Goal: Task Accomplishment & Management: Use online tool/utility

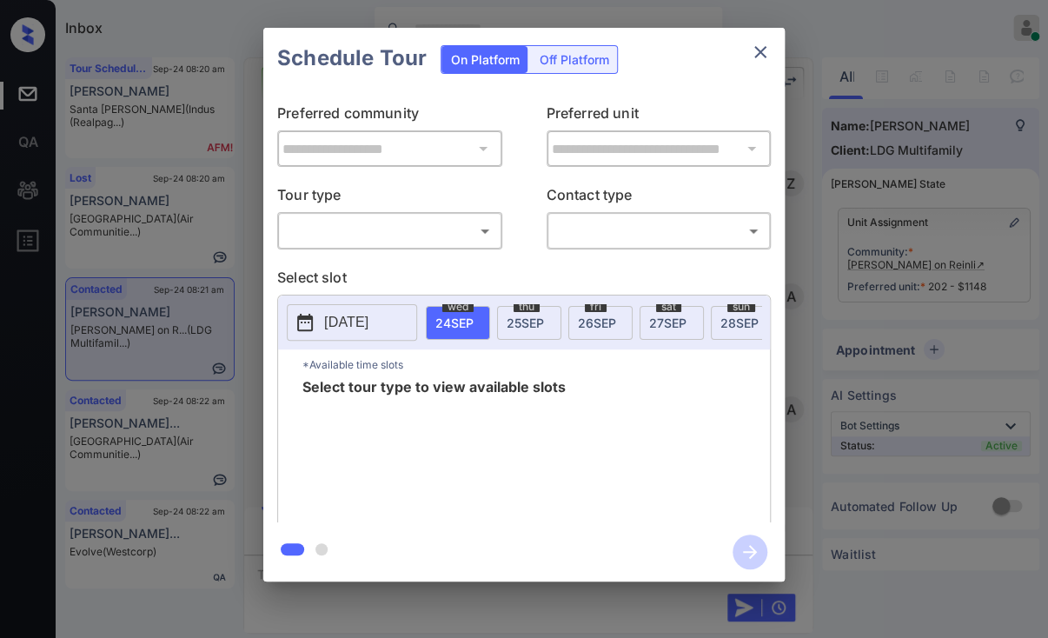
scroll to position [1647, 0]
click at [233, 210] on div "**********" at bounding box center [524, 304] width 1048 height 609
click at [323, 226] on body "Inbox Danielle Dela Cruz Online Set yourself offline Set yourself on break Prof…" at bounding box center [524, 319] width 1048 height 638
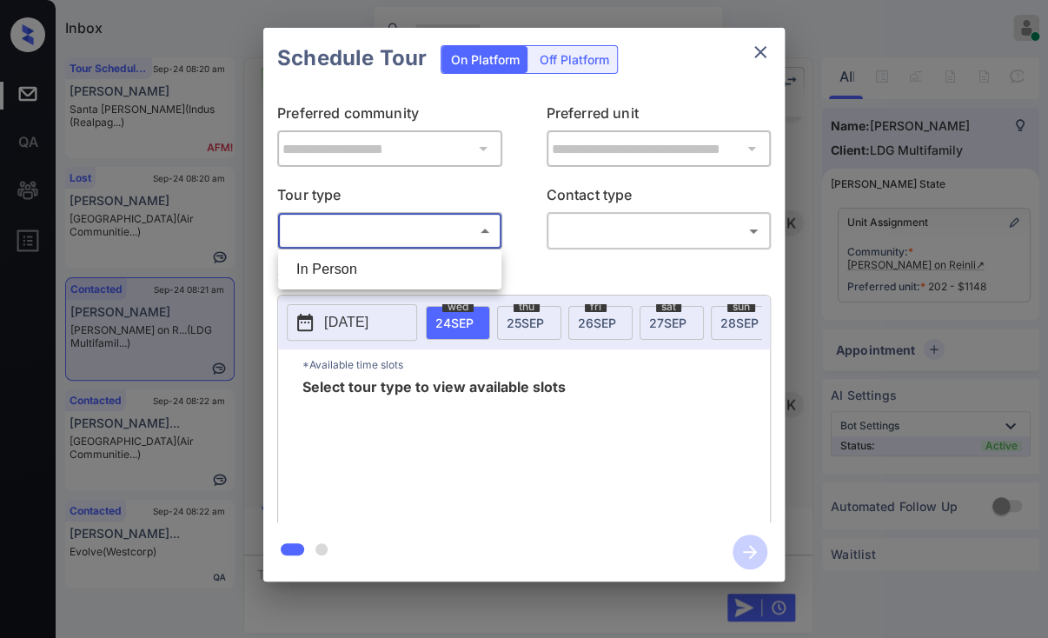
click at [320, 267] on li "In Person" at bounding box center [389, 269] width 215 height 31
type input "********"
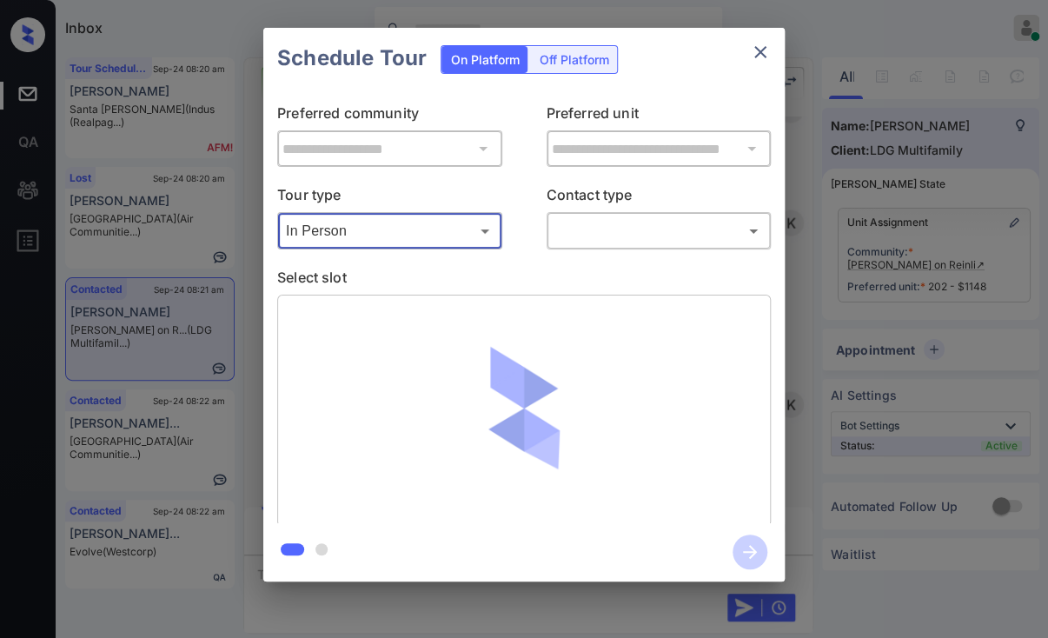
click at [632, 237] on body "Inbox Danielle Dela Cruz Online Set yourself offline Set yourself on break Prof…" at bounding box center [524, 319] width 1048 height 638
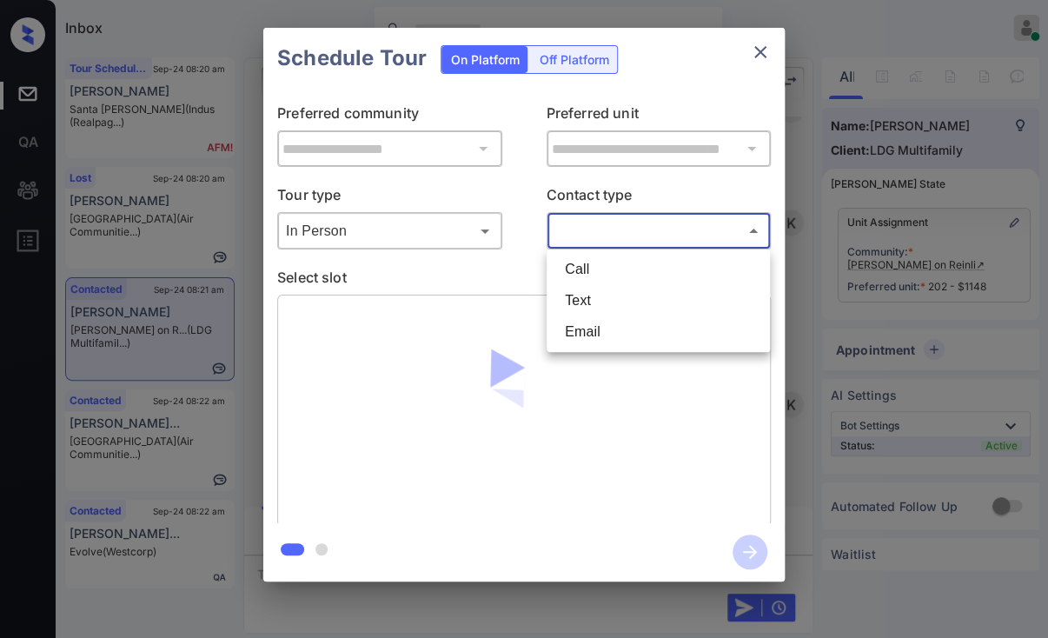
click at [584, 302] on li "Text" at bounding box center [658, 300] width 215 height 31
type input "****"
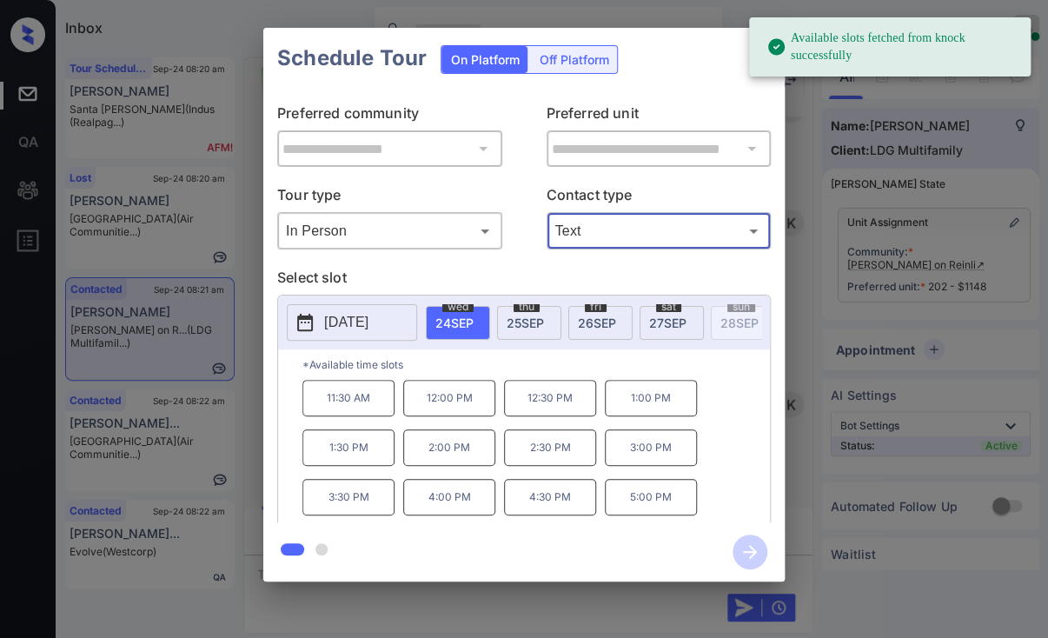
click at [341, 413] on p "11:30 AM" at bounding box center [348, 398] width 92 height 36
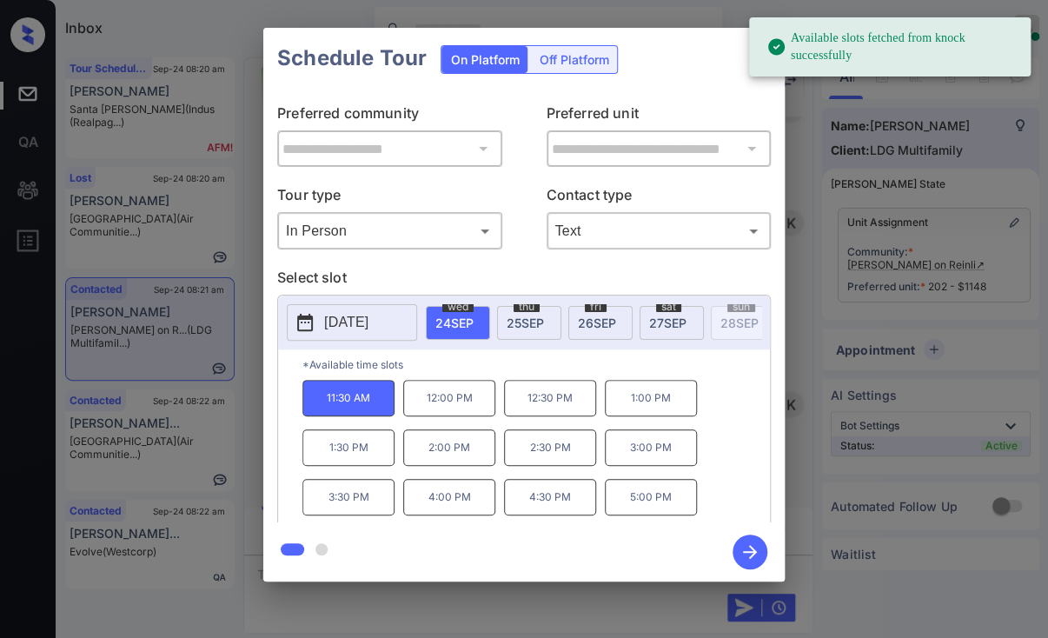
click at [749, 546] on icon "button" at bounding box center [749, 551] width 35 height 35
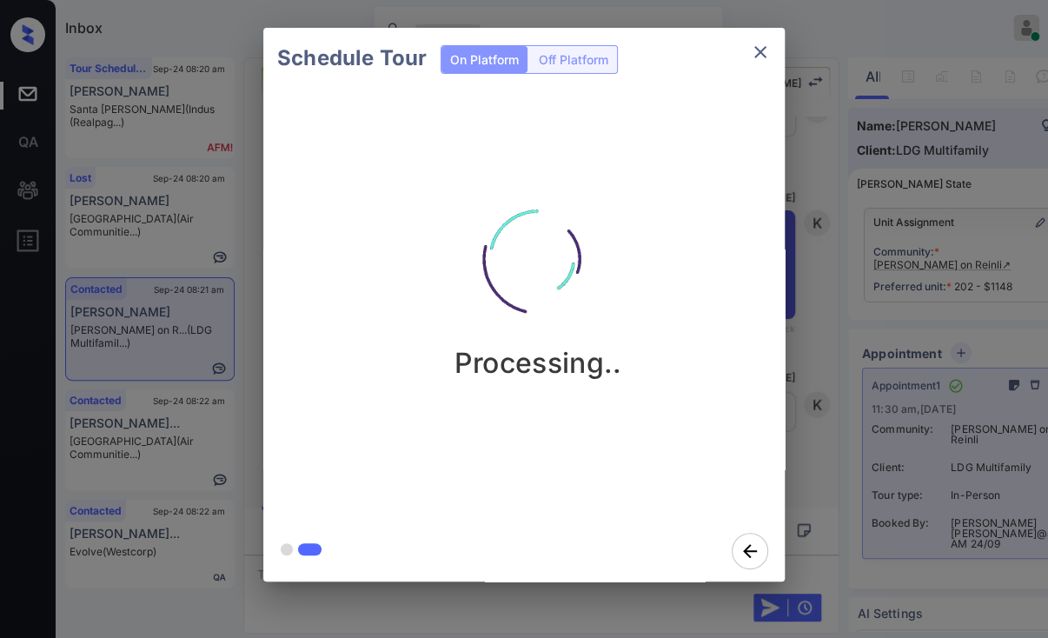
click at [753, 47] on icon "close" at bounding box center [760, 52] width 21 height 21
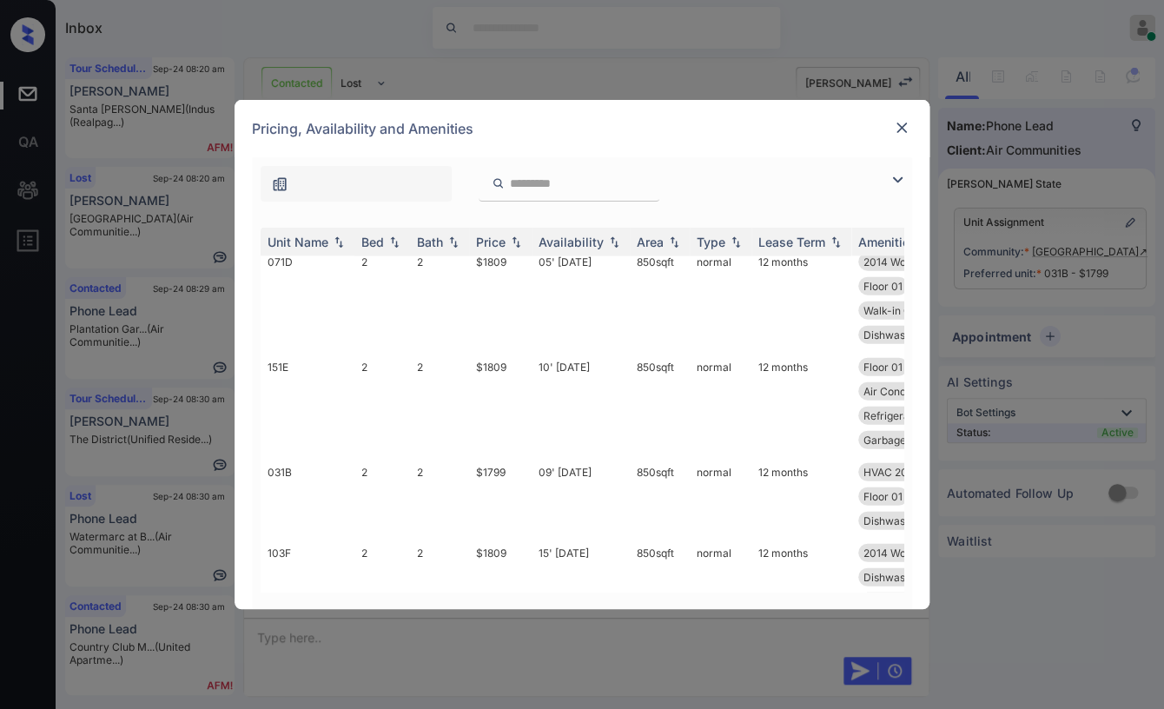
scroll to position [1738, 0]
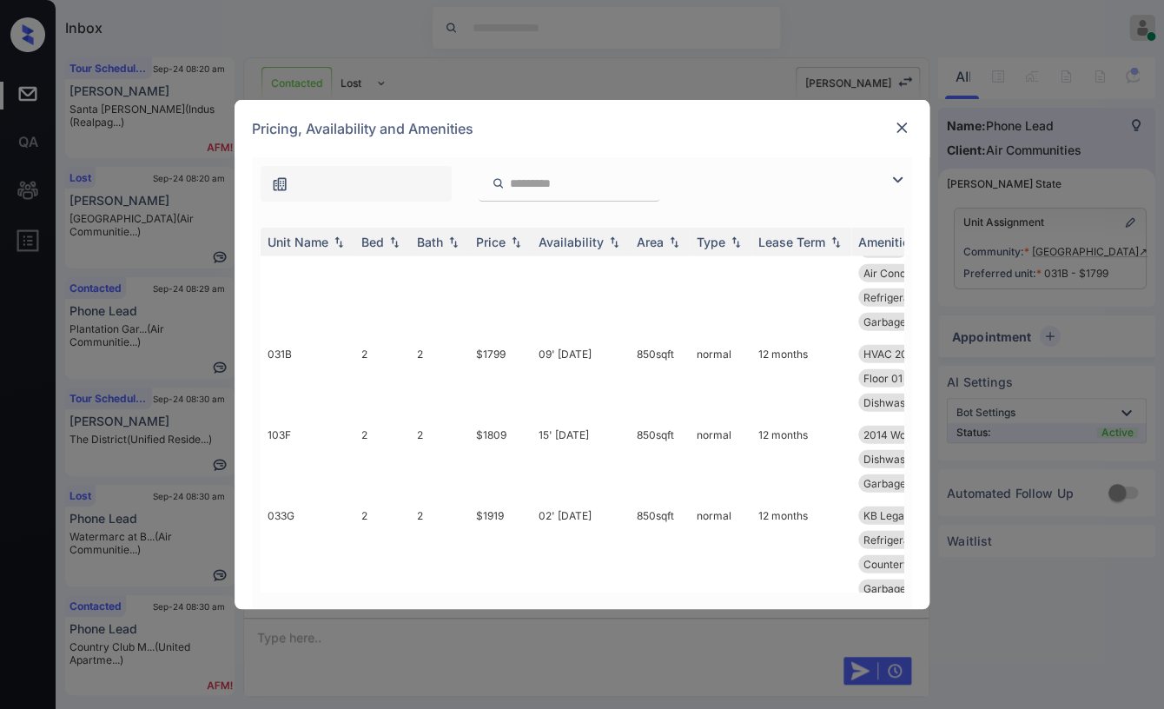
click at [900, 120] on img at bounding box center [901, 127] width 17 height 17
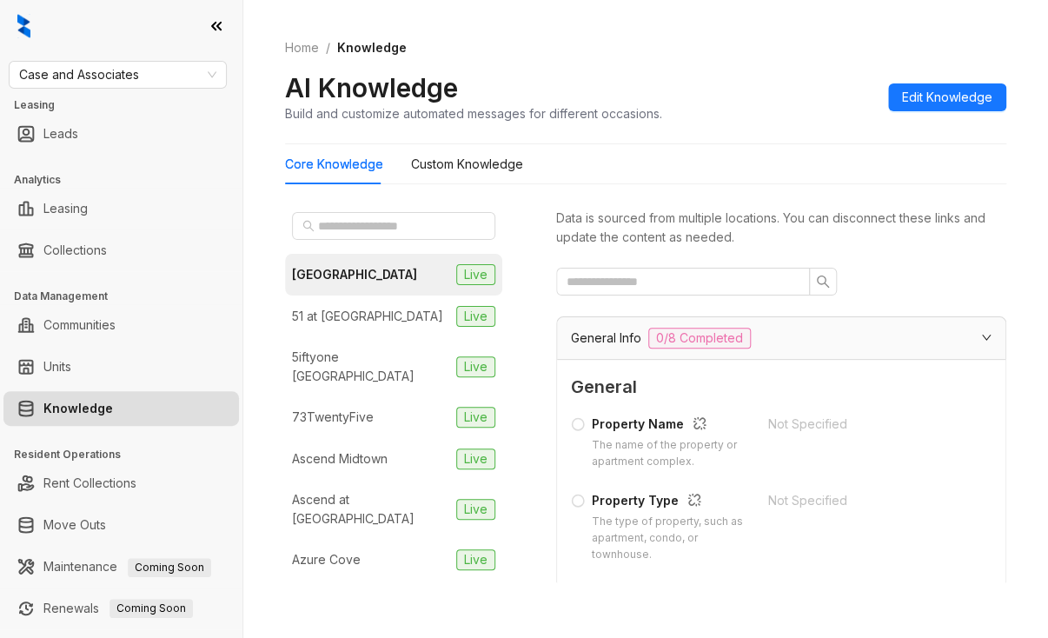
click at [76, 20] on div at bounding box center [121, 26] width 242 height 52
click at [83, 71] on span "Case and Associates" at bounding box center [117, 75] width 197 height 26
click at [82, 86] on span "Case and Associates" at bounding box center [117, 75] width 197 height 26
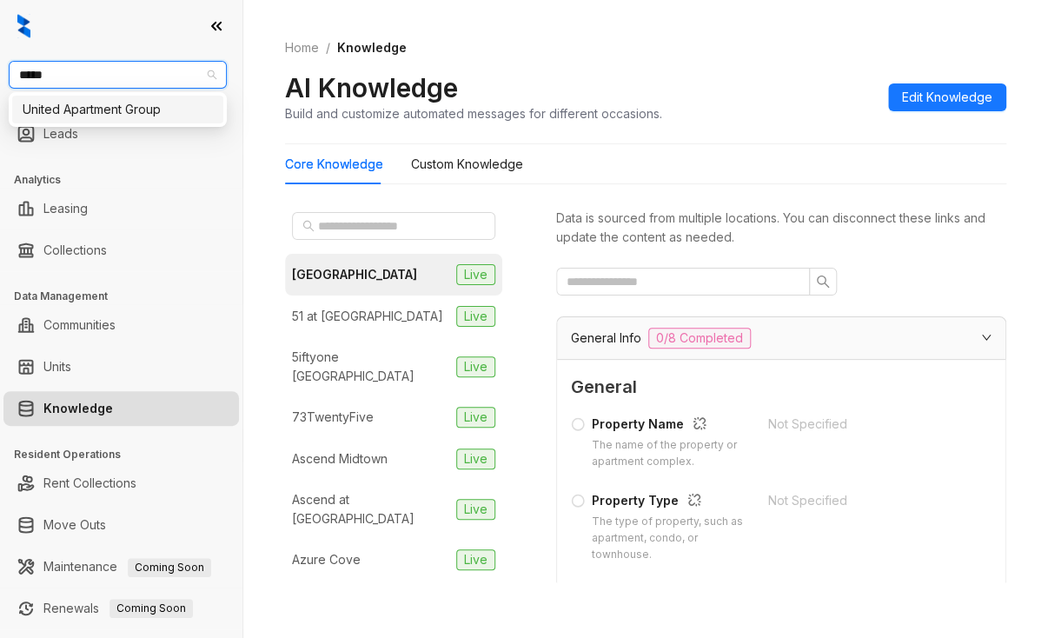
type input "******"
click at [96, 120] on div "United Apartment Group" at bounding box center [117, 110] width 211 height 28
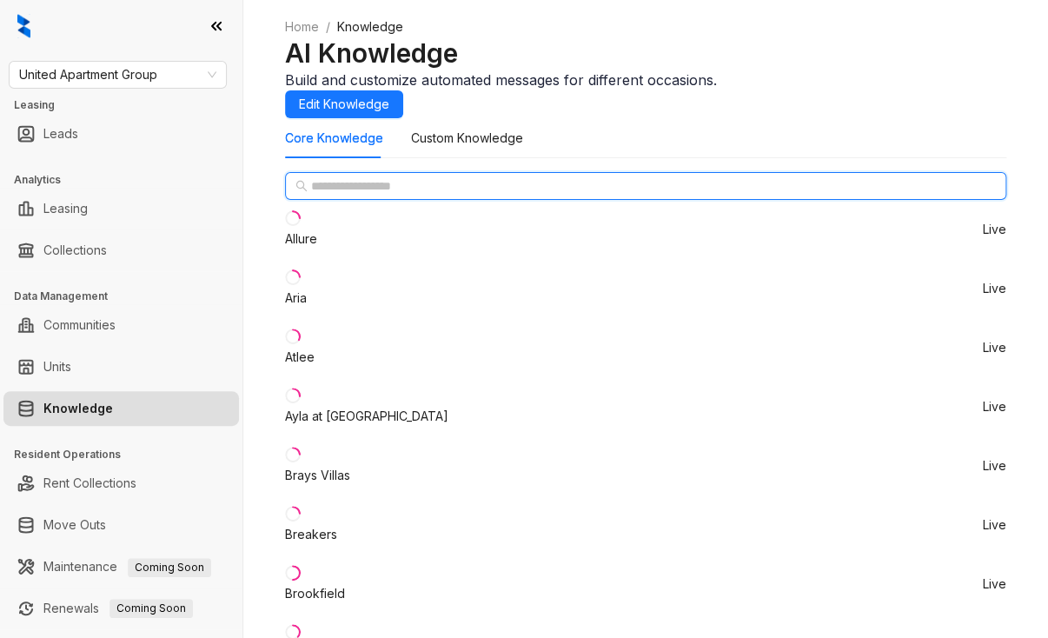
click at [348, 195] on input "text" at bounding box center [646, 185] width 671 height 19
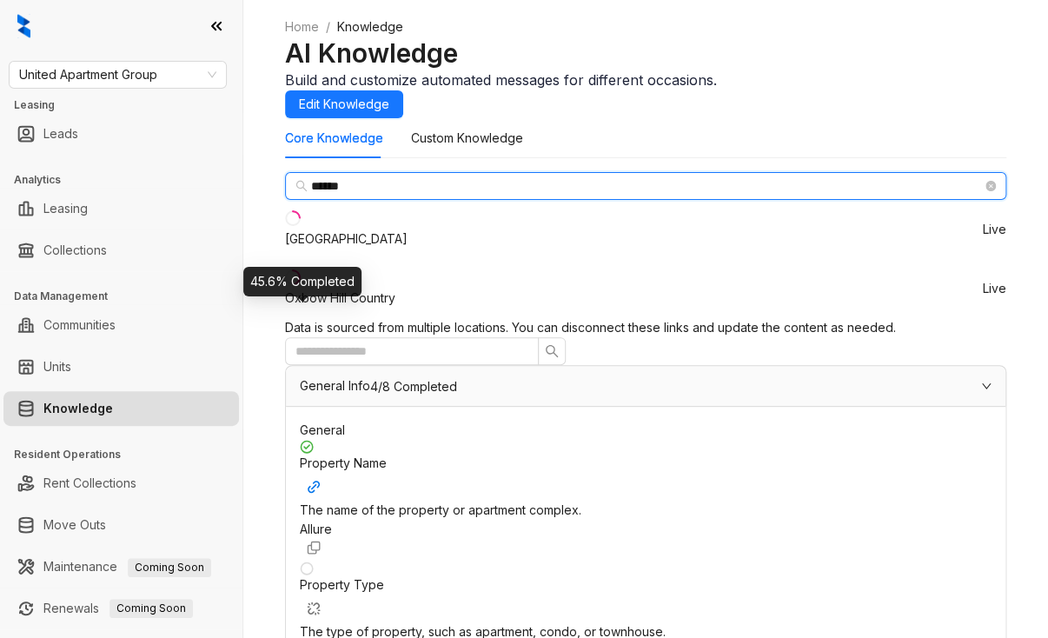
type input "******"
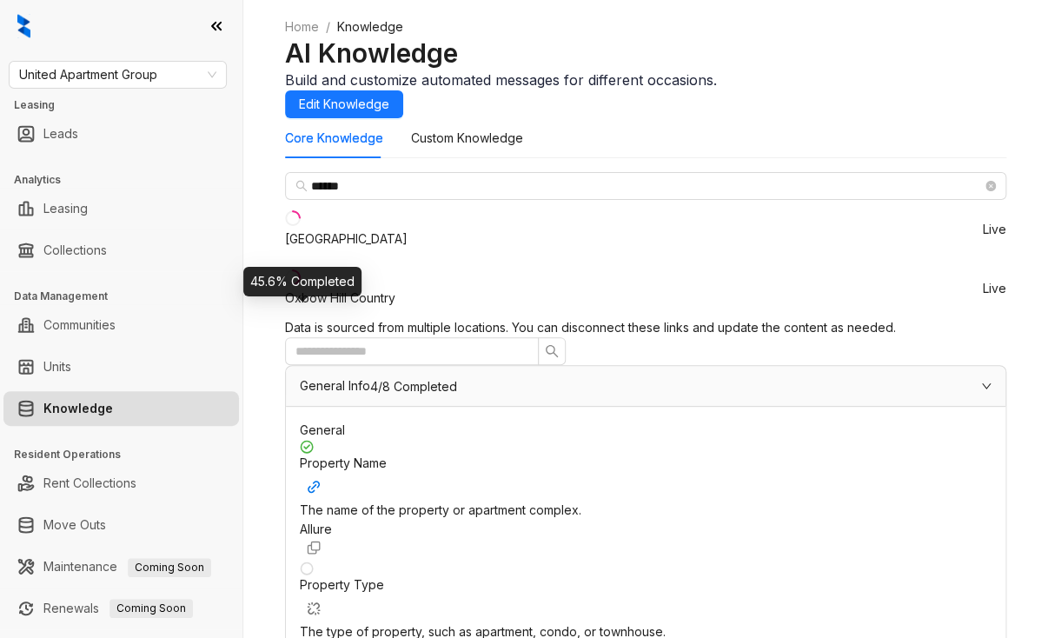
click at [363, 248] on div "Country Club Manor" at bounding box center [346, 238] width 123 height 19
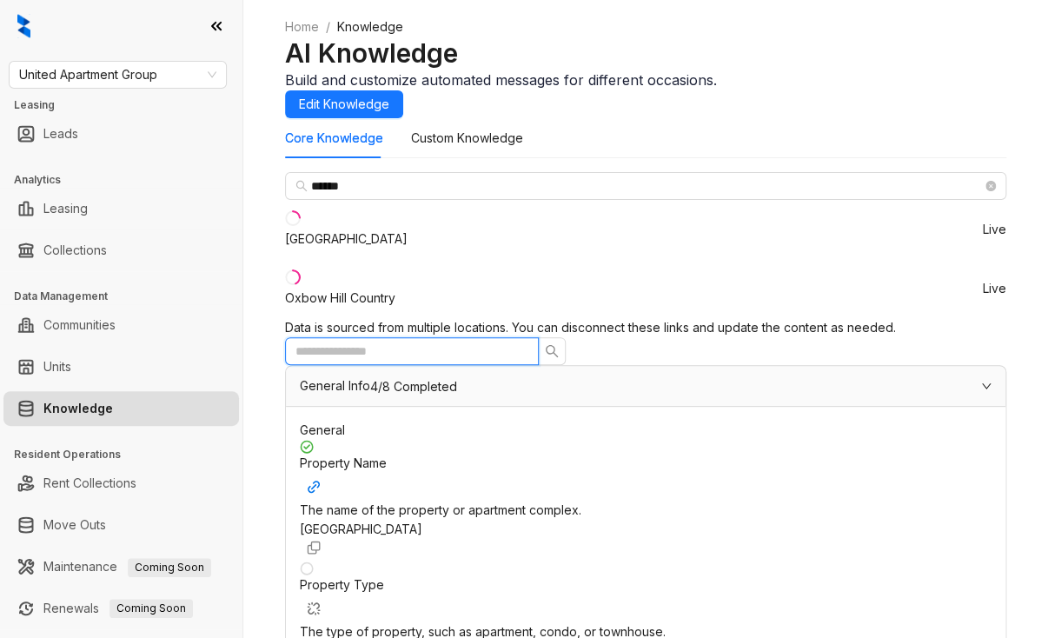
click at [514, 341] on input "text" at bounding box center [404, 350] width 219 height 19
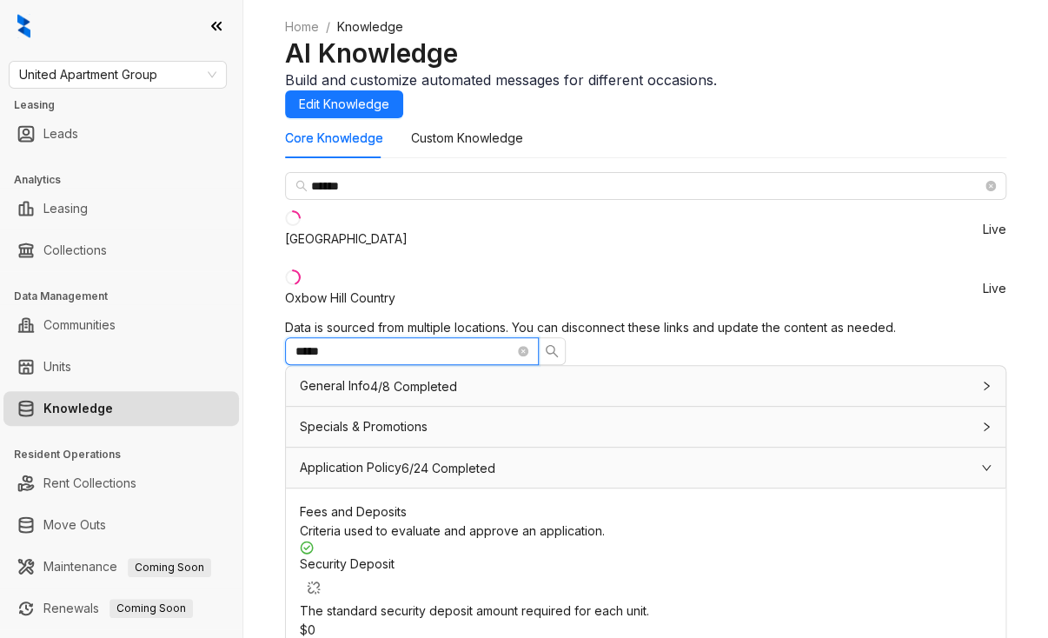
drag, startPoint x: 636, startPoint y: 272, endPoint x: 546, endPoint y: 275, distance: 90.4
click at [539, 337] on span "*****" at bounding box center [412, 351] width 254 height 28
type input "***"
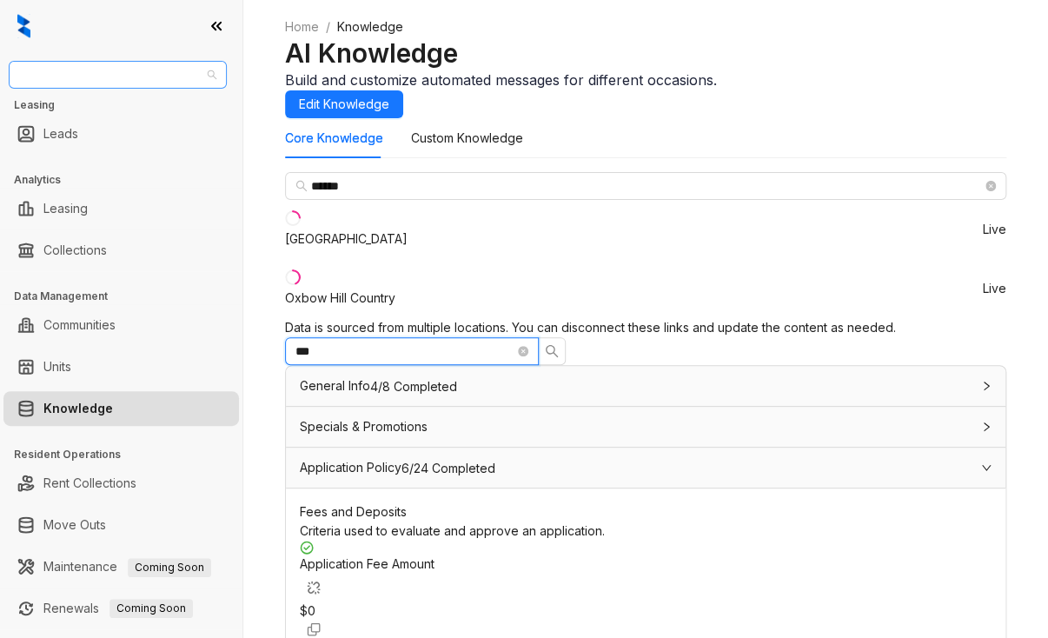
click at [136, 78] on span "United Apartment Group" at bounding box center [117, 75] width 197 height 26
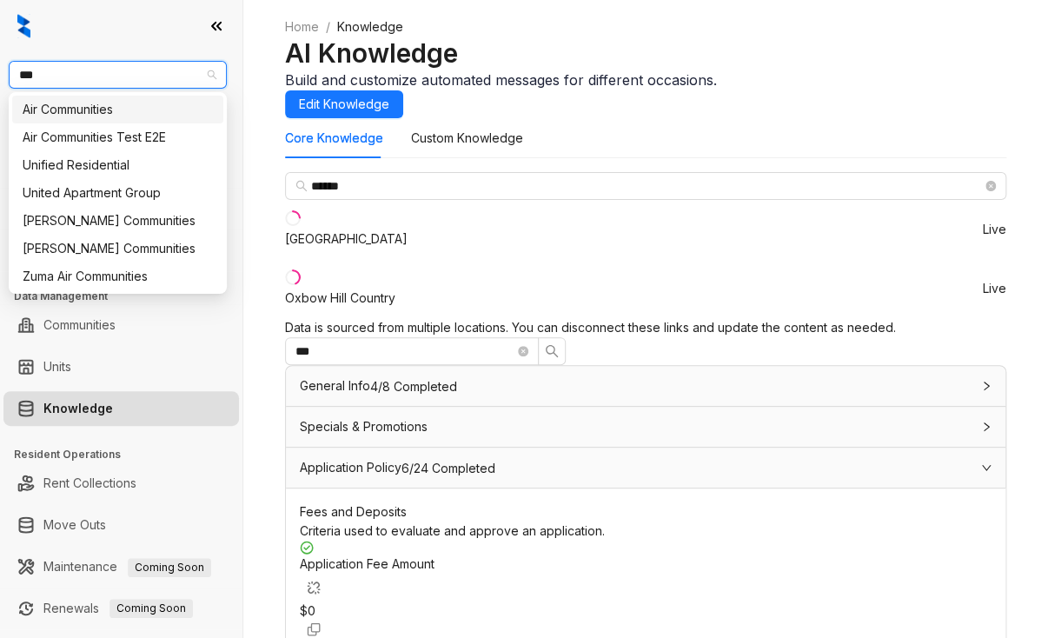
type input "****"
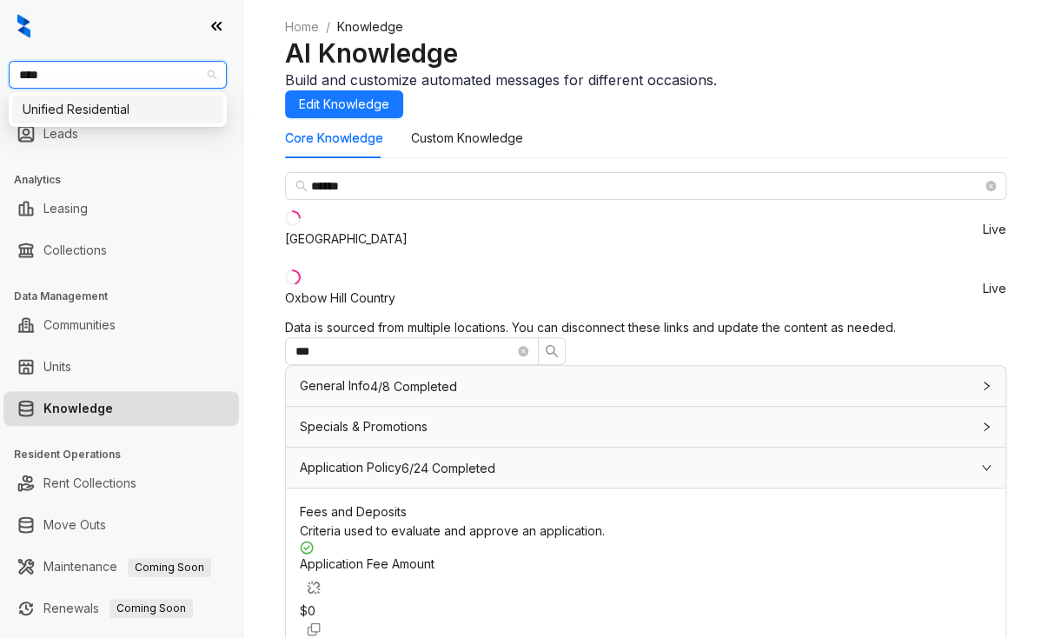
click at [101, 116] on div "Unified Residential" at bounding box center [118, 109] width 190 height 19
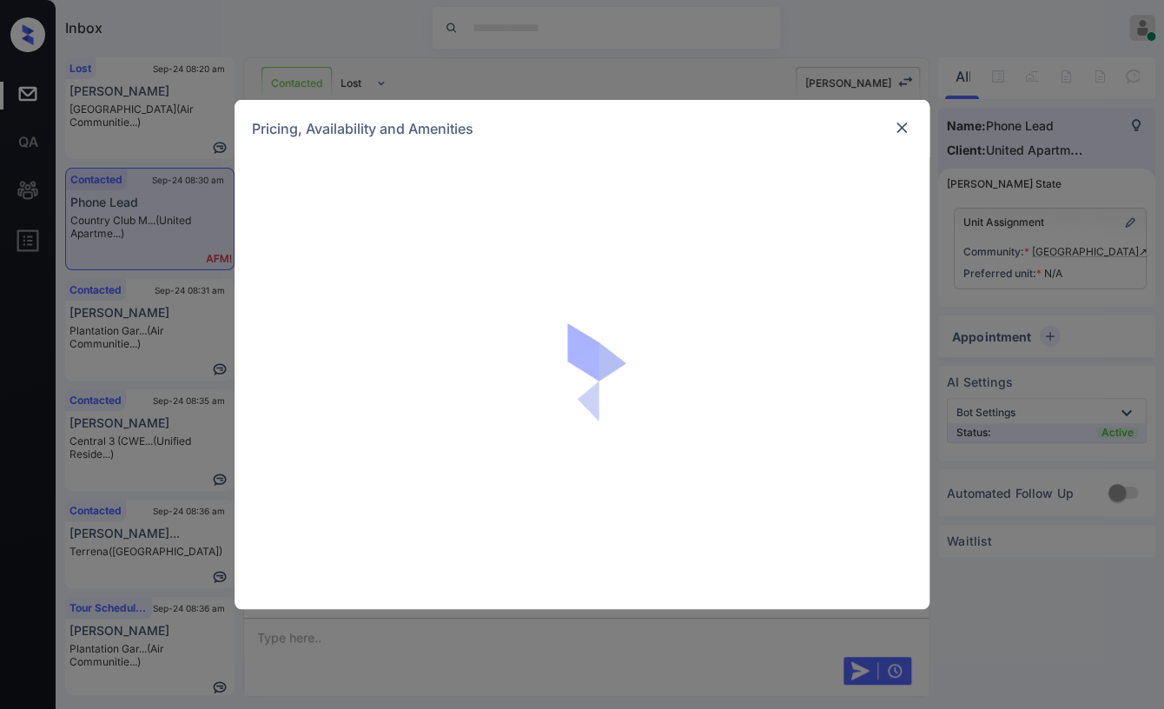
scroll to position [174, 0]
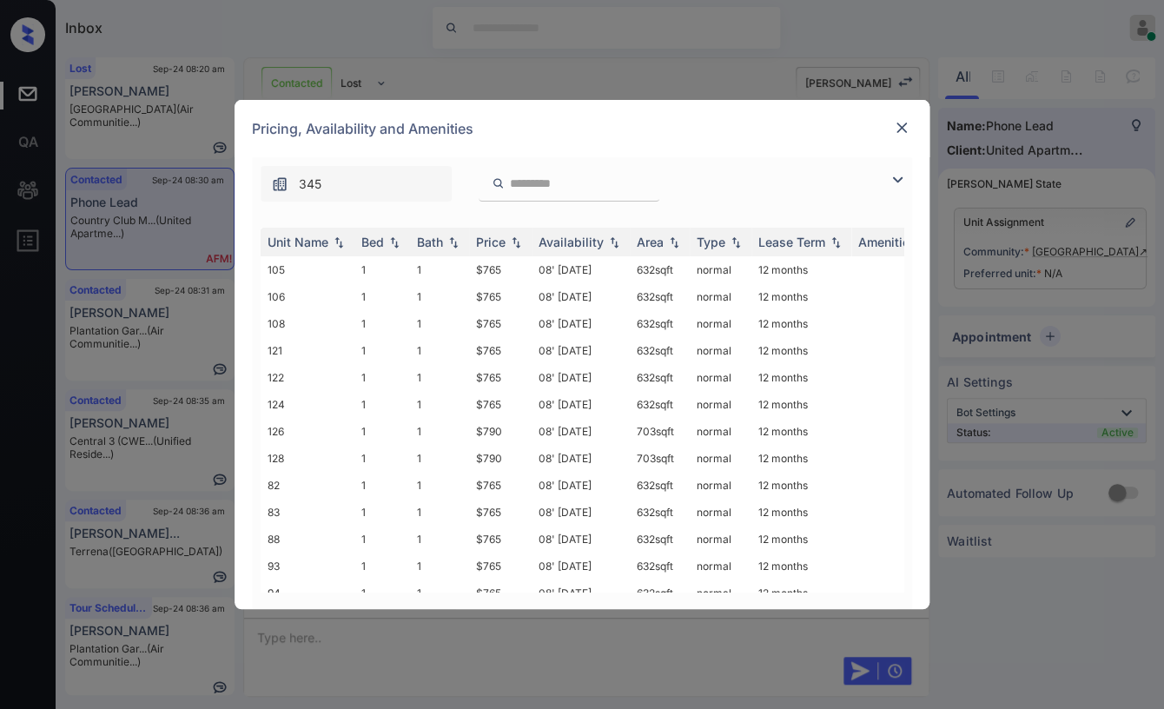
click at [897, 127] on img at bounding box center [901, 127] width 17 height 17
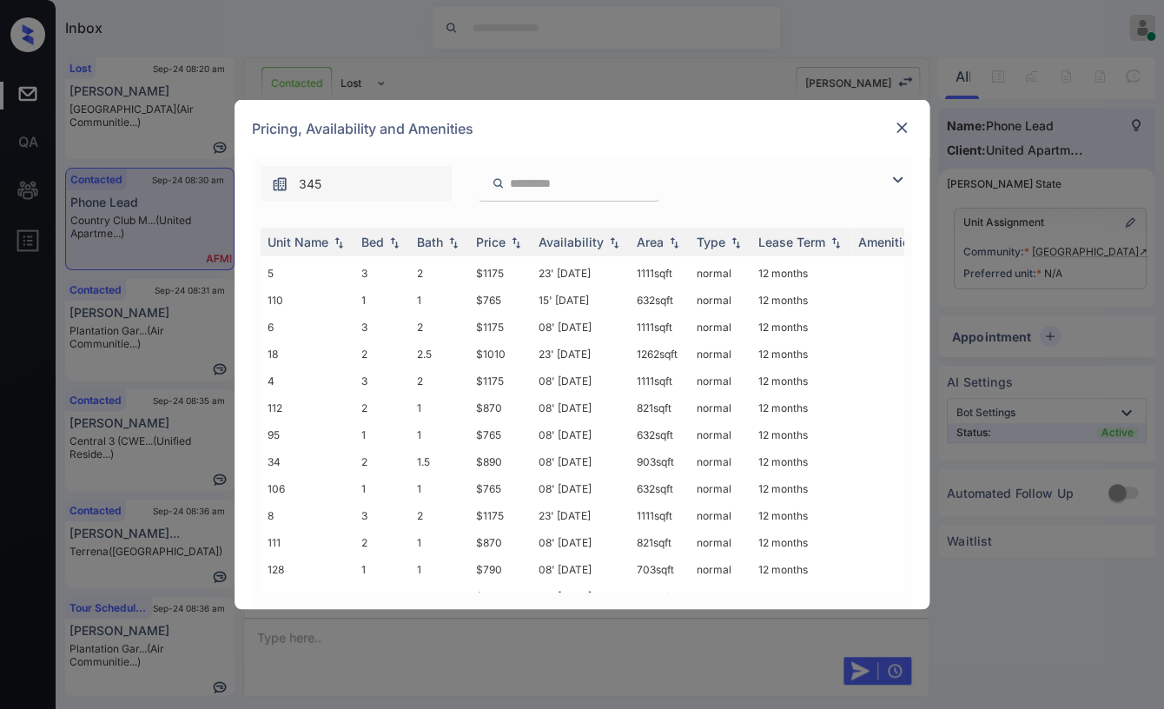
scroll to position [526, 0]
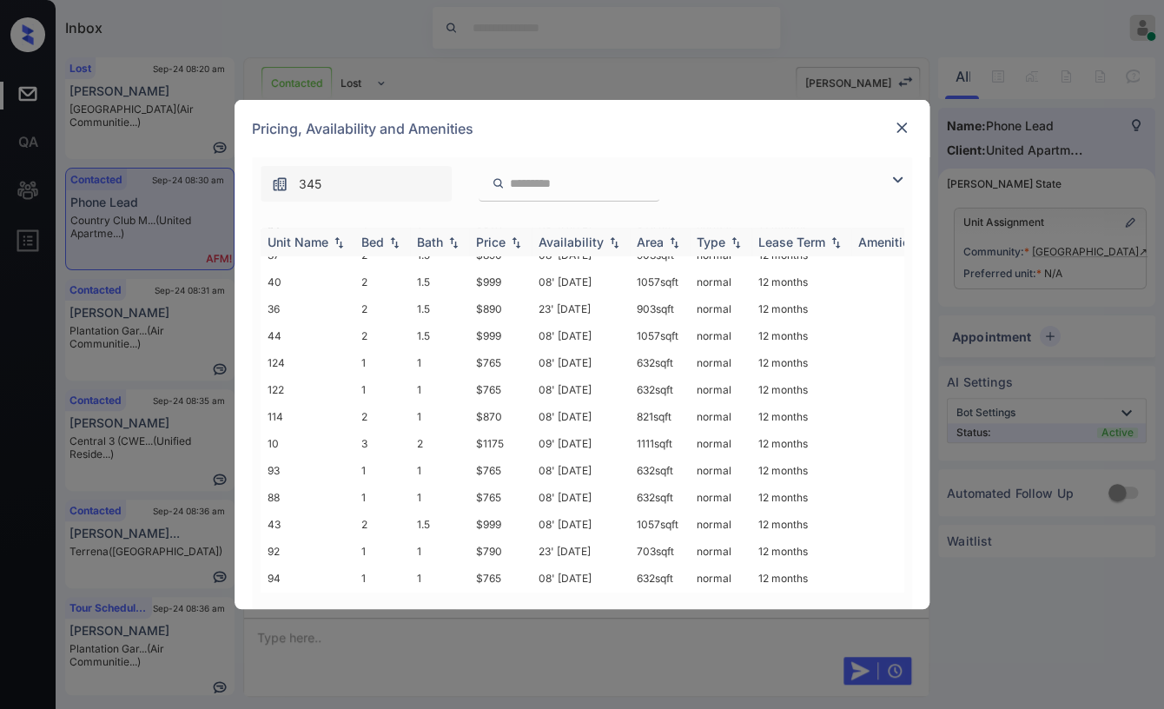
click at [376, 238] on div "Bed" at bounding box center [372, 242] width 23 height 15
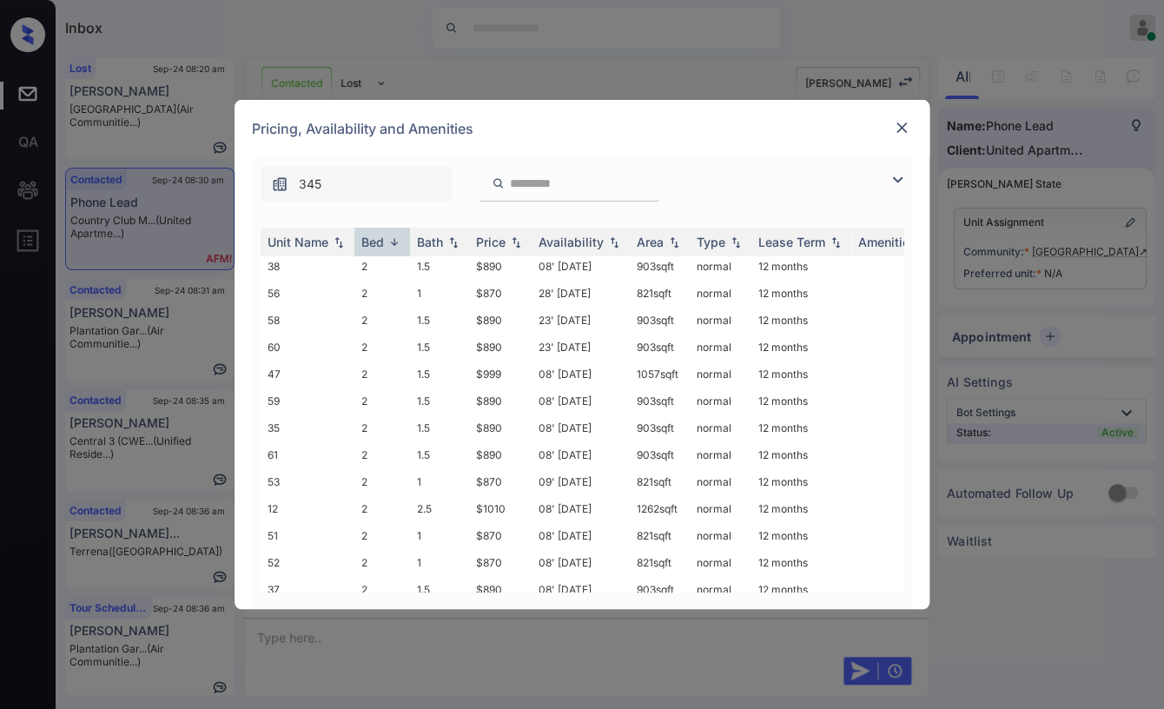
scroll to position [0, 0]
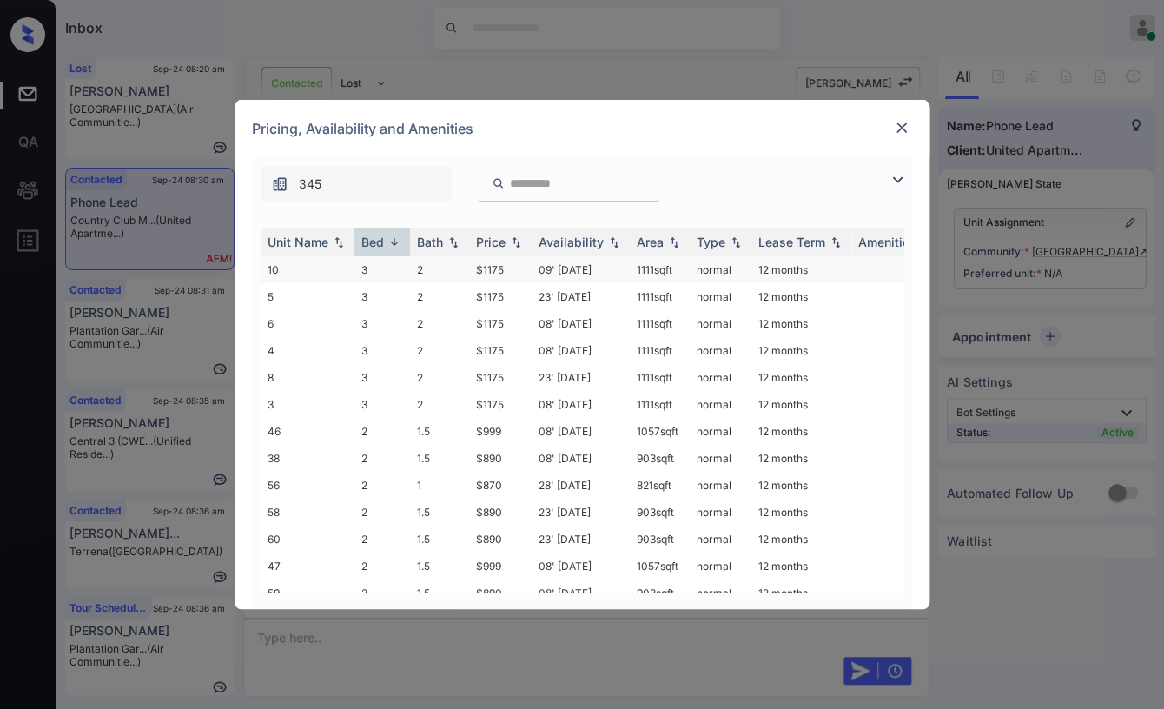
click at [485, 265] on td "$1175" at bounding box center [500, 269] width 63 height 27
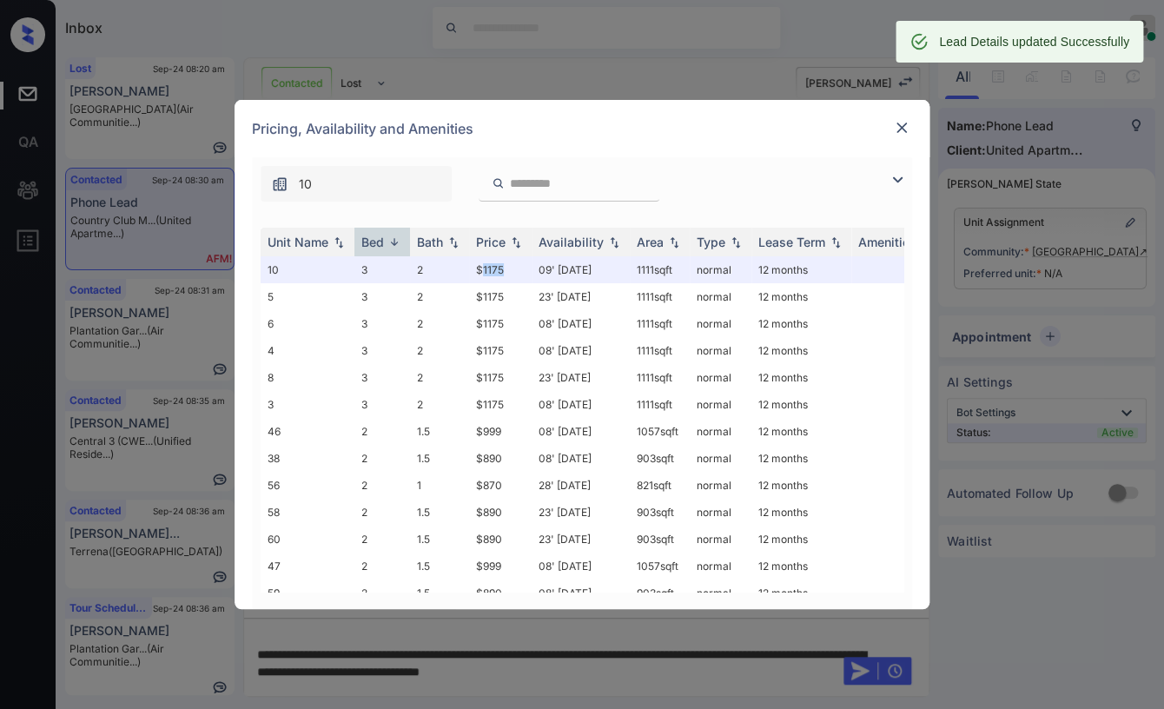
click at [896, 126] on img at bounding box center [901, 127] width 17 height 17
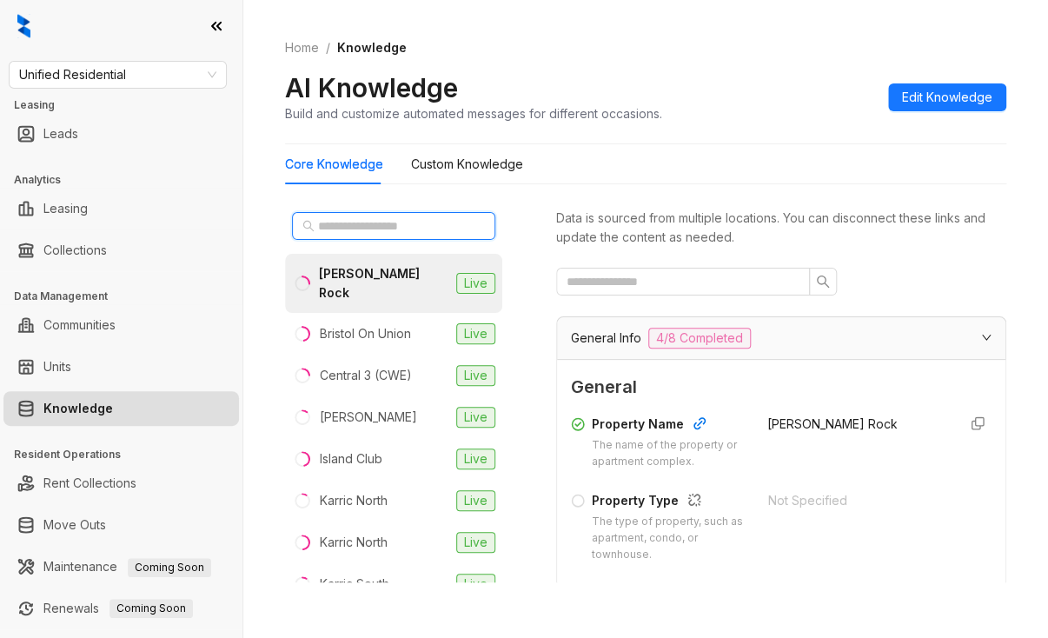
click at [337, 227] on input "text" at bounding box center [394, 225] width 153 height 19
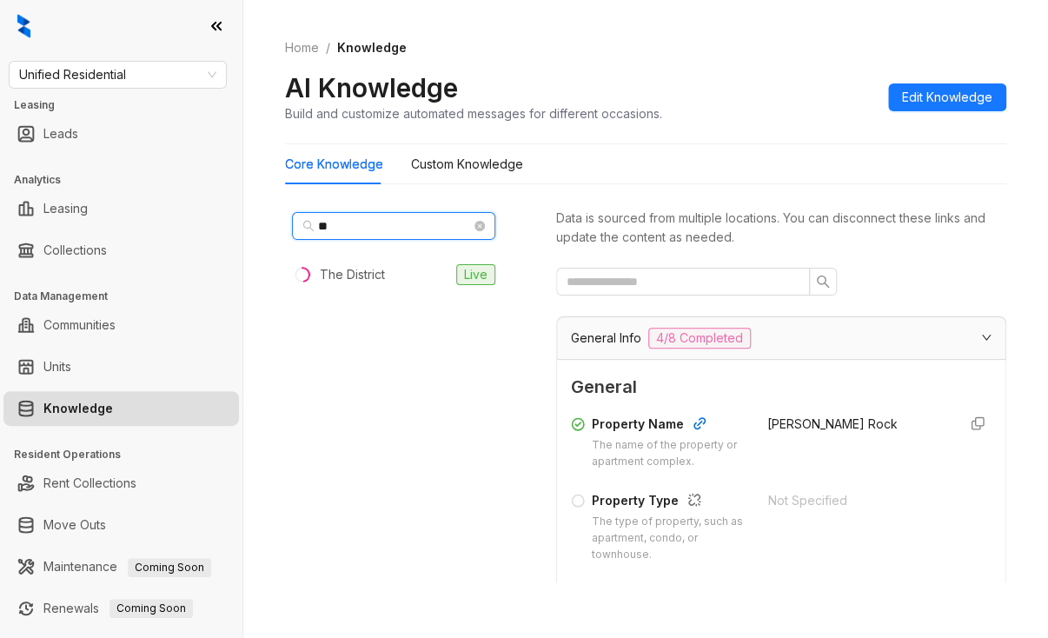
drag, startPoint x: 408, startPoint y: 228, endPoint x: 252, endPoint y: 233, distance: 156.4
click at [252, 233] on div "Home / Knowledge AI Knowledge Build and customize automated messages for differ…" at bounding box center [645, 319] width 805 height 638
type input "***"
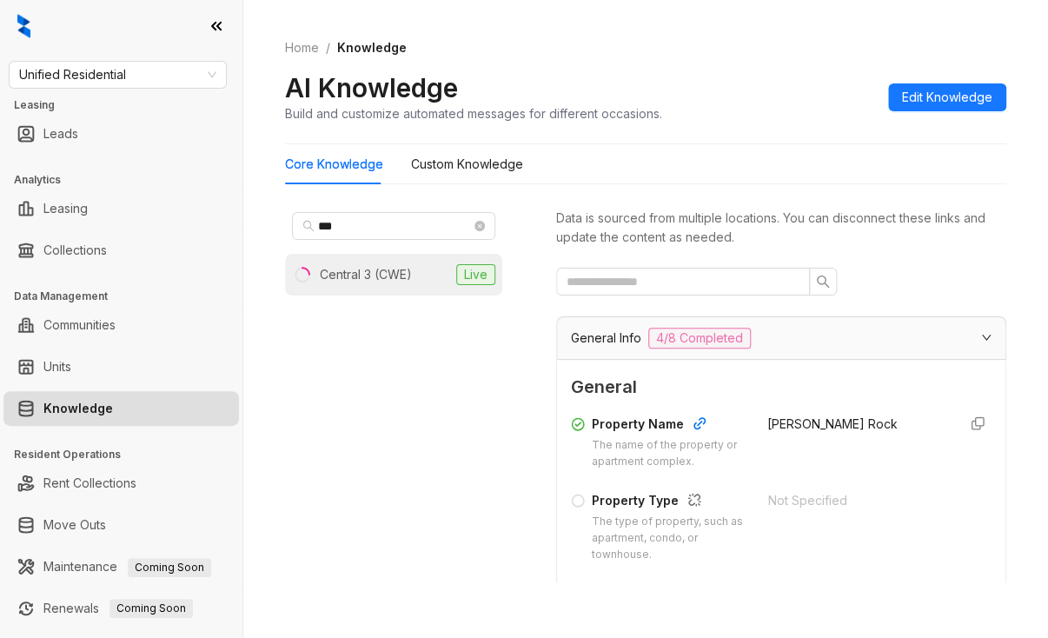
click at [349, 262] on li "Central 3 (CWE) Live" at bounding box center [393, 275] width 217 height 42
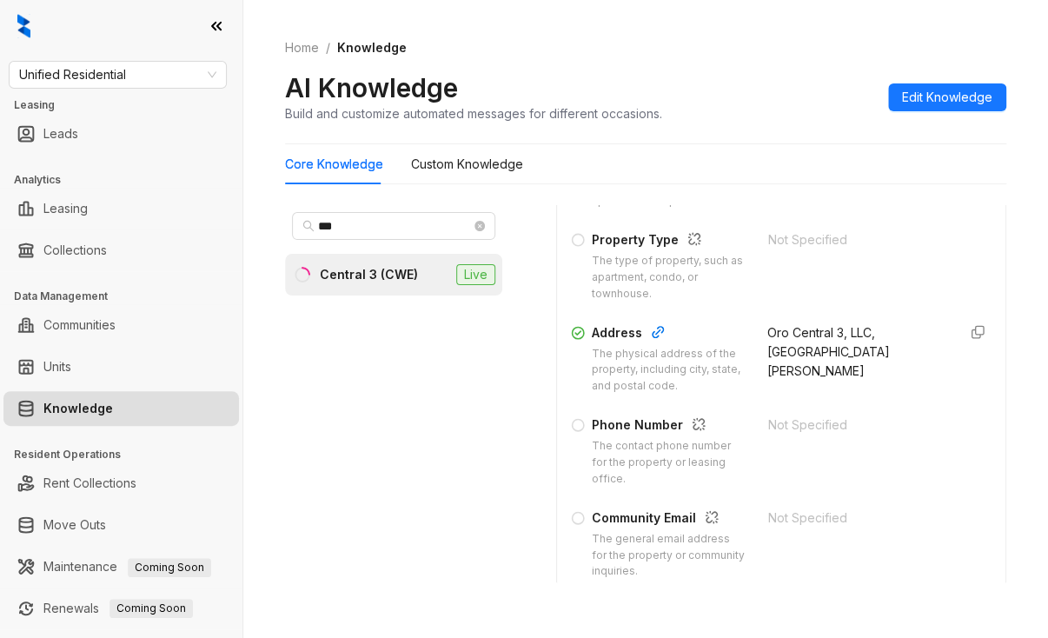
scroll to position [434, 0]
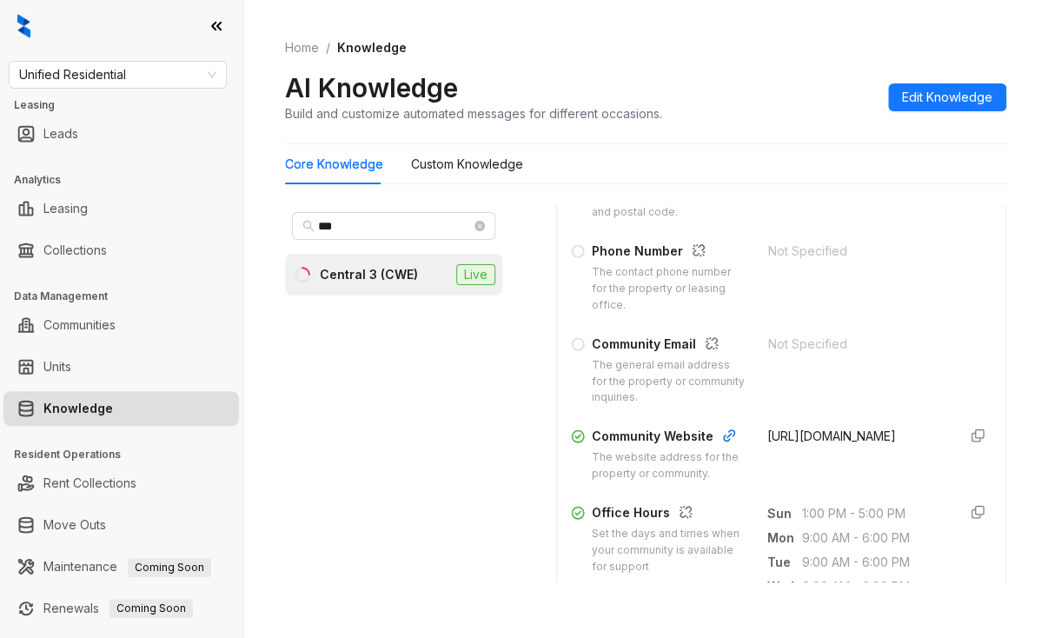
click at [767, 439] on span "https://www.cweapt.com/" at bounding box center [831, 435] width 129 height 15
copy form "https://www.cweapt.com/"
click at [120, 75] on span "Unified Residential" at bounding box center [117, 75] width 197 height 26
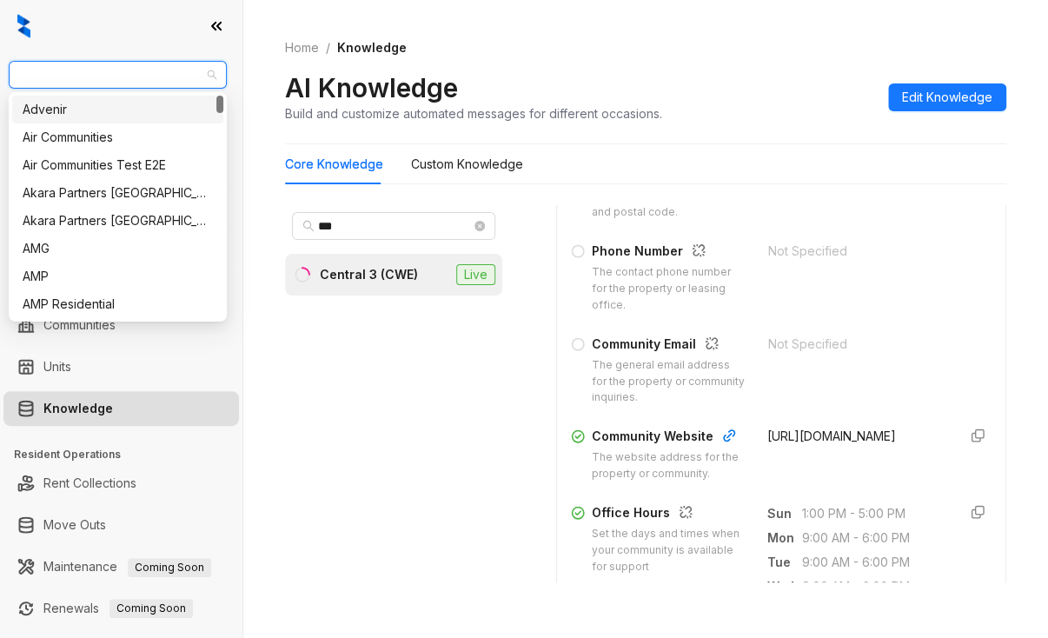
type input "*"
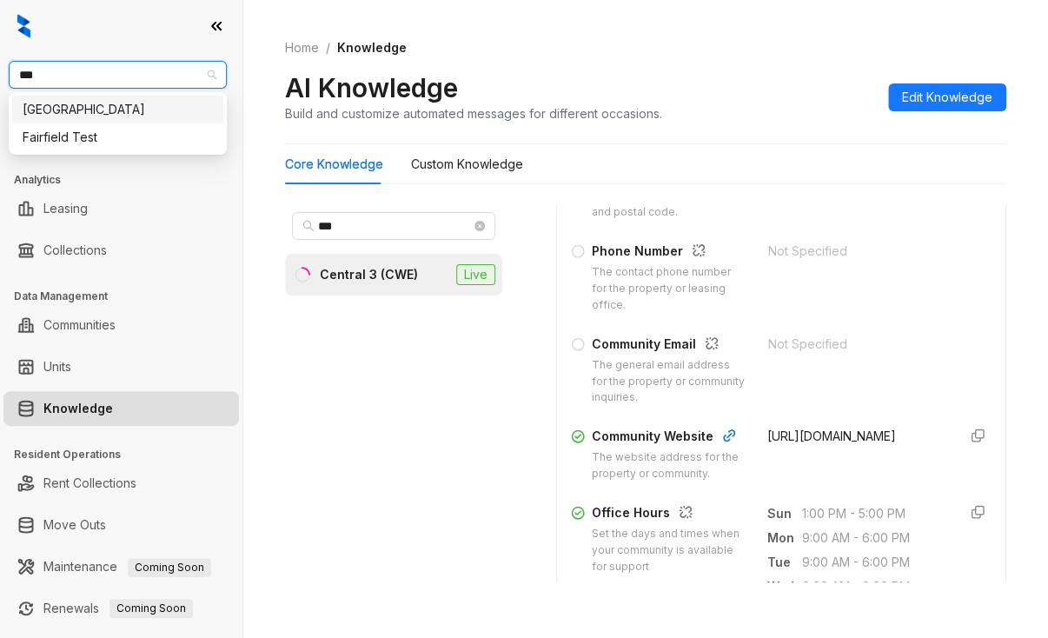
type input "****"
click at [98, 98] on div "Fairfield" at bounding box center [117, 110] width 211 height 28
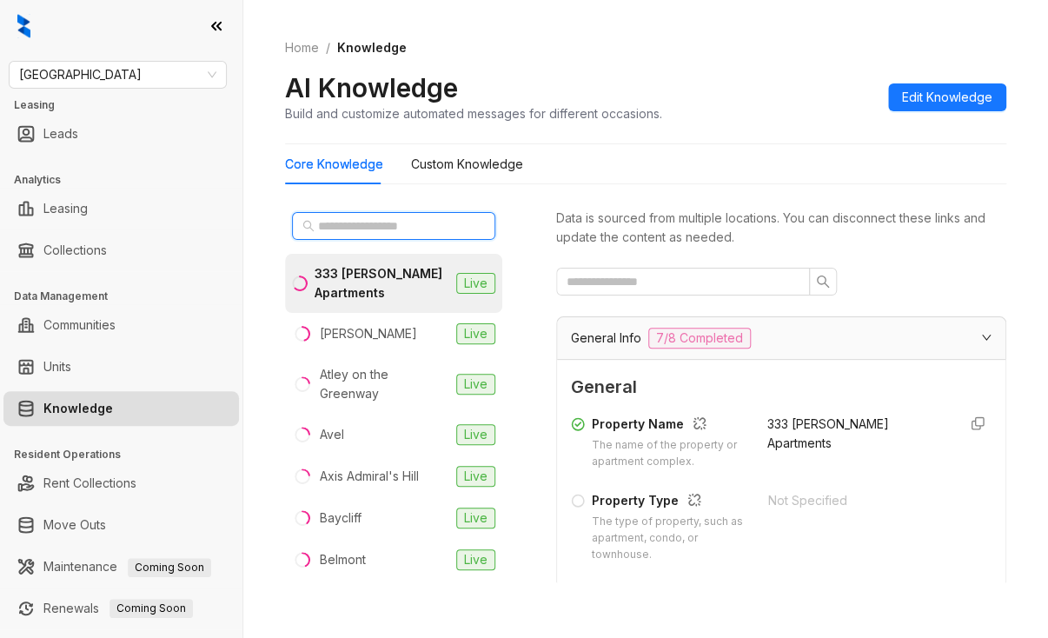
click at [350, 220] on input "text" at bounding box center [394, 225] width 153 height 19
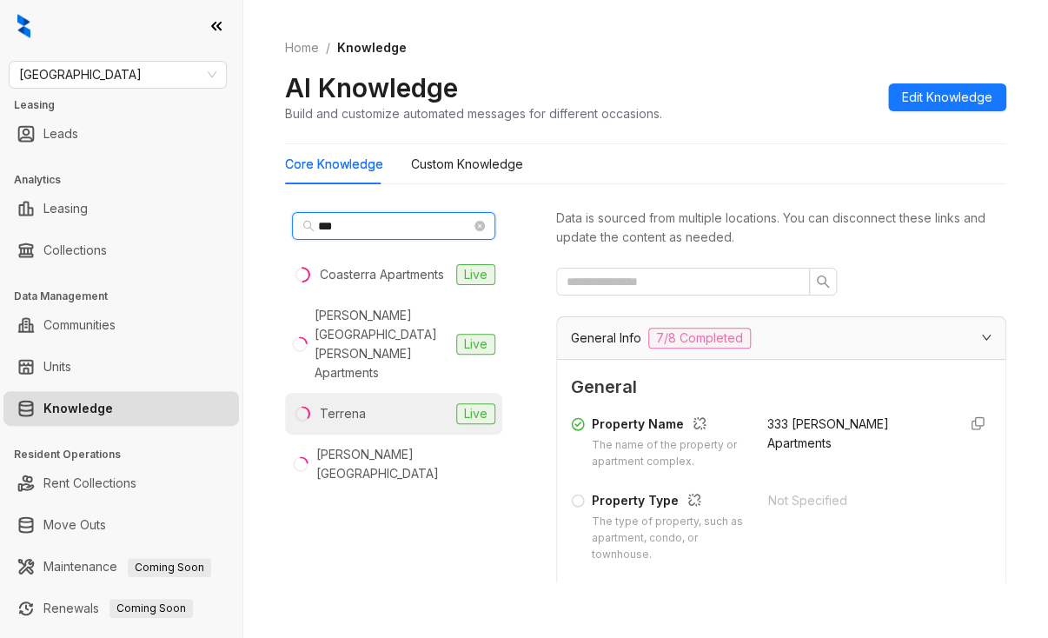
type input "***"
click at [348, 404] on div "Terrena" at bounding box center [343, 413] width 46 height 19
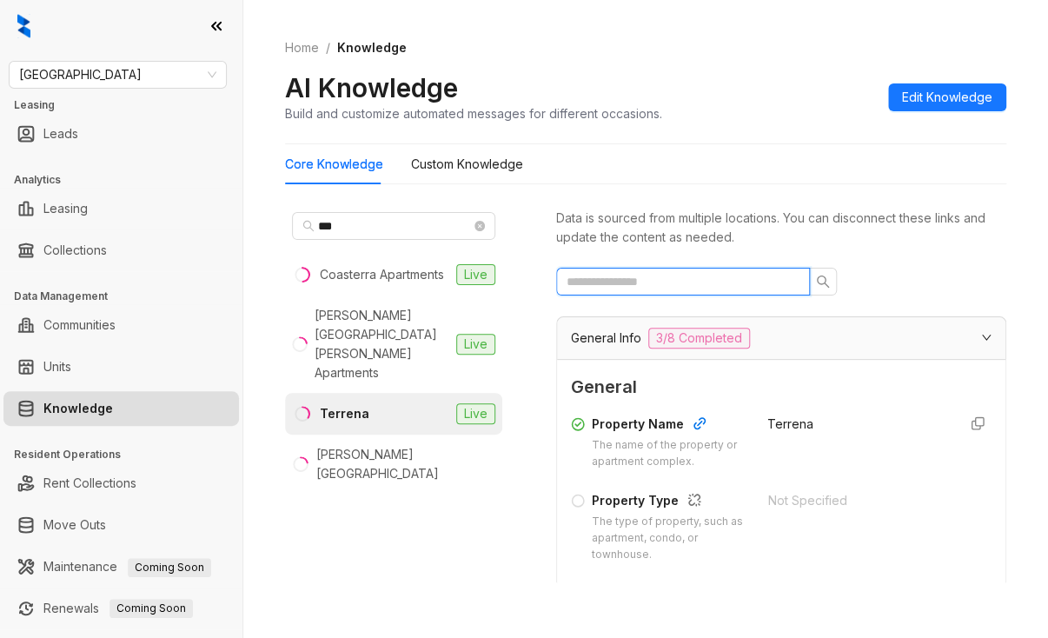
click at [606, 279] on input "text" at bounding box center [675, 281] width 219 height 19
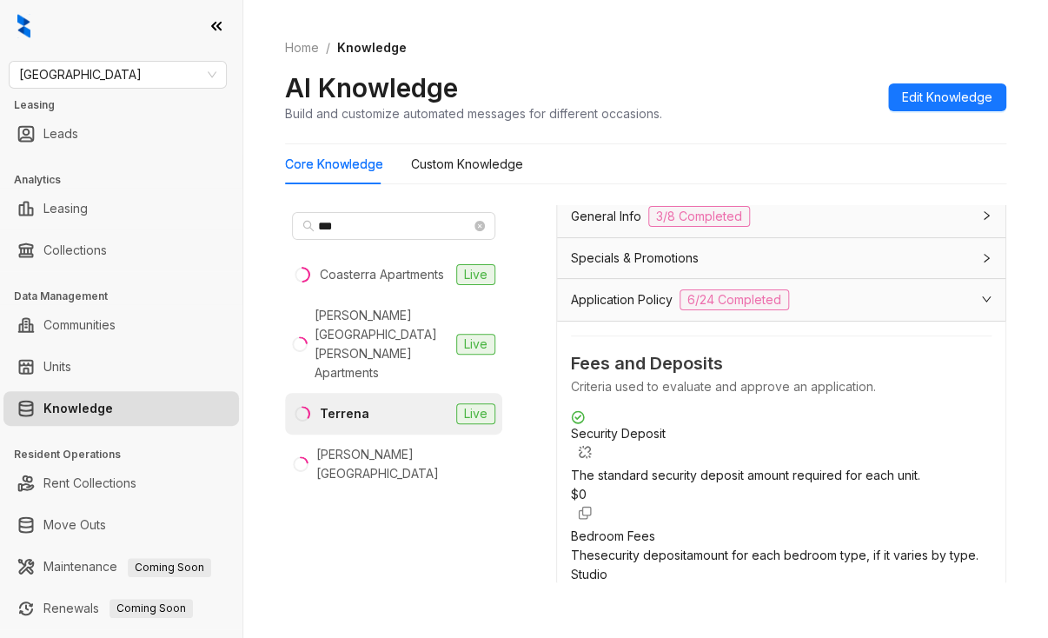
scroll to position [35, 0]
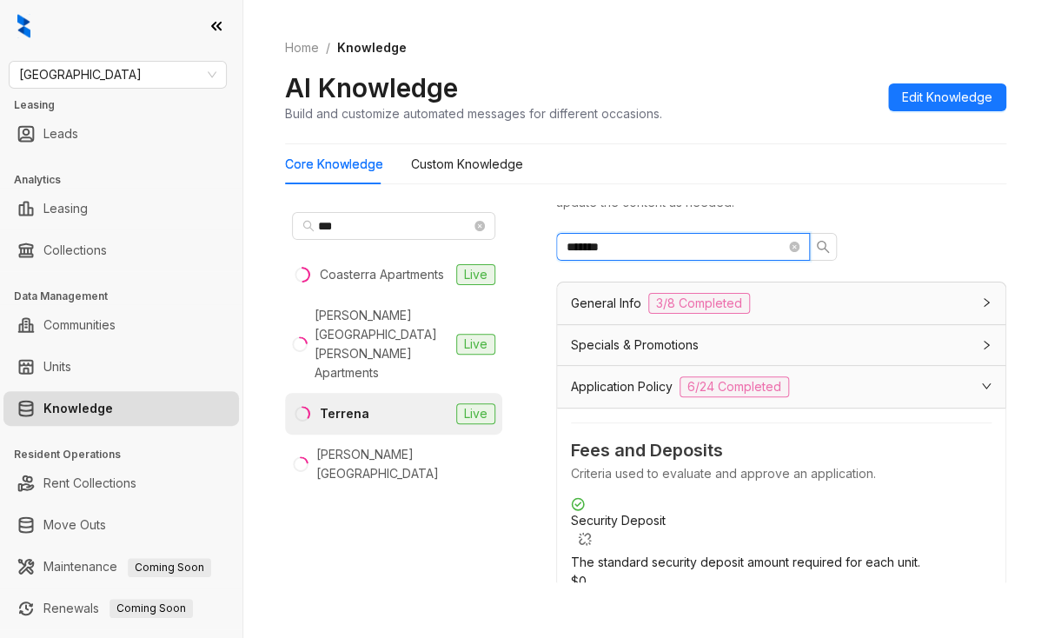
type input "*******"
click at [123, 74] on span "Fairfield" at bounding box center [117, 75] width 197 height 26
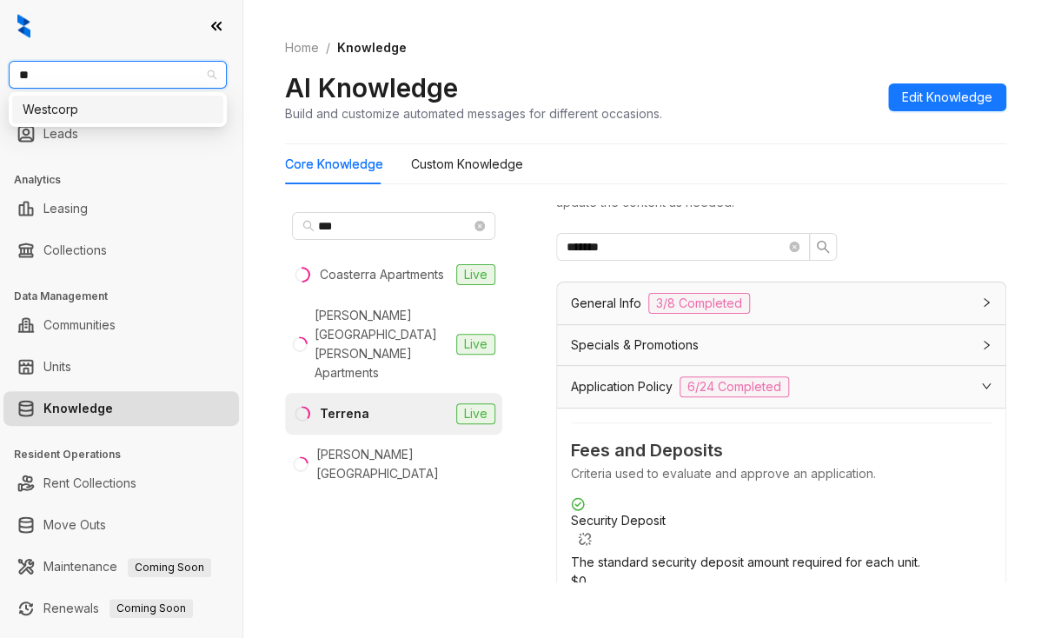
type input "***"
click at [68, 109] on div "Westcorp" at bounding box center [118, 109] width 190 height 19
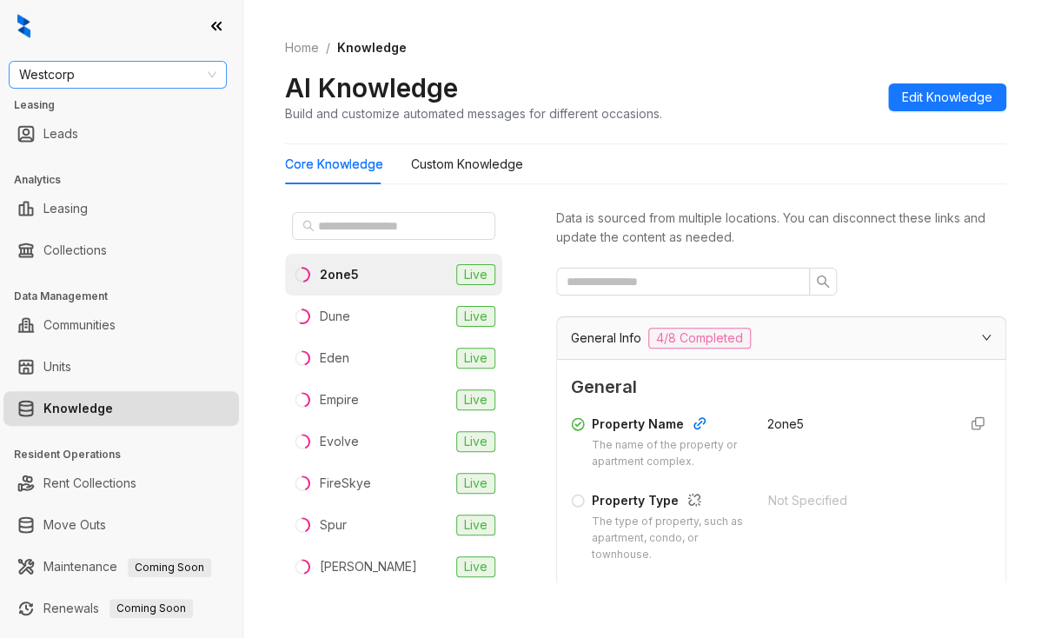
click at [61, 81] on span "Westcorp" at bounding box center [117, 75] width 197 height 26
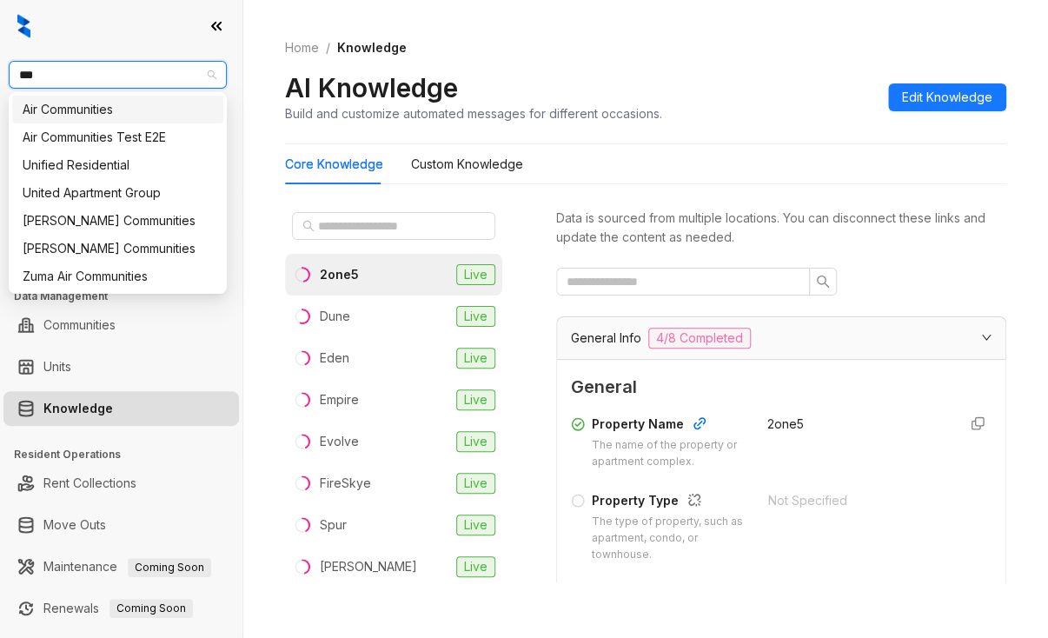
type input "****"
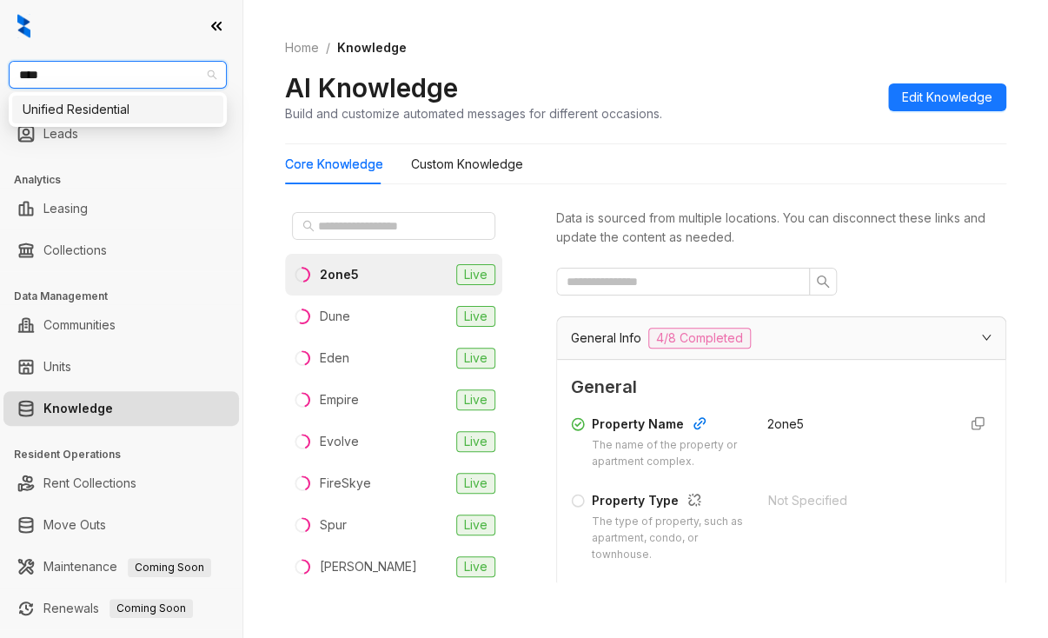
click at [52, 121] on div "Unified Residential" at bounding box center [117, 110] width 211 height 28
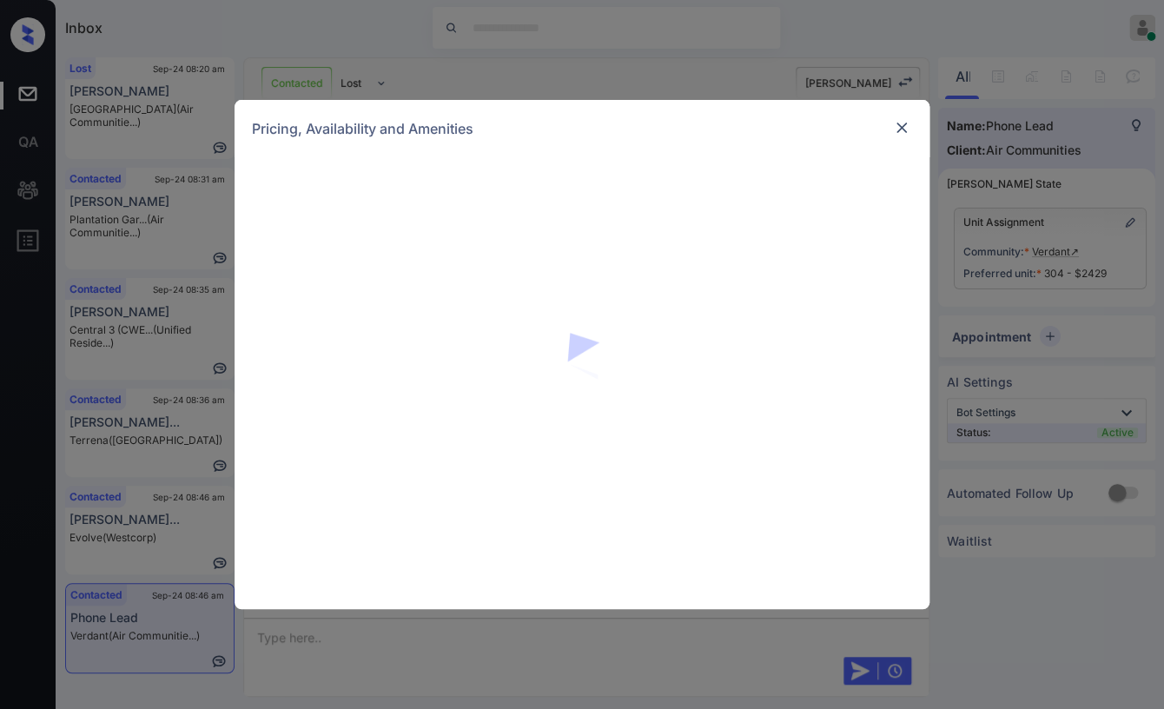
scroll to position [867, 0]
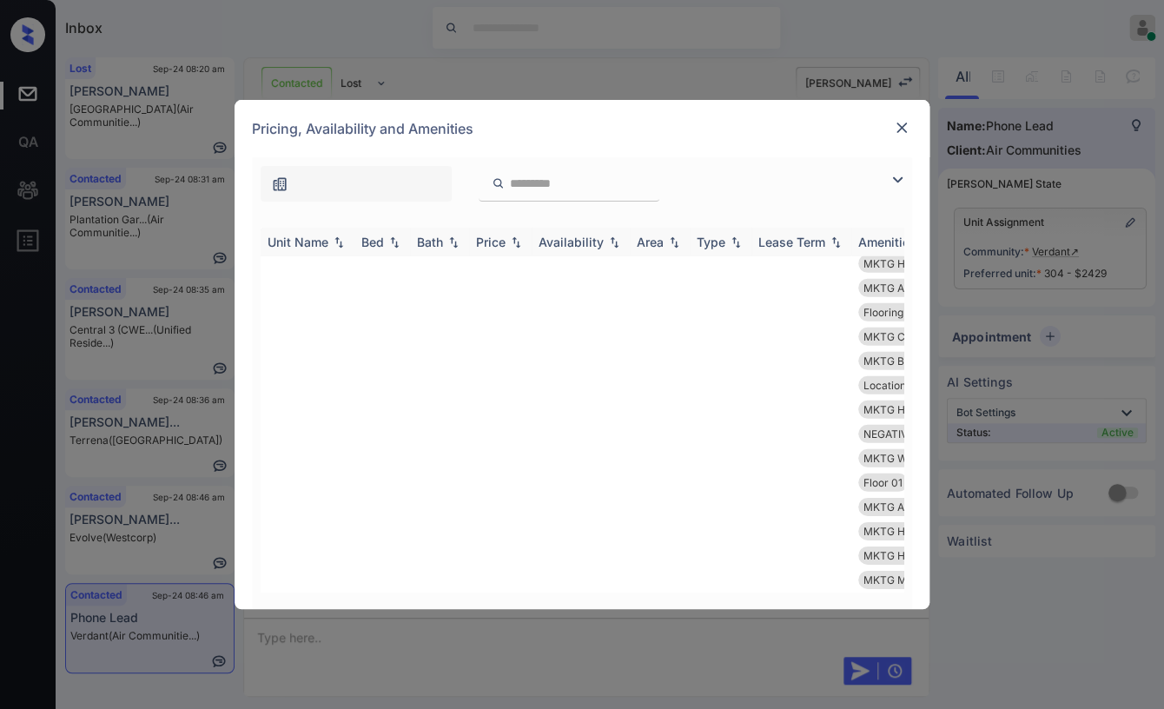
click at [374, 243] on div "Bed" at bounding box center [372, 242] width 23 height 15
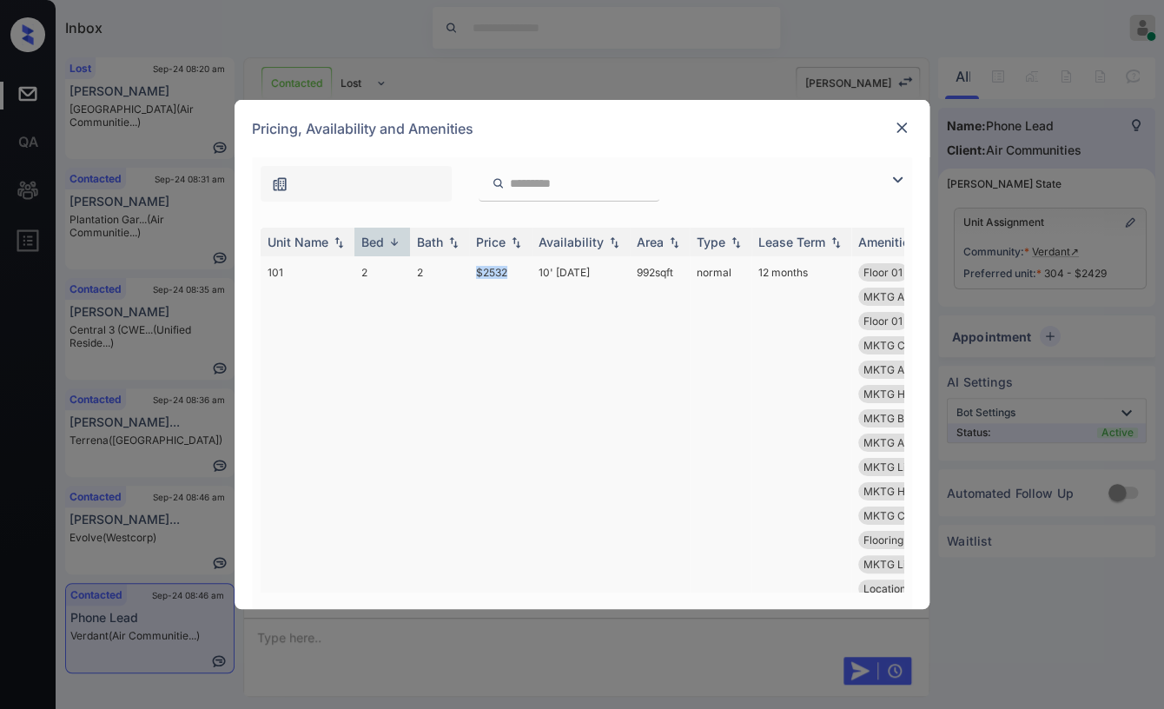
drag, startPoint x: 474, startPoint y: 271, endPoint x: 518, endPoint y: 269, distance: 44.3
click at [518, 269] on td "$2532" at bounding box center [500, 539] width 63 height 567
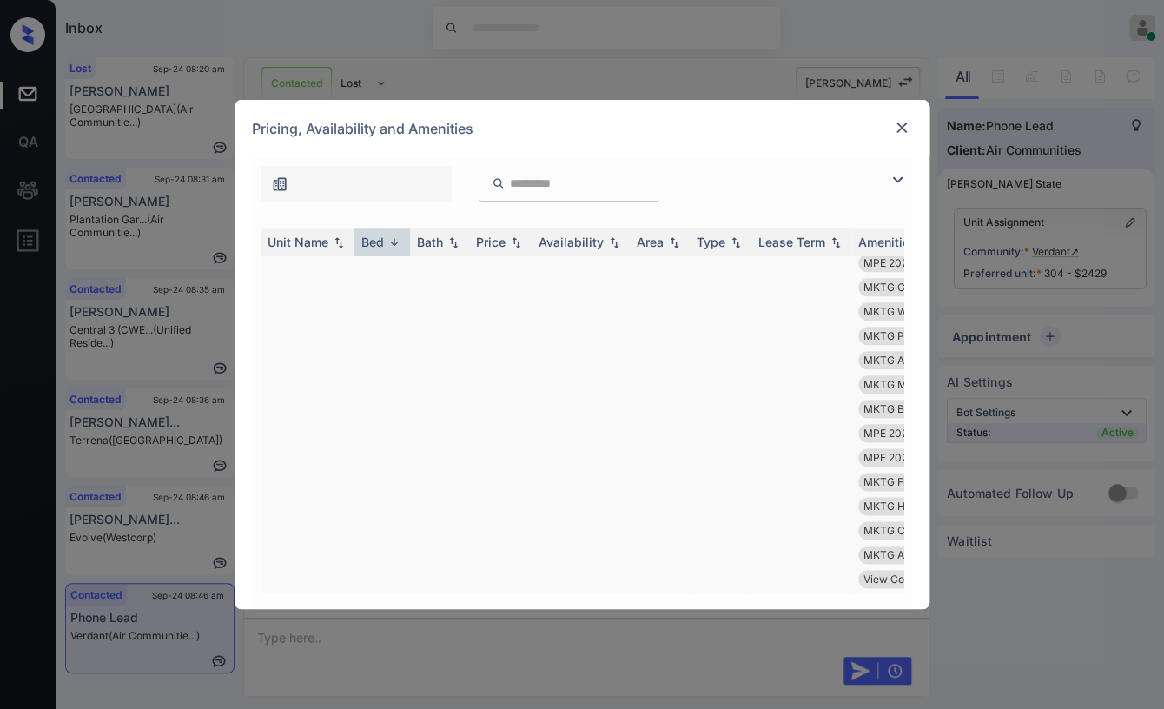
scroll to position [965, 0]
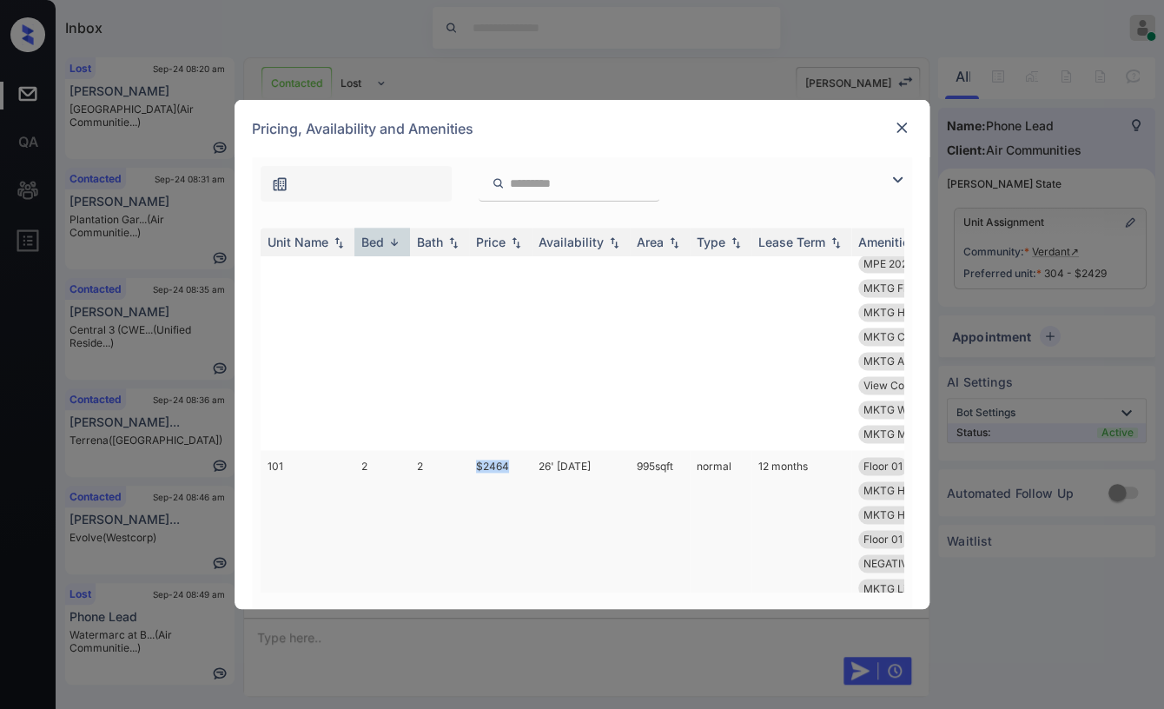
drag, startPoint x: 462, startPoint y: 426, endPoint x: 520, endPoint y: 432, distance: 57.7
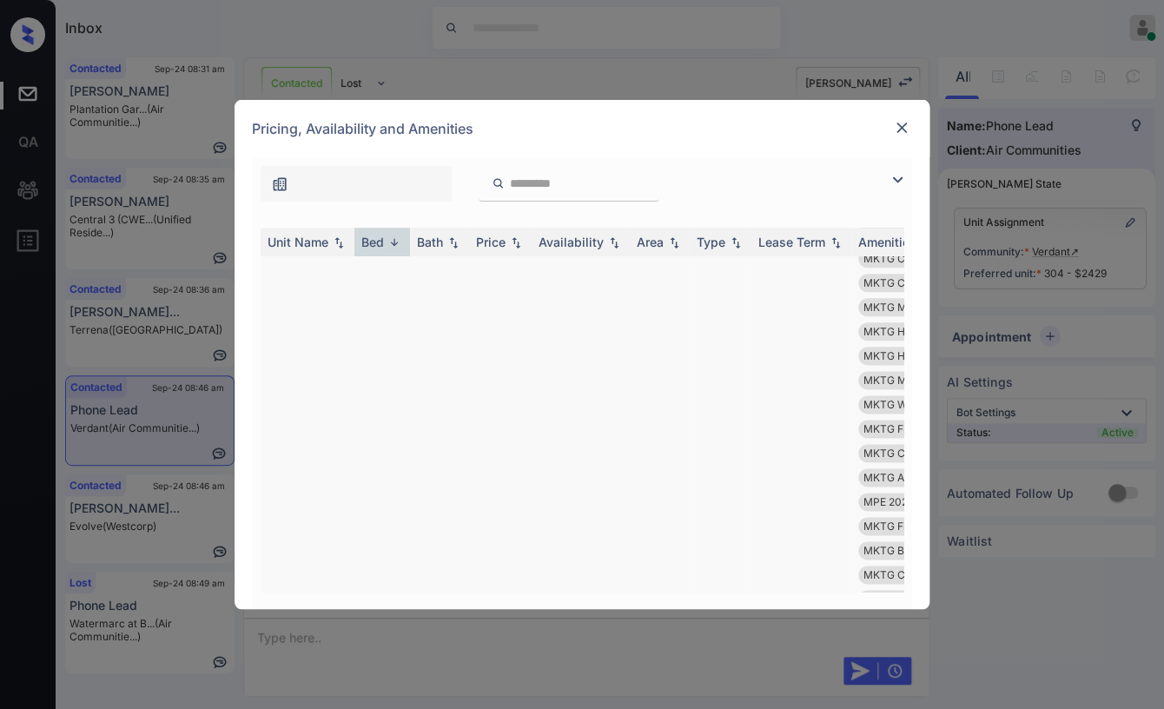
scroll to position [3861, 0]
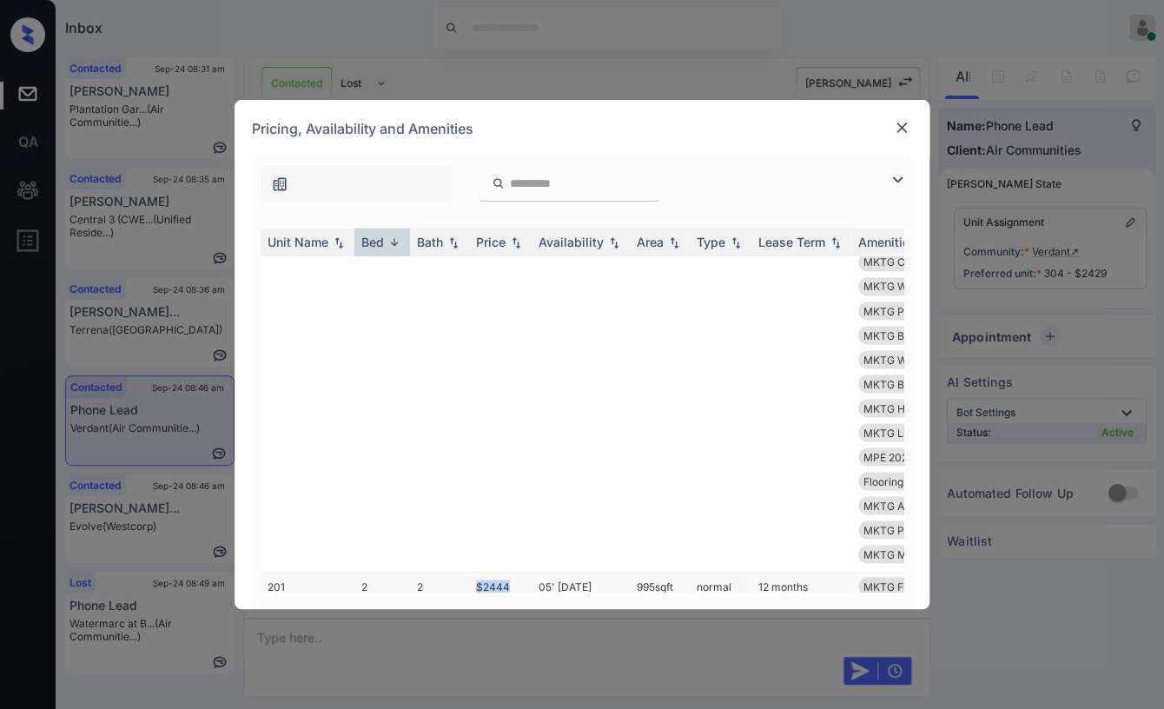
drag, startPoint x: 469, startPoint y: 408, endPoint x: 517, endPoint y: 414, distance: 48.1
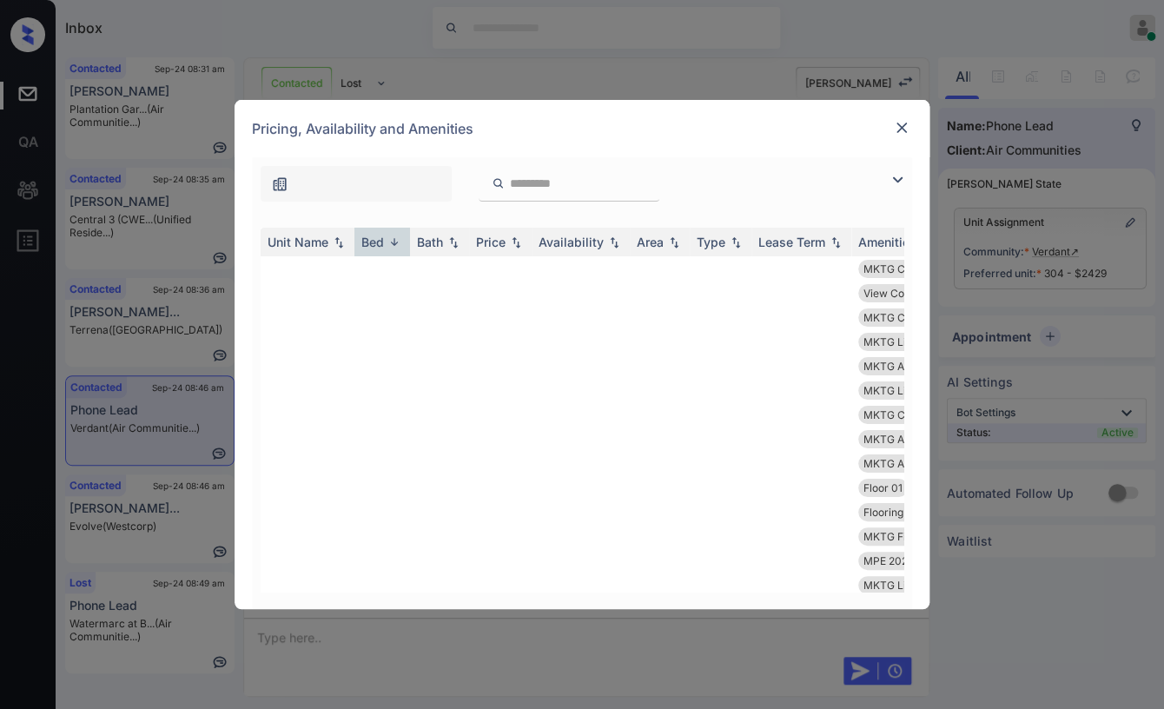
drag, startPoint x: 472, startPoint y: 489, endPoint x: 519, endPoint y: 495, distance: 47.3
copy td "$2429"
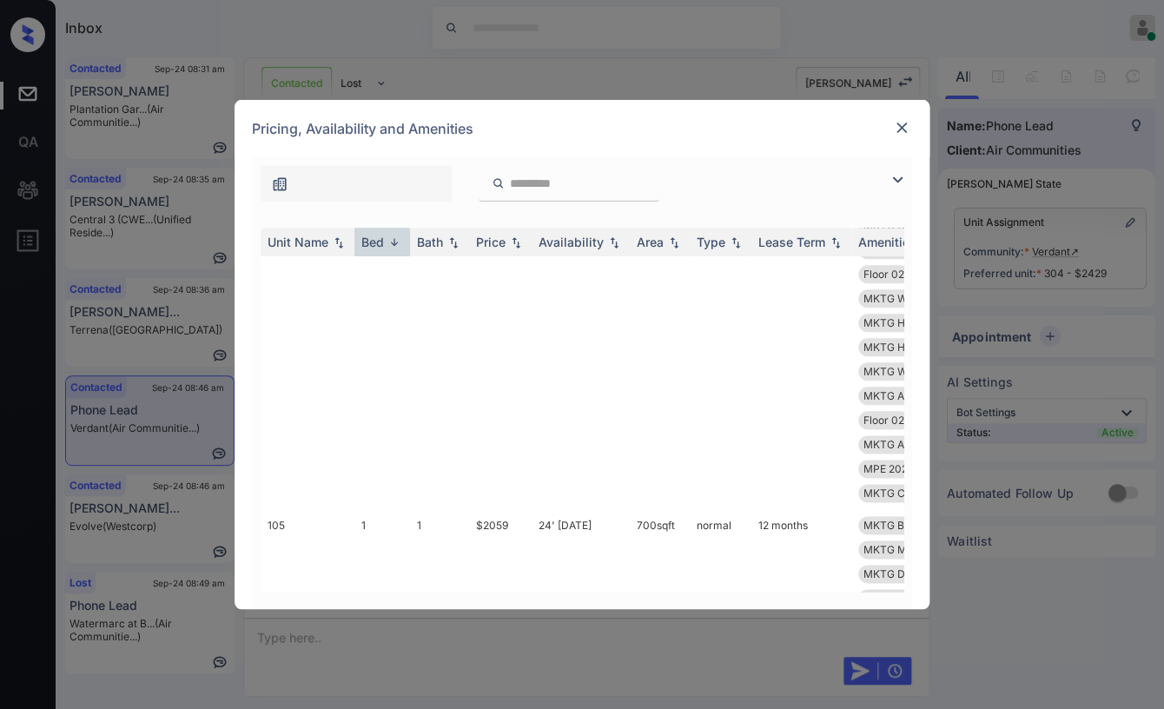
click at [893, 120] on img at bounding box center [901, 127] width 17 height 17
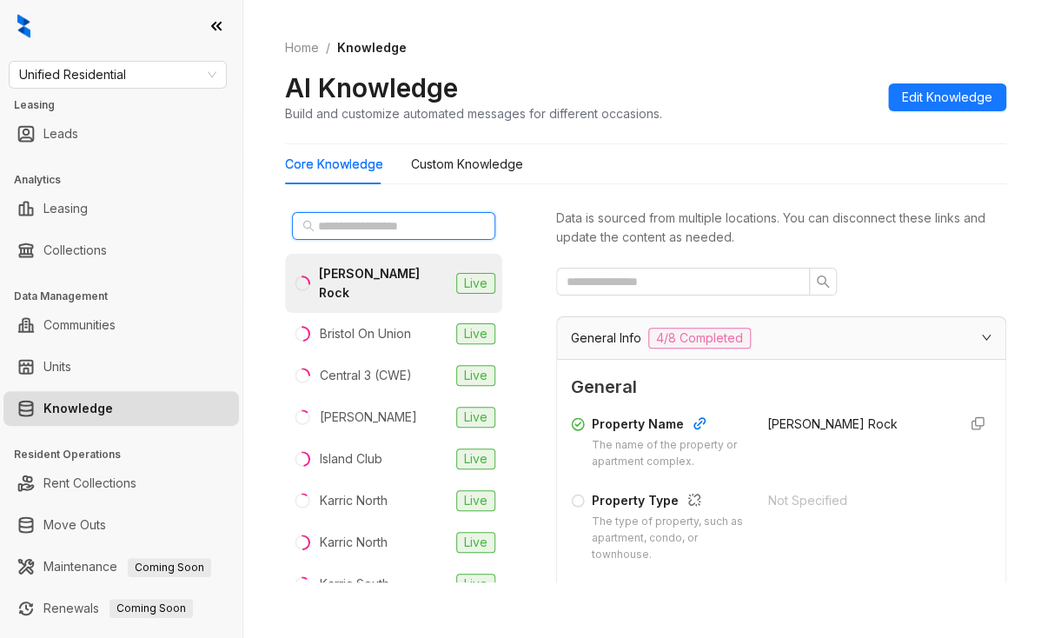
click at [354, 220] on input "text" at bounding box center [394, 225] width 153 height 19
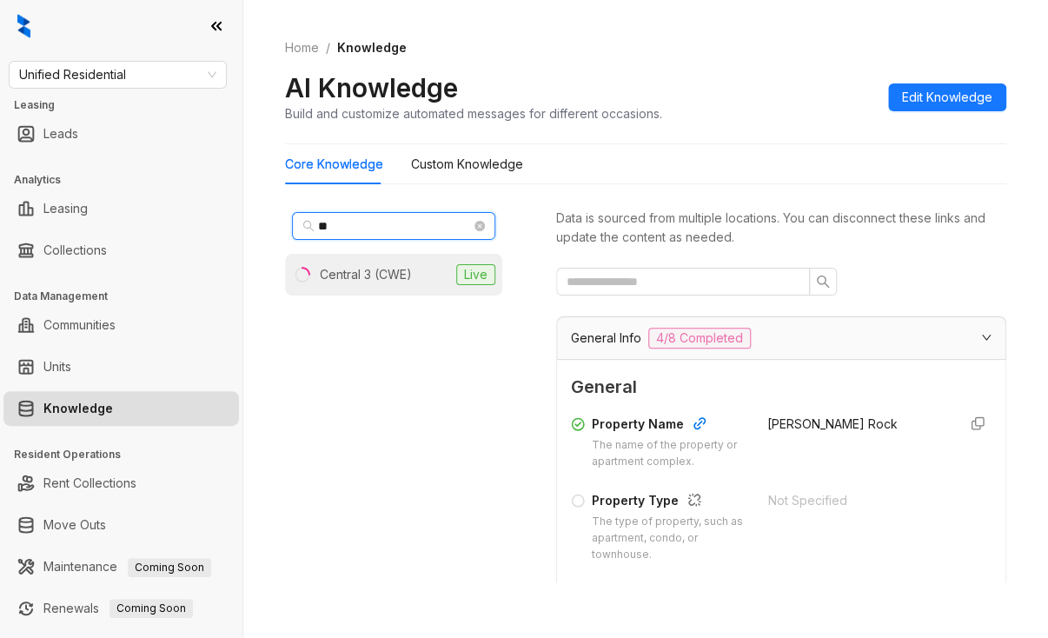
type input "**"
click at [334, 274] on div "Central 3 (CWE)" at bounding box center [366, 274] width 92 height 19
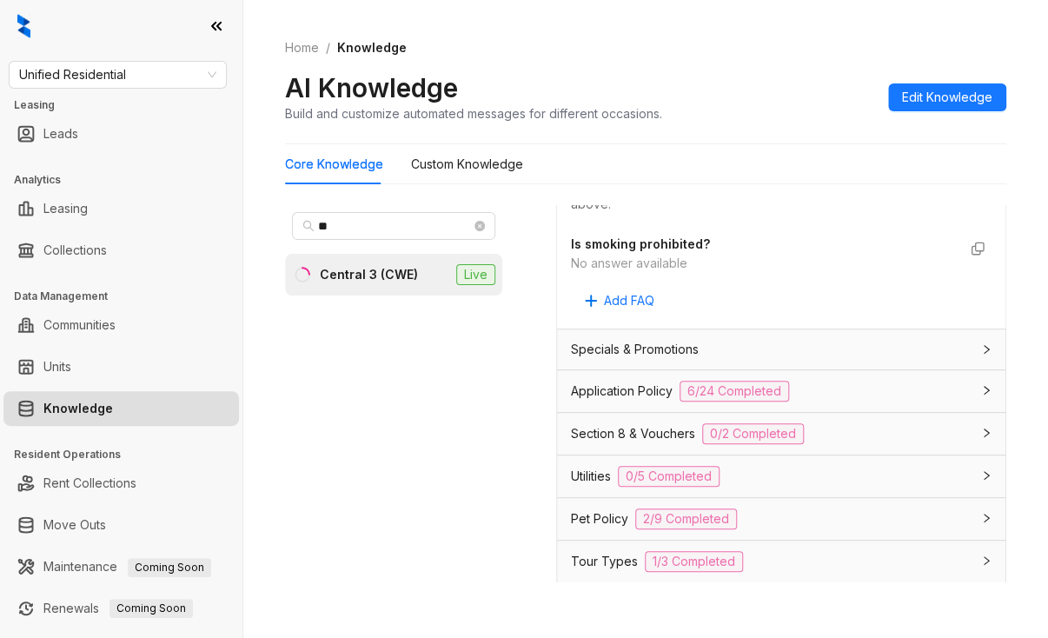
scroll to position [1129, 0]
click at [141, 81] on span "Unified Residential" at bounding box center [117, 75] width 197 height 26
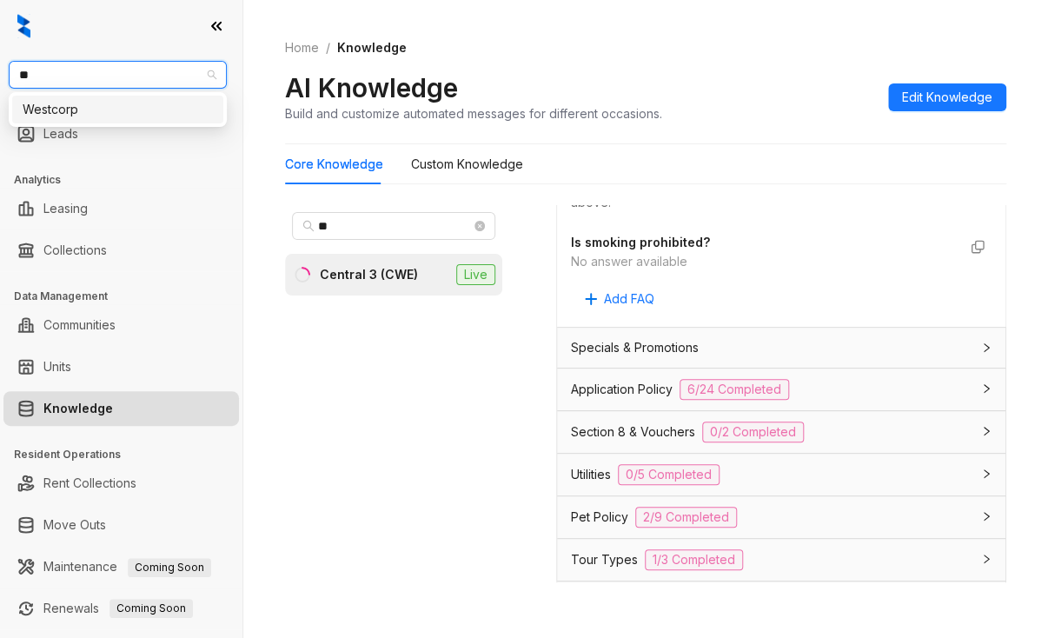
type input "***"
click at [92, 102] on div "Westcorp" at bounding box center [118, 109] width 190 height 19
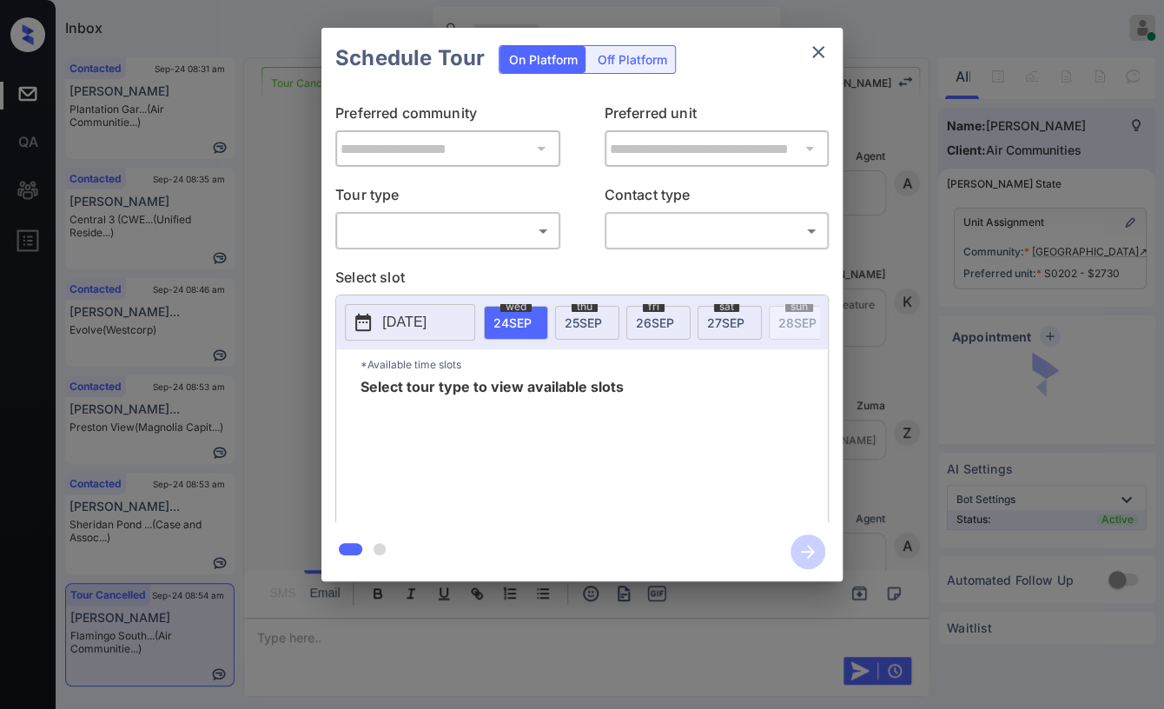
scroll to position [7703, 0]
click at [511, 244] on body "Inbox [PERSON_NAME] [PERSON_NAME] Online Set yourself offline Set yourself on b…" at bounding box center [582, 354] width 1164 height 709
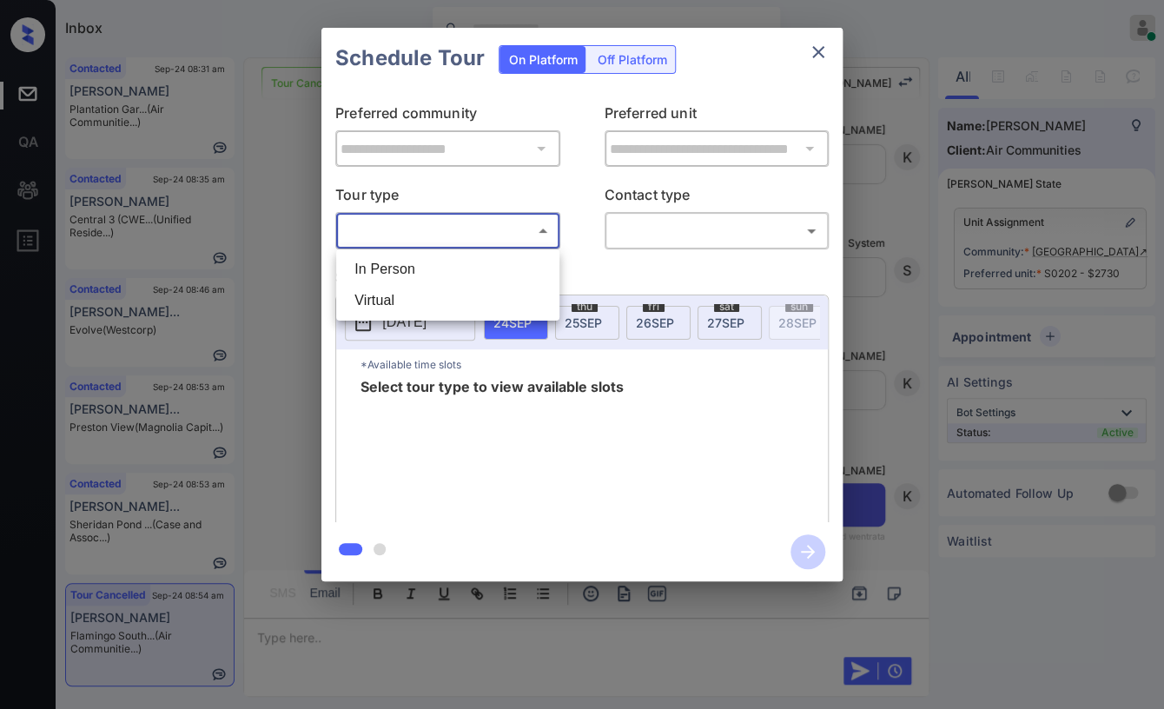
click at [413, 272] on li "In Person" at bounding box center [448, 269] width 215 height 31
type input "********"
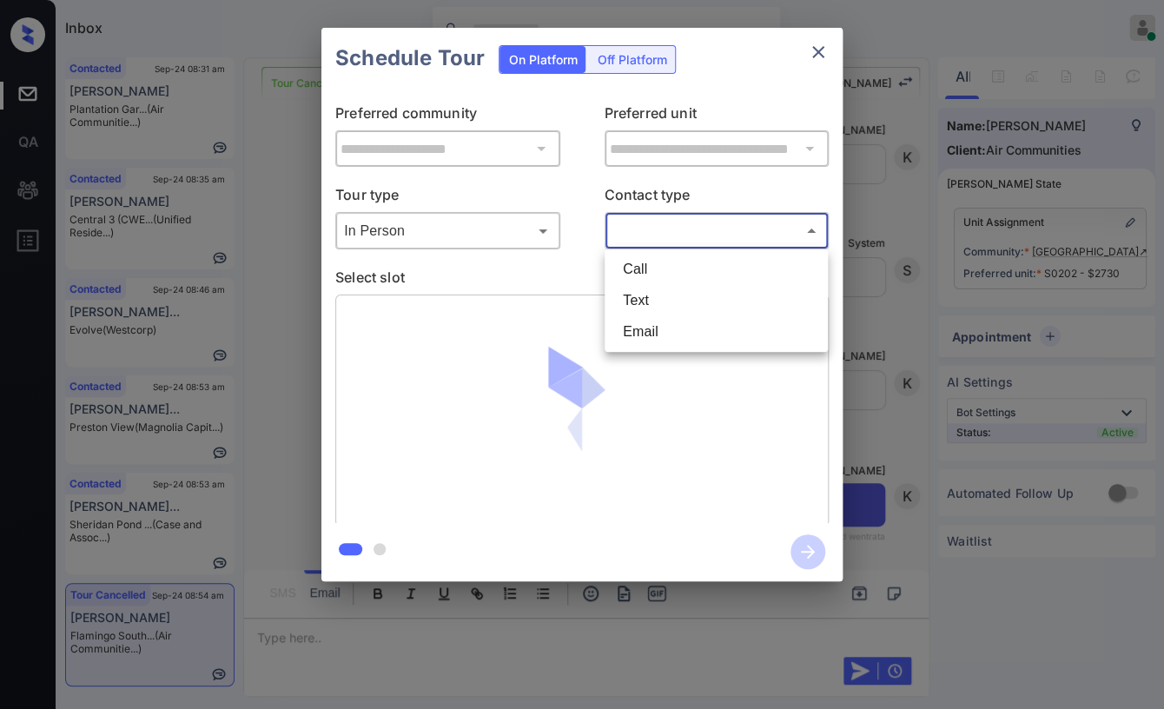
click at [679, 239] on body "Inbox [PERSON_NAME] [PERSON_NAME] Online Set yourself offline Set yourself on b…" at bounding box center [582, 354] width 1164 height 709
click at [645, 305] on li "Text" at bounding box center [716, 300] width 215 height 31
type input "****"
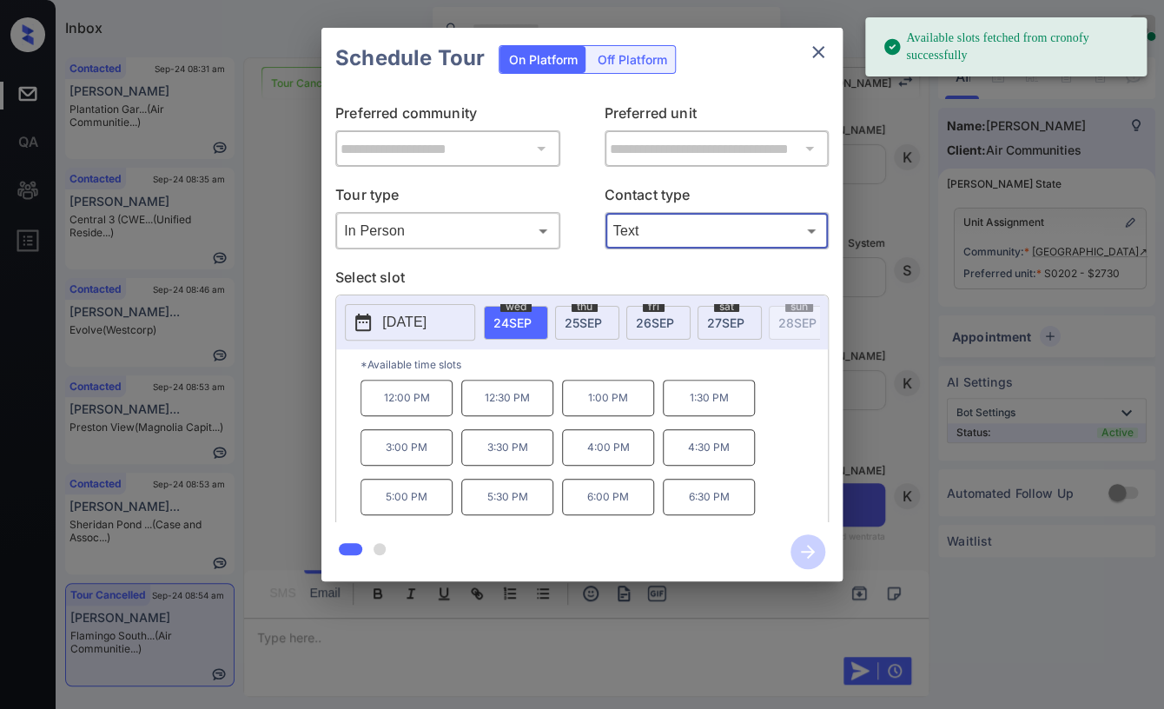
click at [646, 318] on span "26 SEP" at bounding box center [655, 322] width 38 height 15
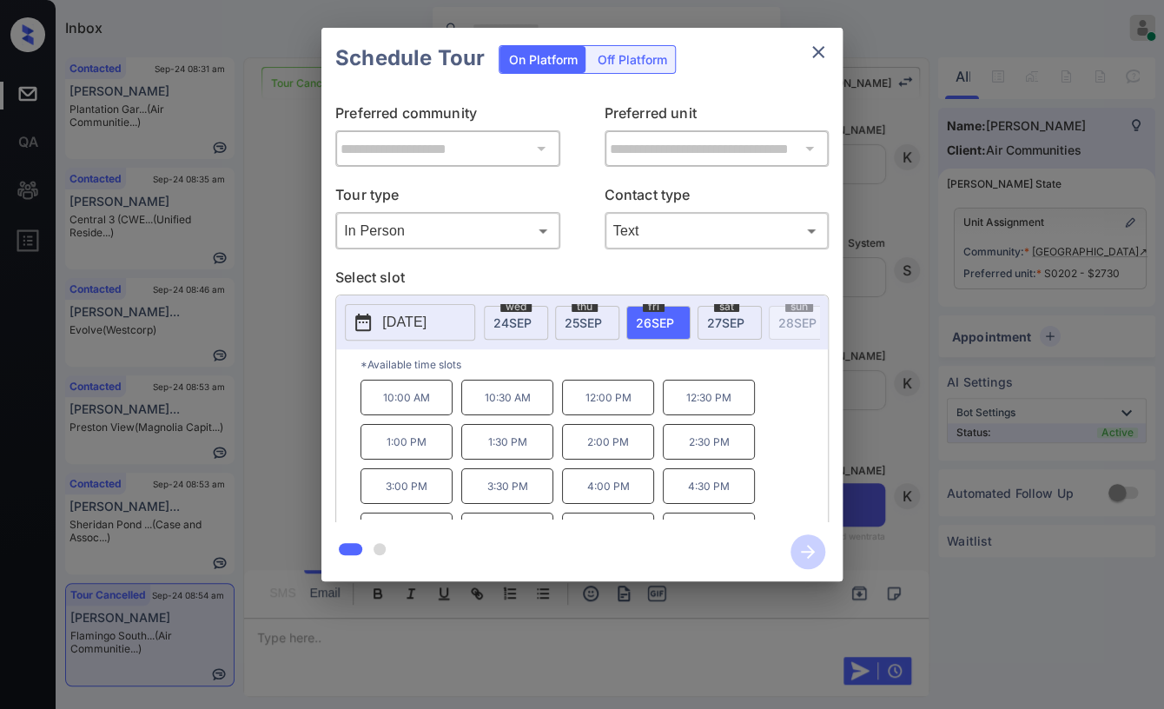
click at [501, 496] on p "3:30 PM" at bounding box center [507, 486] width 92 height 36
click at [255, 359] on div "**********" at bounding box center [582, 304] width 1164 height 609
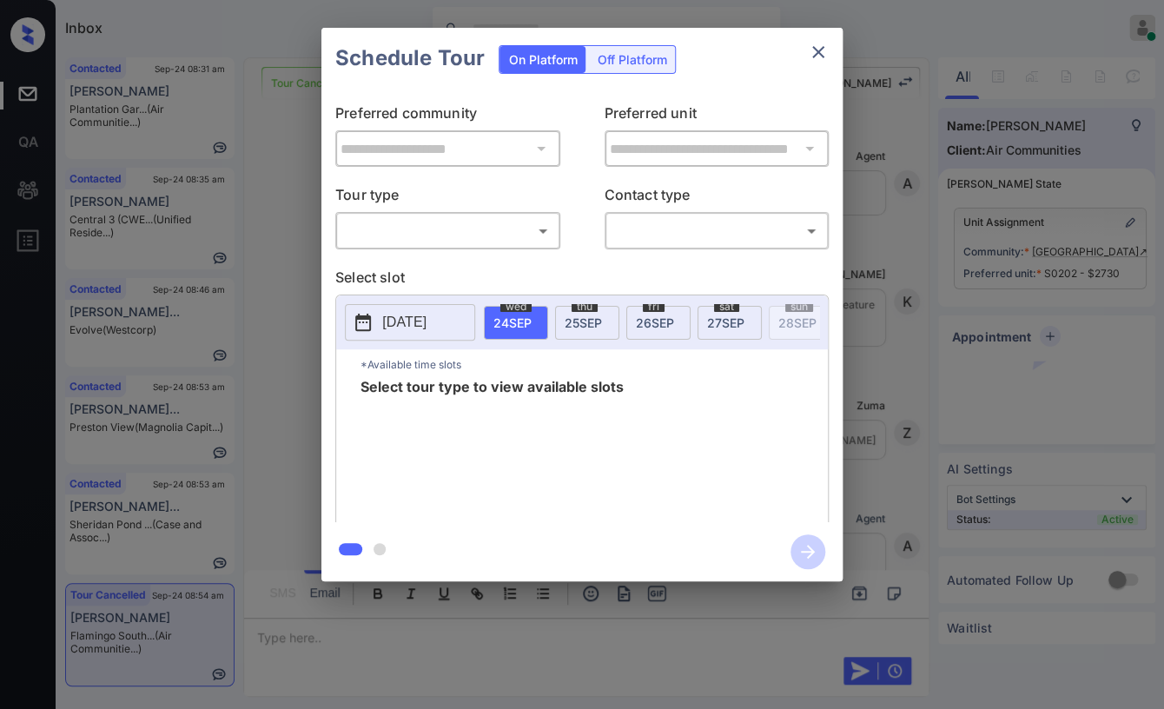
scroll to position [8572, 0]
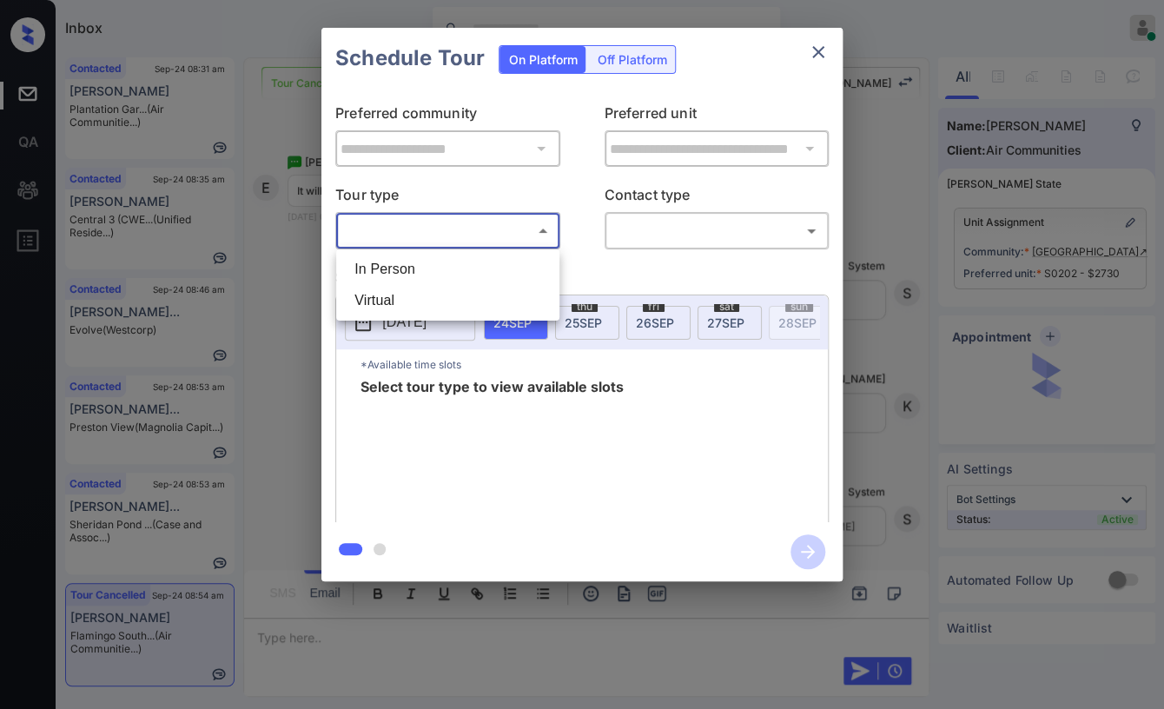
click at [434, 237] on body "Inbox Danielle Dela Cruz Online Set yourself offline Set yourself on break Prof…" at bounding box center [582, 354] width 1164 height 709
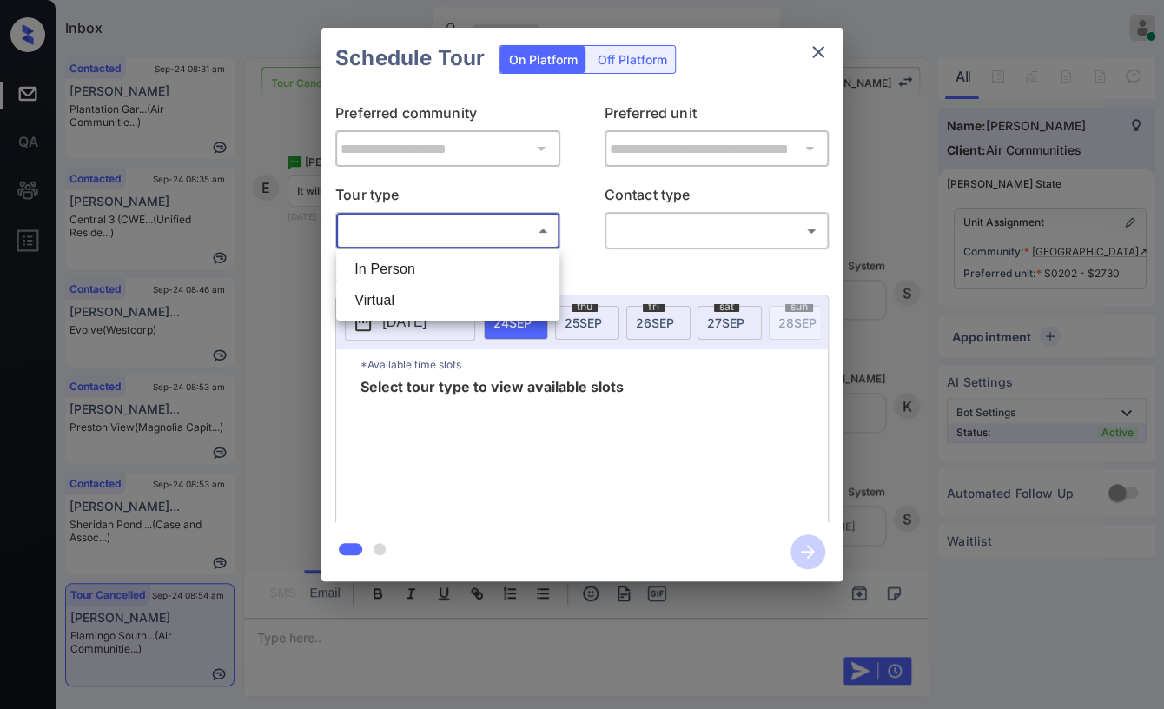
click at [393, 260] on li "In Person" at bounding box center [448, 269] width 215 height 31
type input "********"
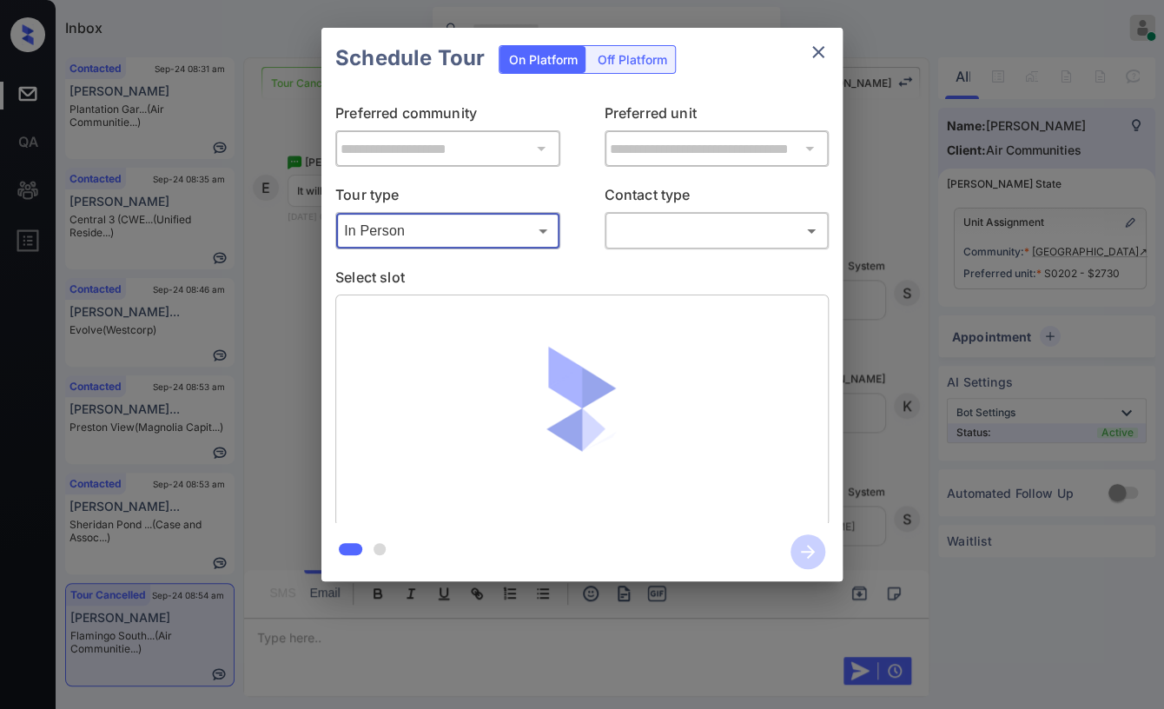
click at [727, 222] on body "Inbox Danielle Dela Cruz Online Set yourself offline Set yourself on break Prof…" at bounding box center [582, 354] width 1164 height 709
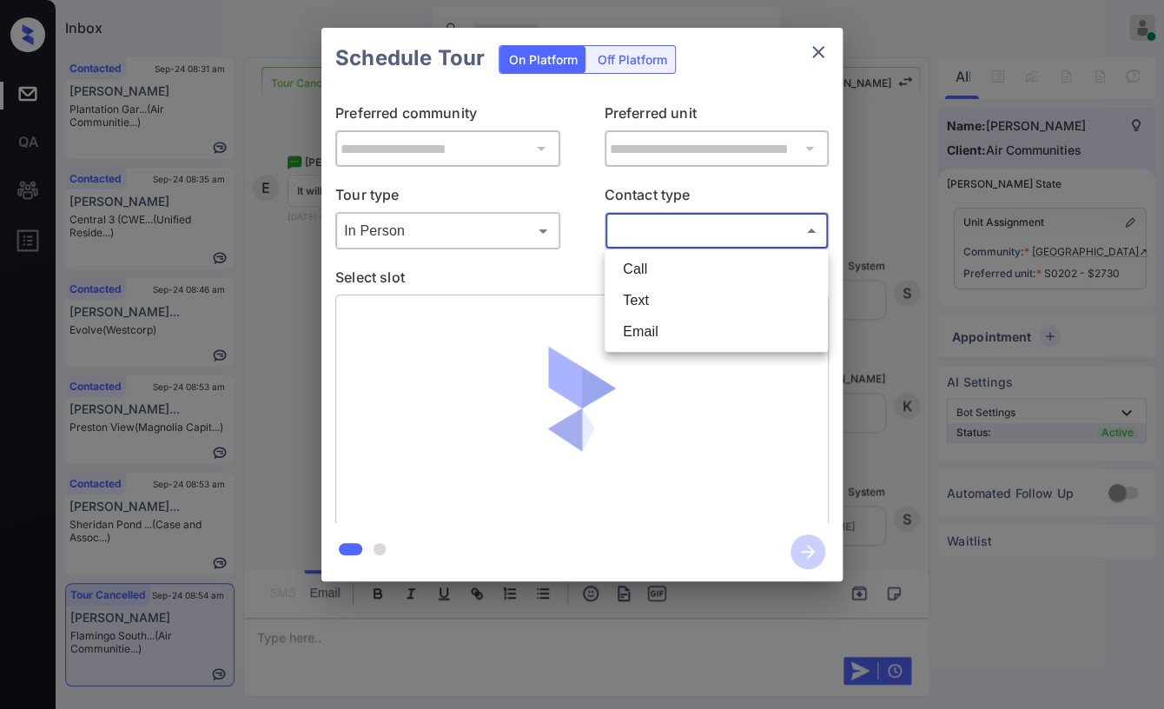
click at [659, 298] on li "Text" at bounding box center [716, 300] width 215 height 31
type input "****"
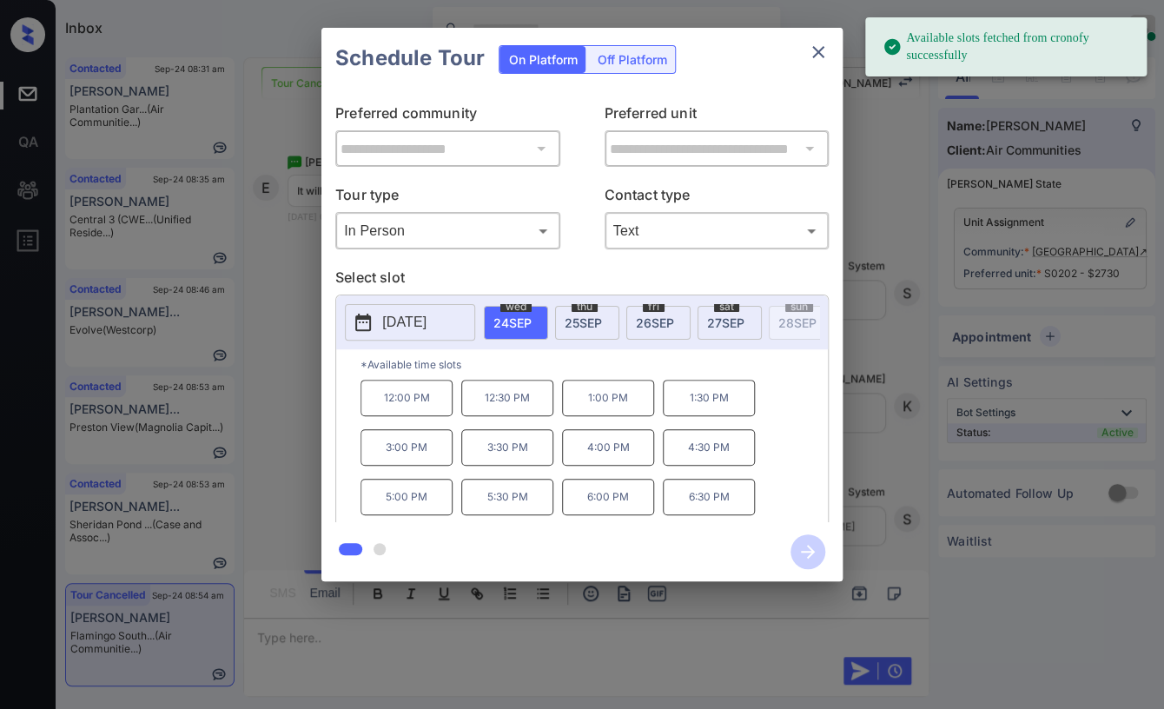
click at [652, 321] on span "26 SEP" at bounding box center [655, 322] width 38 height 15
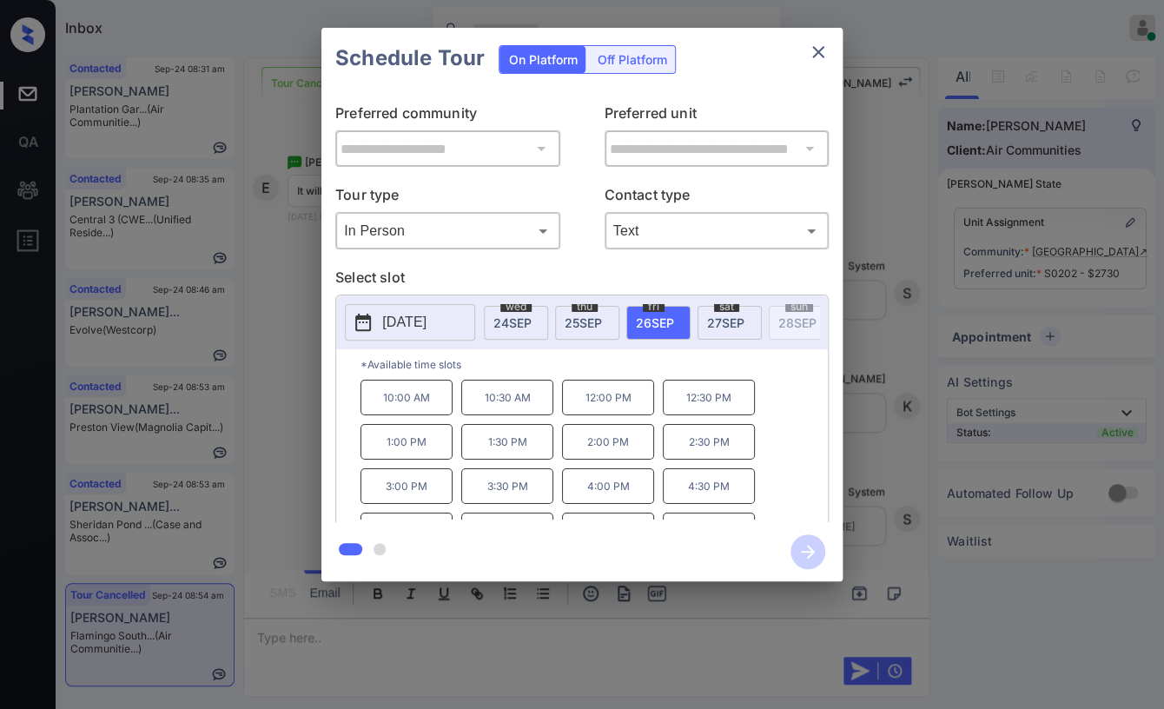
click at [488, 504] on p "3:30 PM" at bounding box center [507, 486] width 92 height 36
click at [811, 550] on icon "button" at bounding box center [808, 552] width 14 height 14
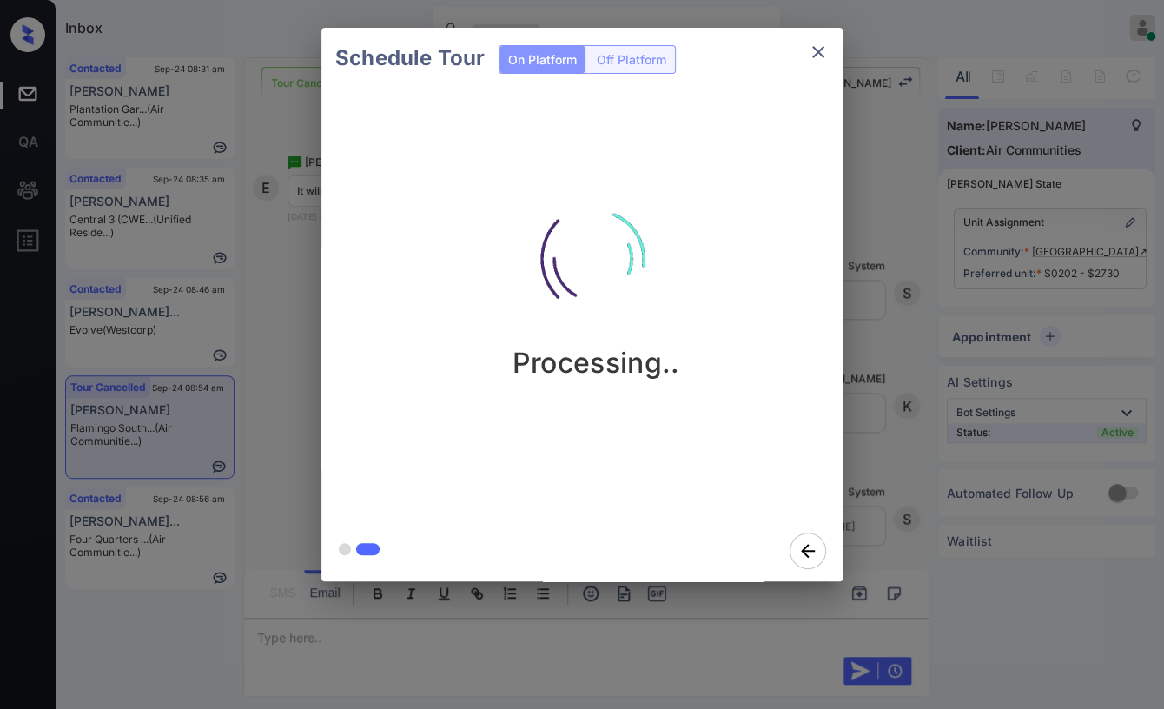
click at [247, 280] on div "Schedule Tour On Platform Off Platform Processing.." at bounding box center [582, 304] width 1164 height 609
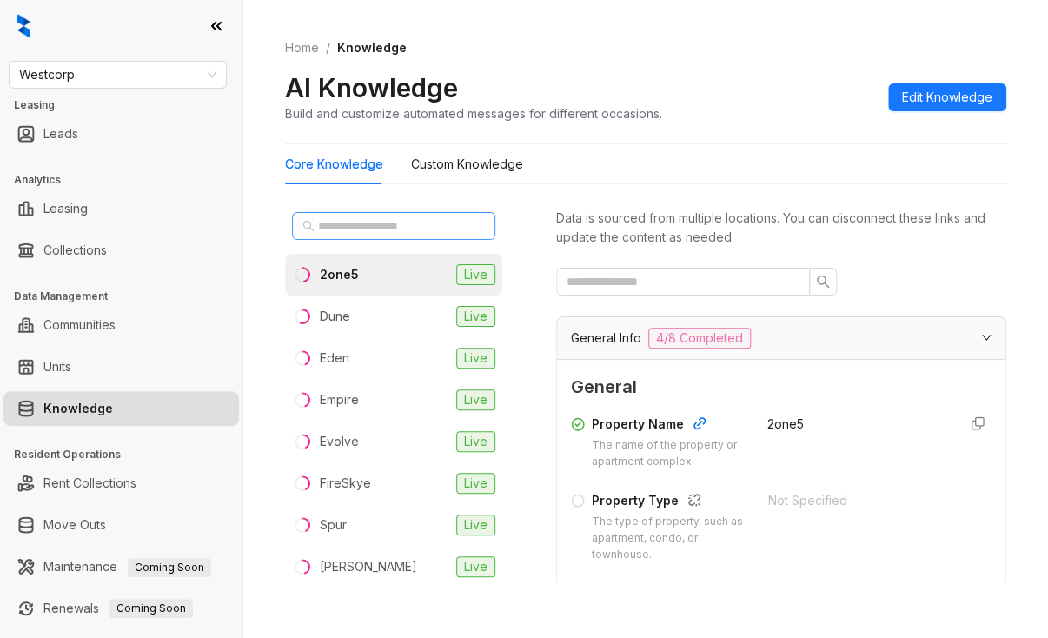
click at [365, 238] on div at bounding box center [393, 226] width 217 height 42
click at [365, 226] on input "text" at bounding box center [394, 225] width 153 height 19
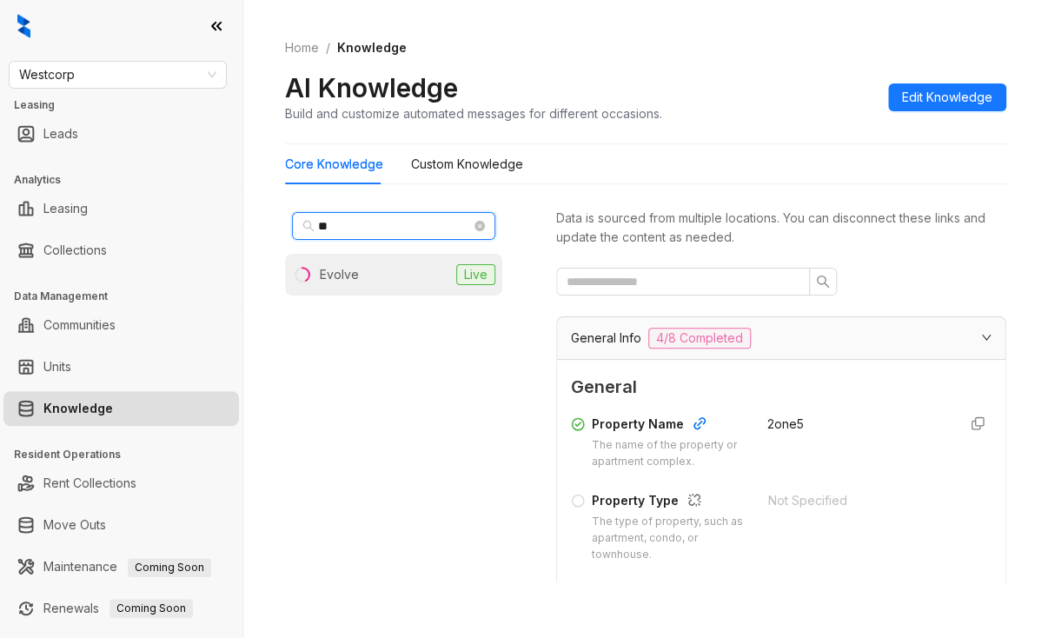
type input "**"
click at [371, 269] on li "Evolve Live" at bounding box center [393, 275] width 217 height 42
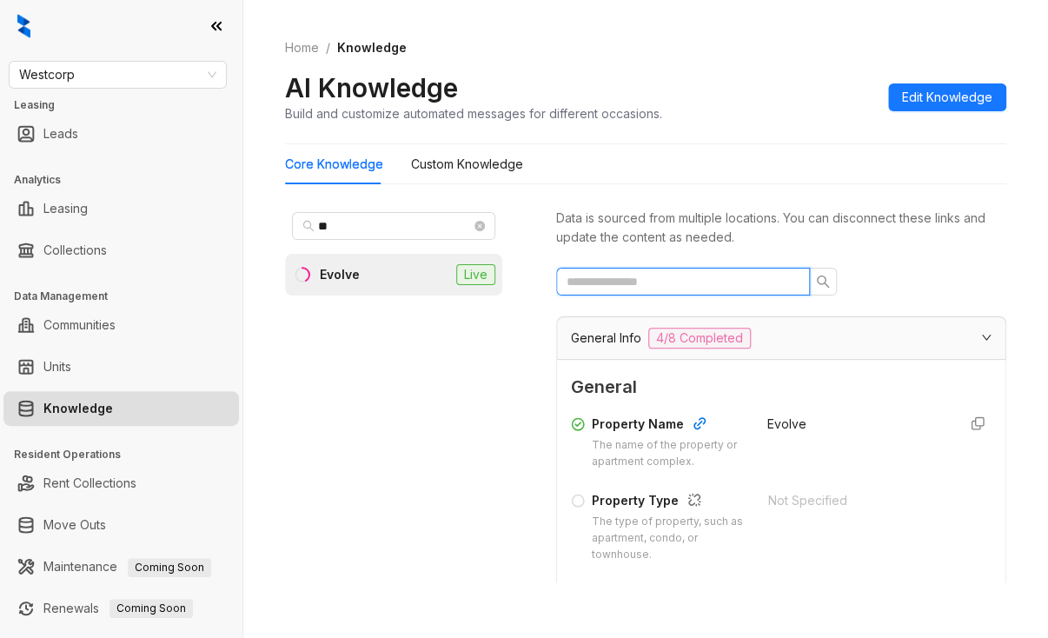
click at [665, 289] on input "text" at bounding box center [675, 281] width 219 height 19
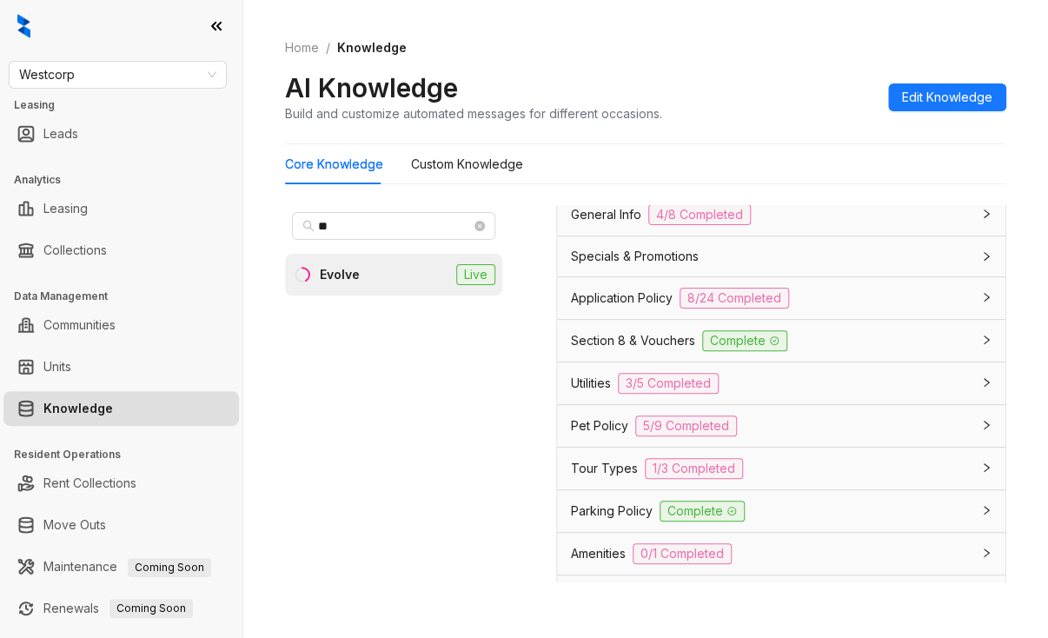
scroll to position [13, 0]
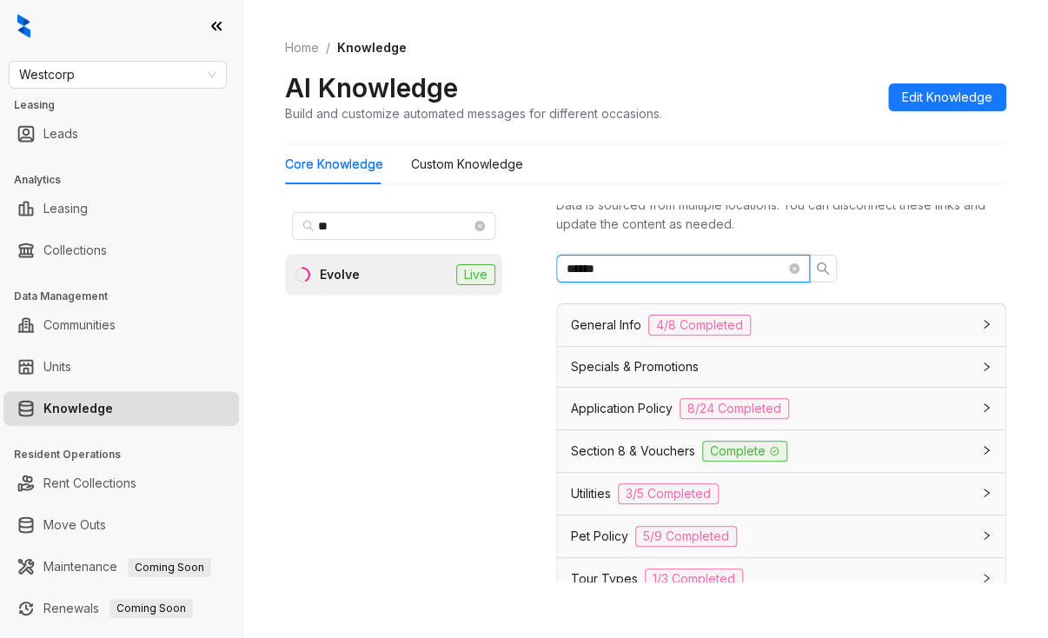
click at [613, 265] on input "******" at bounding box center [675, 268] width 219 height 19
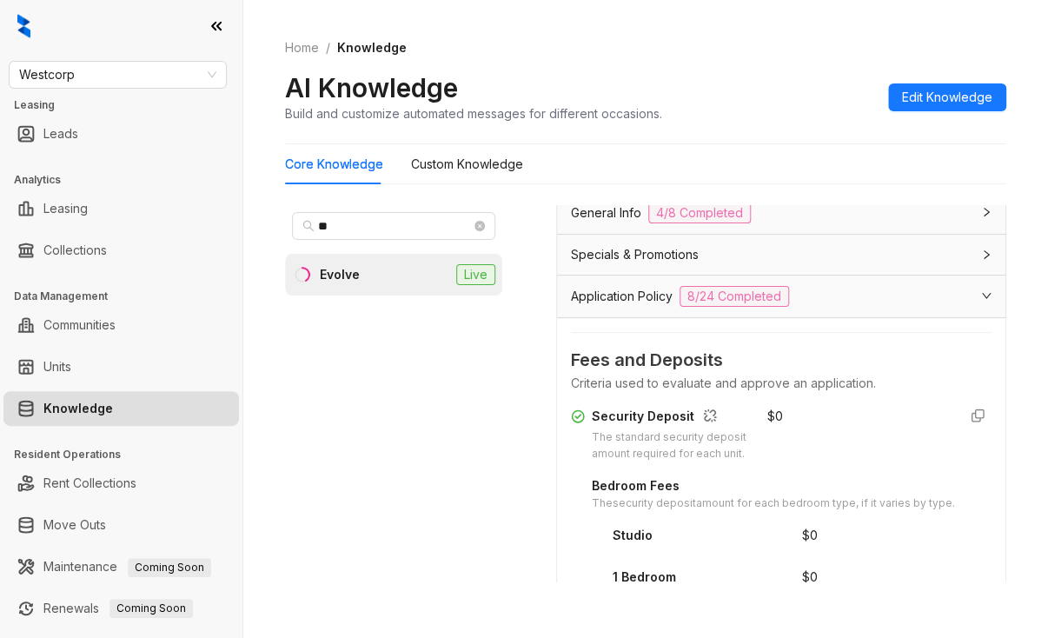
scroll to position [122, 0]
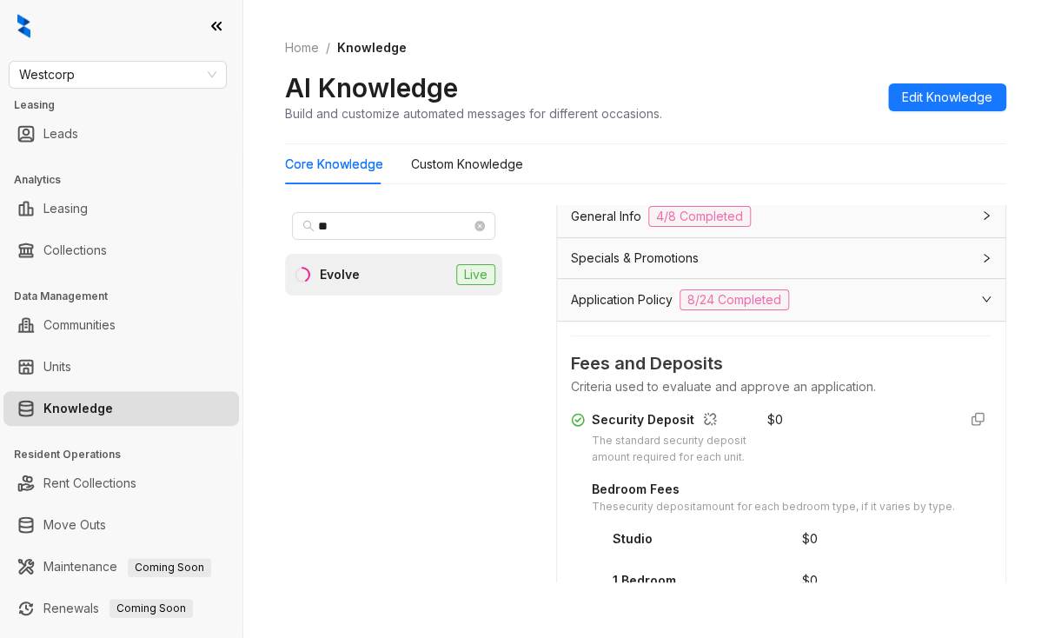
type input "******"
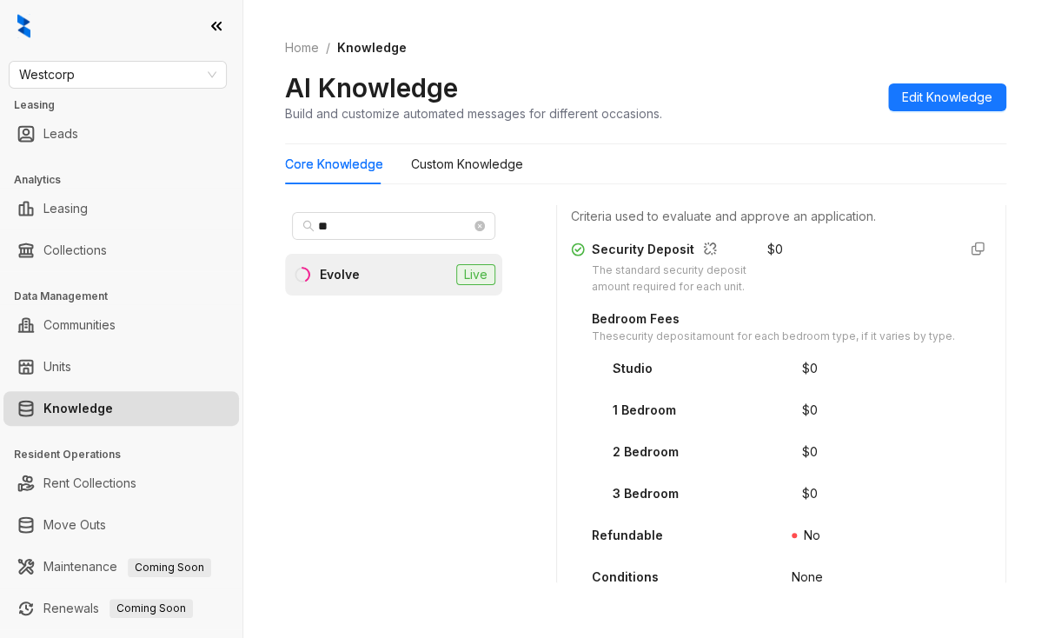
scroll to position [295, 0]
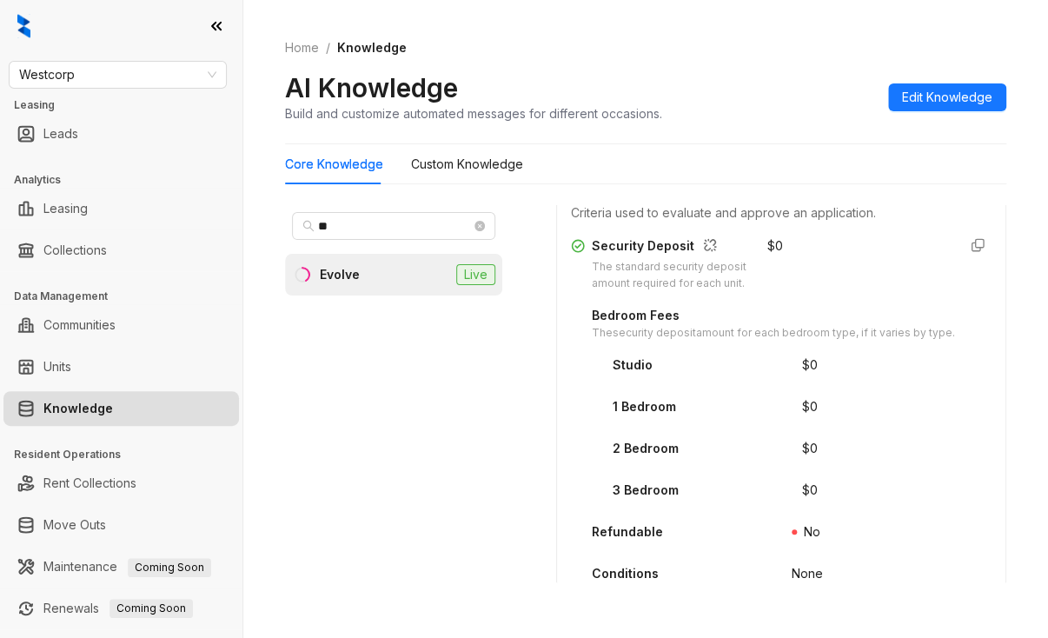
click at [662, 292] on div "The standard security deposit amount required for each unit." at bounding box center [669, 275] width 155 height 33
click at [659, 288] on div "The standard security deposit amount required for each unit." at bounding box center [669, 275] width 155 height 33
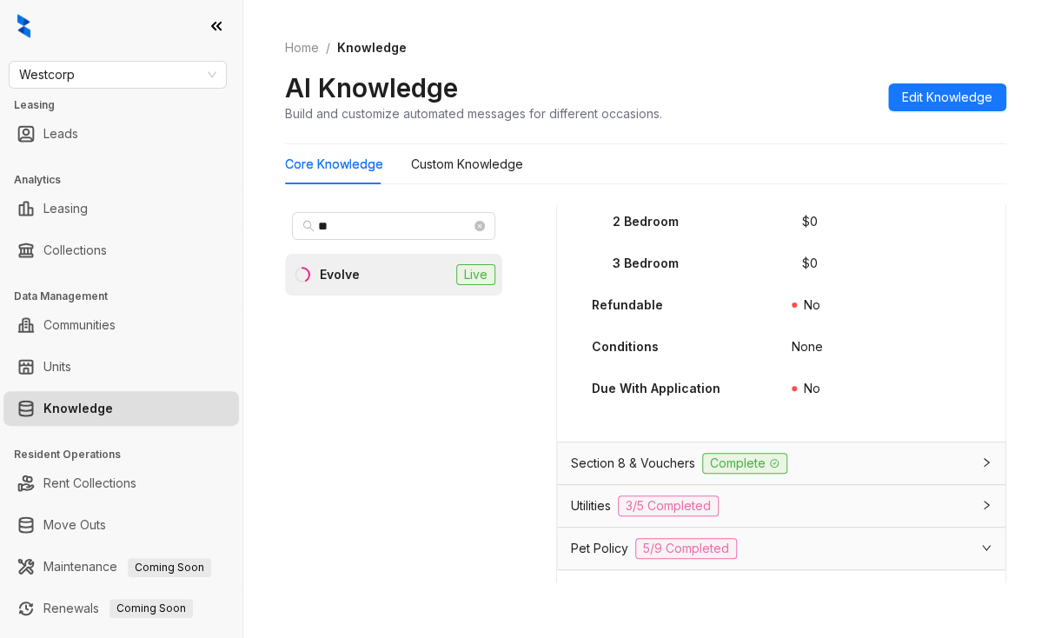
scroll to position [556, 0]
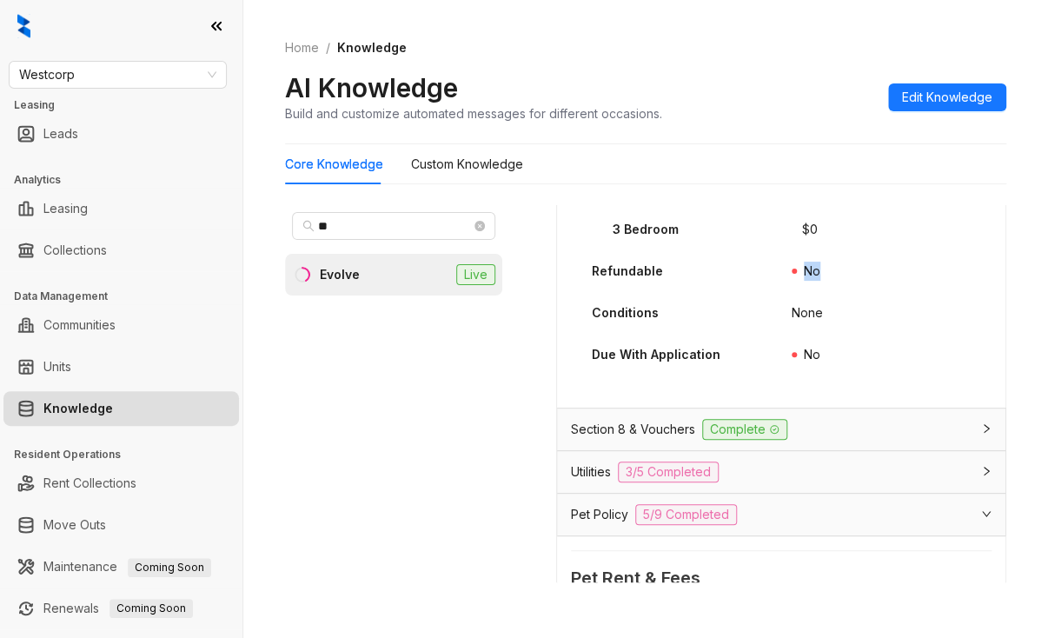
drag, startPoint x: 796, startPoint y: 279, endPoint x: 841, endPoint y: 275, distance: 45.3
click at [841, 275] on div "Refundable No" at bounding box center [781, 276] width 421 height 28
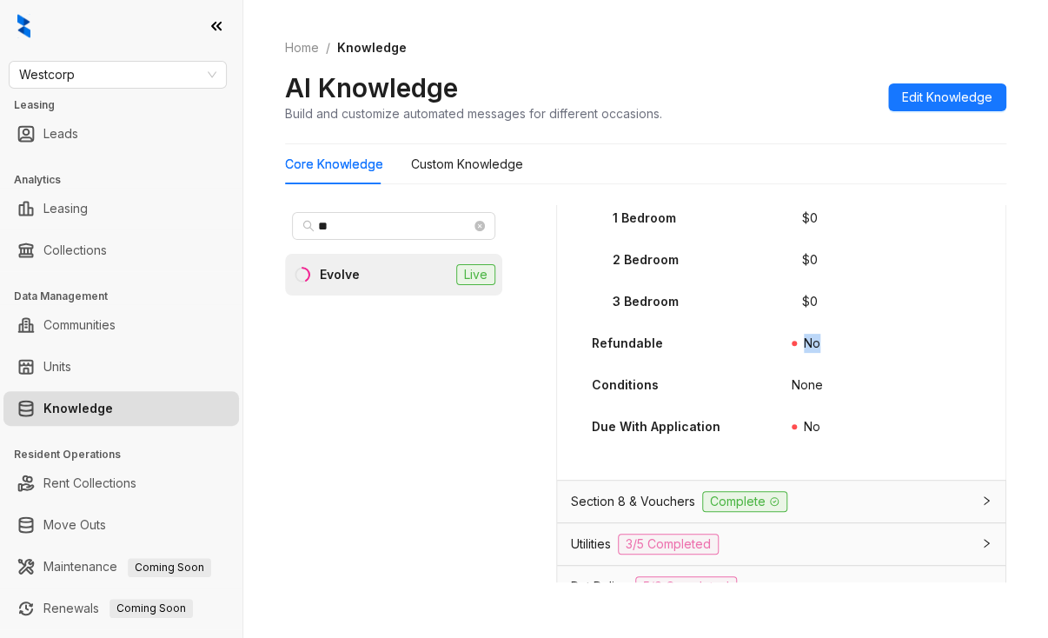
scroll to position [382, 0]
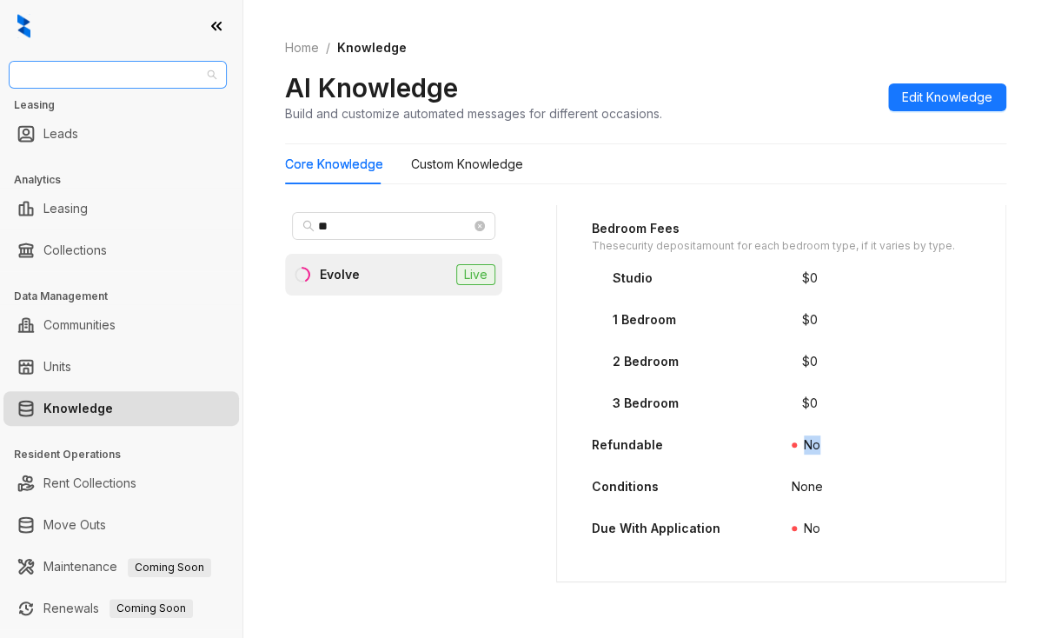
click at [89, 81] on span "Westcorp" at bounding box center [117, 75] width 197 height 26
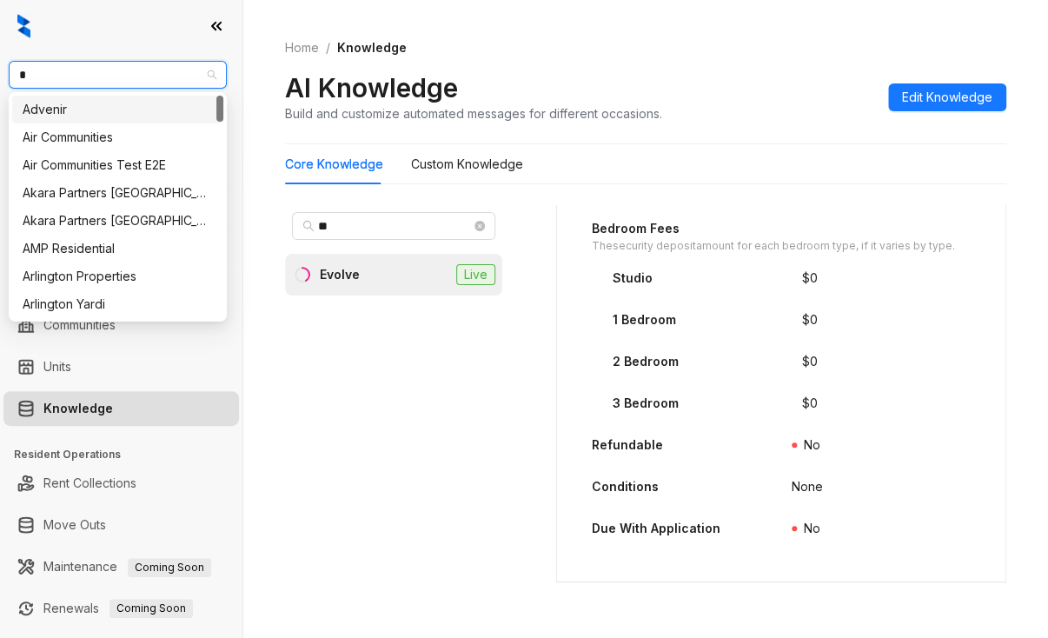
type input "**"
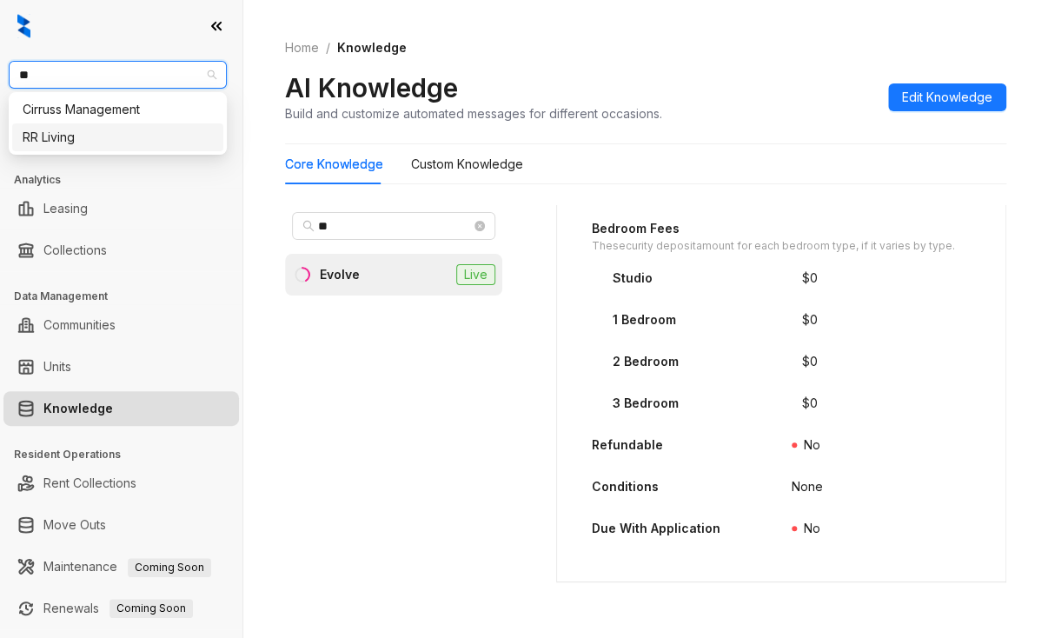
drag, startPoint x: 66, startPoint y: 130, endPoint x: 161, endPoint y: 74, distance: 110.3
click at [66, 131] on div "RR Living" at bounding box center [118, 137] width 190 height 19
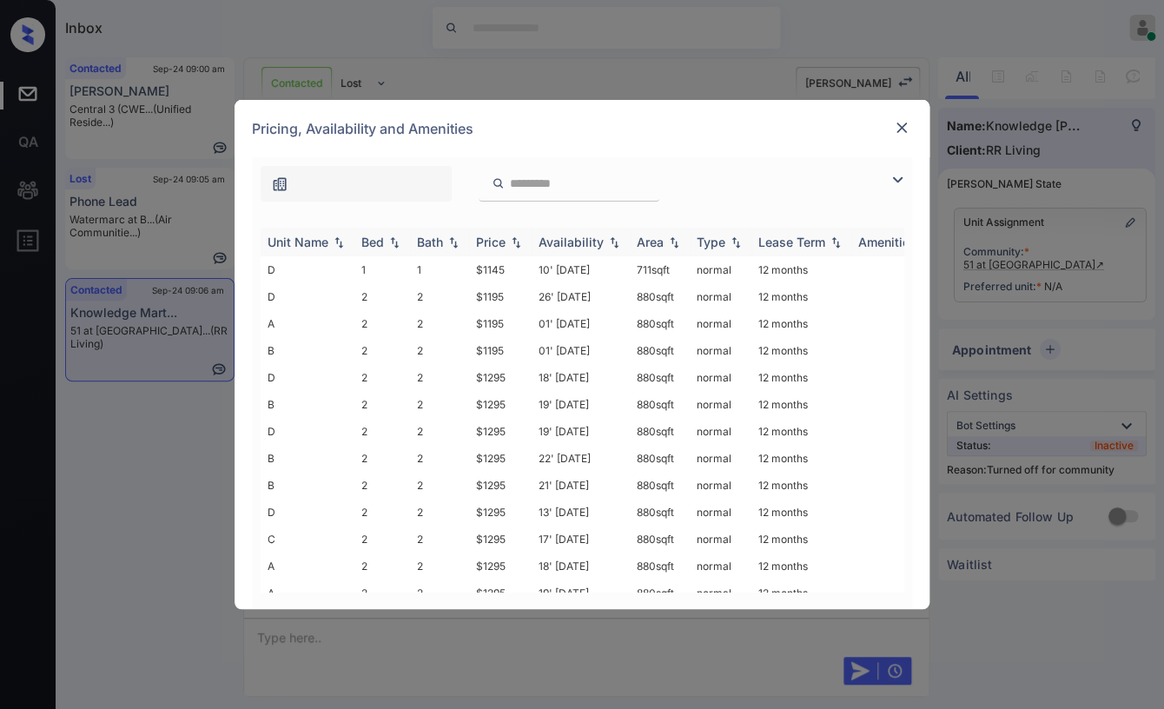
click at [379, 248] on div "Bed" at bounding box center [372, 242] width 23 height 15
click at [897, 131] on img at bounding box center [901, 127] width 17 height 17
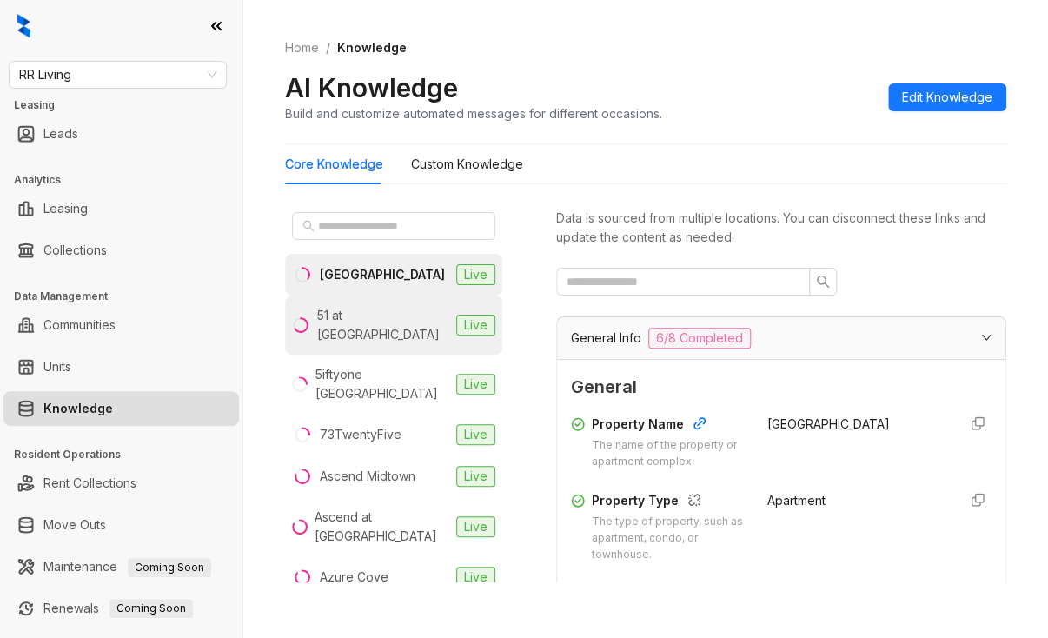
click at [365, 303] on li "51 at [GEOGRAPHIC_DATA] Live" at bounding box center [393, 324] width 217 height 59
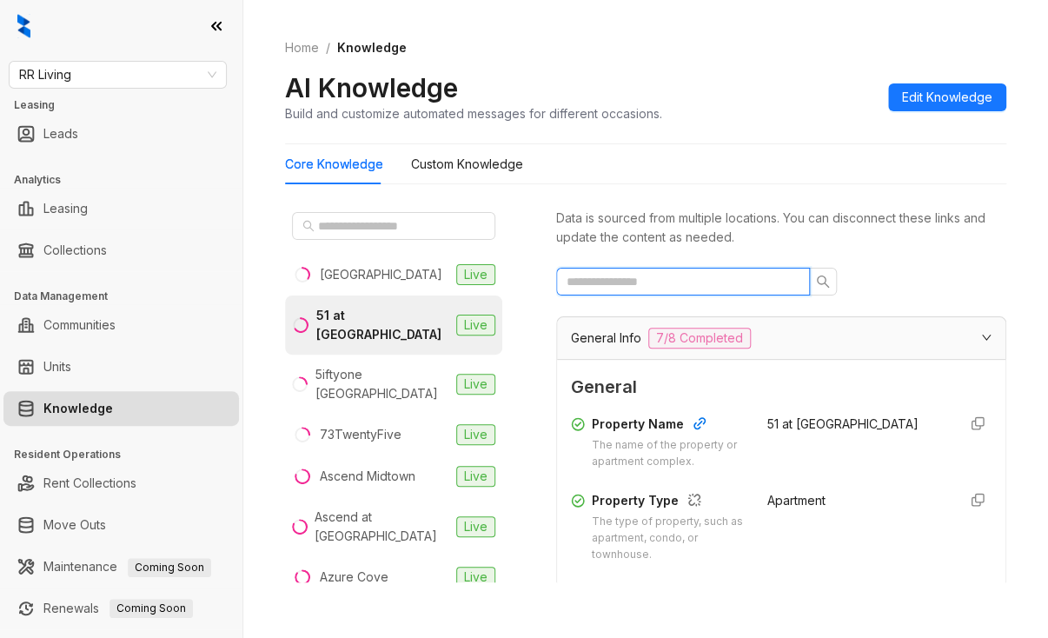
click at [656, 277] on input "text" at bounding box center [675, 281] width 219 height 19
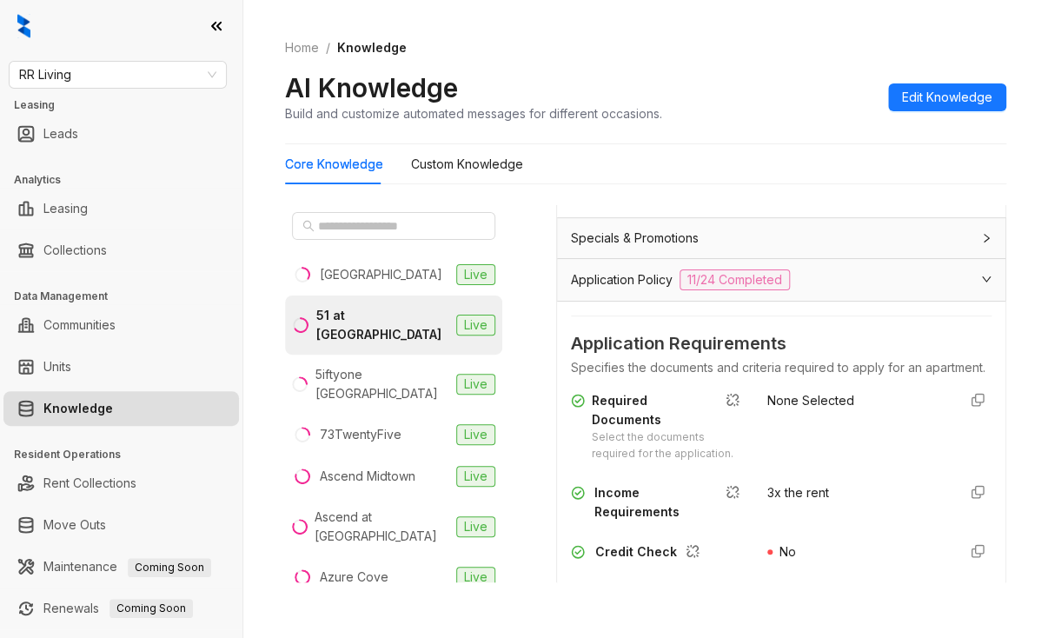
scroll to position [782, 0]
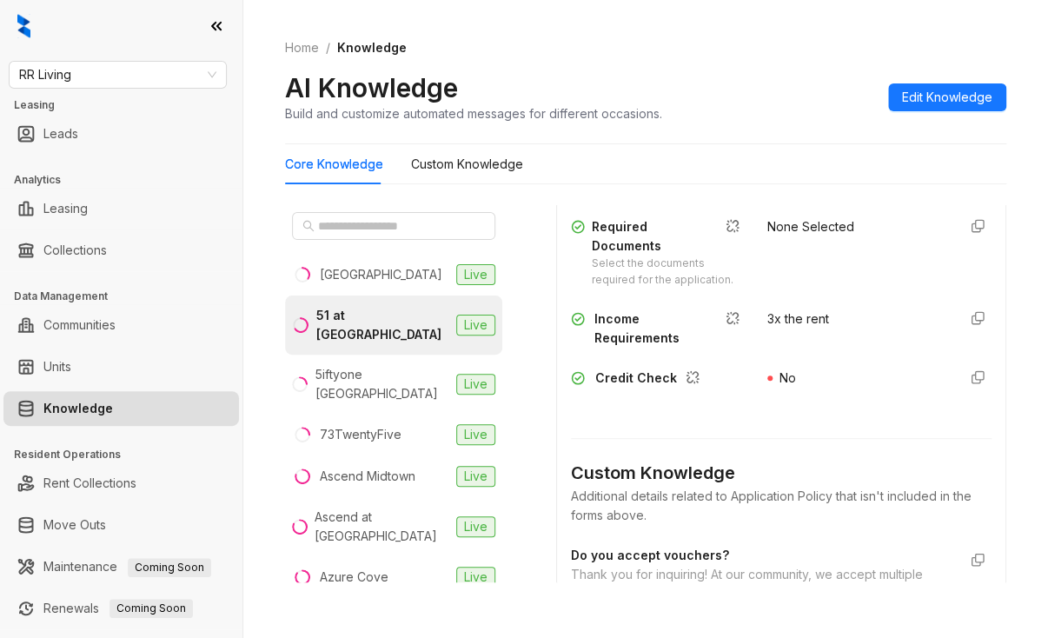
type input "***"
drag, startPoint x: 591, startPoint y: 389, endPoint x: 831, endPoint y: 394, distance: 239.8
click at [831, 348] on div "Income Requirements 3x the rent" at bounding box center [781, 328] width 421 height 38
copy div "Income Requirements 3x the rent"
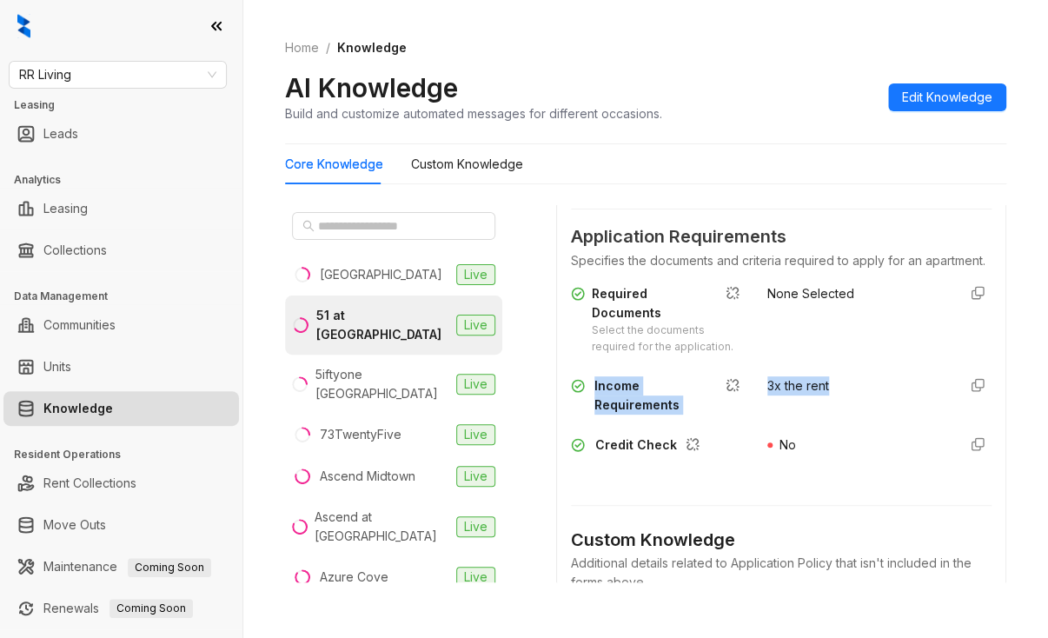
scroll to position [608, 0]
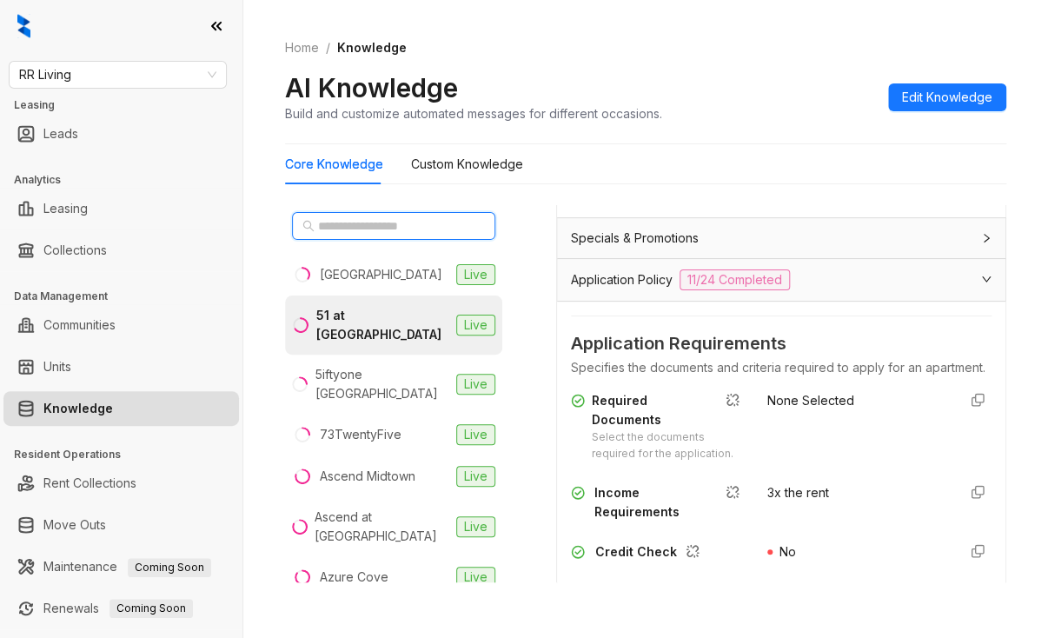
click at [337, 221] on input "text" at bounding box center [394, 225] width 153 height 19
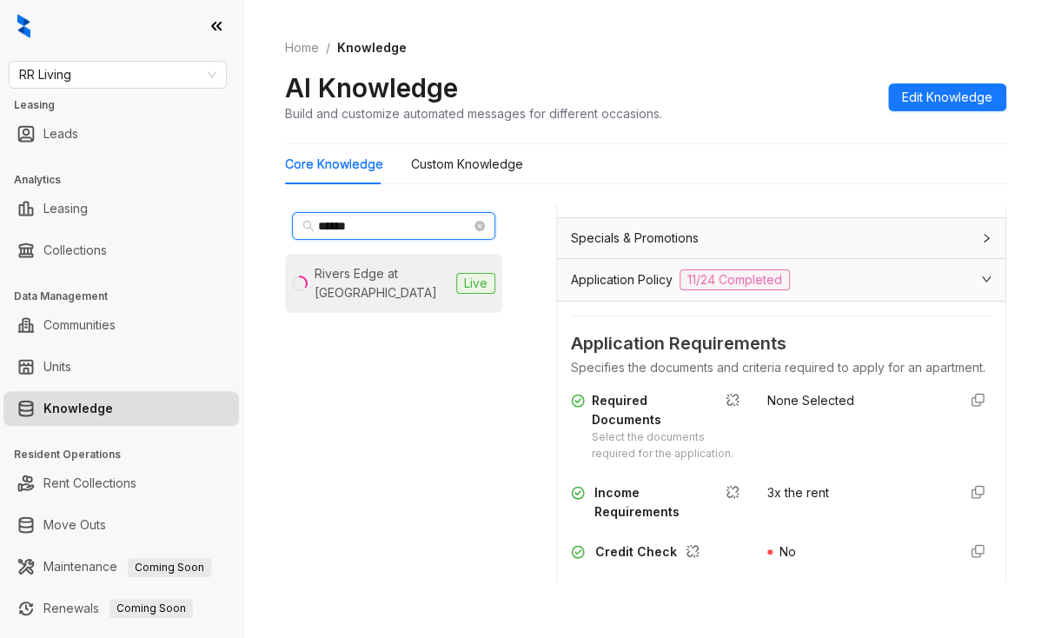
type input "******"
click at [361, 283] on div "Rivers Edge at Carolina Stadium" at bounding box center [382, 283] width 135 height 38
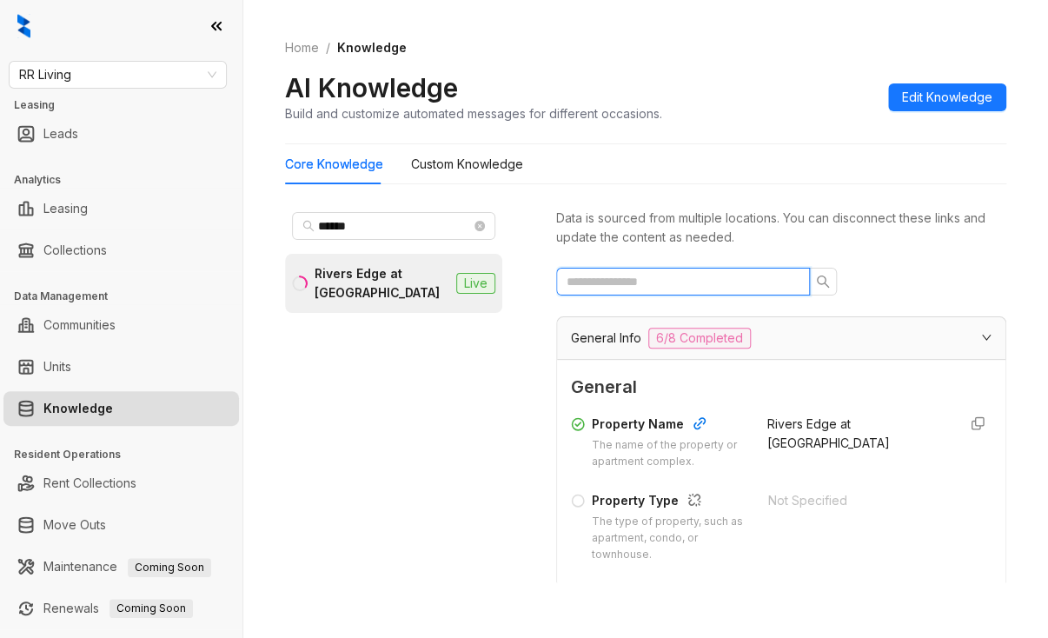
click at [658, 279] on input "text" at bounding box center [675, 281] width 219 height 19
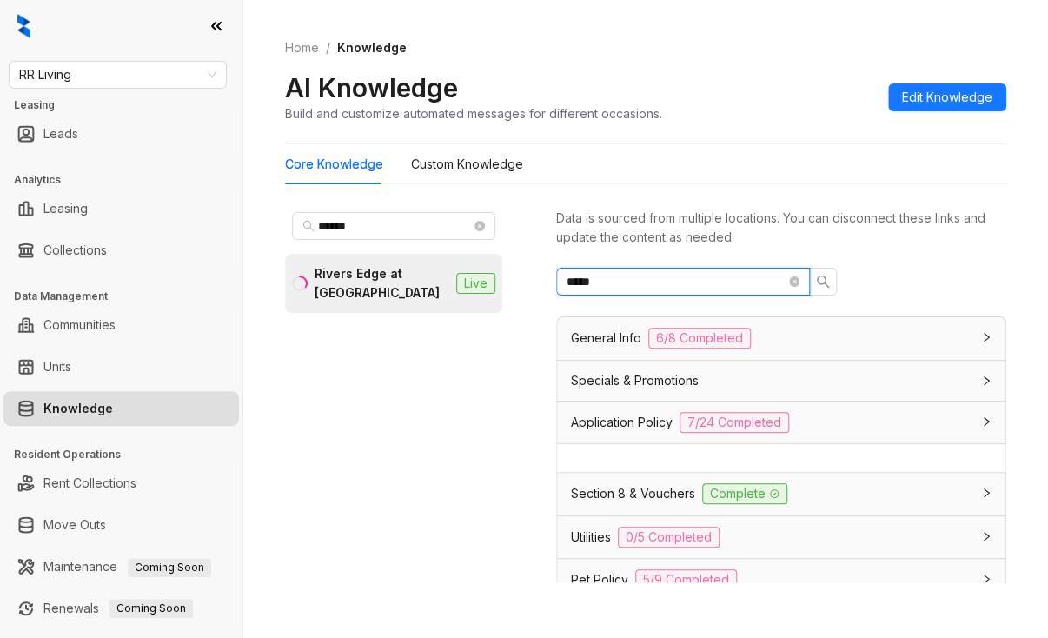
type input "******"
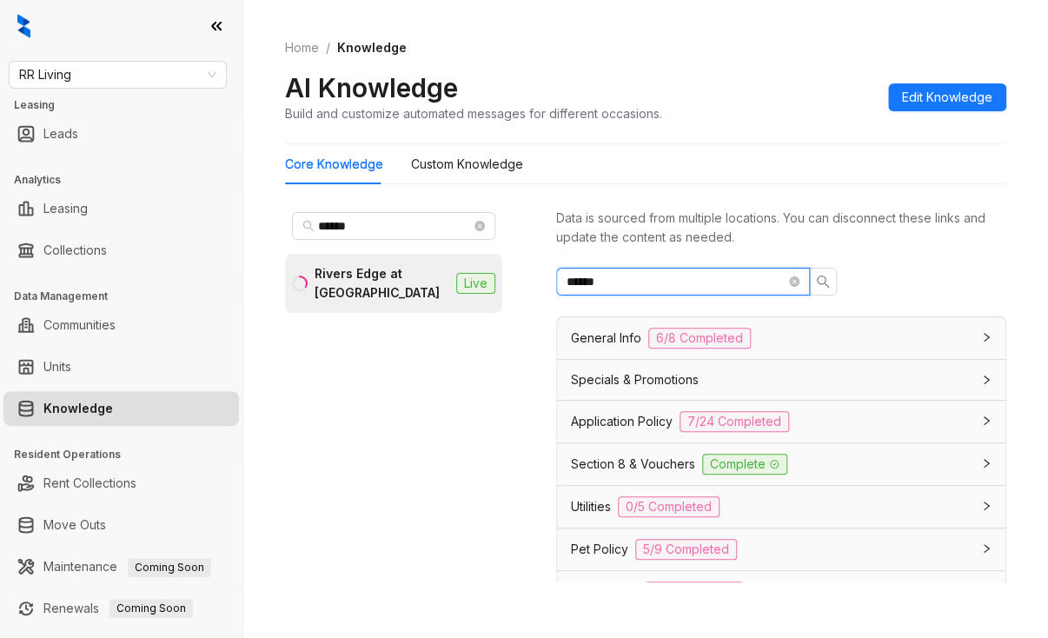
drag, startPoint x: 608, startPoint y: 286, endPoint x: 424, endPoint y: 300, distance: 184.7
click at [423, 300] on div "****** Rivers Edge at Carolina Stadium Live Data is sourced from multiple locat…" at bounding box center [645, 397] width 721 height 399
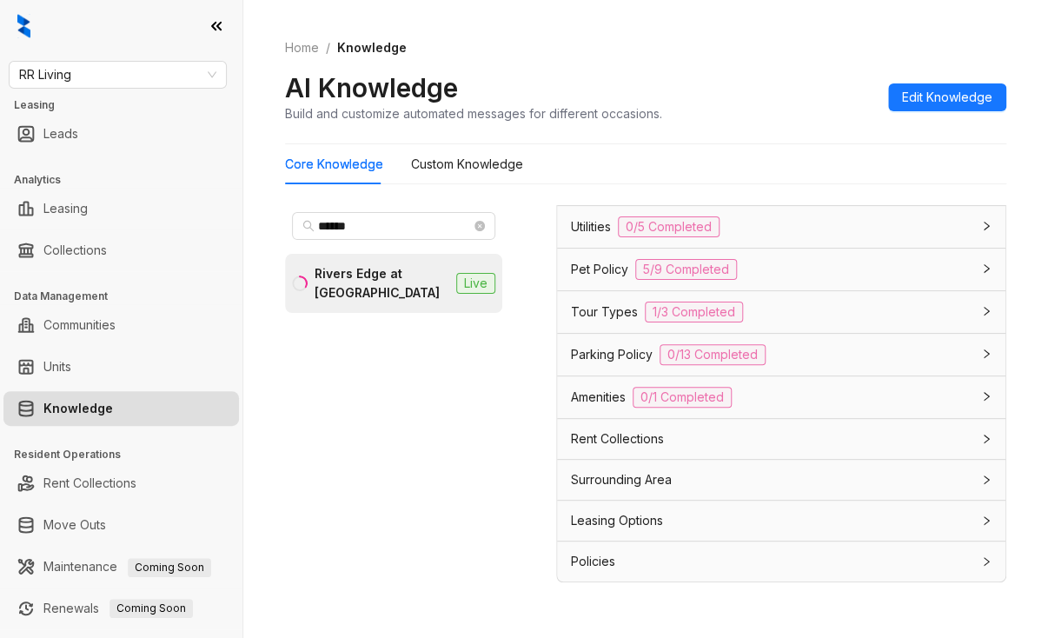
scroll to position [1654, 0]
click at [584, 557] on span "Policies" at bounding box center [593, 561] width 44 height 19
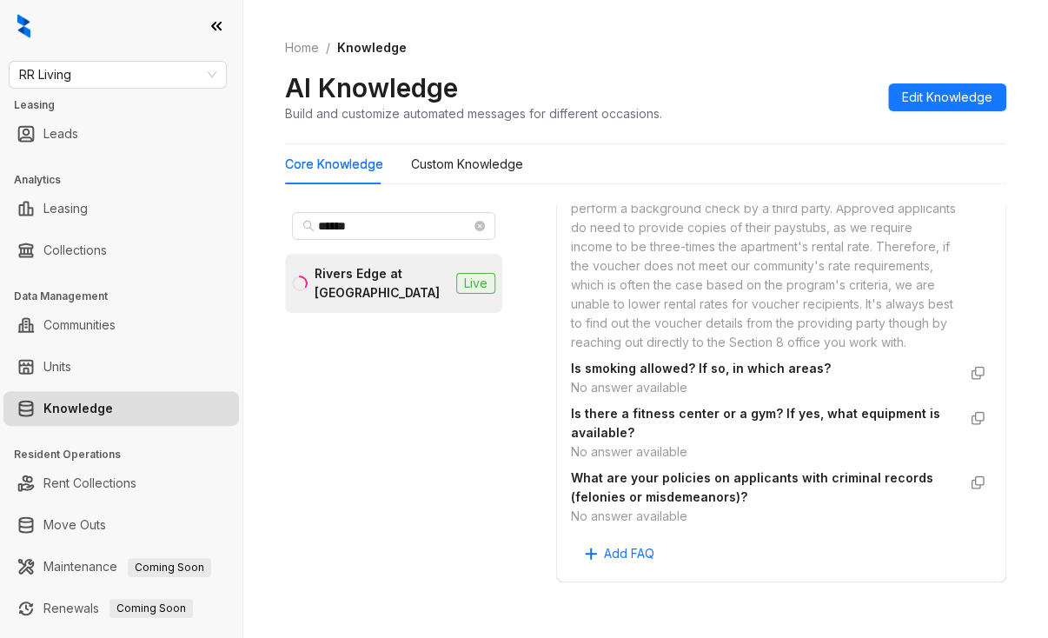
scroll to position [2643, 0]
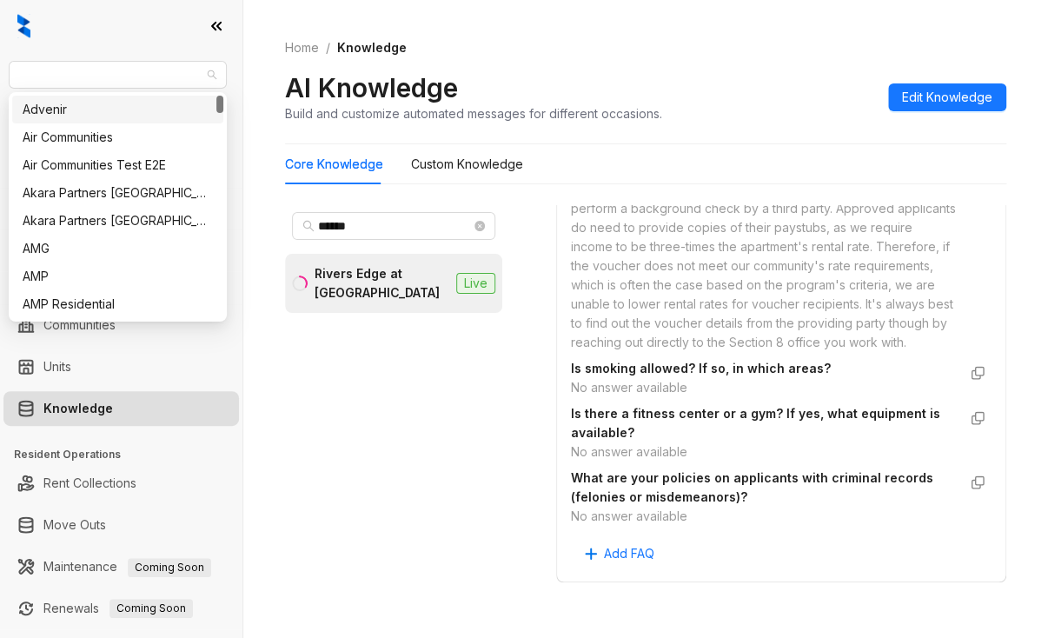
drag, startPoint x: 107, startPoint y: 70, endPoint x: 3, endPoint y: 63, distance: 103.7
click at [3, 63] on div "RR Living Leasing Leads Analytics Leasing Collections Data Management Communiti…" at bounding box center [121, 319] width 242 height 638
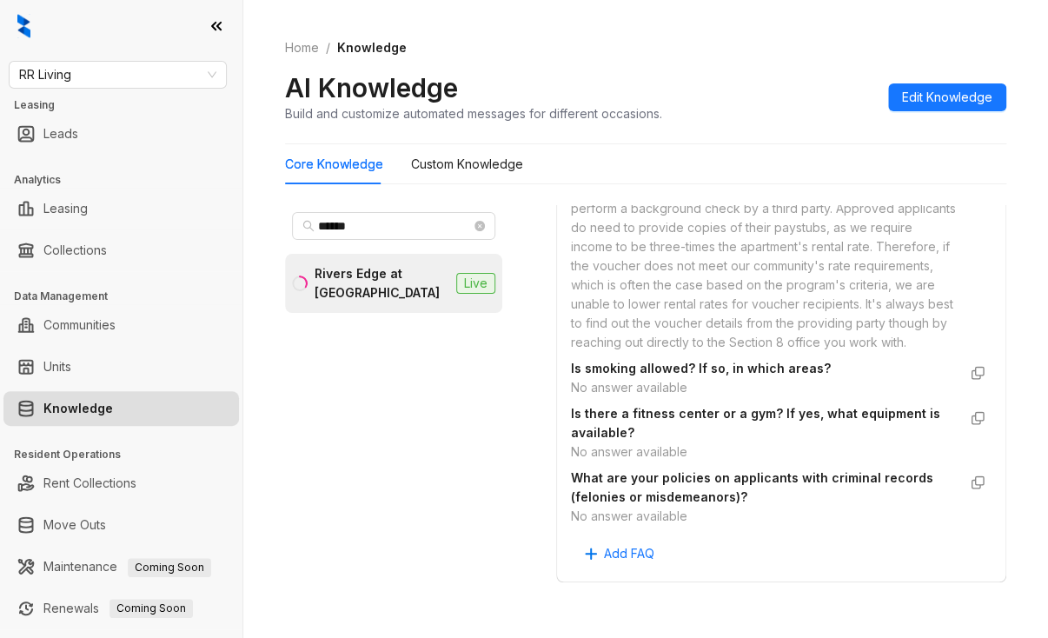
drag, startPoint x: 186, startPoint y: 94, endPoint x: 186, endPoint y: 108, distance: 13.9
click at [186, 108] on div "RR Living Leasing Leads Analytics Leasing Collections Data Management Communiti…" at bounding box center [121, 319] width 242 height 638
click at [138, 84] on span "RR Living" at bounding box center [117, 75] width 197 height 26
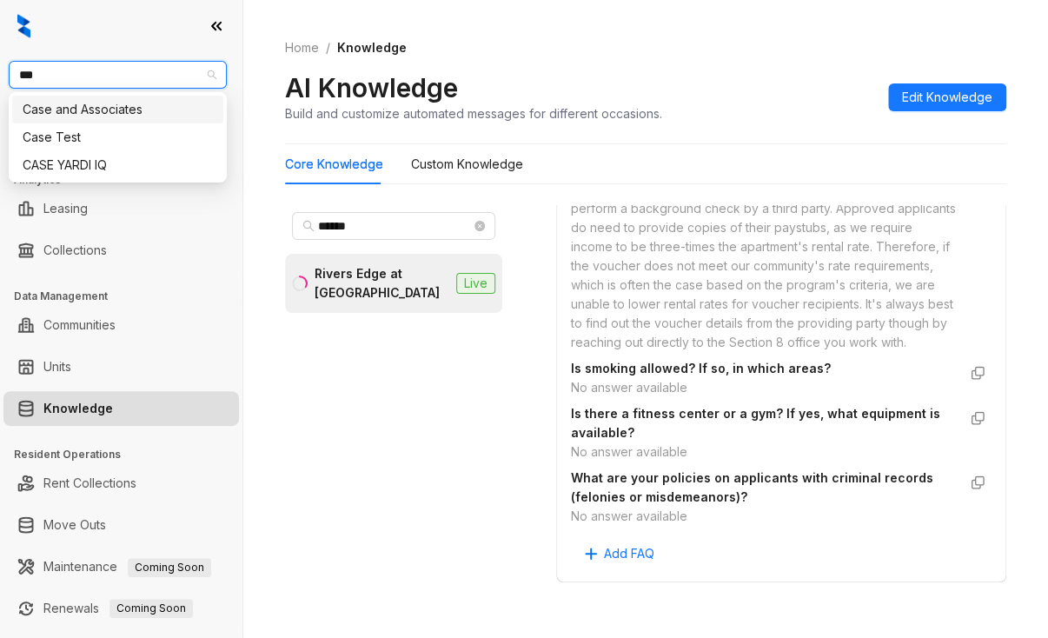
type input "****"
click at [96, 108] on div "Case and Associates" at bounding box center [118, 109] width 190 height 19
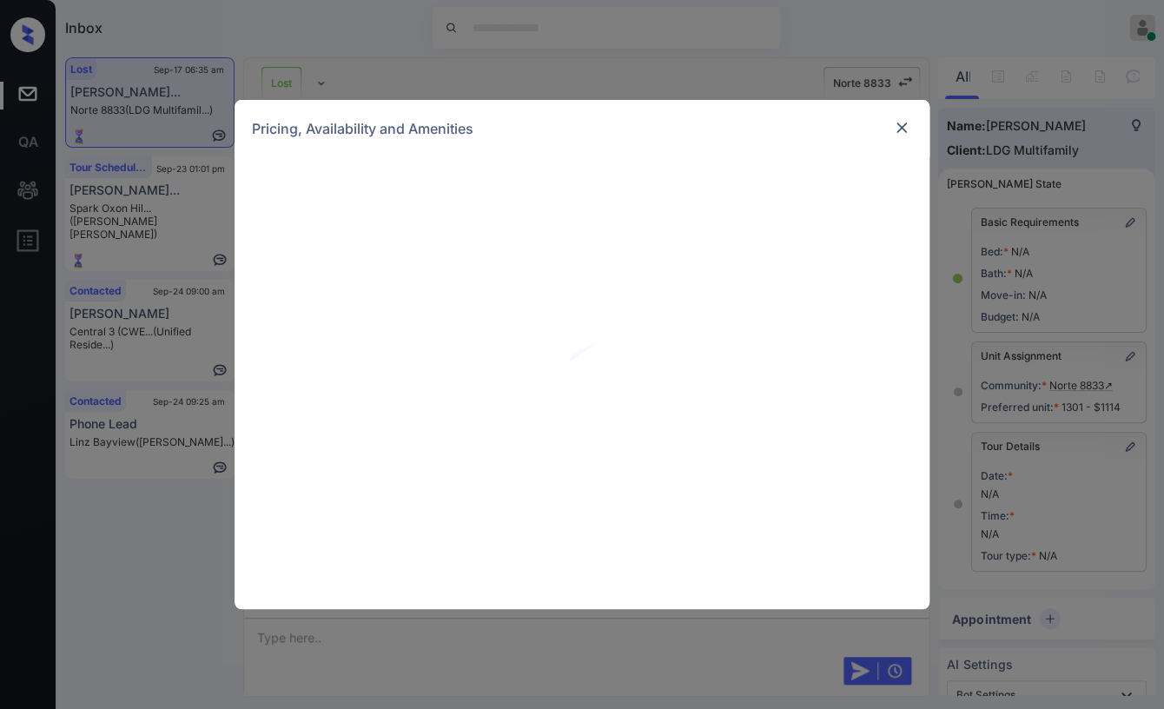
scroll to position [6117, 0]
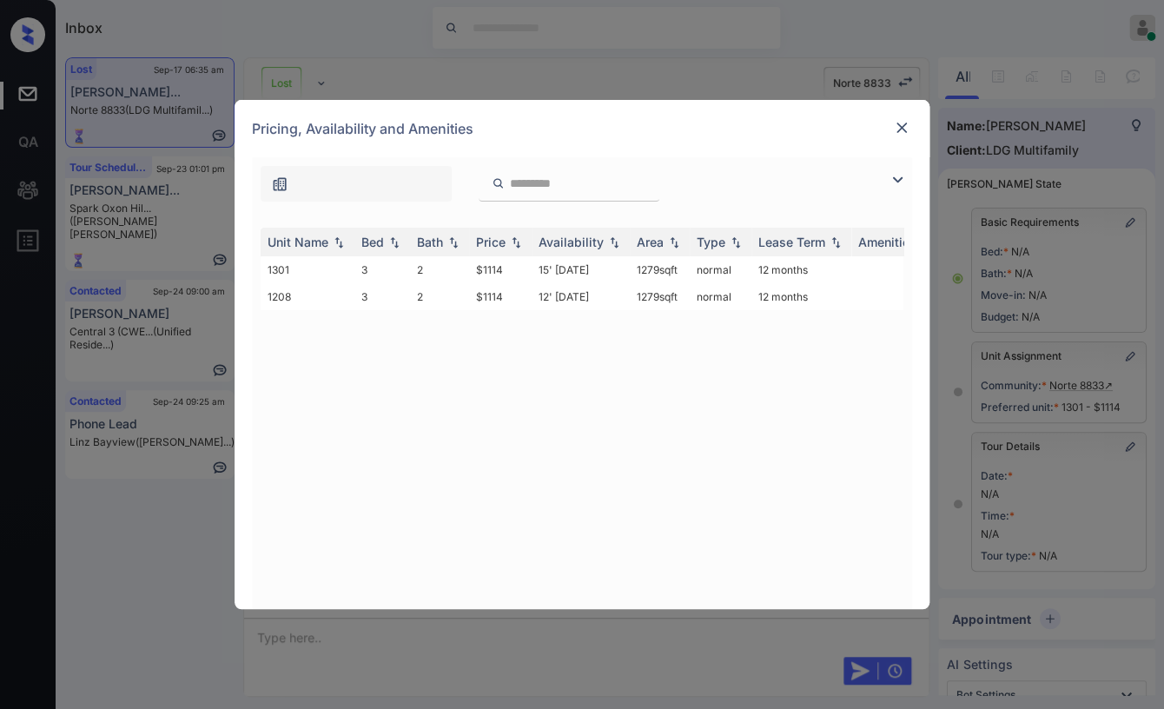
click at [899, 120] on img at bounding box center [901, 127] width 17 height 17
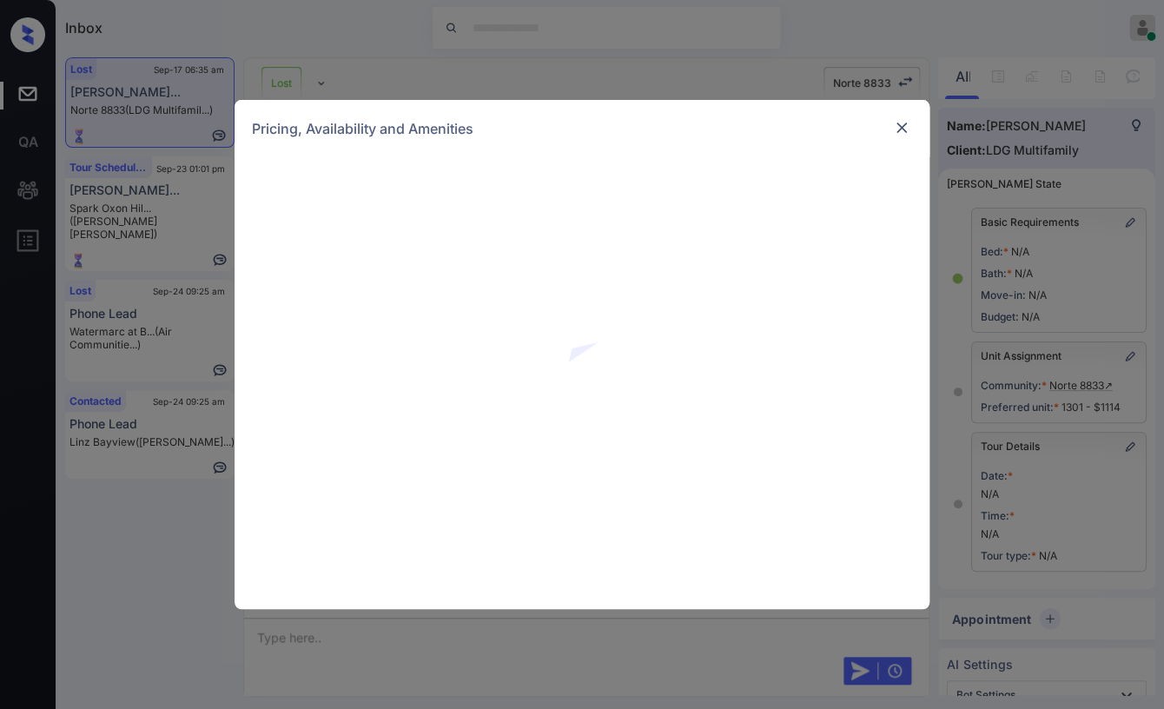
scroll to position [7758, 0]
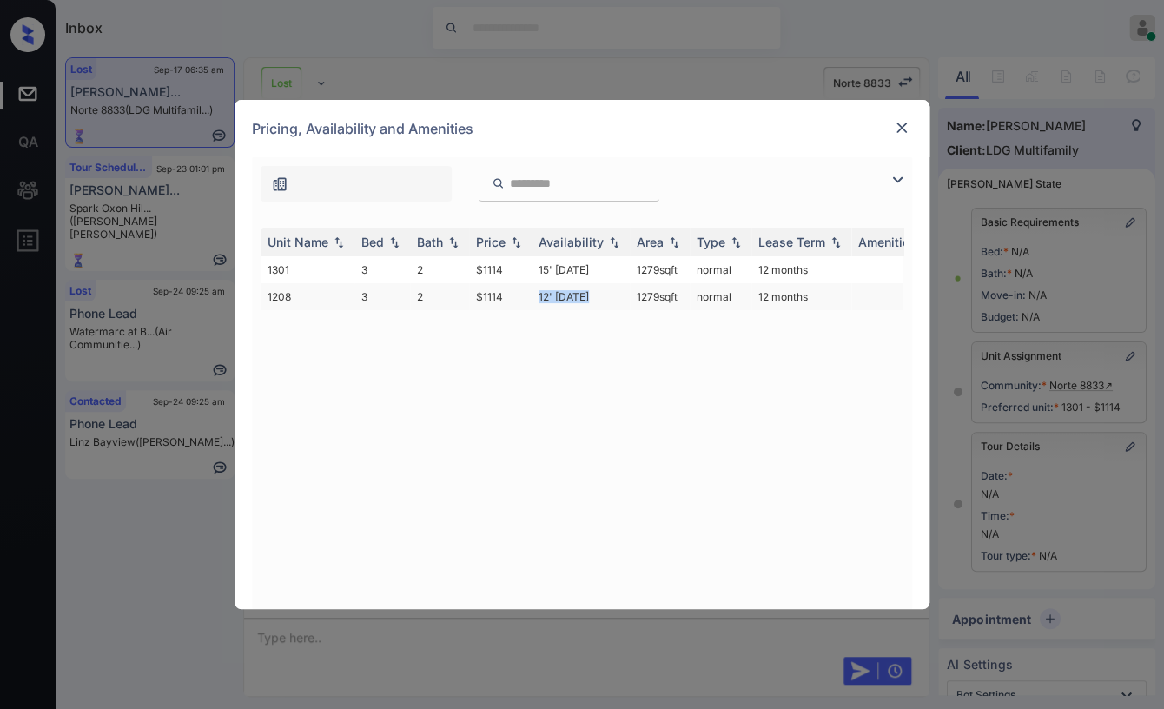
drag, startPoint x: 524, startPoint y: 297, endPoint x: 592, endPoint y: 294, distance: 67.9
click at [592, 294] on tr "1208 3 2 $1114 12' [DATE] sqft normal 12 months" at bounding box center [715, 296] width 908 height 27
drag, startPoint x: 478, startPoint y: 292, endPoint x: 507, endPoint y: 292, distance: 28.7
click at [507, 292] on td "$1114" at bounding box center [500, 296] width 63 height 27
click at [486, 345] on div "Unit Name Bed Bath Price Availability Area Type Lease Term Amenities 1301 3 2 $…" at bounding box center [582, 410] width 643 height 364
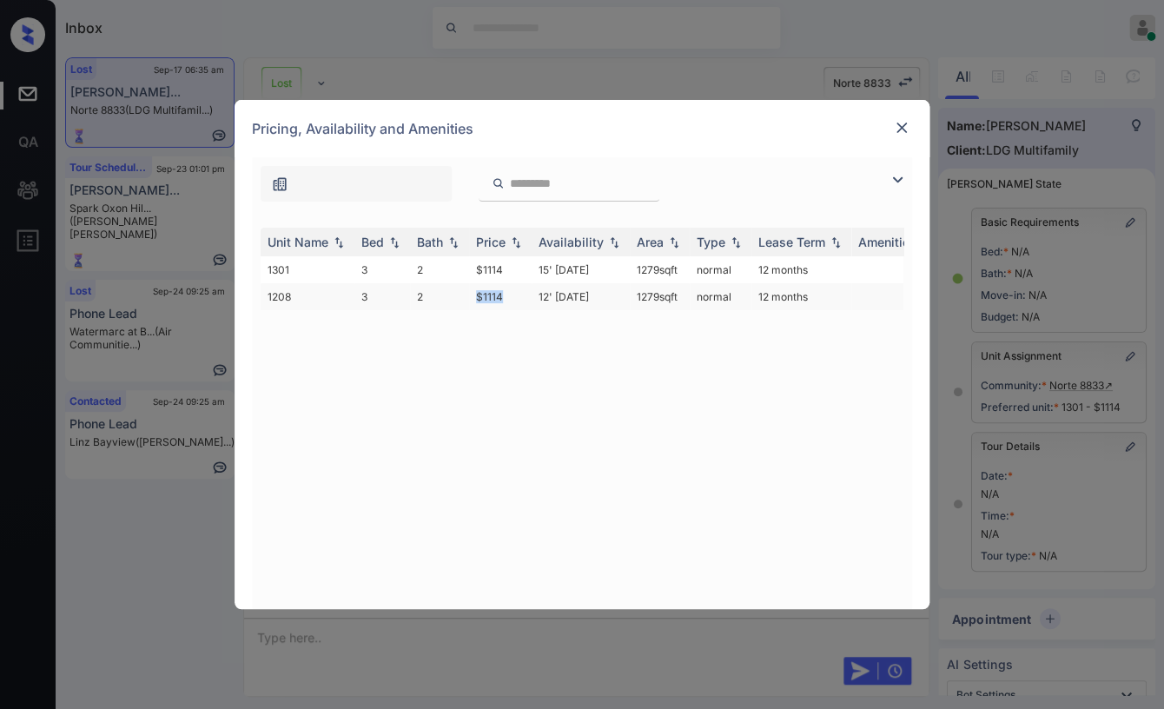
drag, startPoint x: 464, startPoint y: 293, endPoint x: 507, endPoint y: 294, distance: 43.4
click at [507, 294] on tr "1208 3 2 $1114 12' [DATE] sqft normal 12 months" at bounding box center [715, 296] width 908 height 27
copy tr "$1114"
click at [906, 123] on img at bounding box center [901, 127] width 17 height 17
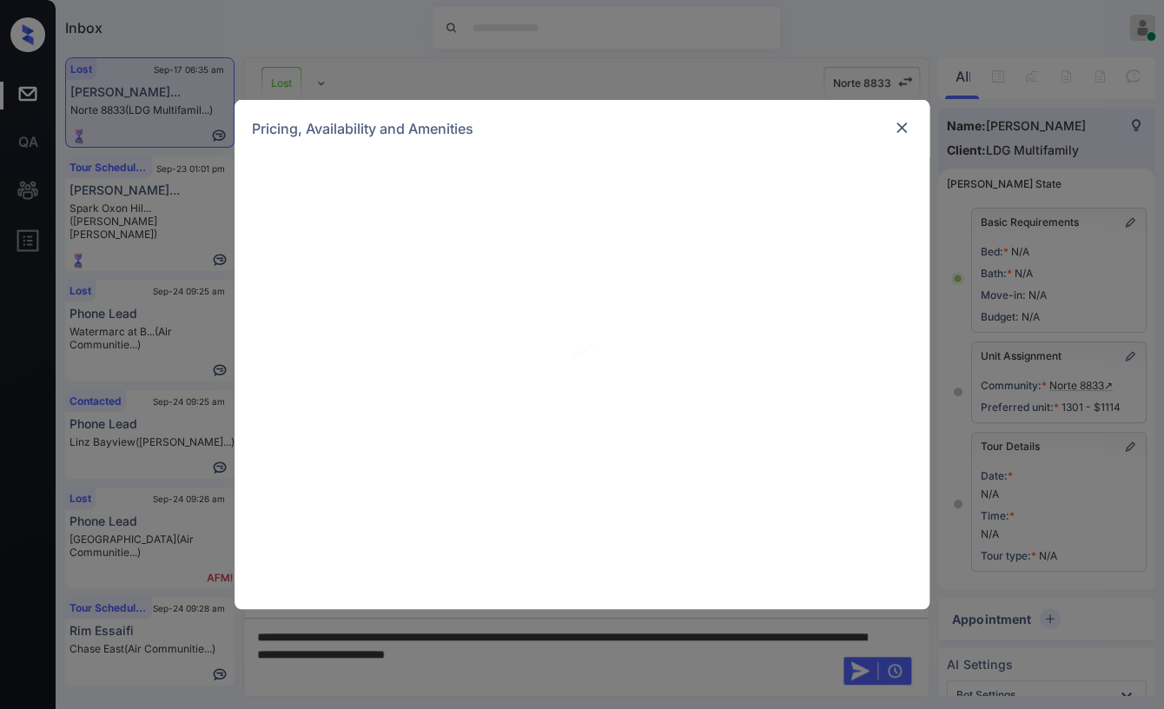
scroll to position [7662, 0]
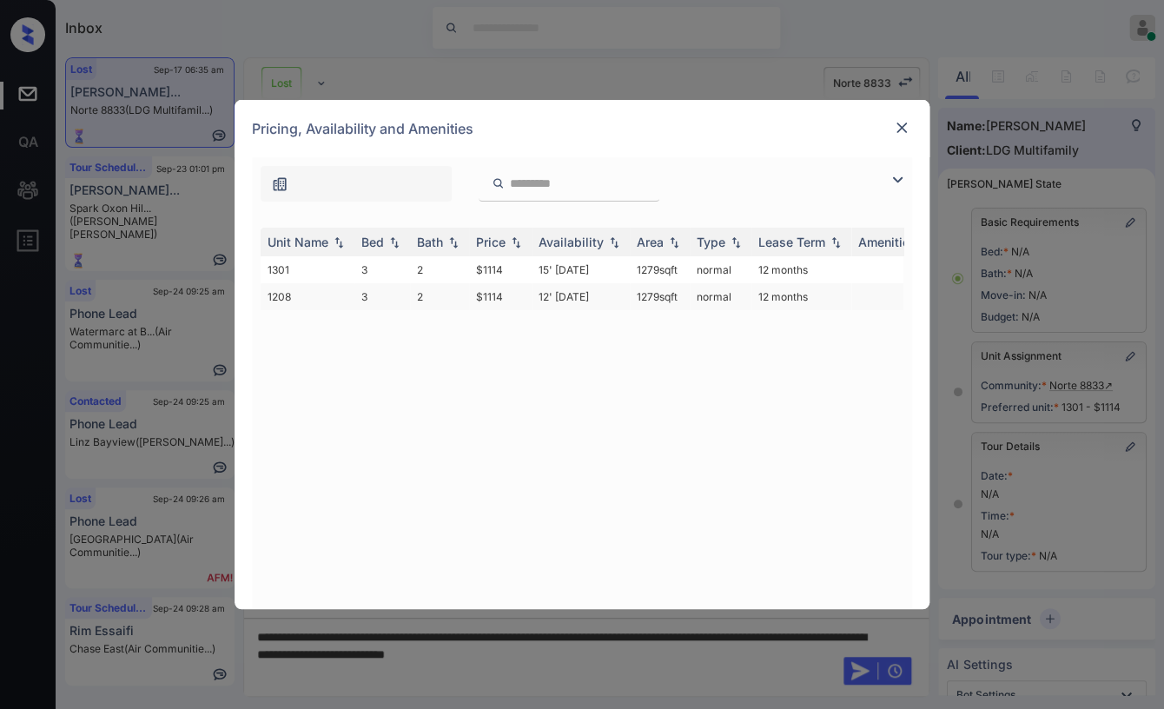
click at [474, 292] on td "$1114" at bounding box center [500, 296] width 63 height 27
click at [908, 123] on img at bounding box center [901, 127] width 17 height 17
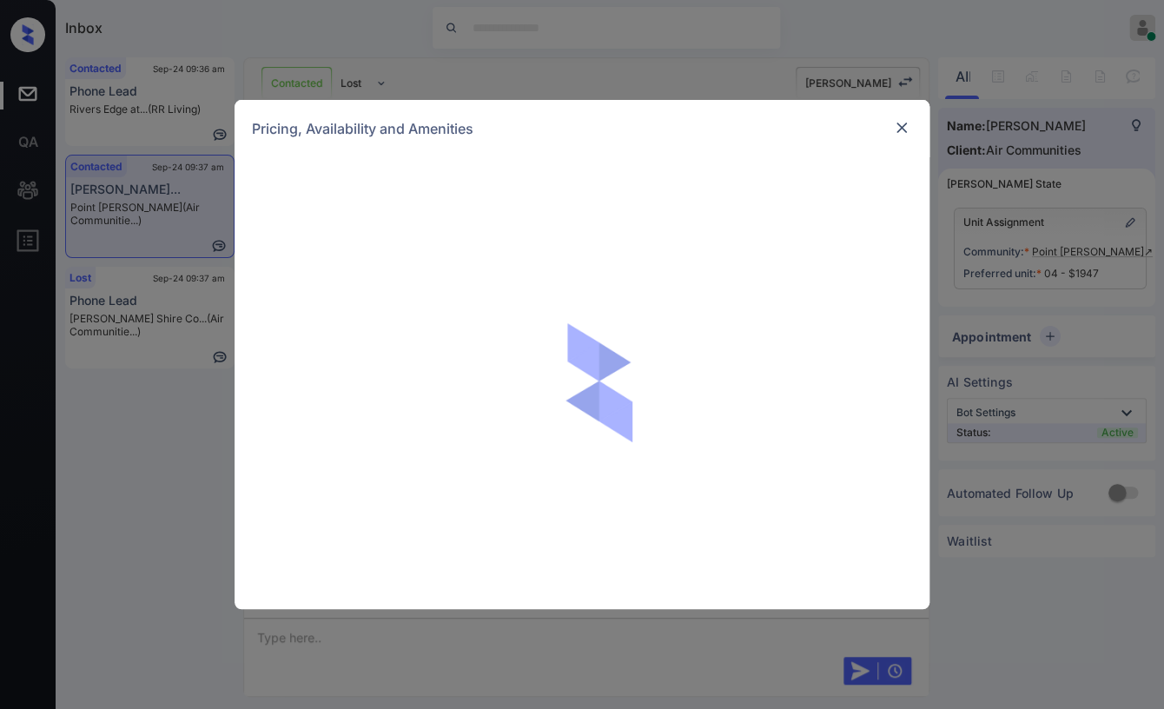
scroll to position [1239, 0]
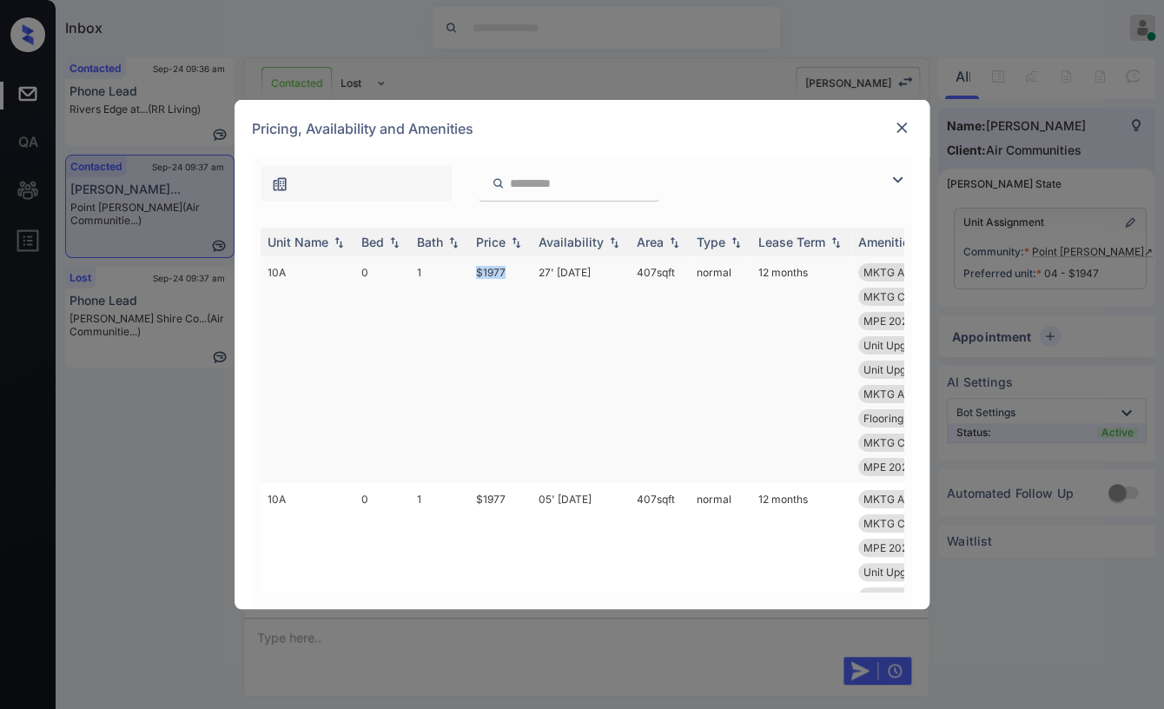
drag, startPoint x: 467, startPoint y: 265, endPoint x: 521, endPoint y: 270, distance: 55.0
click at [521, 270] on tr "10A 0 1 $1977 27' Aug 25 407 sqft normal 12 months MKTG Appliances... Unit Upgr…" at bounding box center [715, 369] width 908 height 227
copy tr "$1977"
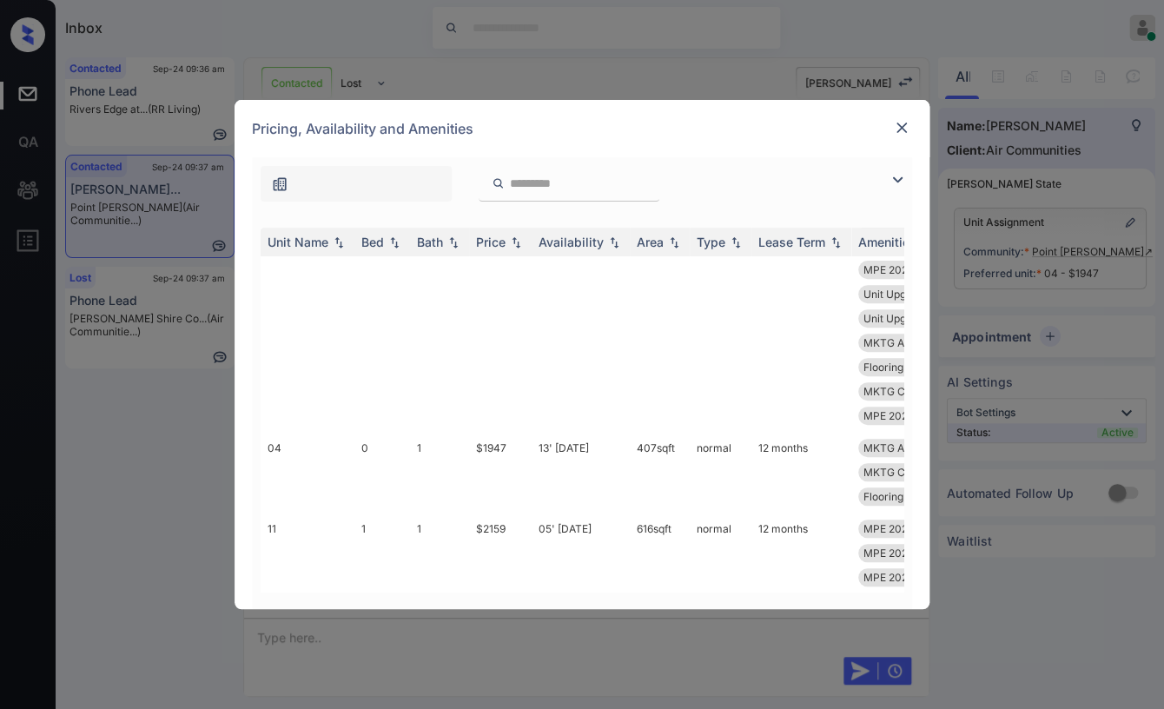
scroll to position [289, 0]
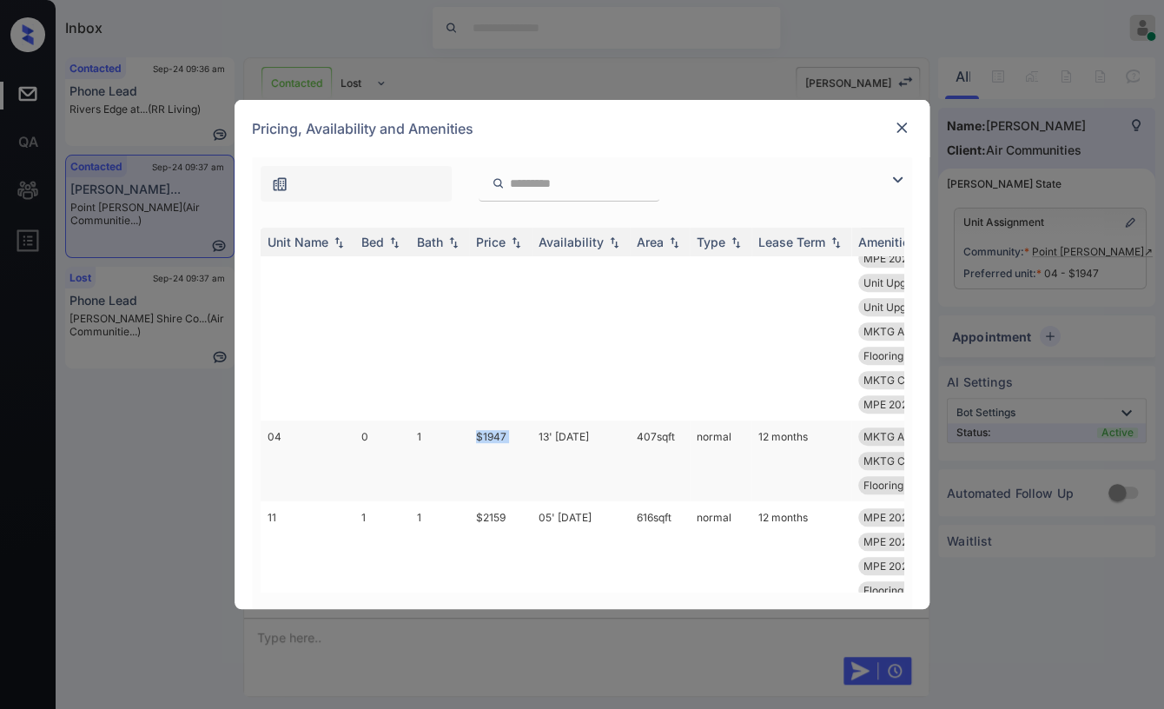
drag, startPoint x: 471, startPoint y: 438, endPoint x: 532, endPoint y: 433, distance: 61.0
click at [532, 433] on tr "04 0 1 $1947 13' Sep 25 407 sqft normal 12 months MKTG Appliances... Unit Upgra…" at bounding box center [715, 461] width 908 height 81
copy td "$1947"
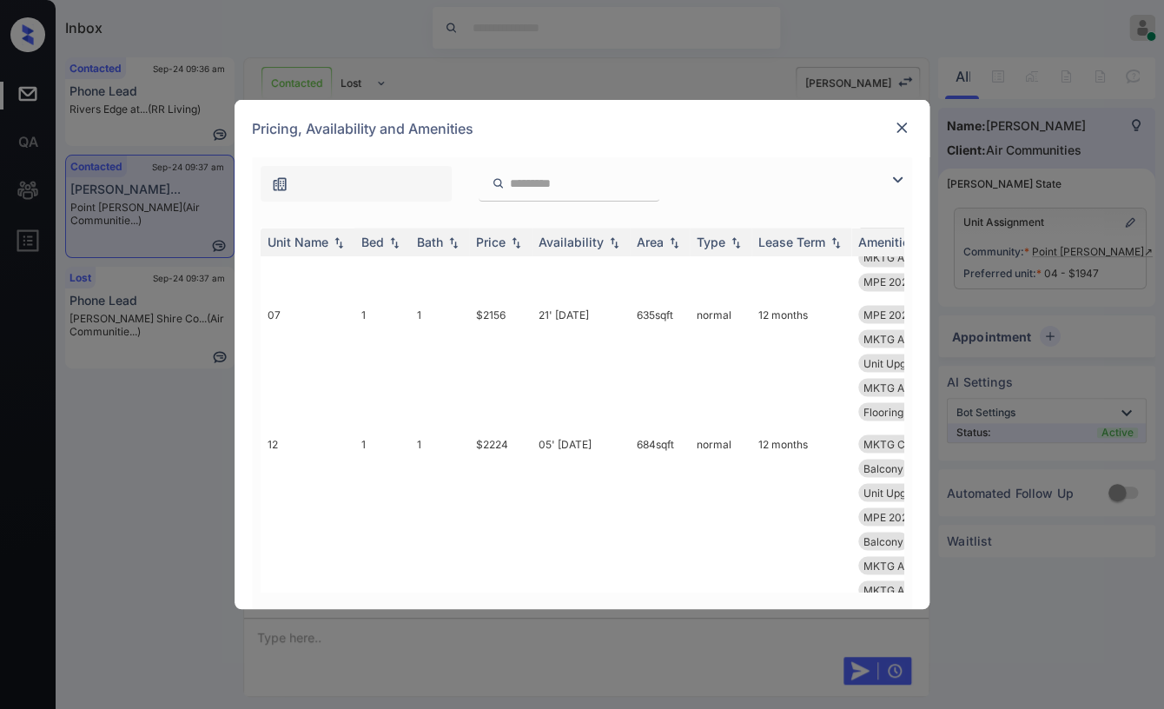
scroll to position [4520, 0]
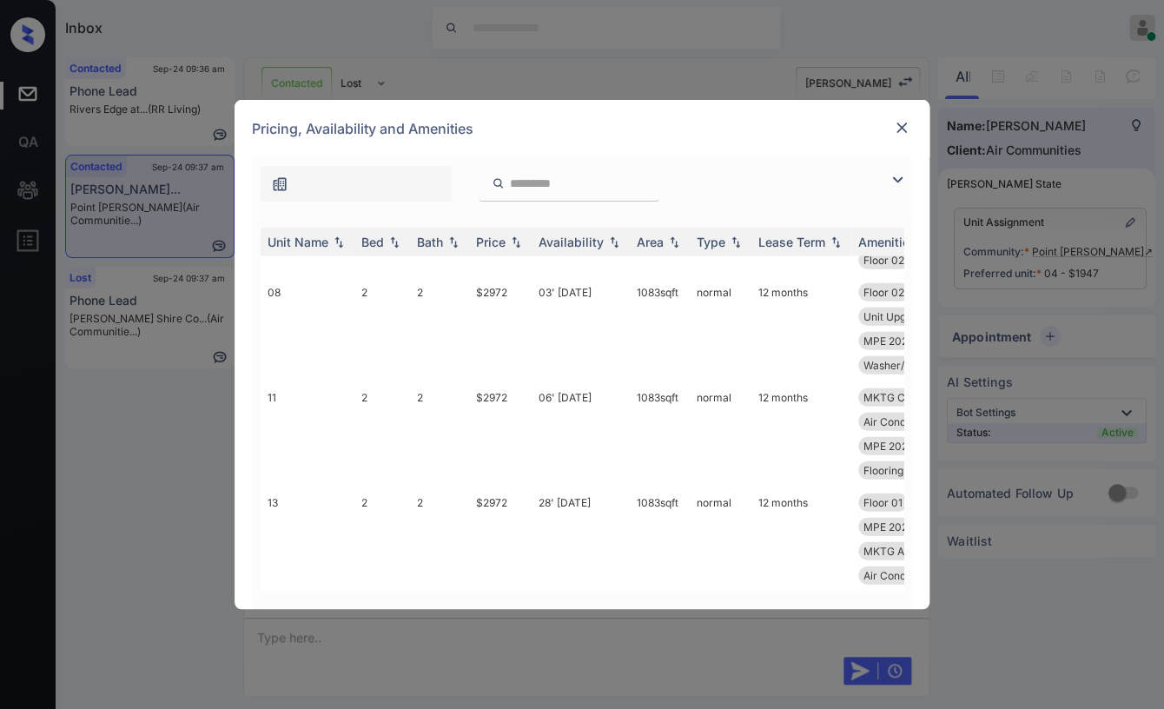
click at [901, 132] on img at bounding box center [901, 127] width 17 height 17
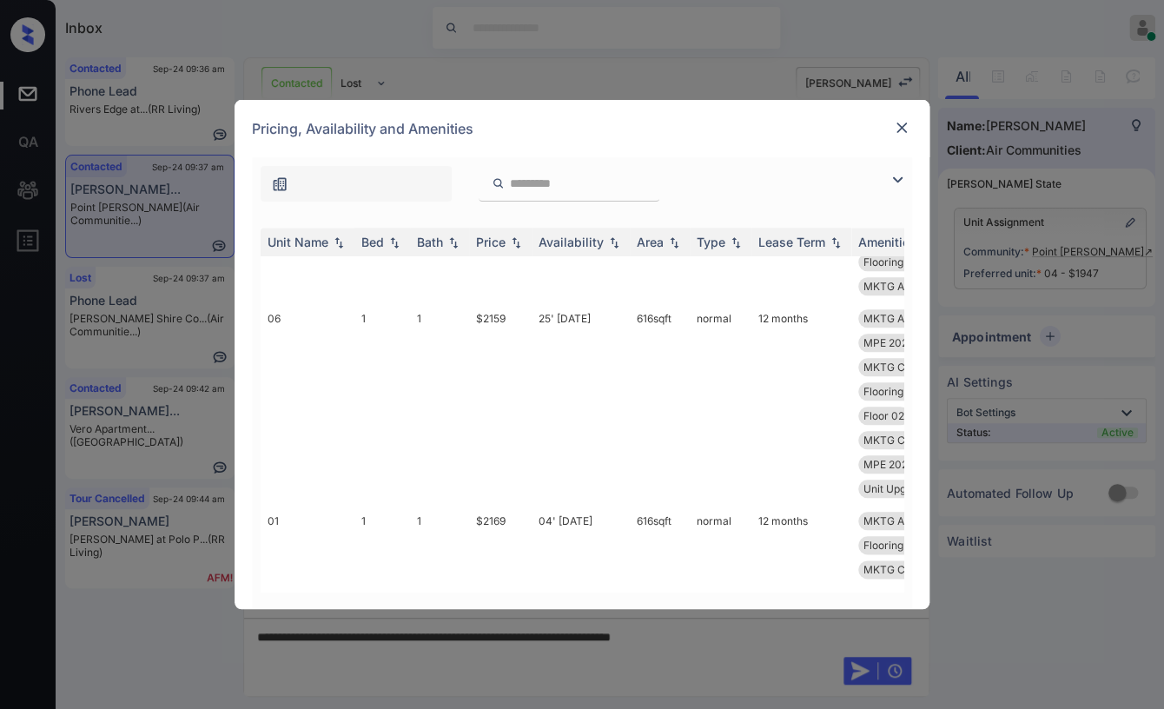
scroll to position [675, 0]
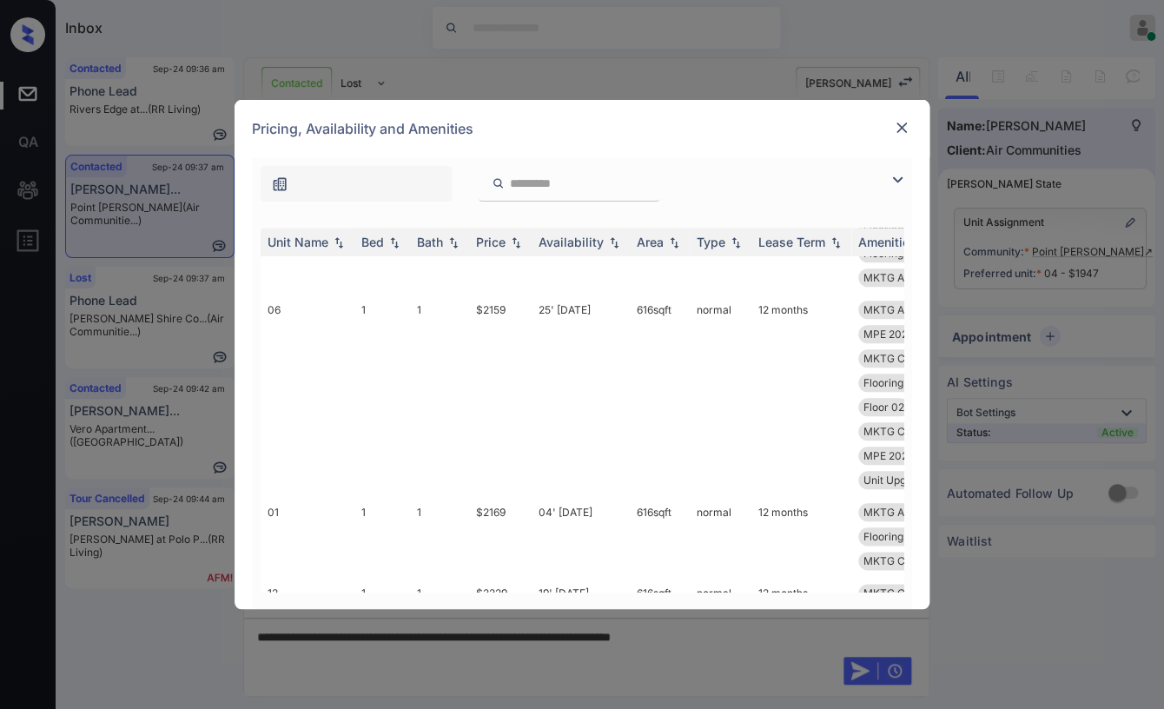
click at [897, 127] on img at bounding box center [901, 127] width 17 height 17
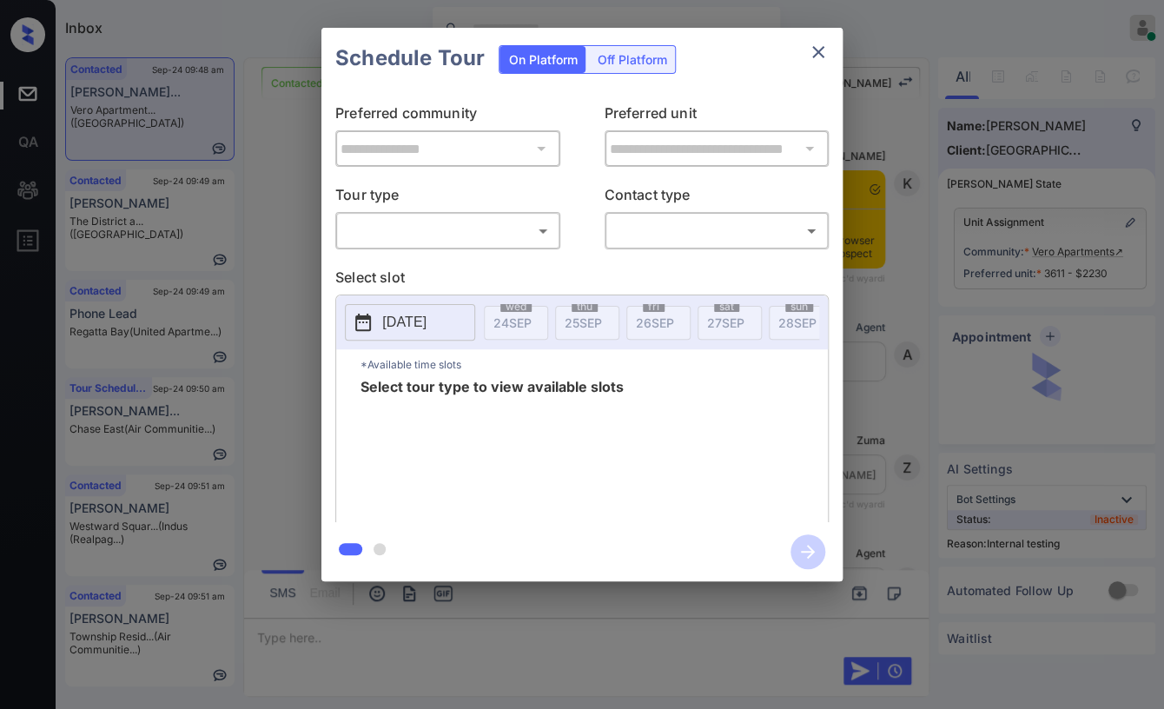
scroll to position [3719, 0]
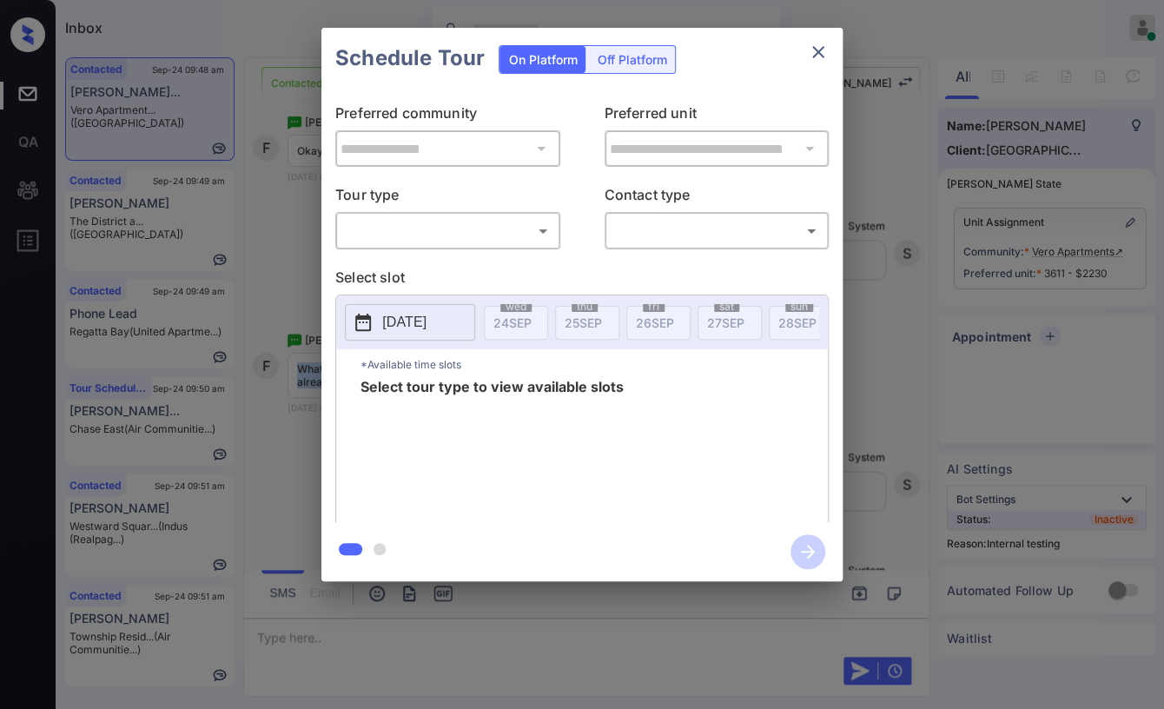
click at [478, 225] on body "Inbox Danielle Dela Cruz Online Set yourself offline Set yourself on break Prof…" at bounding box center [582, 354] width 1164 height 709
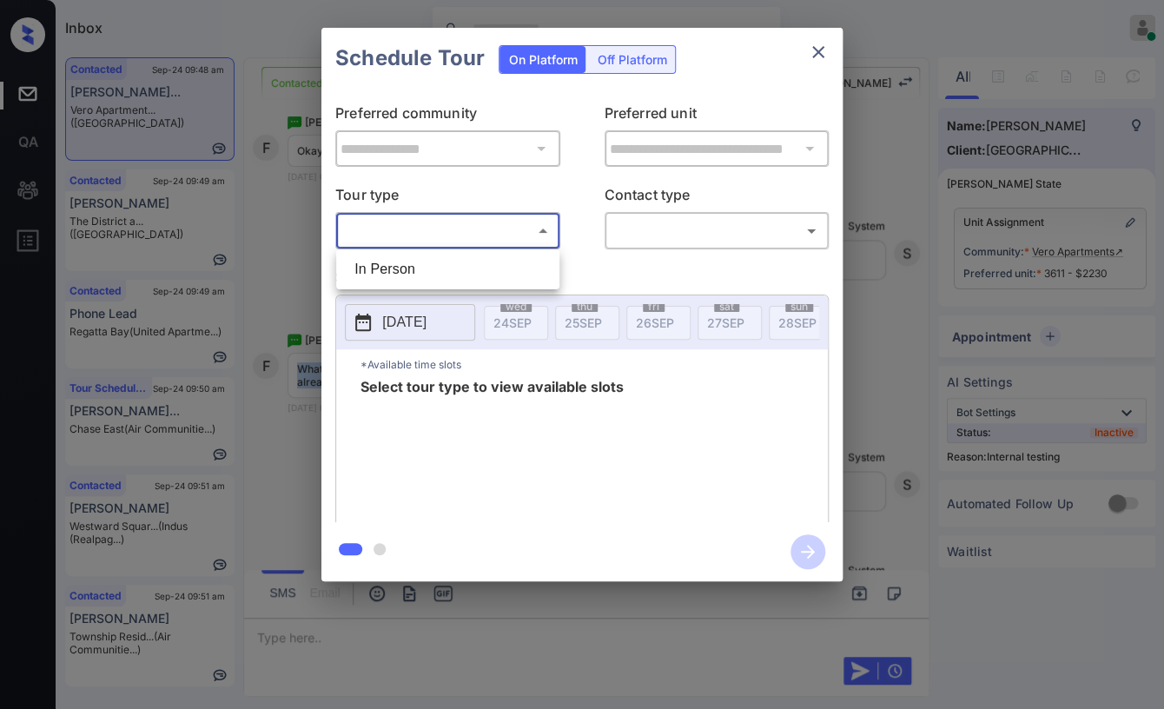
click at [392, 259] on li "In Person" at bounding box center [448, 269] width 215 height 31
type input "********"
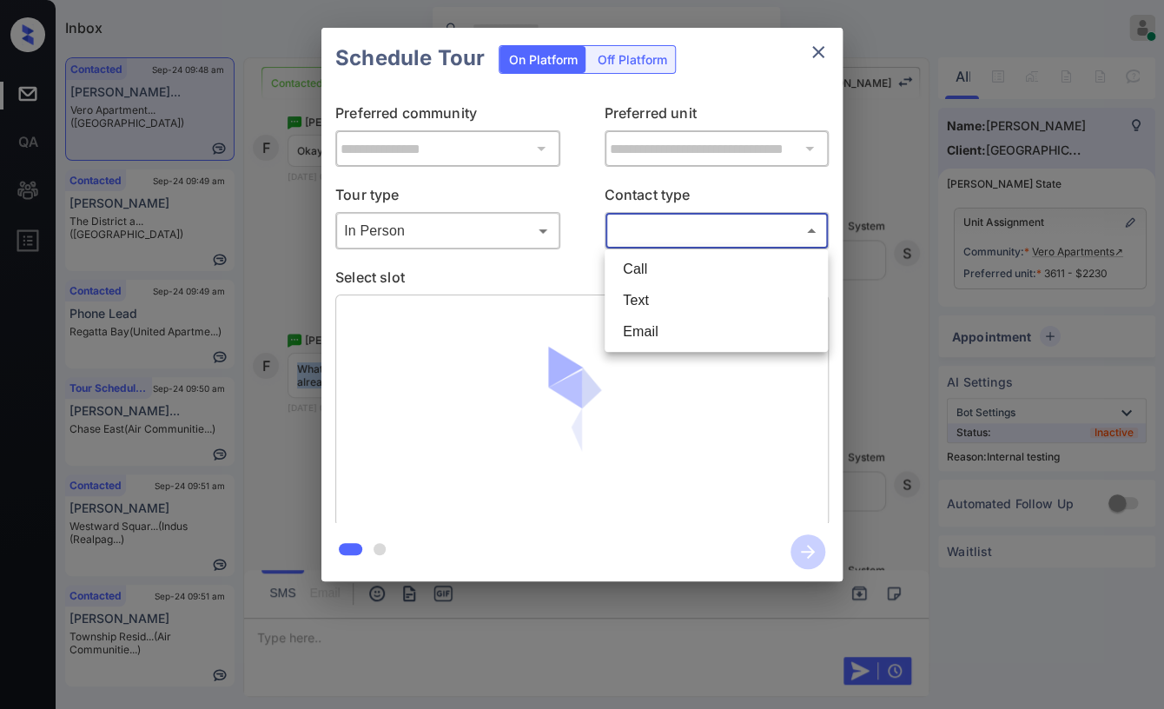
click at [718, 217] on body "Inbox Danielle Dela Cruz Online Set yourself offline Set yourself on break Prof…" at bounding box center [582, 354] width 1164 height 709
click at [648, 297] on li "Text" at bounding box center [716, 300] width 215 height 31
type input "****"
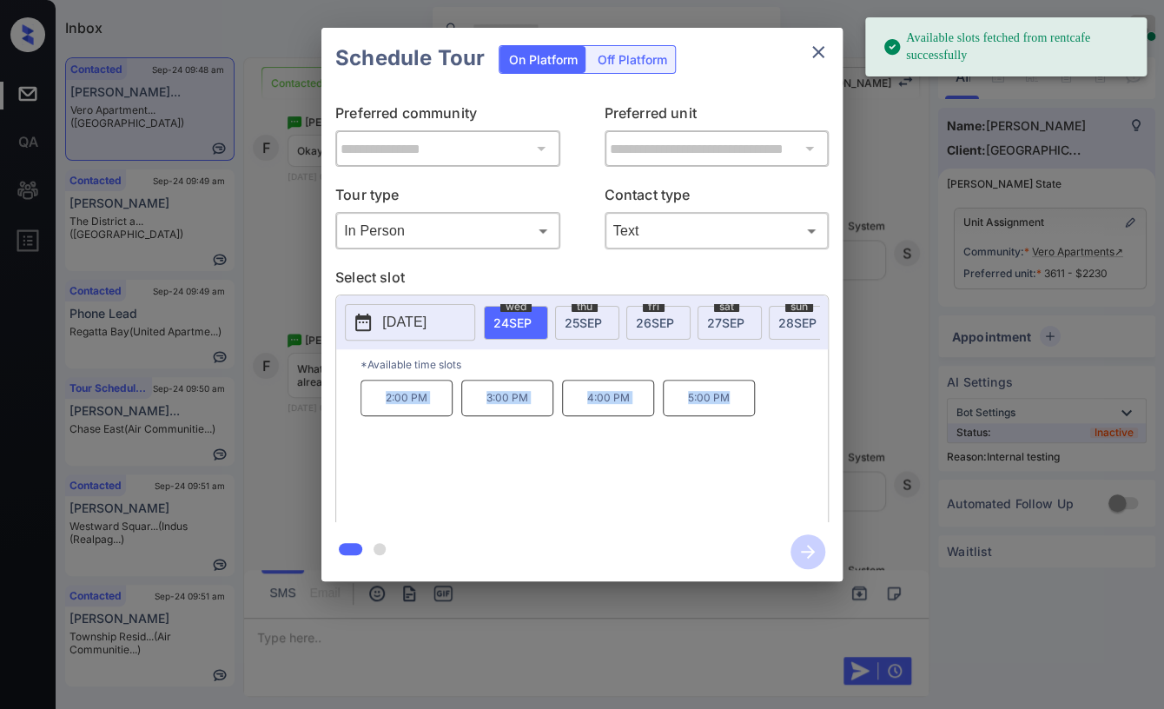
drag, startPoint x: 599, startPoint y: 405, endPoint x: 831, endPoint y: 405, distance: 231.1
click at [831, 405] on div "**********" at bounding box center [581, 306] width 521 height 434
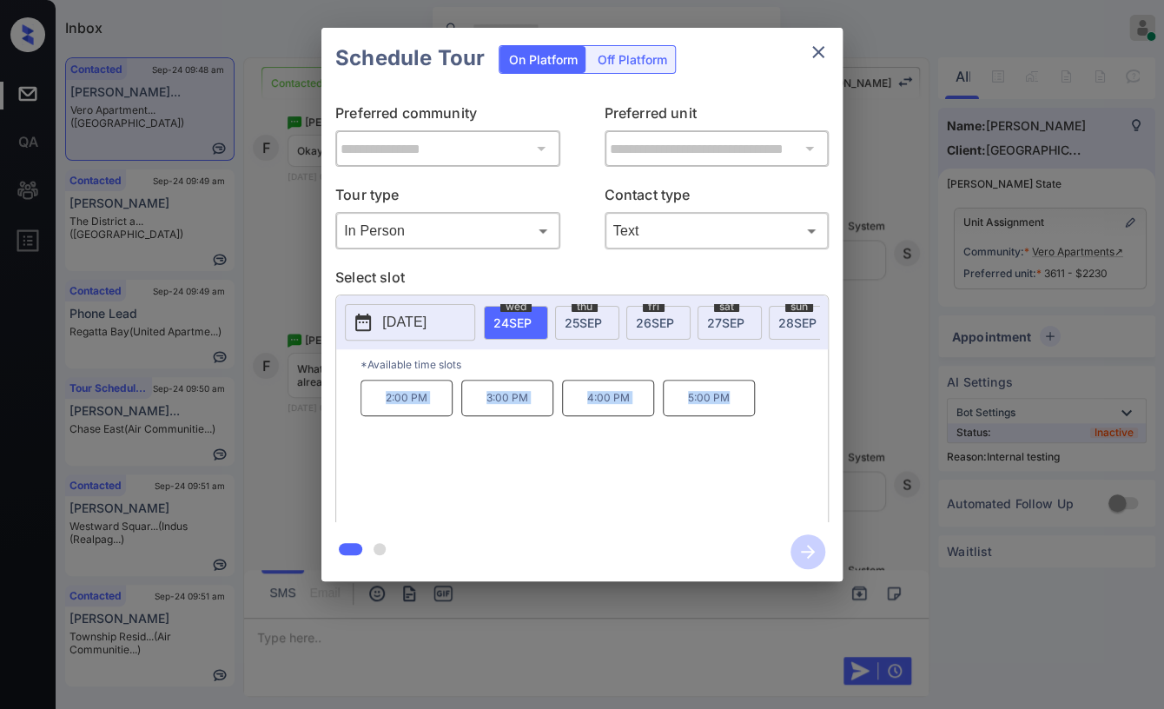
click at [808, 51] on icon "close" at bounding box center [818, 52] width 21 height 21
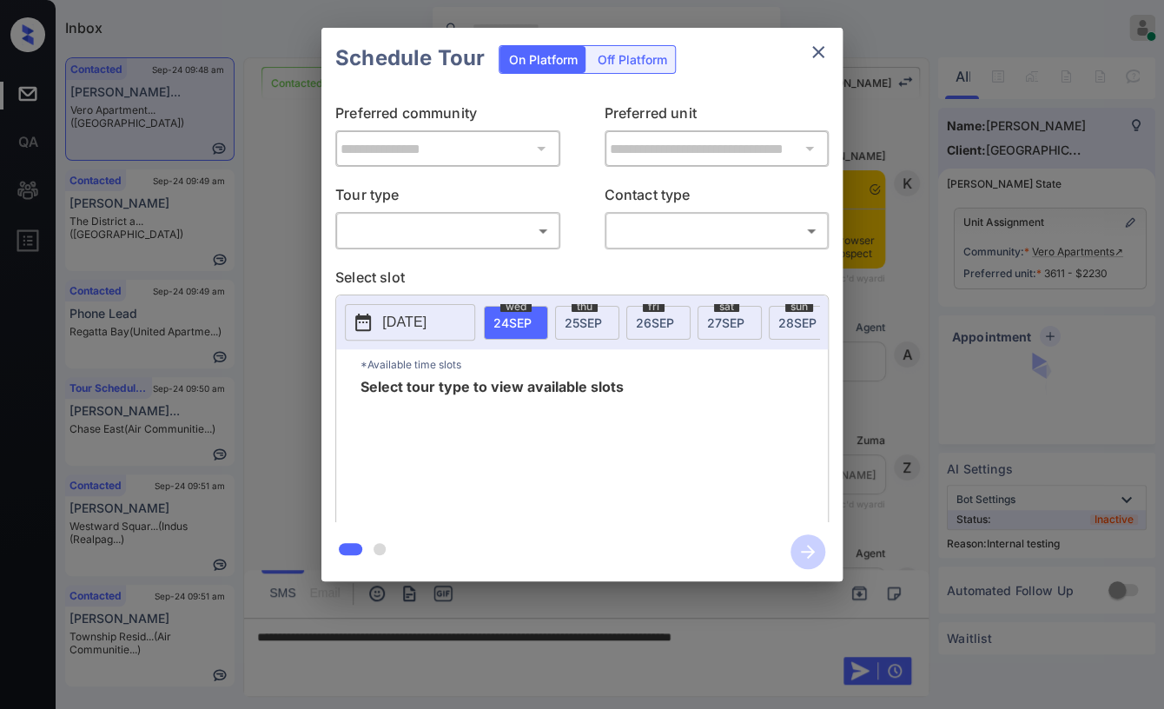
scroll to position [3719, 0]
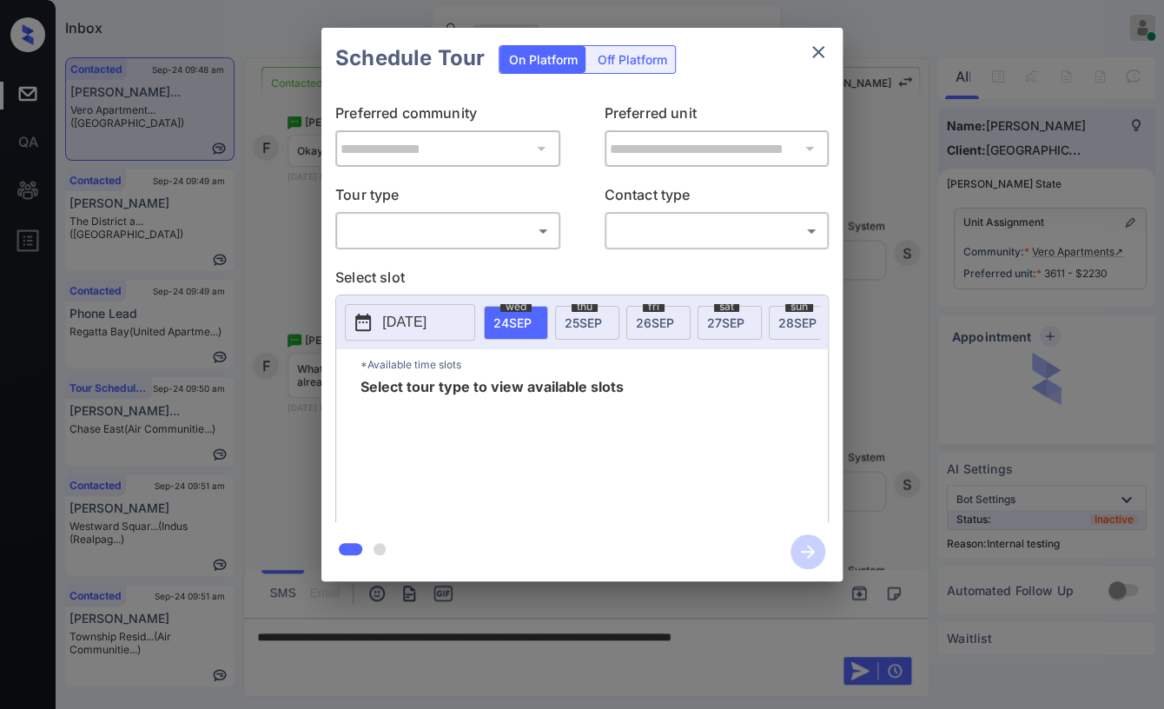
click at [480, 223] on body "Inbox Danielle Dela Cruz Online Set yourself offline Set yourself on break Prof…" at bounding box center [582, 354] width 1164 height 709
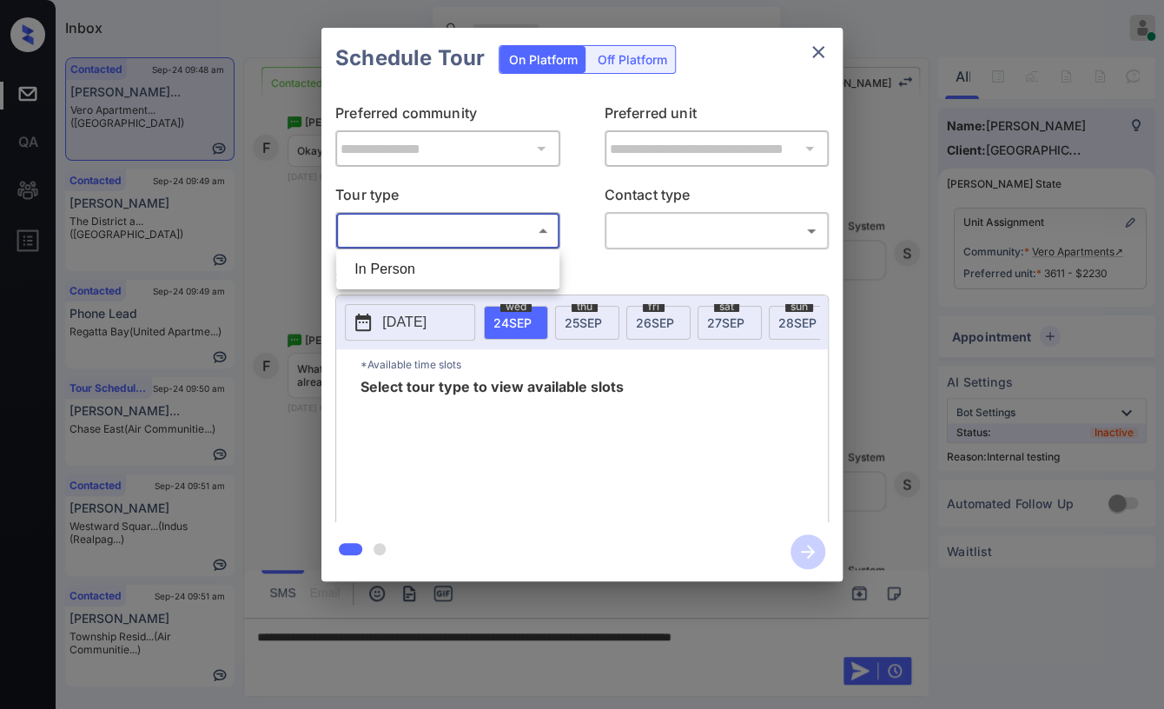
click at [438, 259] on li "In Person" at bounding box center [448, 269] width 215 height 31
type input "********"
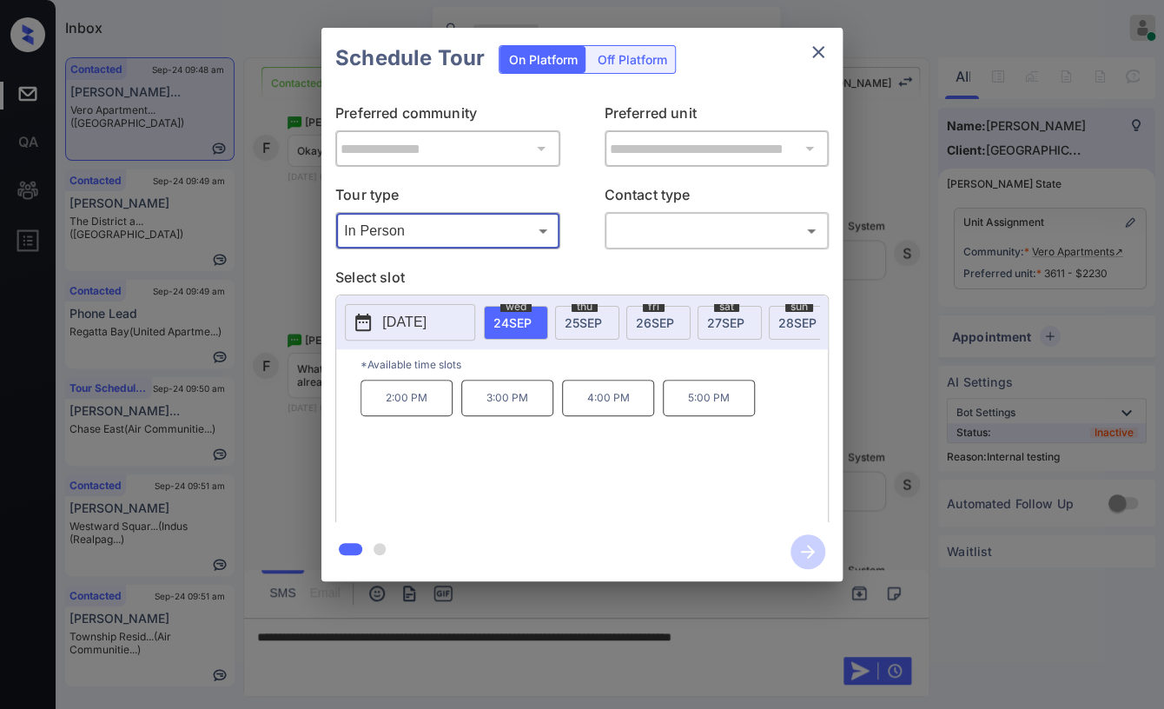
click at [818, 56] on icon "close" at bounding box center [818, 52] width 21 height 21
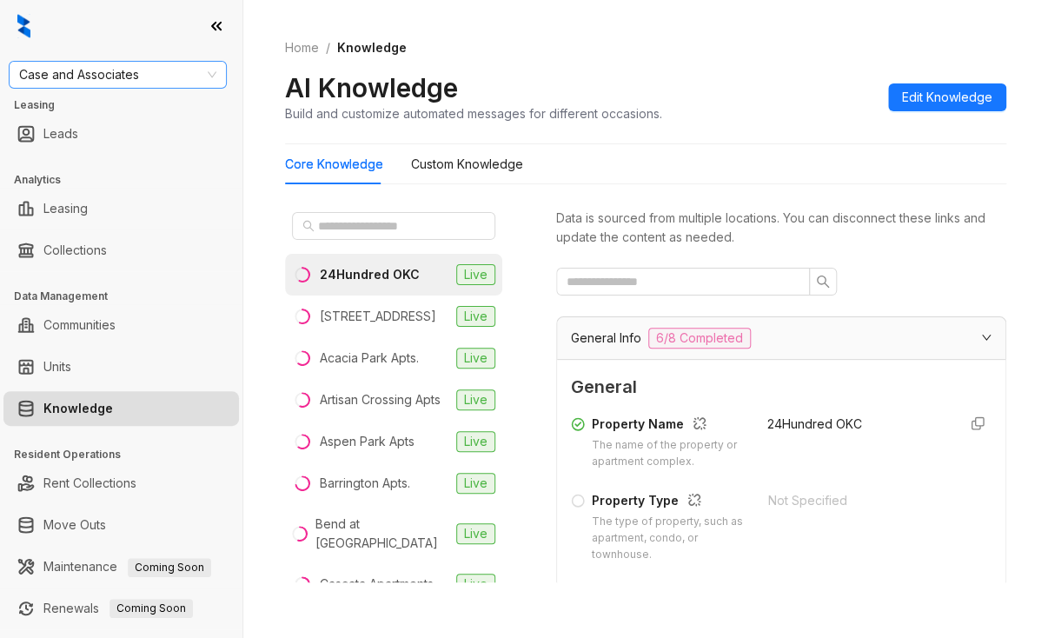
click at [182, 71] on span "Case and Associates" at bounding box center [117, 75] width 197 height 26
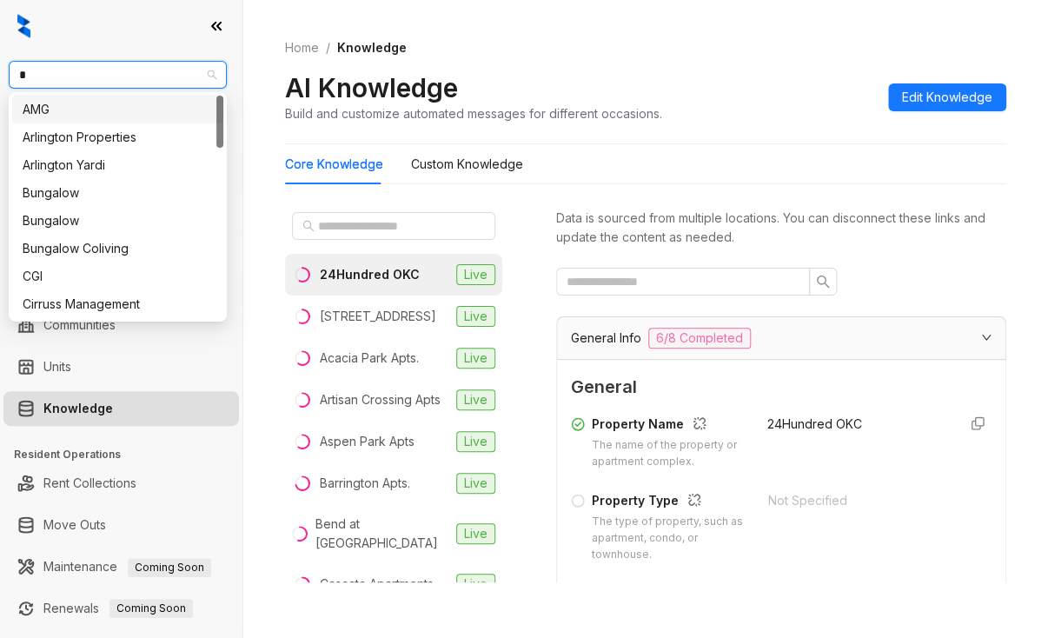
type input "**"
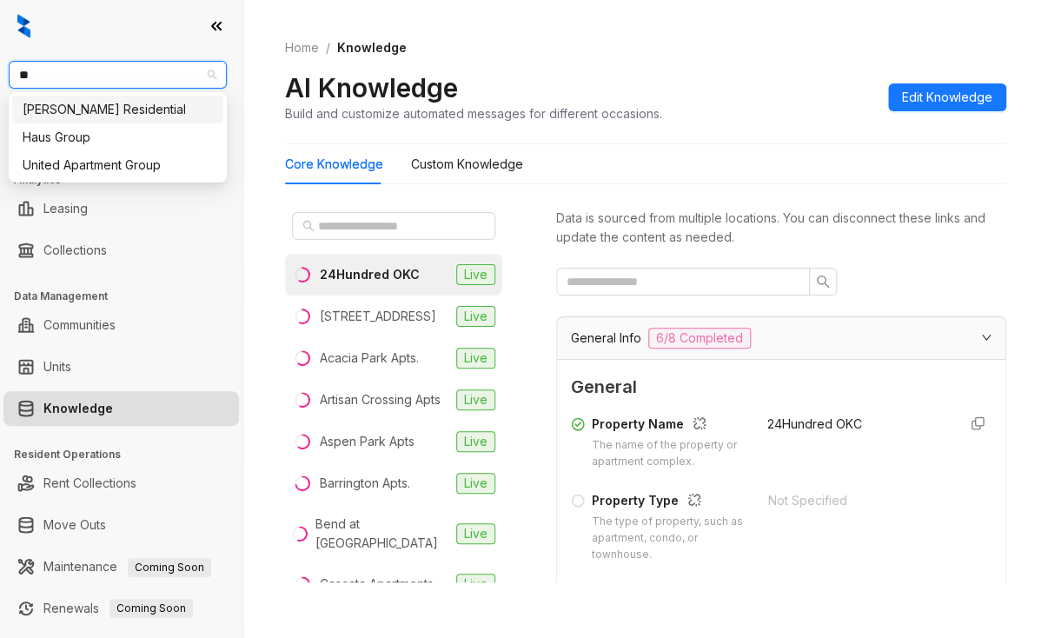
click at [71, 113] on div "[PERSON_NAME] Residential" at bounding box center [118, 109] width 190 height 19
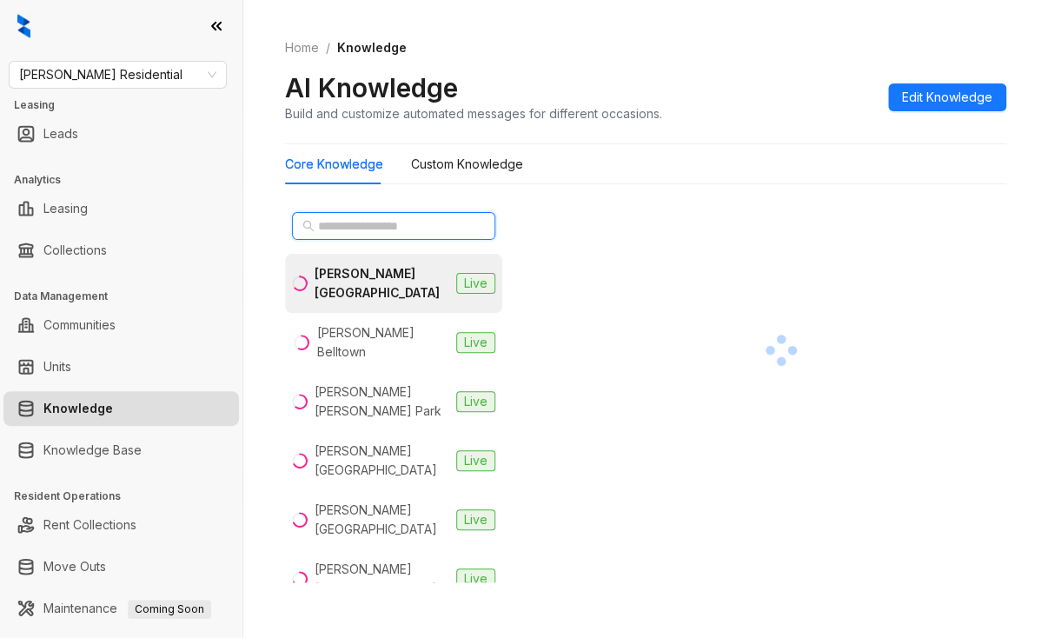
click at [352, 222] on input "text" at bounding box center [394, 225] width 153 height 19
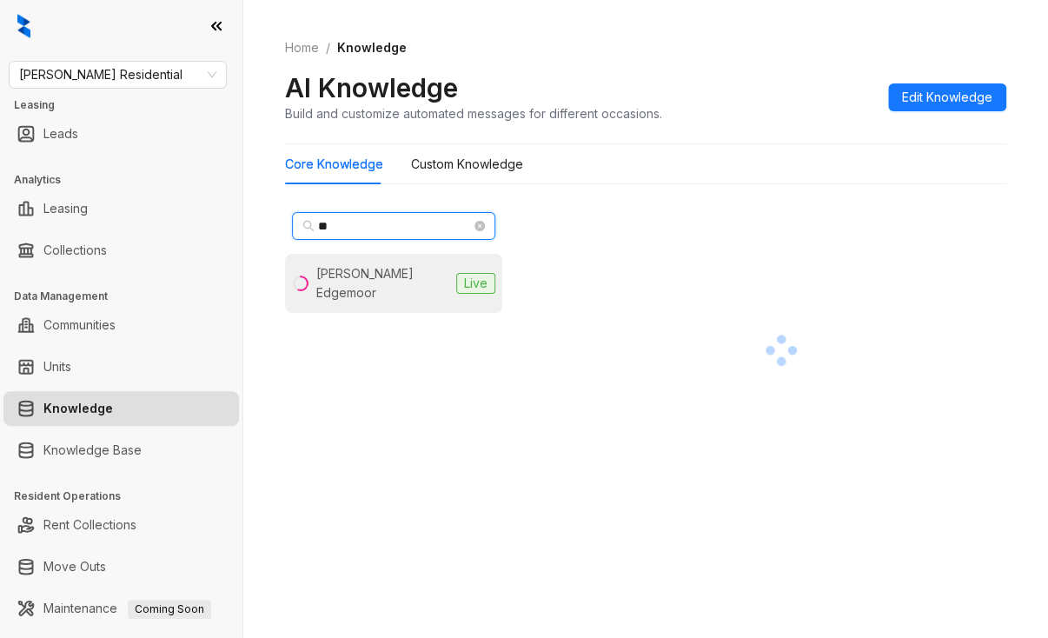
type input "**"
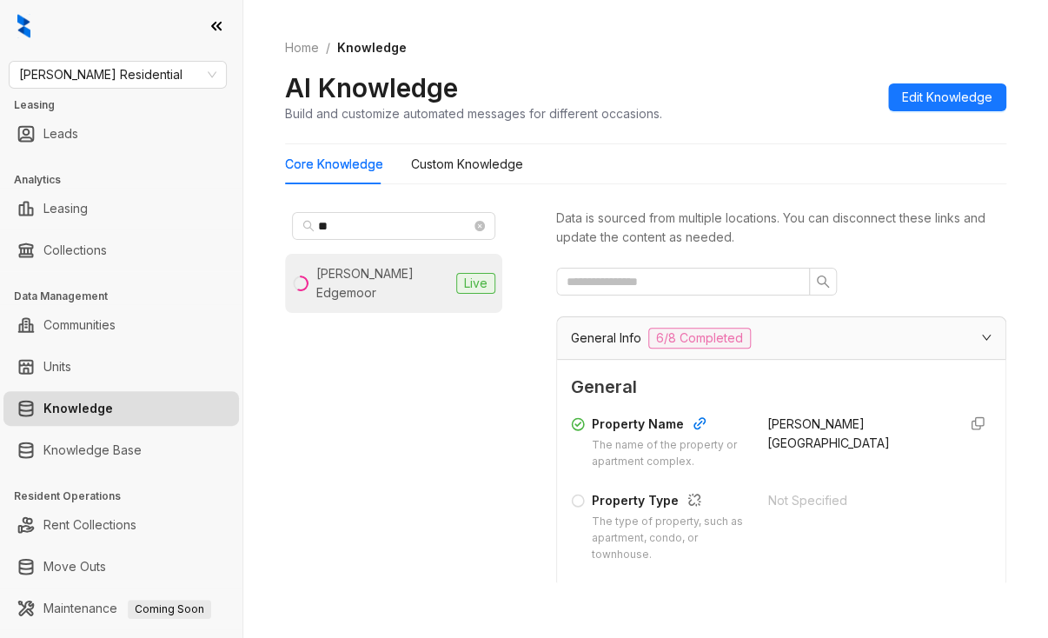
click at [343, 266] on div "[PERSON_NAME] Edgemoor" at bounding box center [382, 283] width 133 height 38
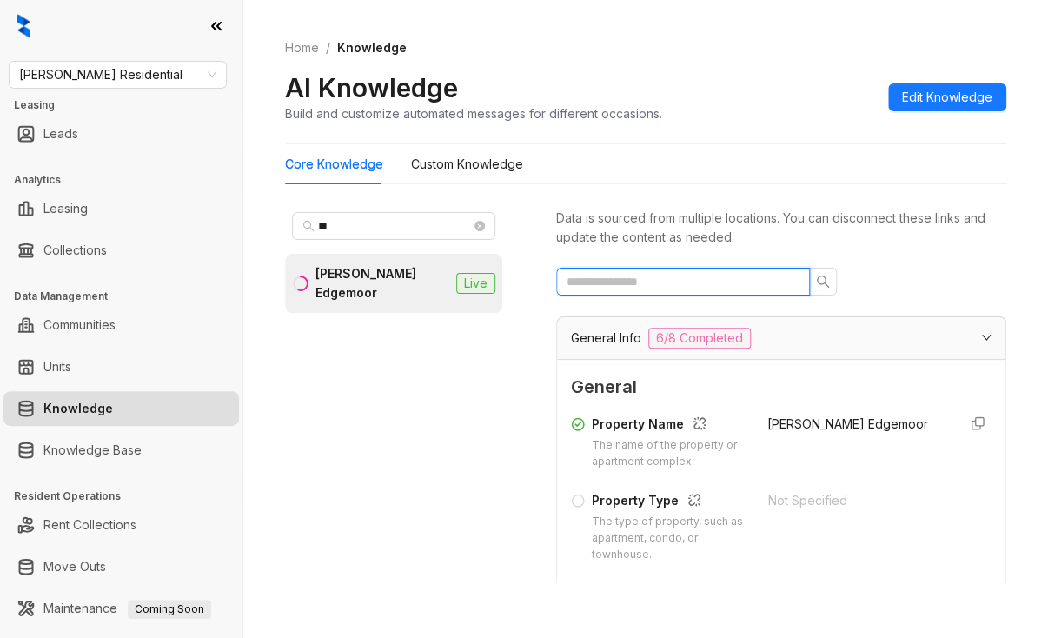
click at [650, 285] on input "text" at bounding box center [675, 281] width 219 height 19
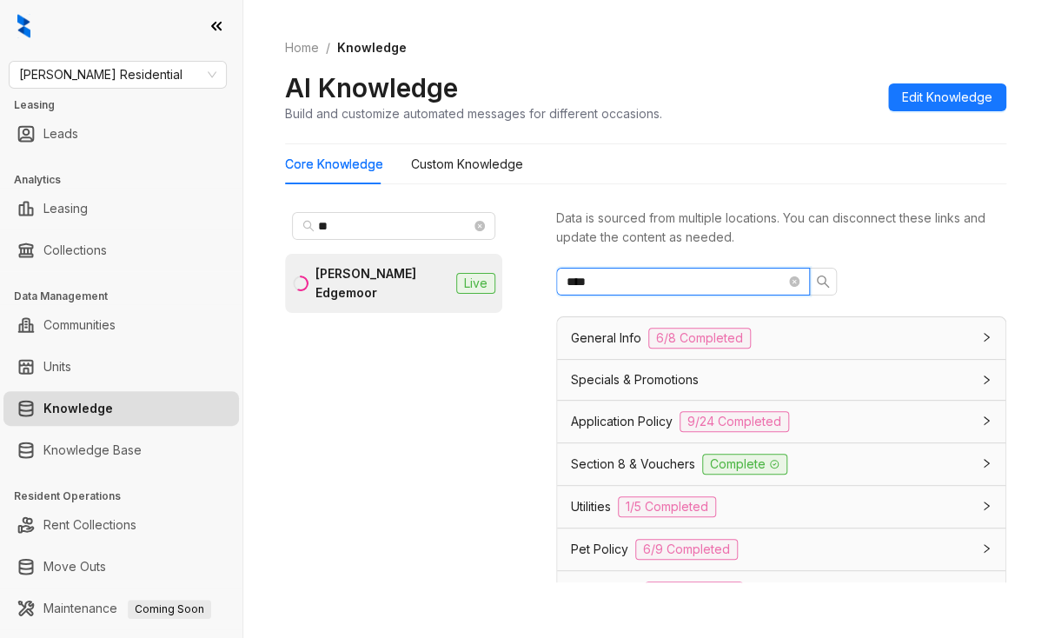
type input "****"
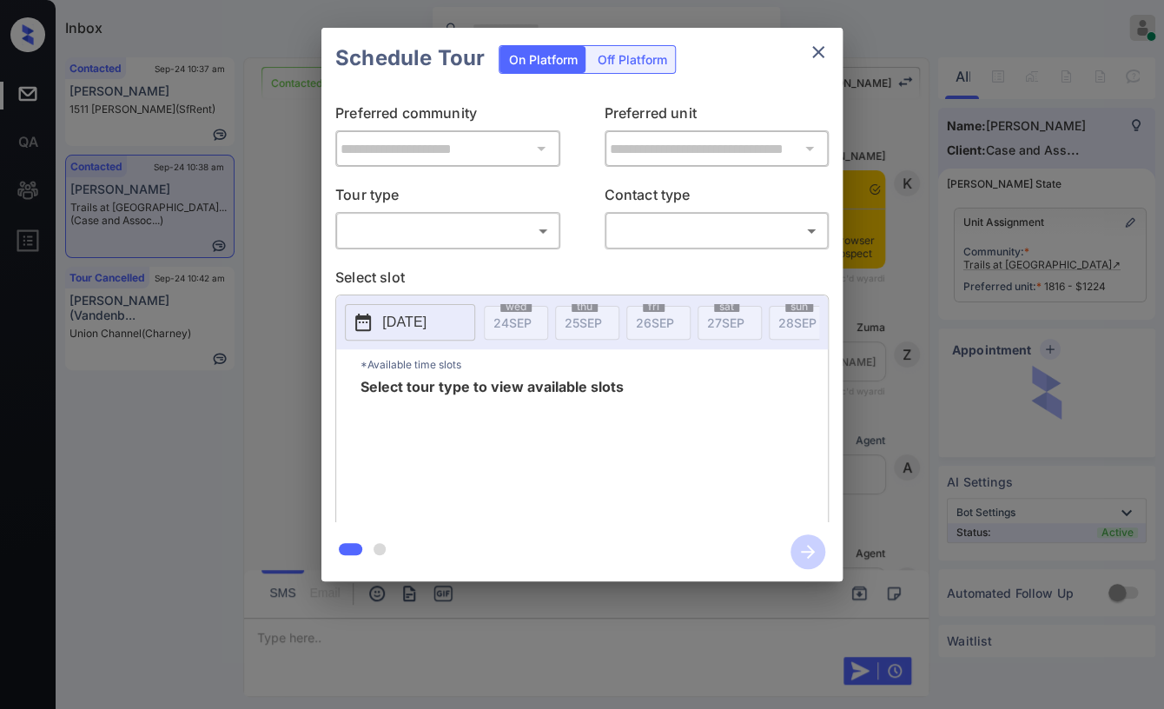
scroll to position [2317, 0]
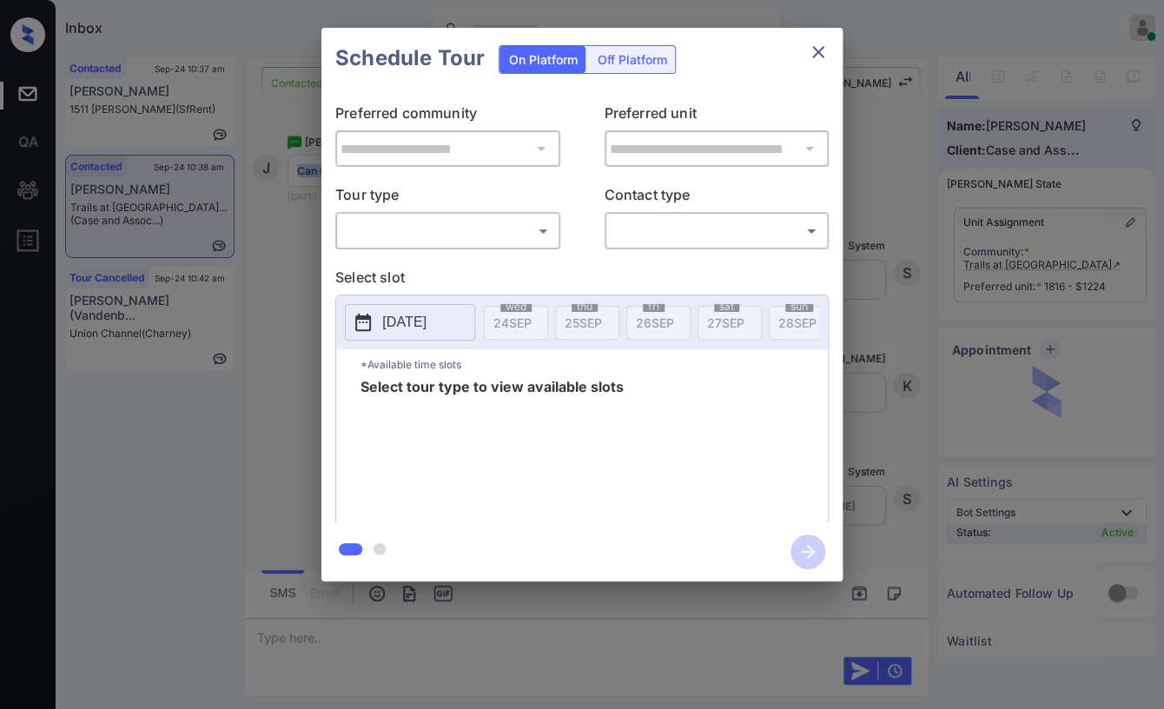
click at [478, 225] on body "Inbox Danielle Dela Cruz Online Set yourself offline Set yourself on break Prof…" at bounding box center [582, 354] width 1164 height 709
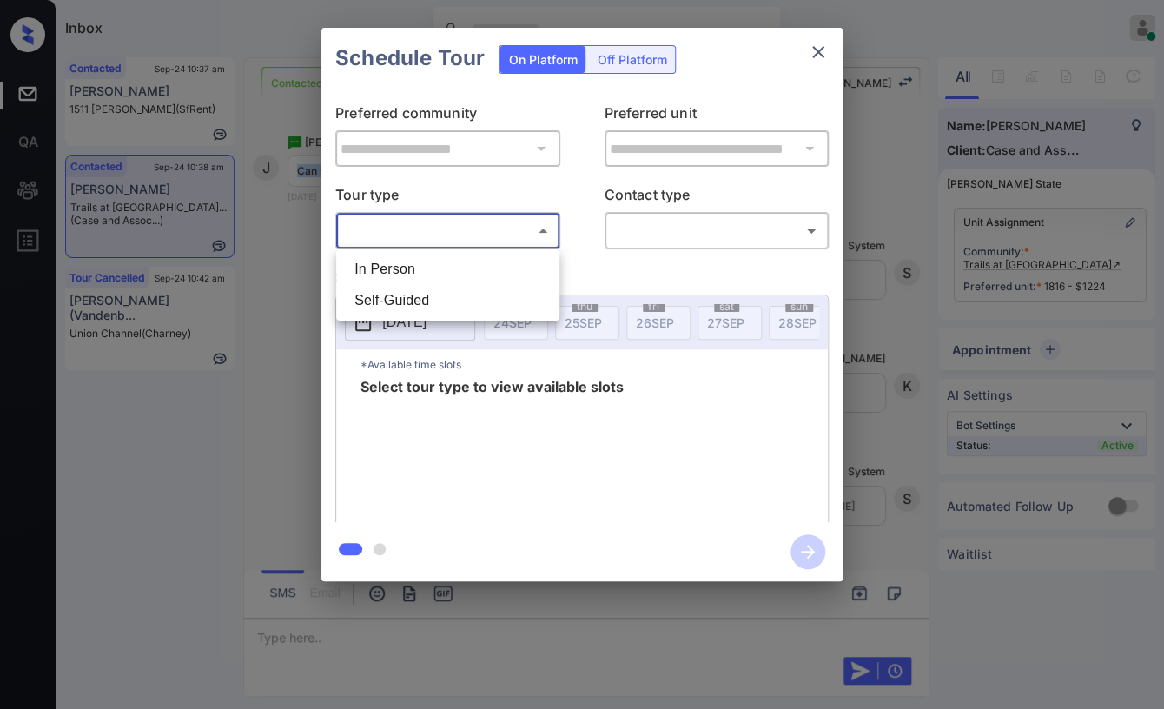
click at [410, 267] on li "In Person" at bounding box center [448, 269] width 215 height 31
type input "********"
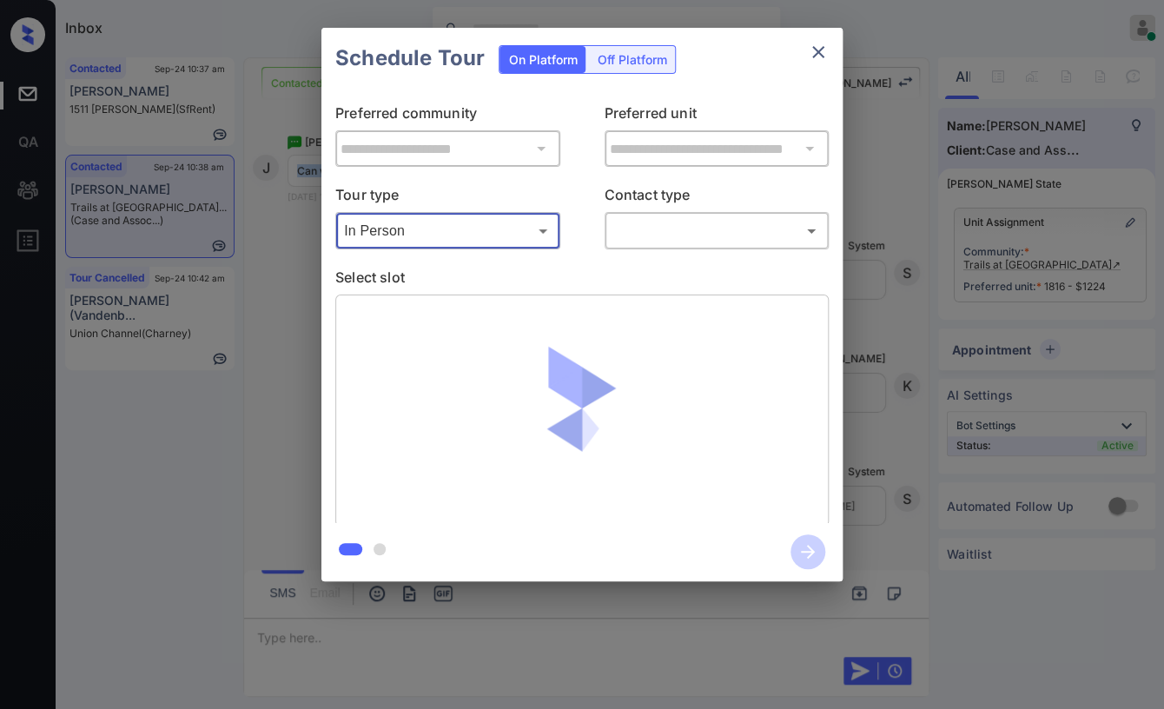
click body "Inbox Danielle Dela Cruz Online Set yourself offline Set yourself on break Prof…"
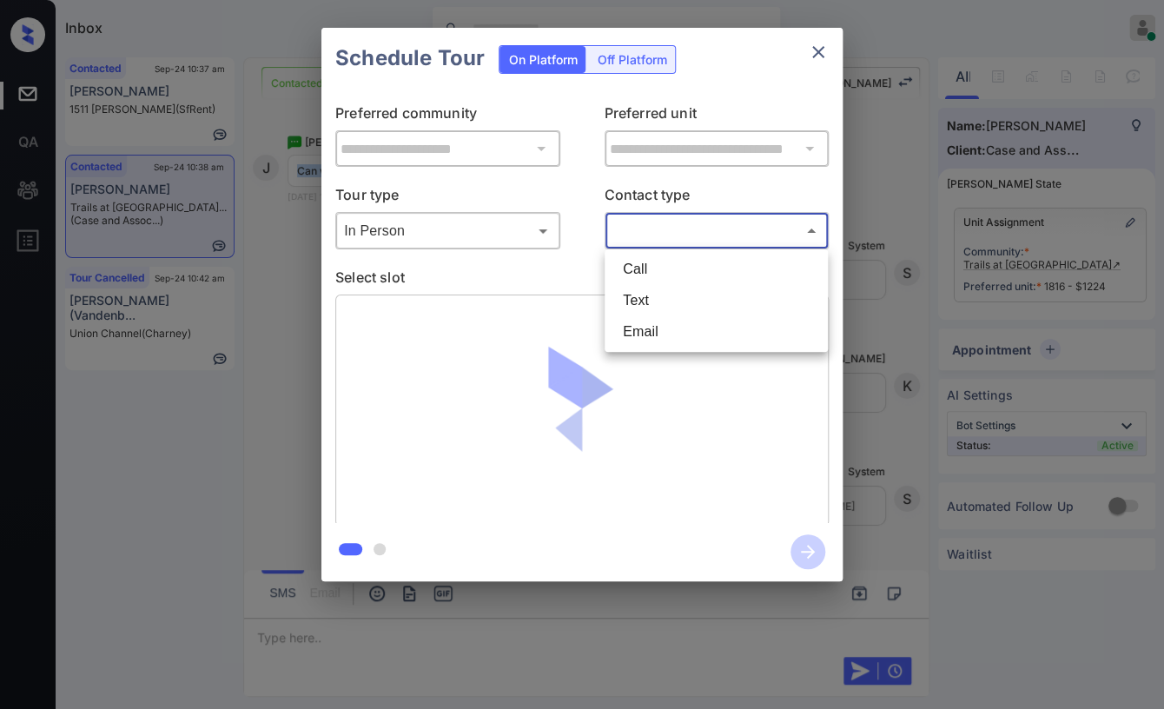
click li "Text"
type input "****"
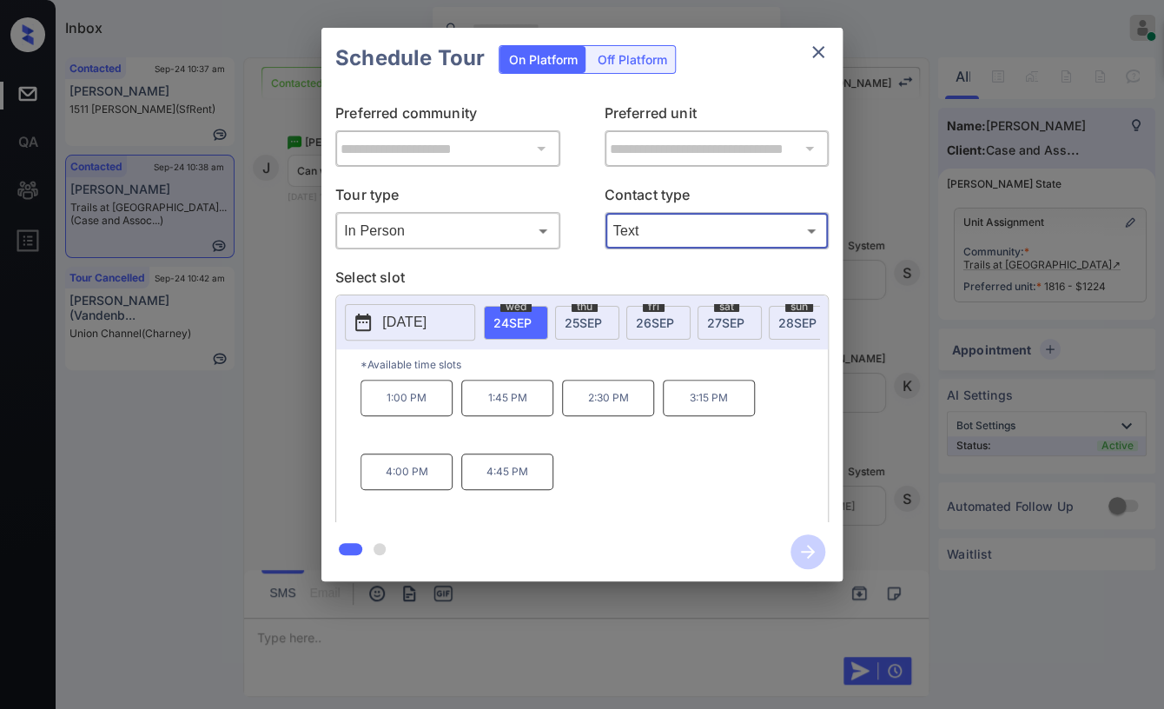
click span "26 SEP"
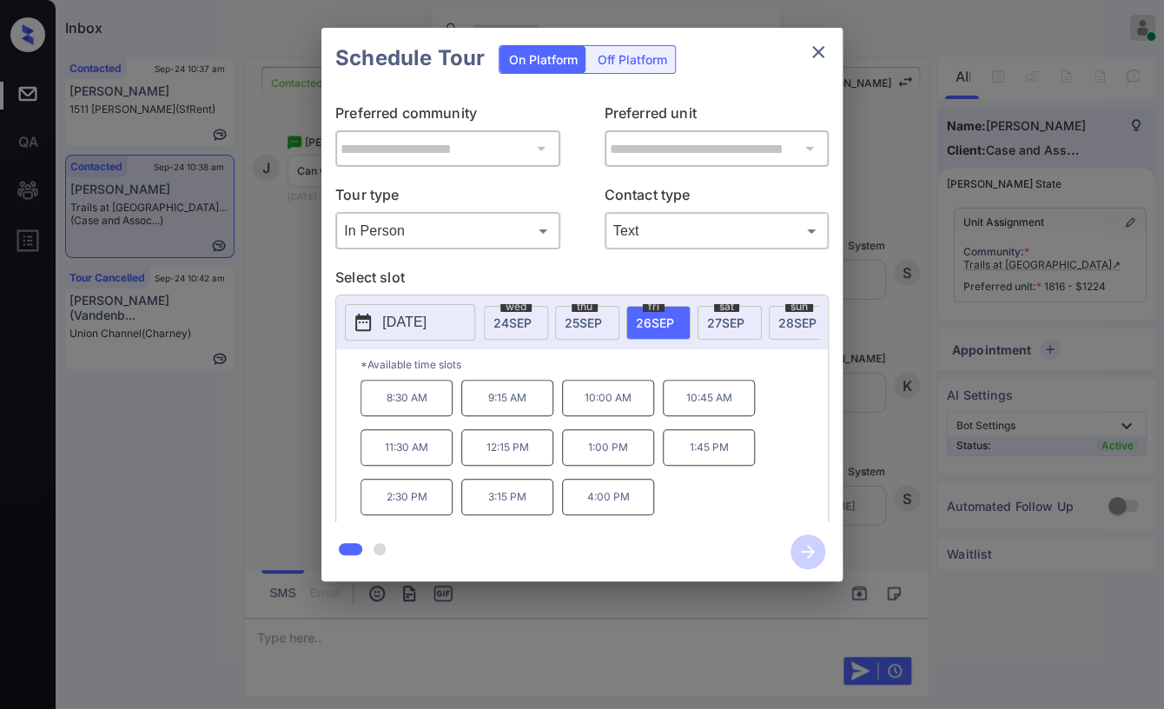
click p "3:15 PM"
click icon "button"
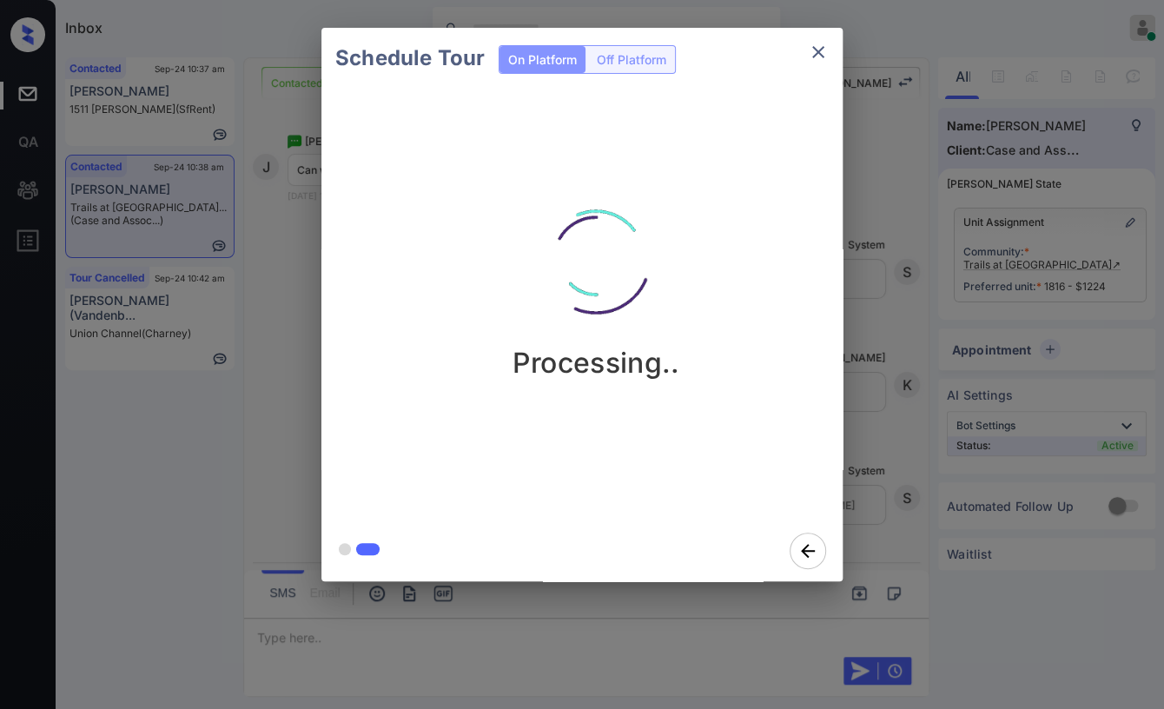
click div "Schedule Tour On Platform Off Platform Processing.."
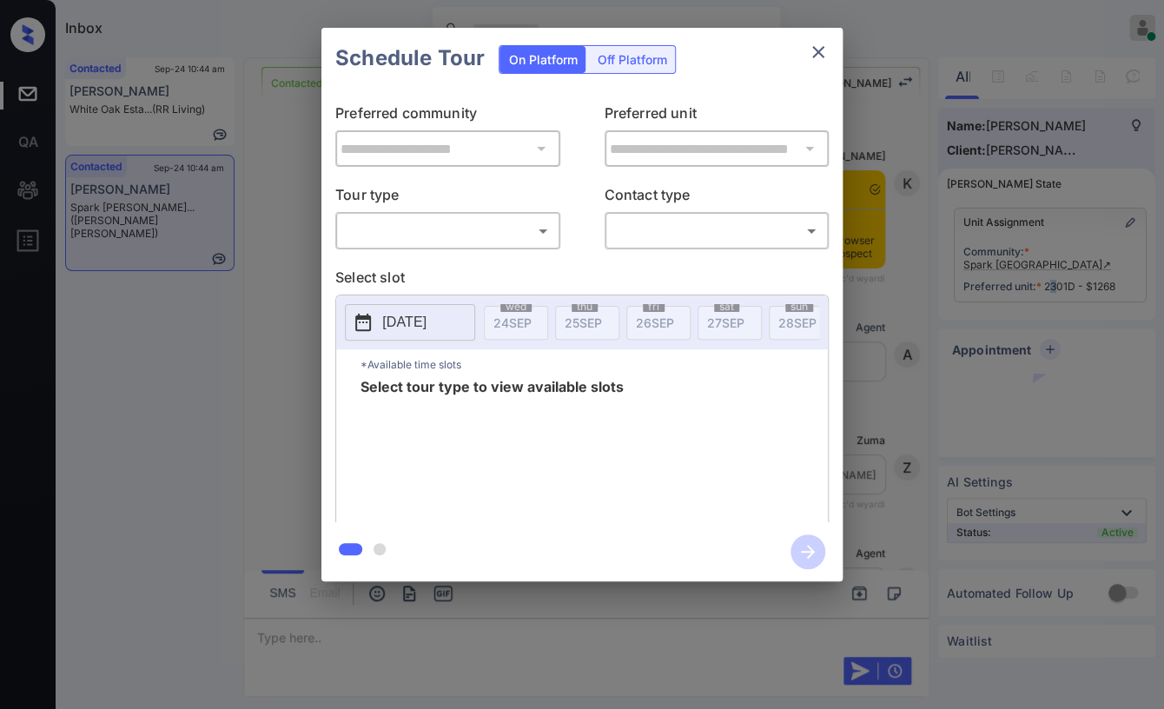
scroll to position [2646, 0]
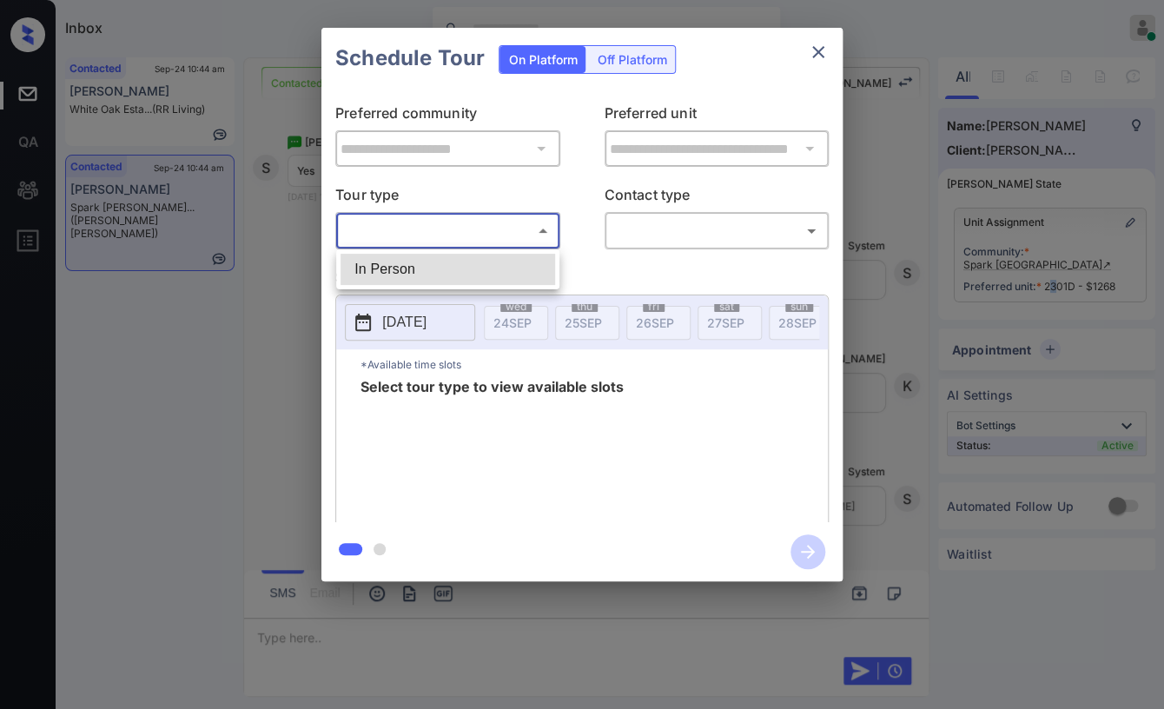
click at [401, 231] on body "Inbox Danielle Dela Cruz Online Set yourself offline Set yourself on break Prof…" at bounding box center [582, 354] width 1164 height 709
click at [375, 260] on li "In Person" at bounding box center [448, 269] width 215 height 31
type input "********"
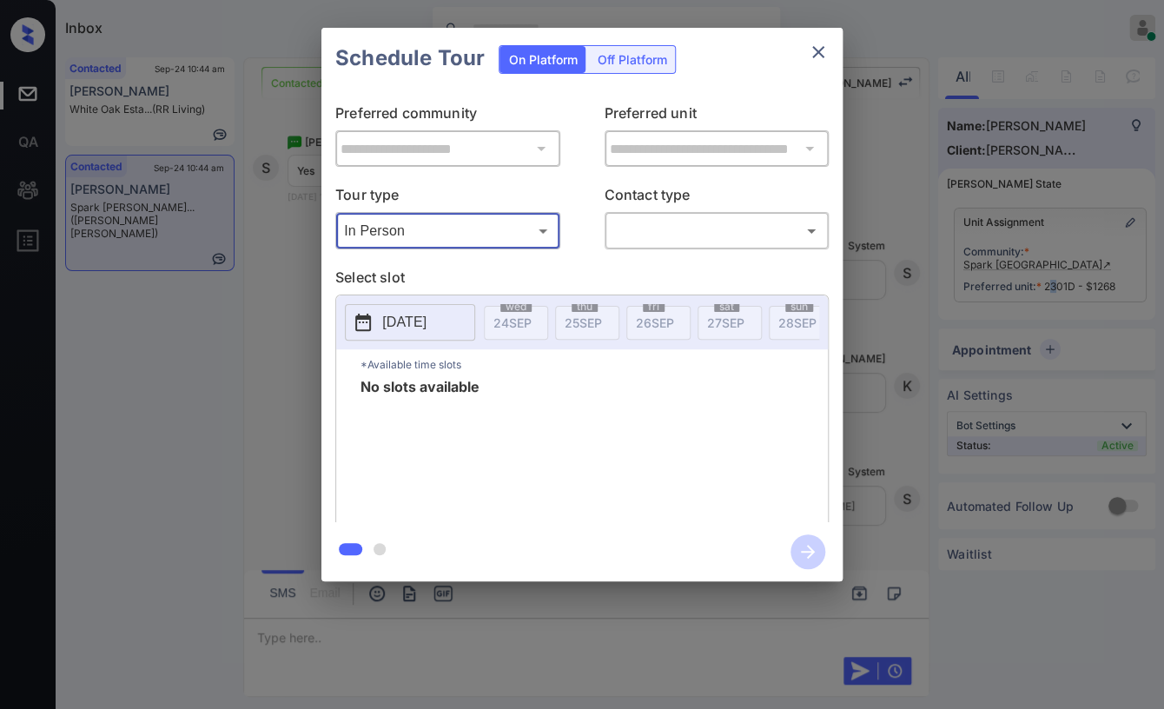
click at [513, 224] on body "Inbox Danielle Dela Cruz Online Set yourself offline Set yourself on break Prof…" at bounding box center [582, 354] width 1164 height 709
click at [513, 224] on div at bounding box center [582, 354] width 1164 height 709
click at [733, 235] on body "Inbox Danielle Dela Cruz Online Set yourself offline Set yourself on break Prof…" at bounding box center [582, 354] width 1164 height 709
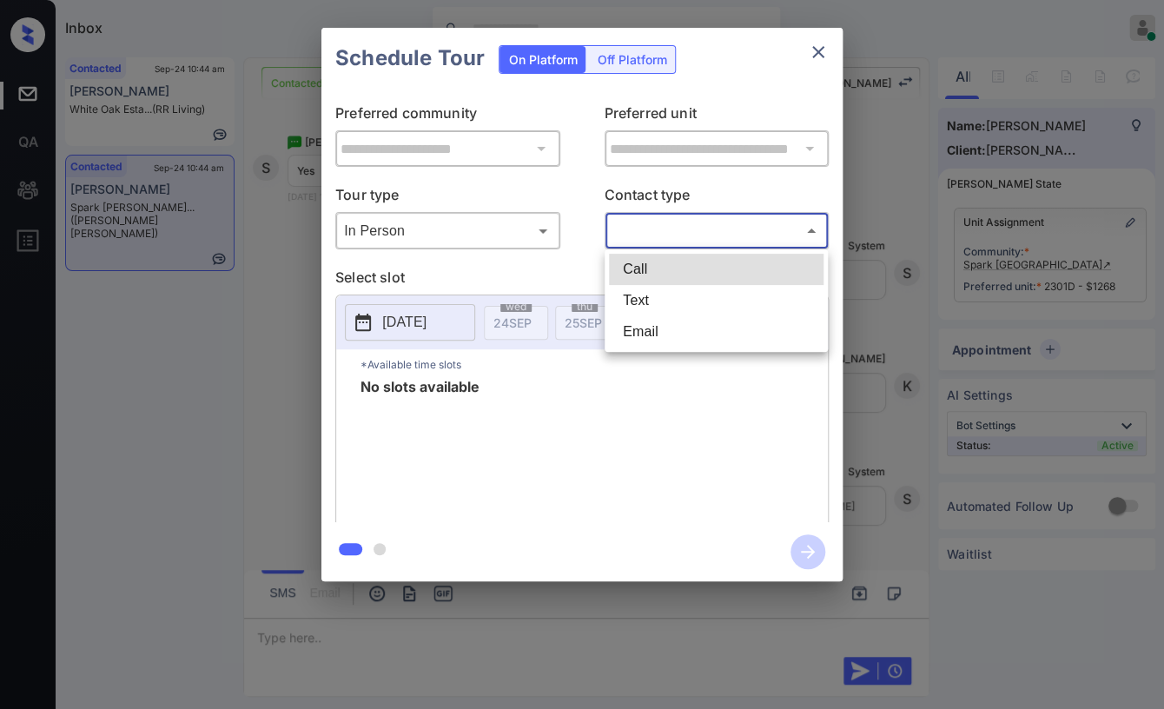
click at [600, 226] on div at bounding box center [582, 354] width 1164 height 709
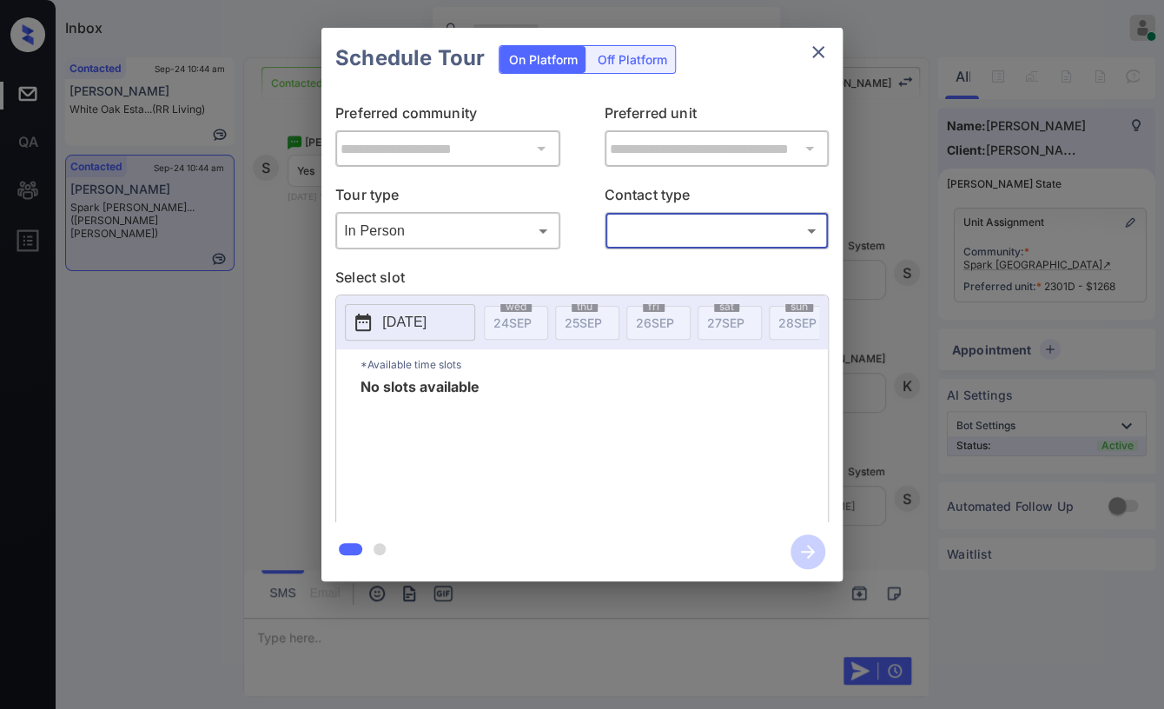
click at [421, 328] on p "2025-09-24" at bounding box center [404, 322] width 44 height 21
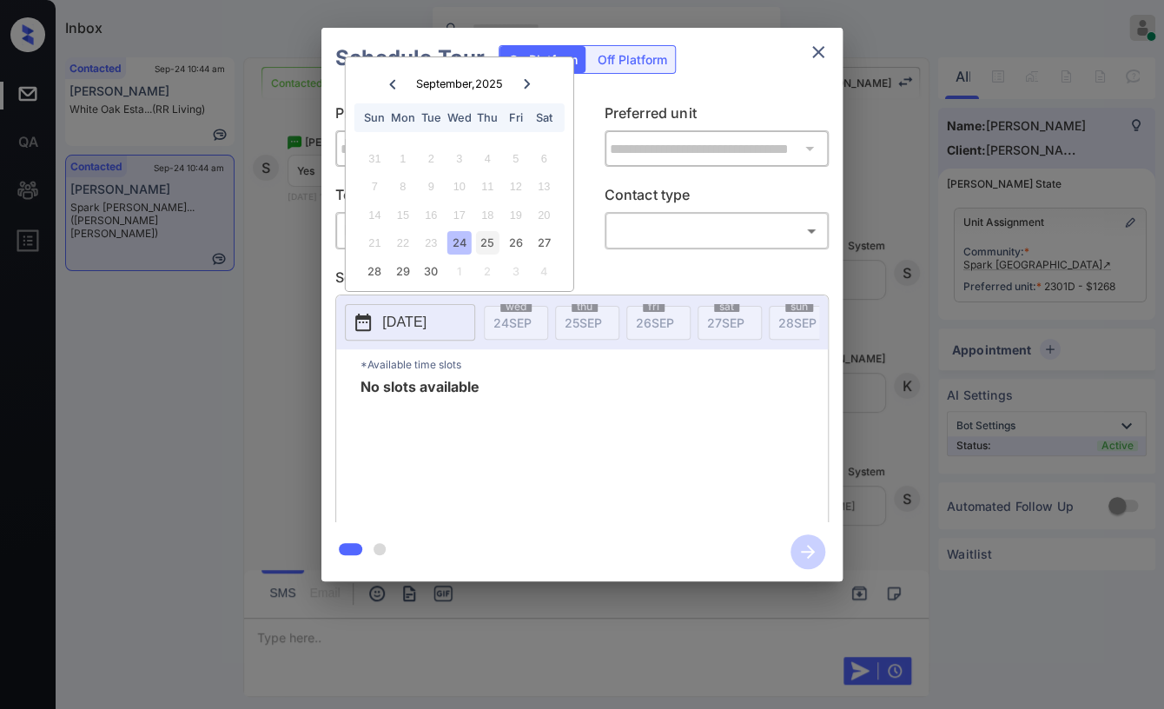
click at [483, 249] on div "25" at bounding box center [487, 242] width 23 height 23
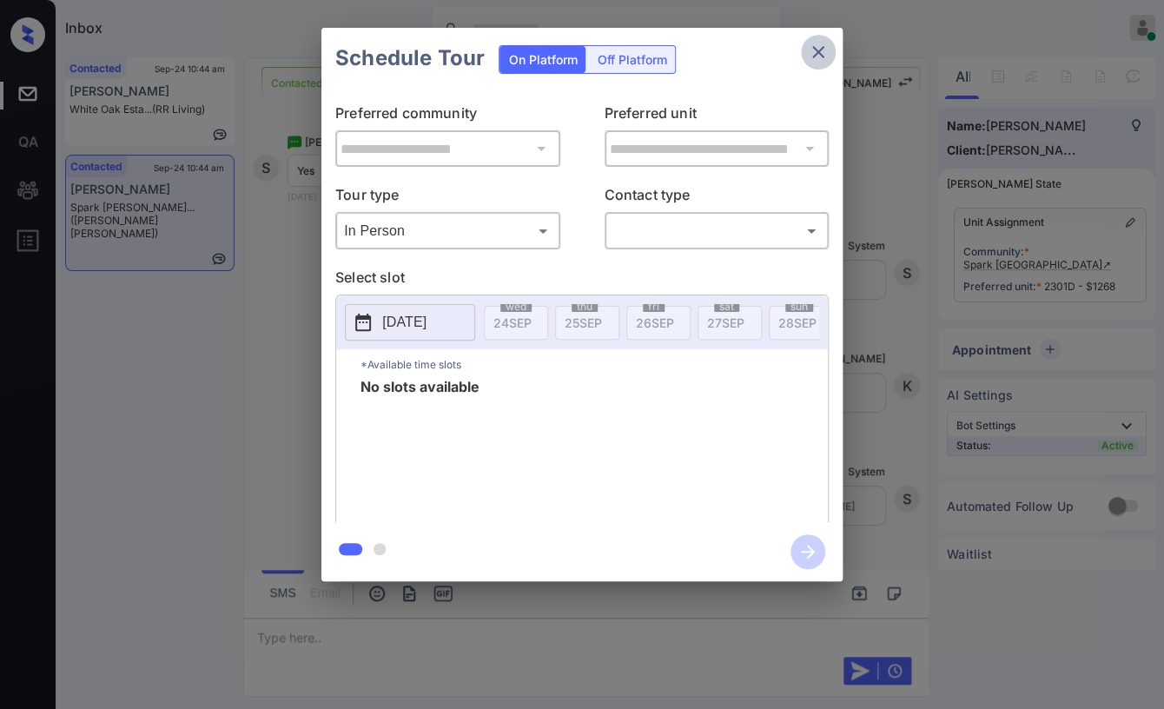
click at [824, 58] on icon "close" at bounding box center [818, 52] width 21 height 21
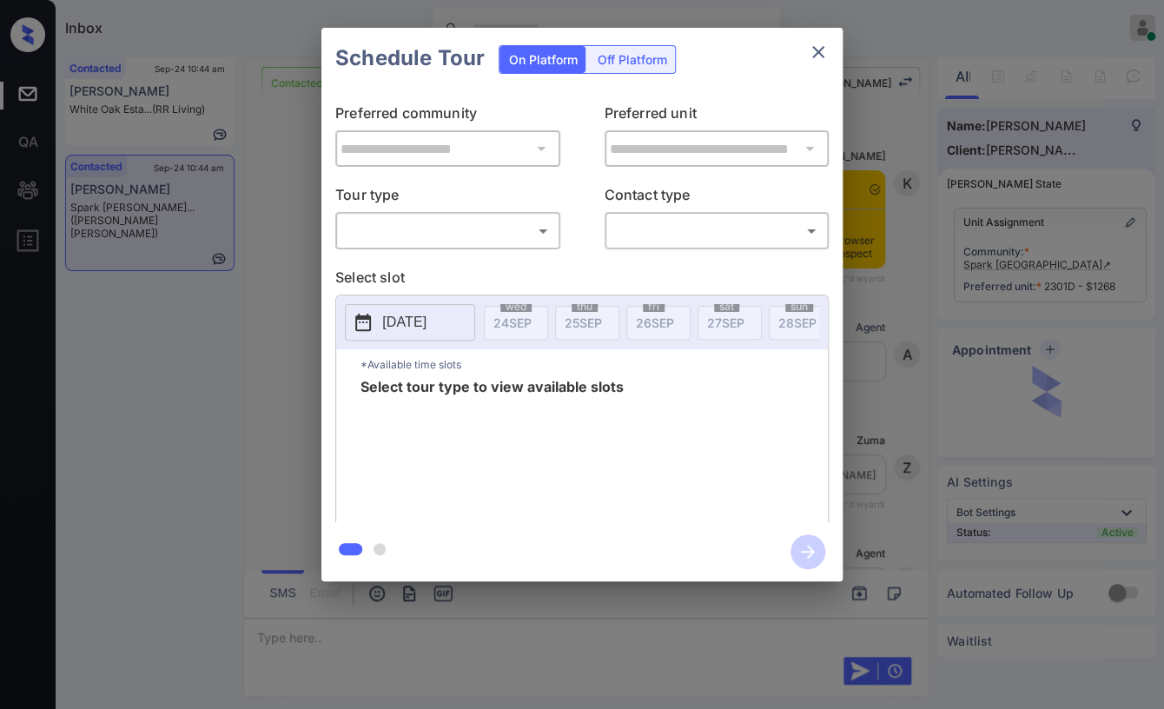
scroll to position [2646, 0]
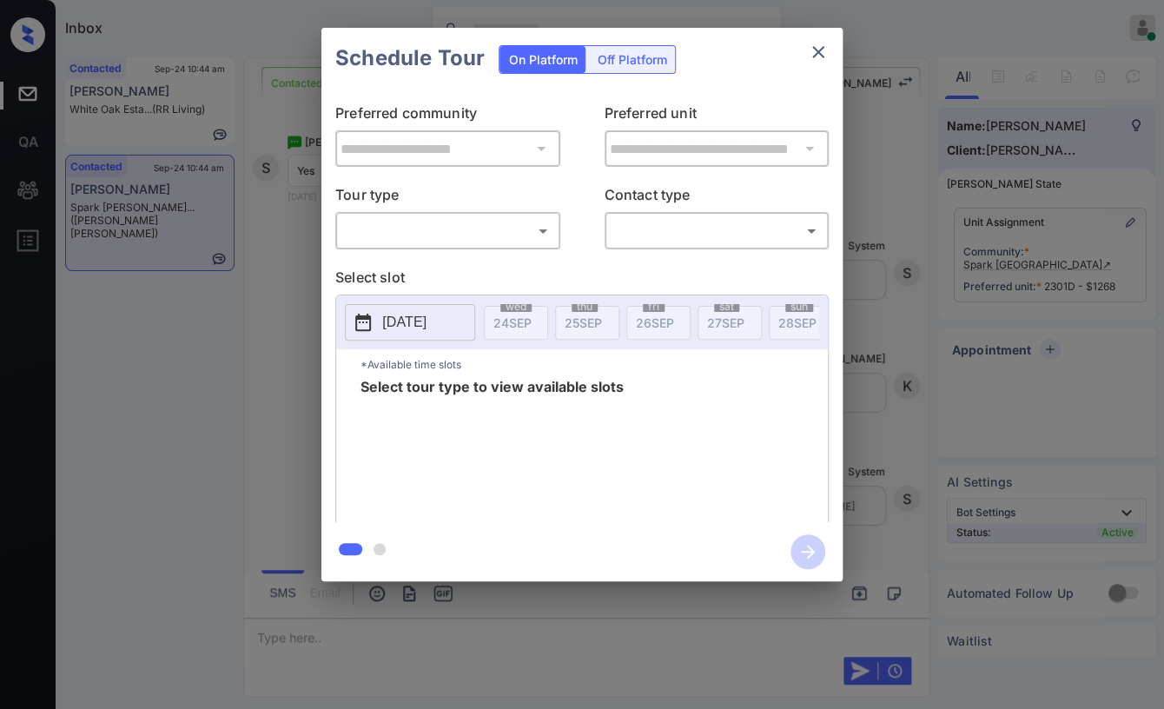
click at [348, 238] on body "Inbox Danielle Dela Cruz Online Set yourself offline Set yourself on break Prof…" at bounding box center [582, 354] width 1164 height 709
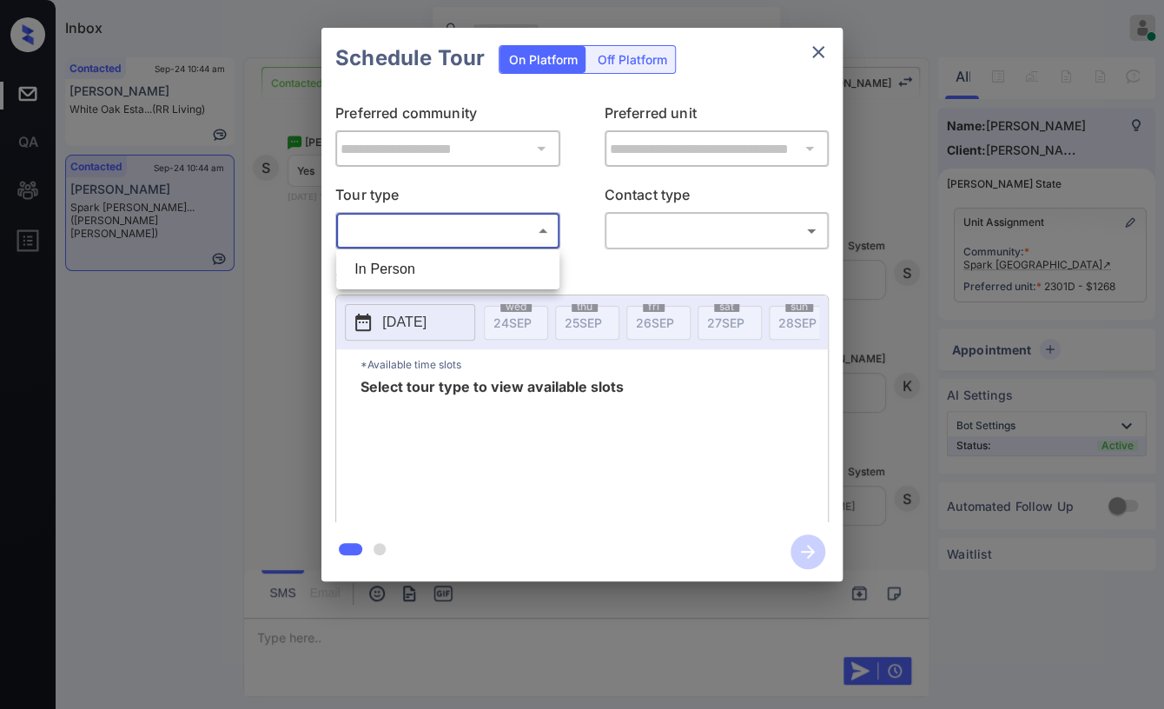
click at [394, 266] on li "In Person" at bounding box center [448, 269] width 215 height 31
type input "********"
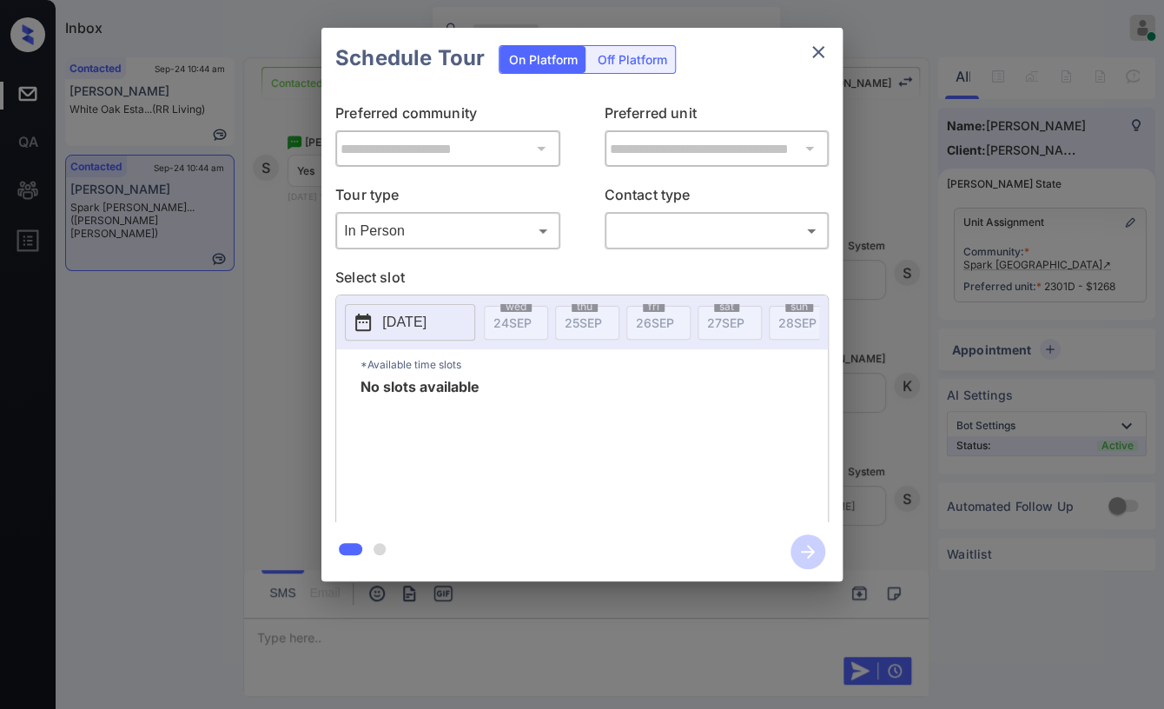
click at [418, 314] on p "[DATE]" at bounding box center [404, 322] width 44 height 21
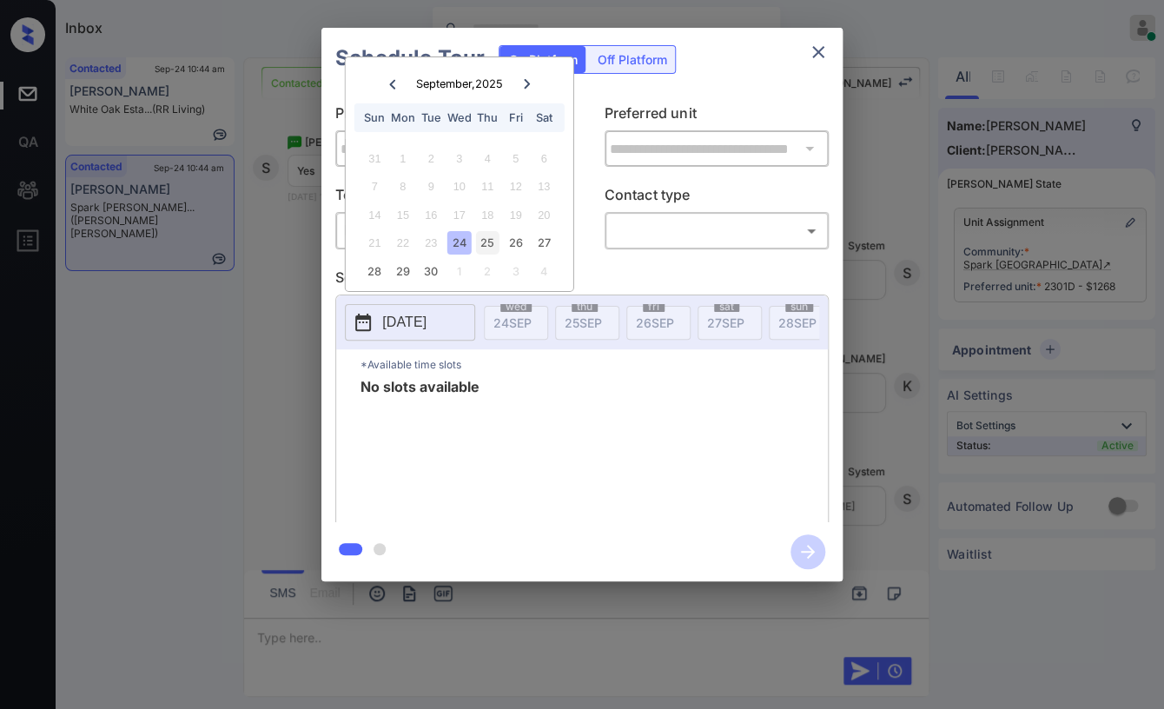
click at [480, 240] on div "25" at bounding box center [487, 242] width 23 height 23
click at [519, 242] on div "26" at bounding box center [515, 242] width 23 height 23
click at [541, 242] on div "27" at bounding box center [543, 242] width 23 height 23
click at [365, 275] on div "28" at bounding box center [374, 271] width 23 height 23
click at [402, 267] on div "29" at bounding box center [402, 271] width 23 height 23
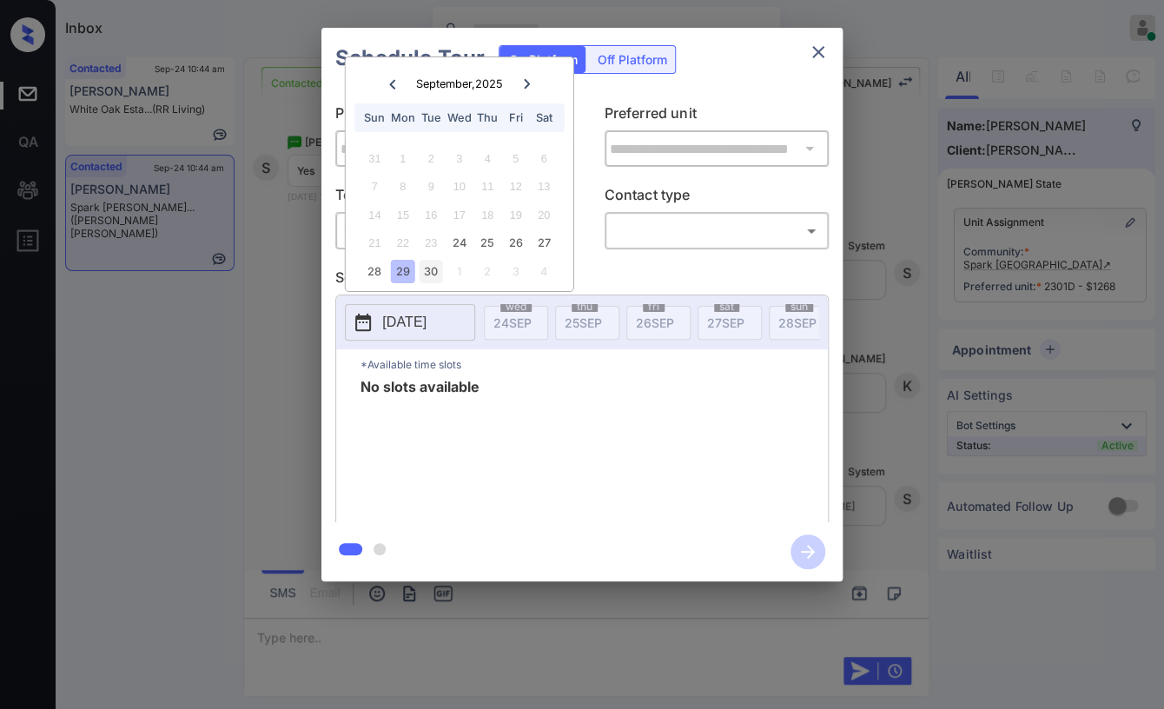
click at [421, 269] on div "30" at bounding box center [431, 271] width 23 height 23
click at [523, 85] on icon at bounding box center [526, 84] width 10 height 10
click at [437, 153] on div "30" at bounding box center [431, 158] width 23 height 23
click at [411, 150] on div "1" at bounding box center [402, 158] width 23 height 23
click at [474, 269] on div "28 29 30 1 2 3 4" at bounding box center [459, 271] width 216 height 28
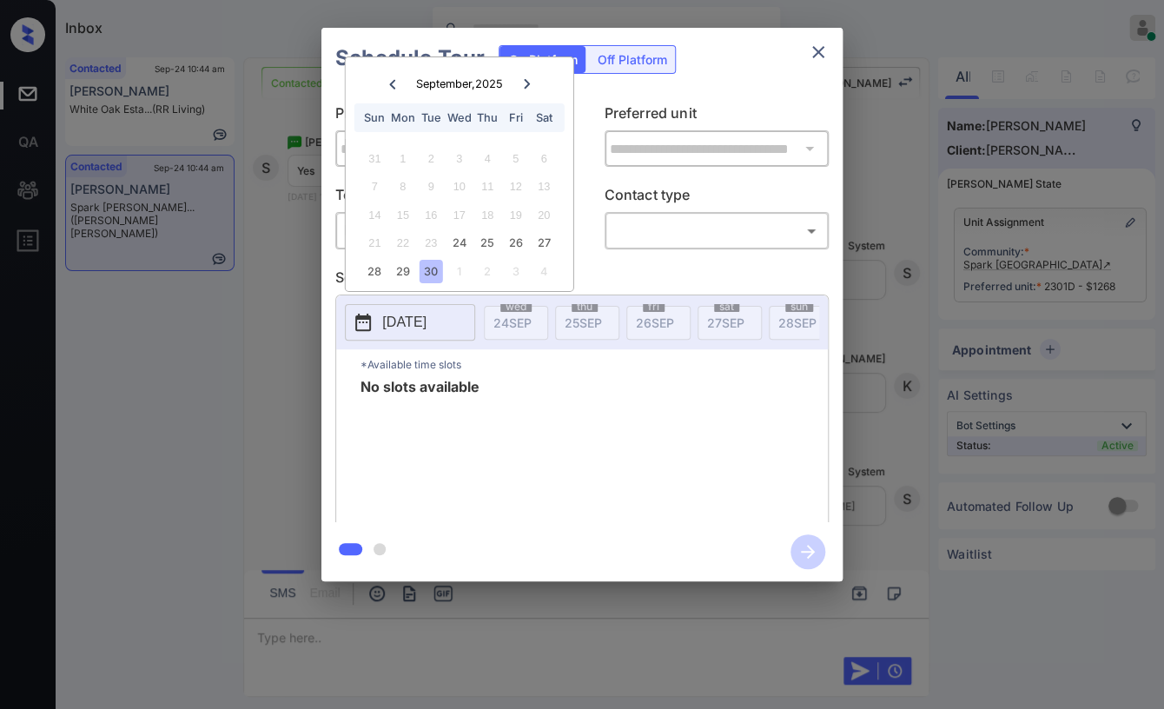
click at [691, 103] on p "Preferred unit" at bounding box center [717, 117] width 225 height 28
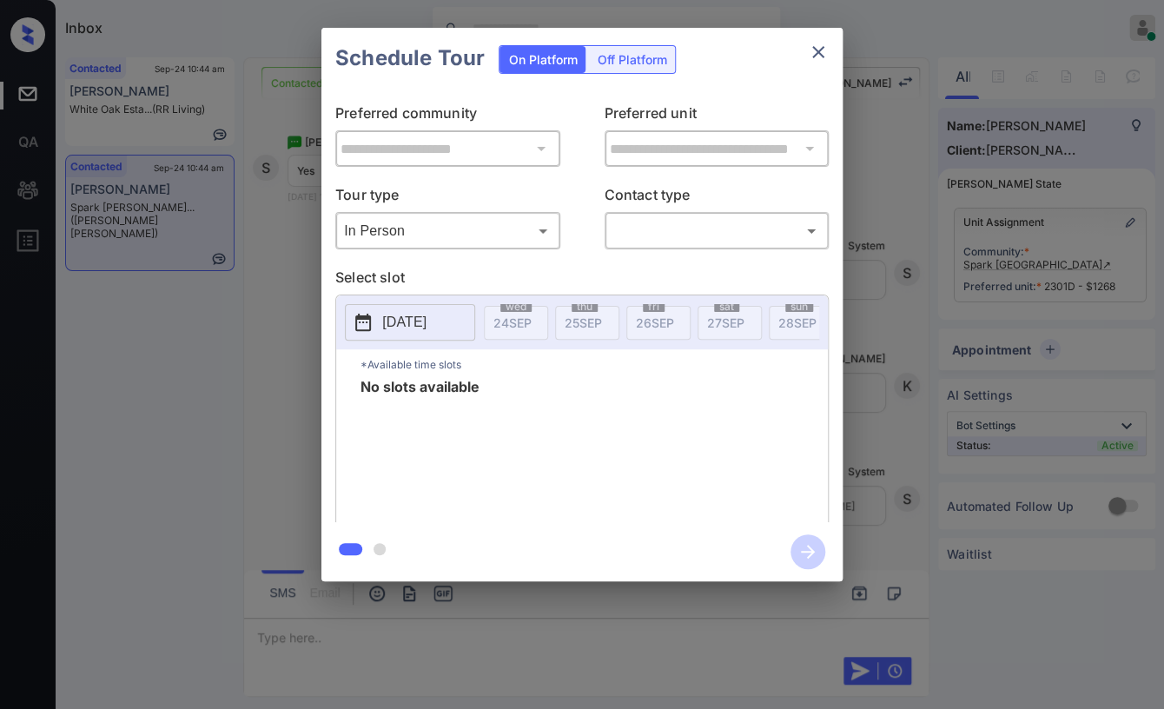
click at [626, 63] on div "Off Platform" at bounding box center [631, 59] width 87 height 27
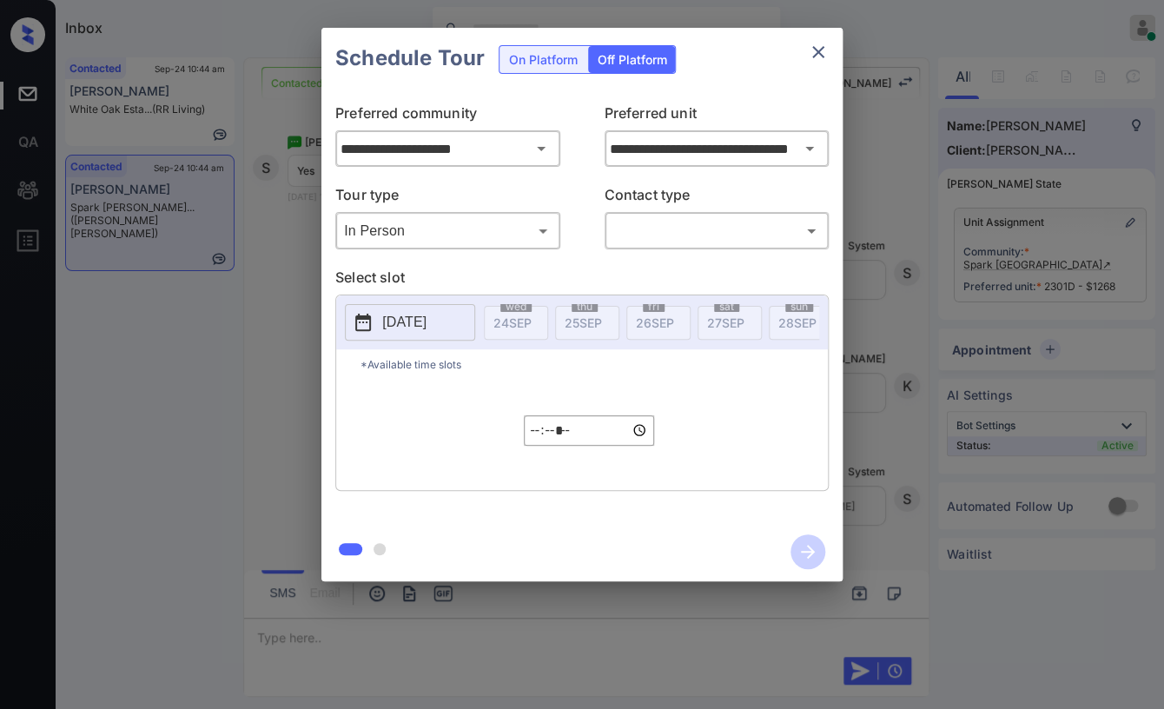
click at [555, 62] on div "On Platform" at bounding box center [543, 59] width 86 height 27
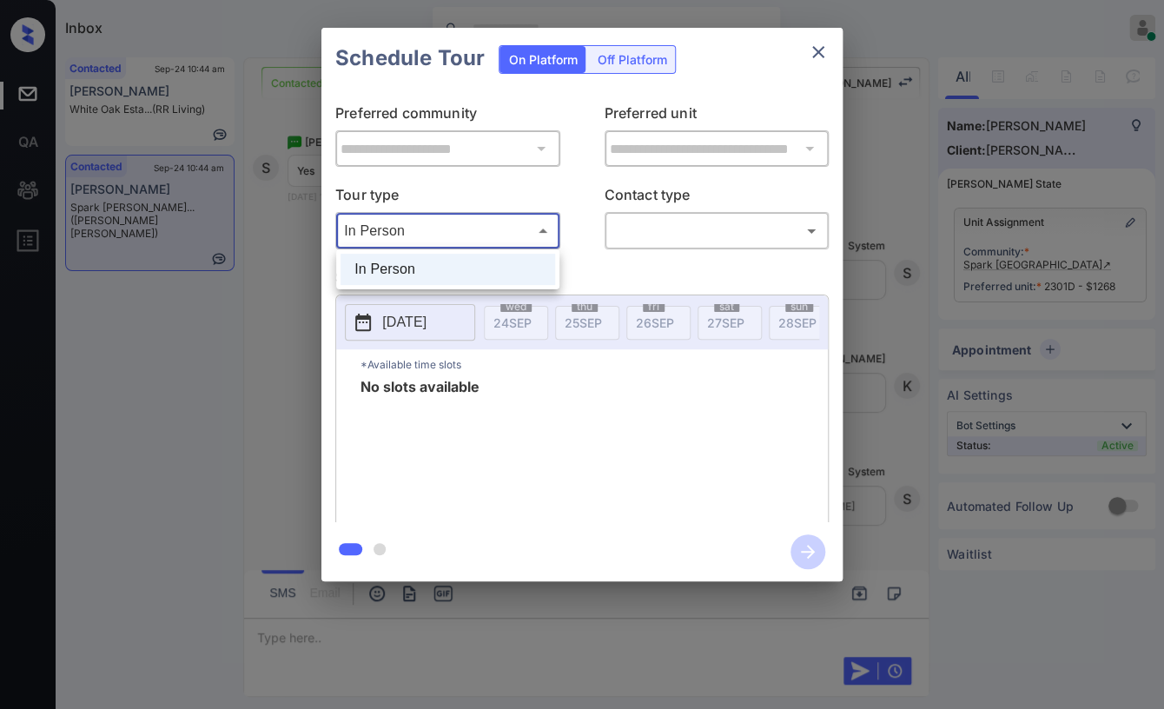
click at [429, 224] on body "Inbox Danielle Dela Cruz Online Set yourself offline Set yourself on break Prof…" at bounding box center [582, 354] width 1164 height 709
click at [407, 269] on li "In Person" at bounding box center [448, 269] width 215 height 31
click at [615, 230] on body "Inbox Danielle Dela Cruz Online Set yourself offline Set yourself on break Prof…" at bounding box center [582, 354] width 1164 height 709
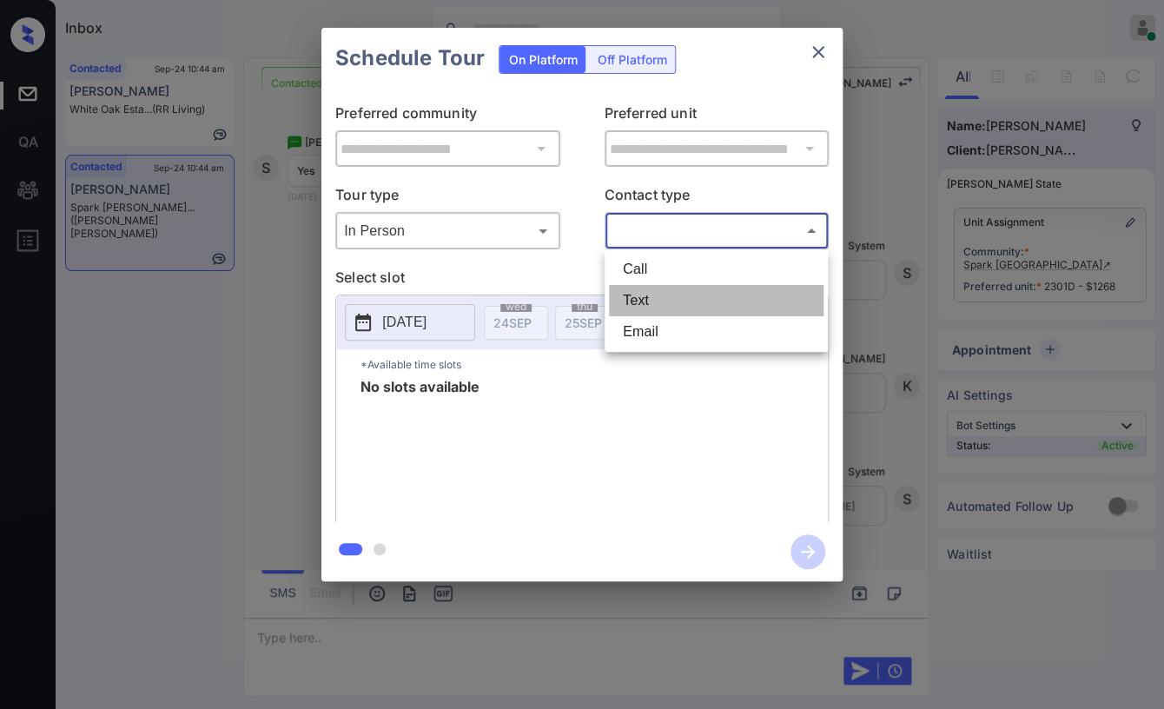
click at [649, 295] on li "Text" at bounding box center [716, 300] width 215 height 31
type input "****"
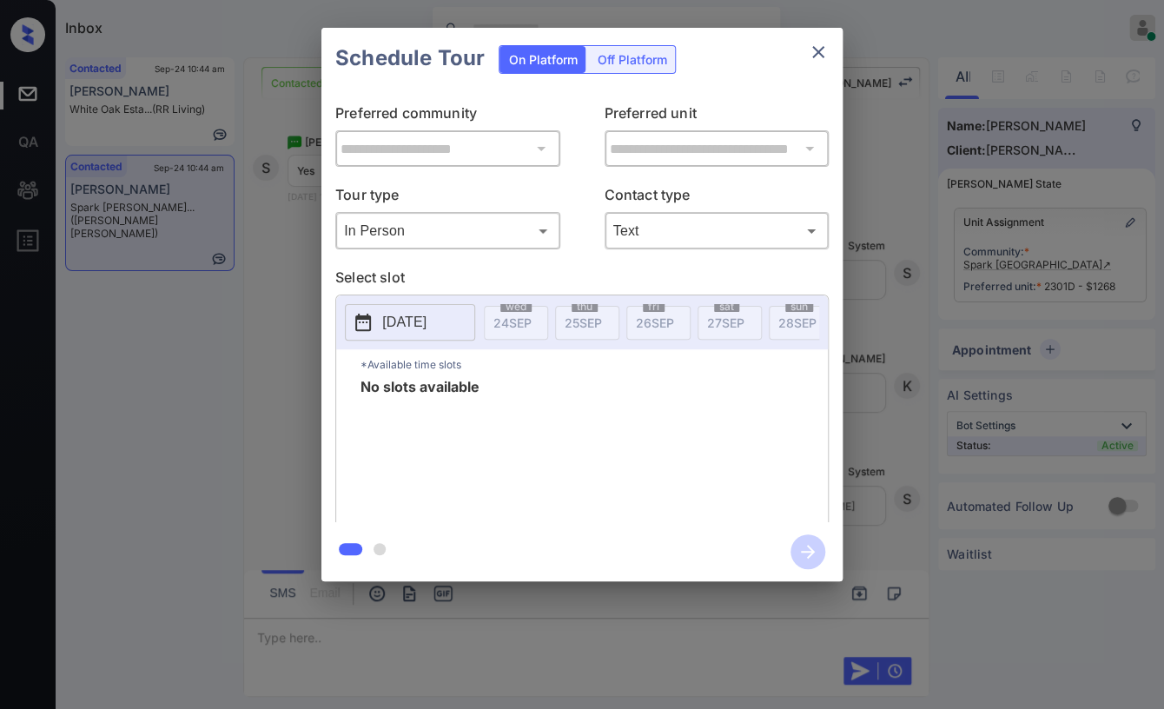
click at [397, 326] on p "2025-09-30" at bounding box center [404, 322] width 44 height 21
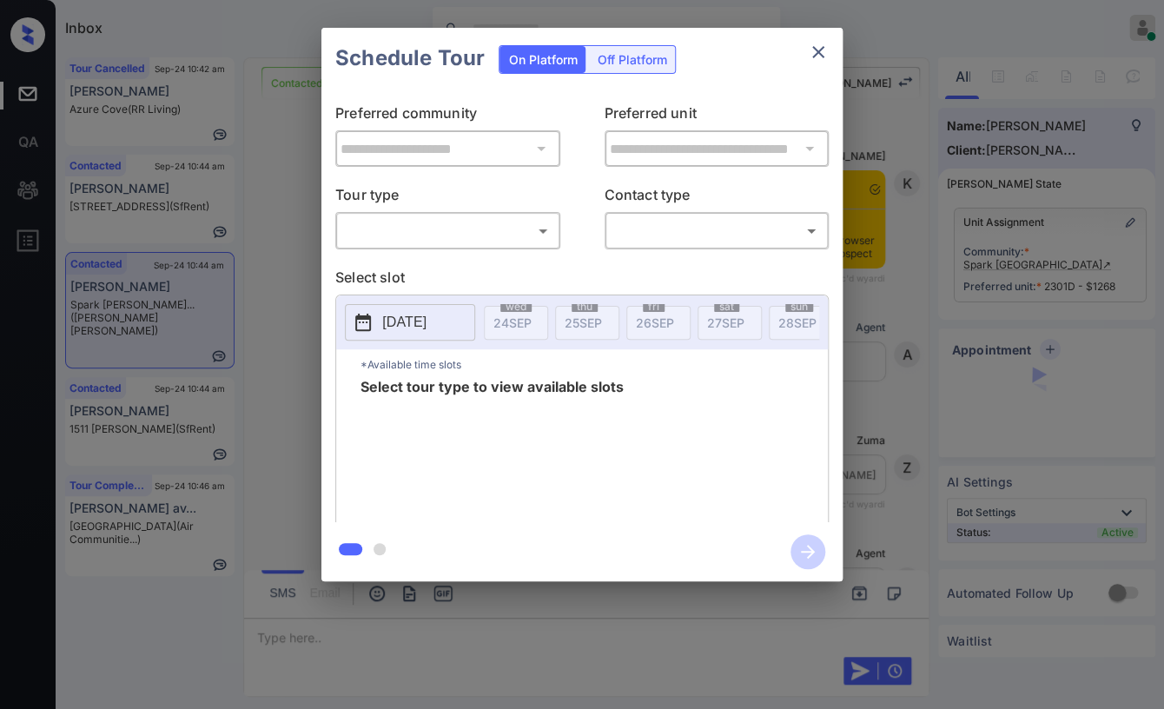
scroll to position [2454, 0]
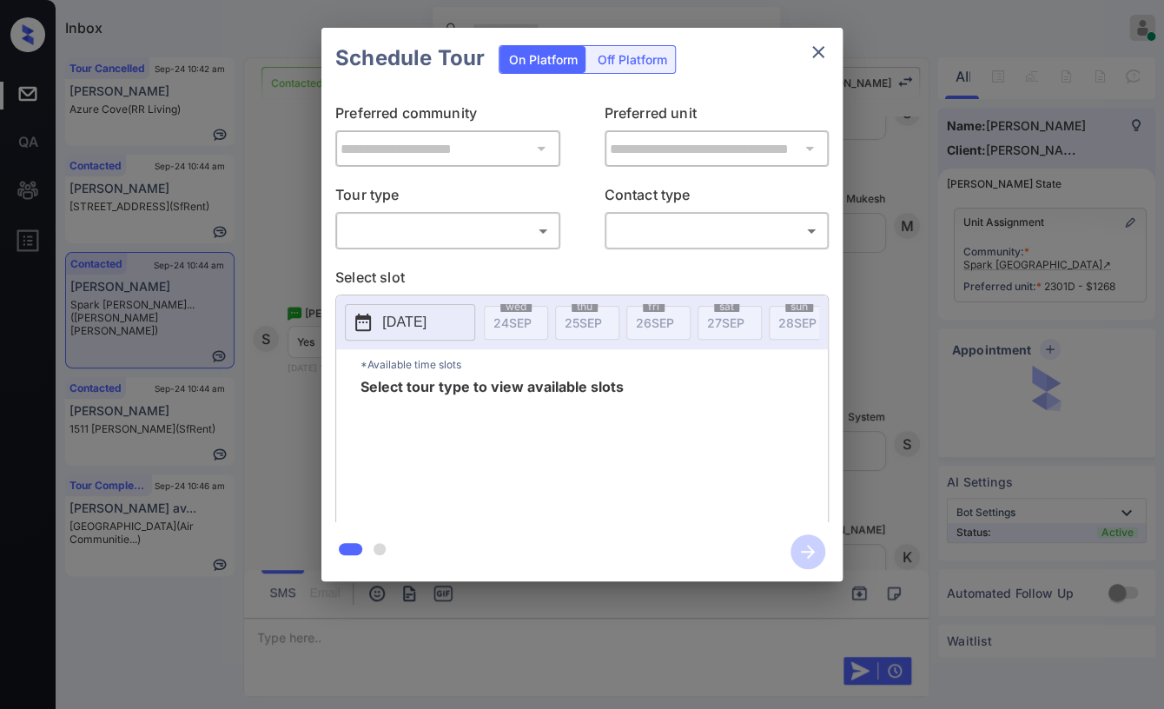
click at [387, 229] on body "Inbox [PERSON_NAME] [PERSON_NAME] Online Set yourself offline Set yourself on b…" at bounding box center [582, 354] width 1164 height 709
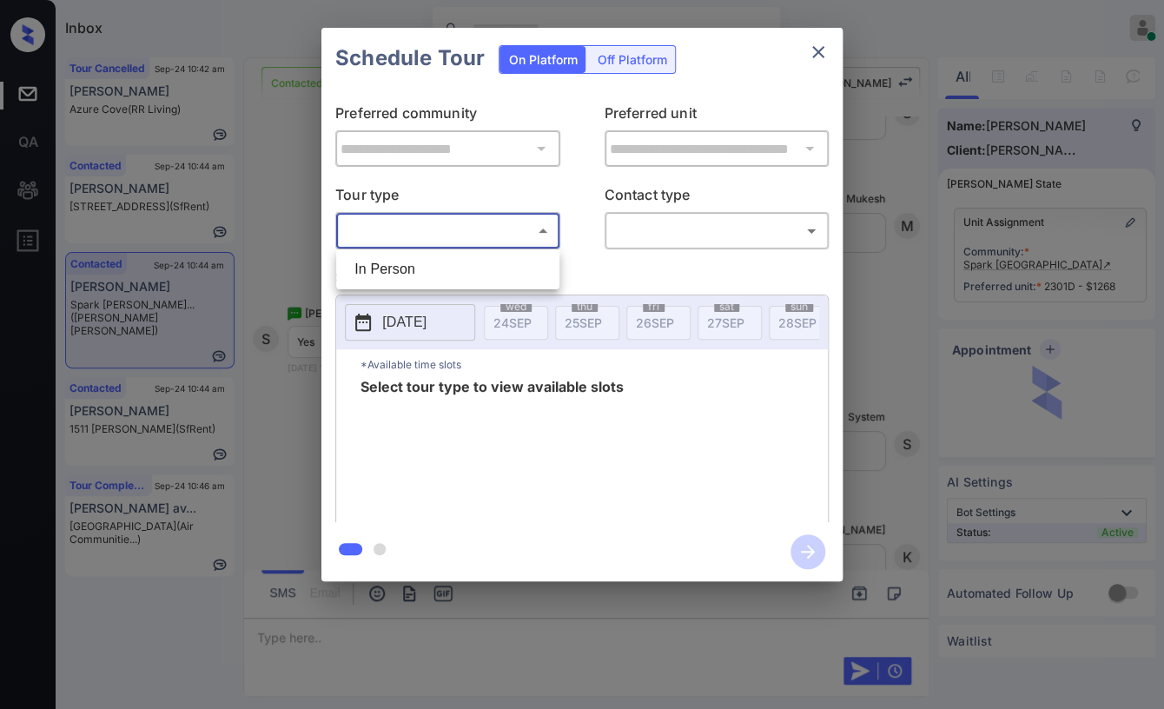
click at [386, 269] on li "In Person" at bounding box center [448, 269] width 215 height 31
type input "********"
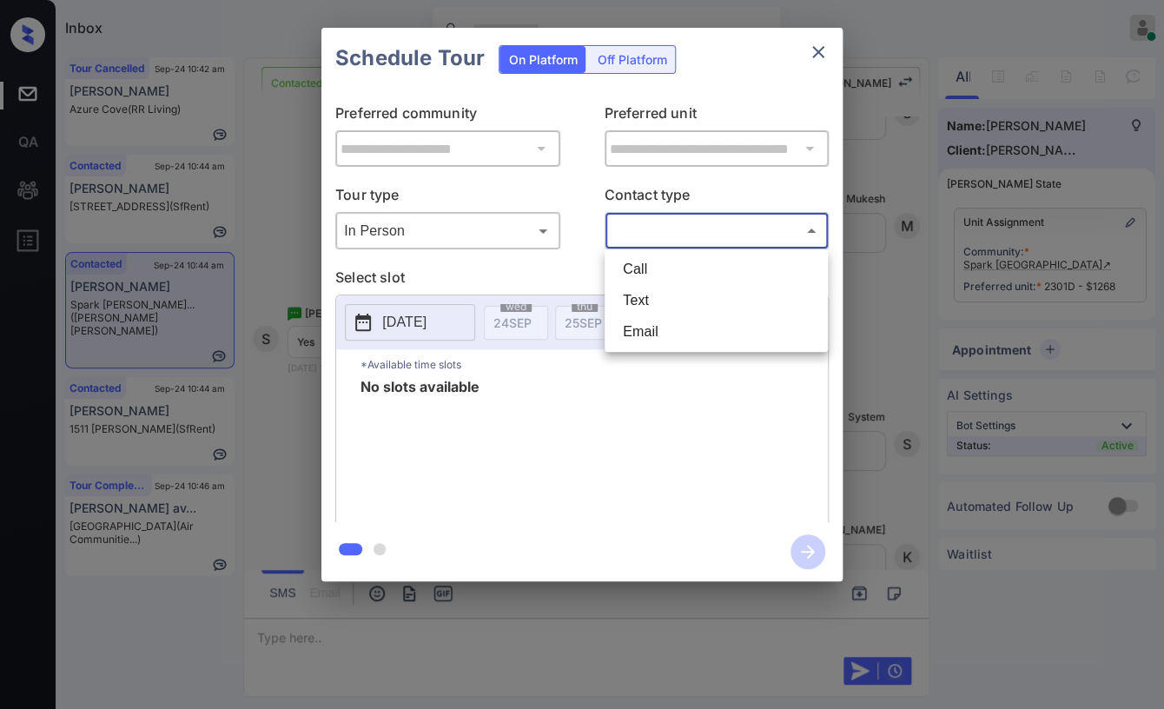
click at [629, 239] on body "Inbox Danielle Dela Cruz Online Set yourself offline Set yourself on break Prof…" at bounding box center [582, 354] width 1164 height 709
click at [634, 294] on li "Text" at bounding box center [716, 300] width 215 height 31
type input "****"
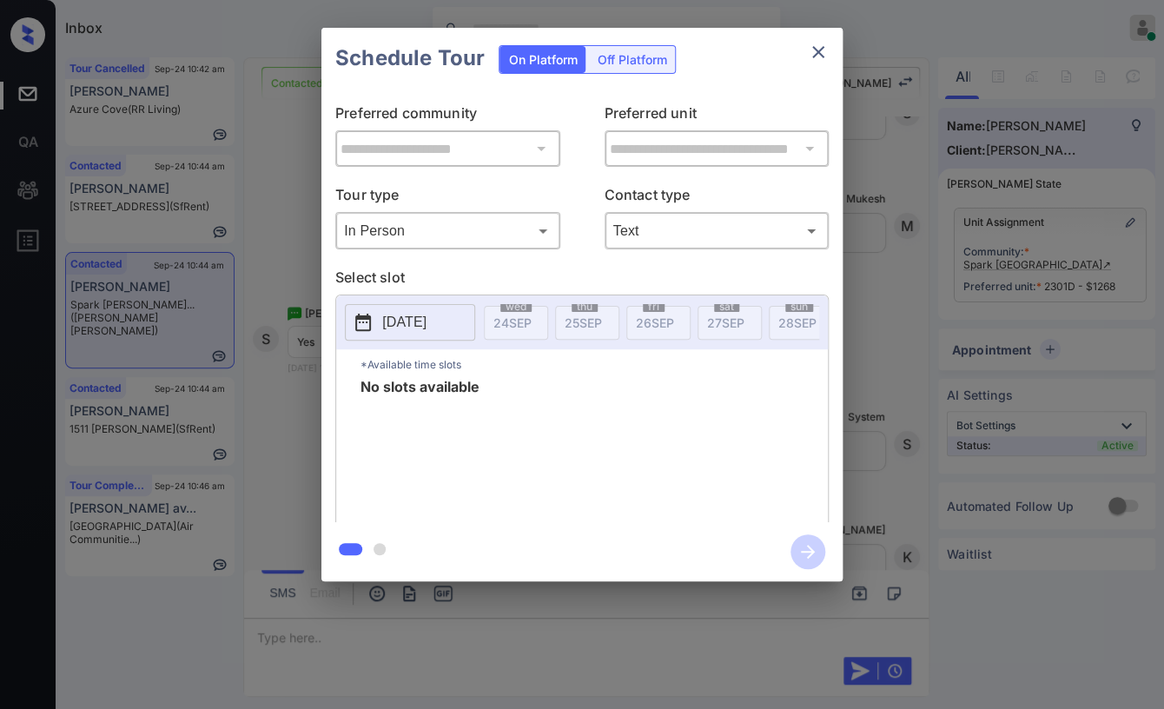
click at [427, 319] on p "[DATE]" at bounding box center [404, 322] width 44 height 21
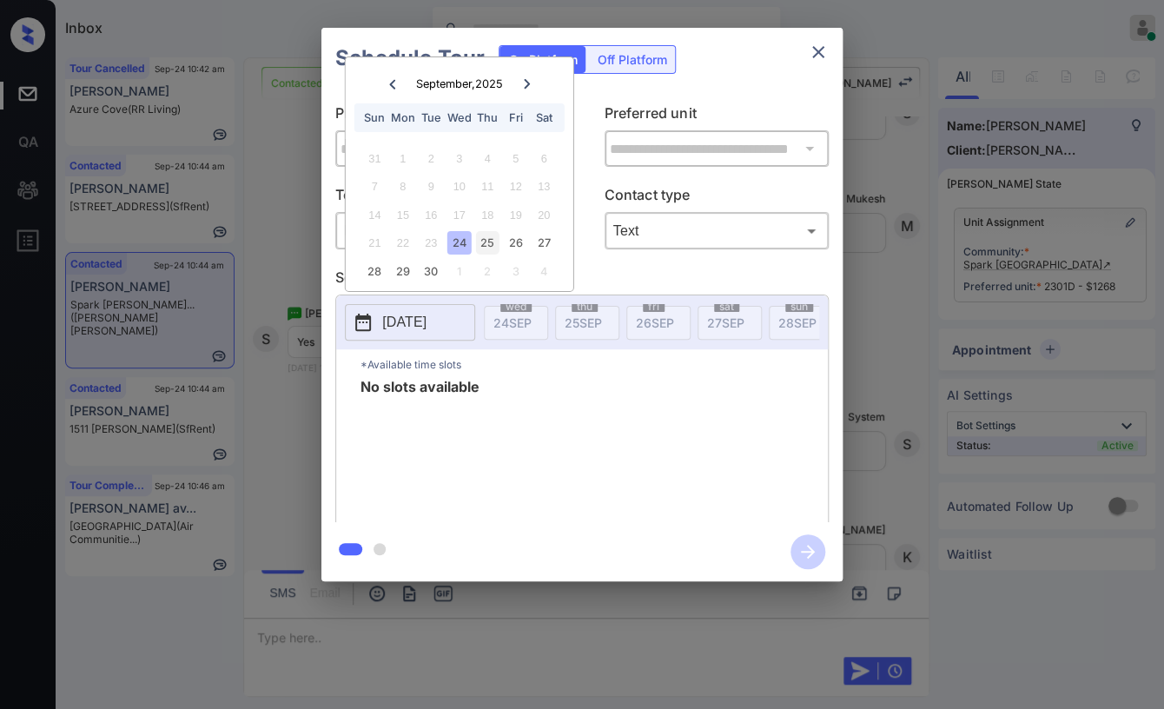
click at [490, 239] on div "25" at bounding box center [487, 242] width 23 height 23
click at [514, 248] on div "26" at bounding box center [515, 242] width 23 height 23
click at [558, 239] on div "21 22 23 24 25 26 27" at bounding box center [459, 243] width 216 height 28
click at [383, 264] on div "28" at bounding box center [374, 271] width 23 height 23
click at [421, 271] on div "30" at bounding box center [431, 271] width 23 height 23
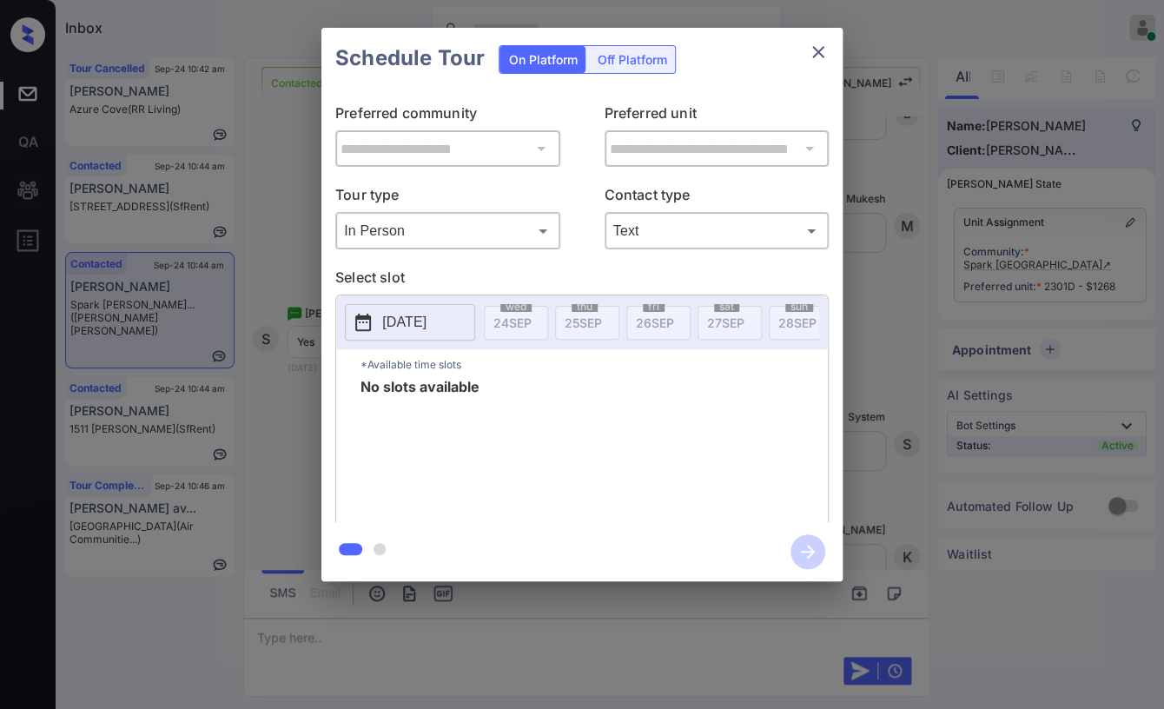
click at [285, 429] on div "**********" at bounding box center [582, 304] width 1164 height 609
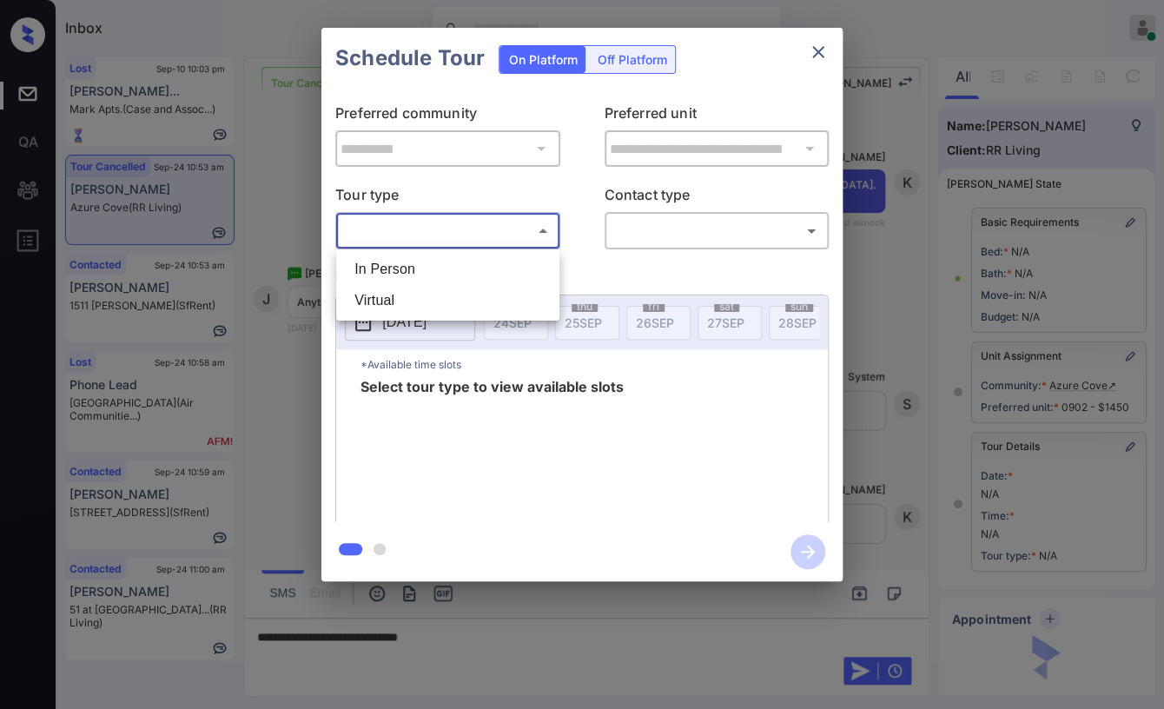
scroll to position [158, 0]
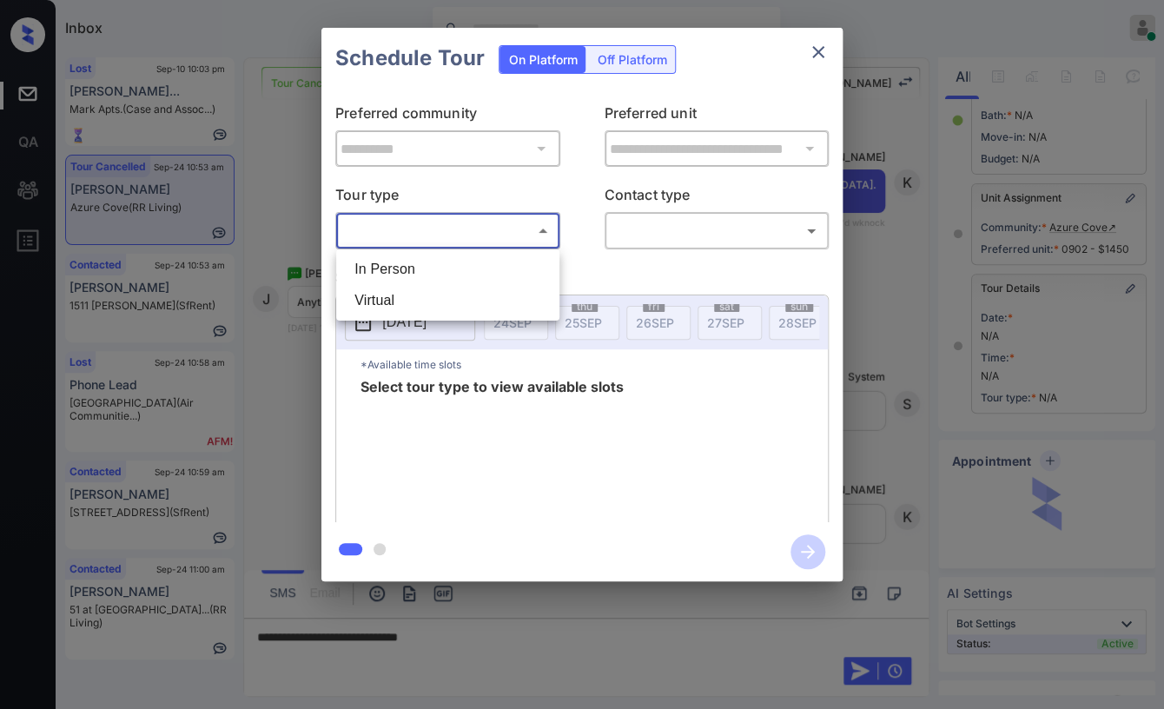
click at [392, 264] on li "In Person" at bounding box center [448, 269] width 215 height 31
type input "********"
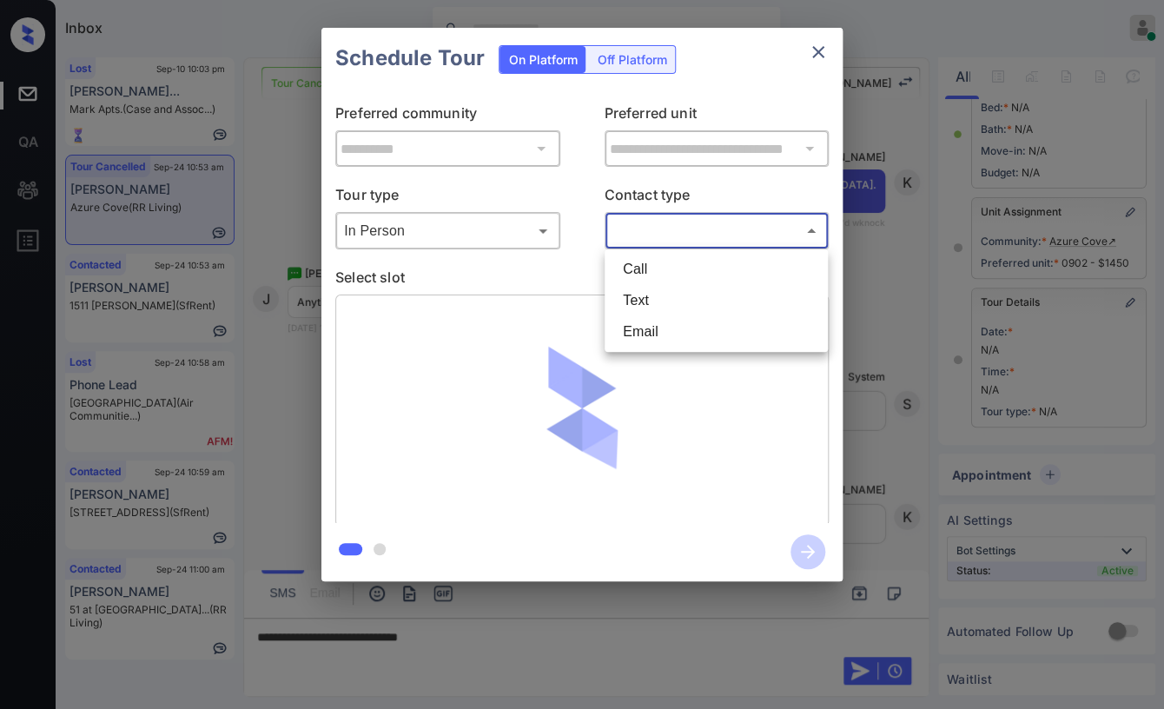
click at [669, 229] on body "Inbox [PERSON_NAME] [PERSON_NAME] Online Set yourself offline Set yourself on b…" at bounding box center [582, 354] width 1164 height 709
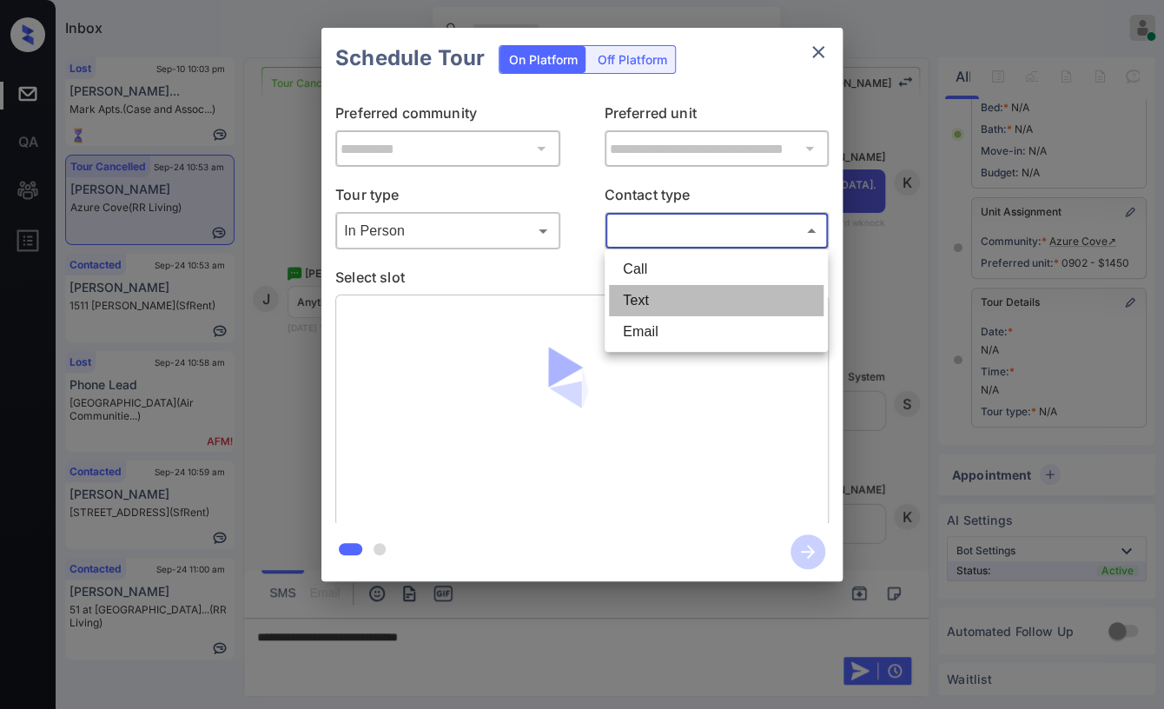
click at [647, 312] on li "Text" at bounding box center [716, 300] width 215 height 31
type input "****"
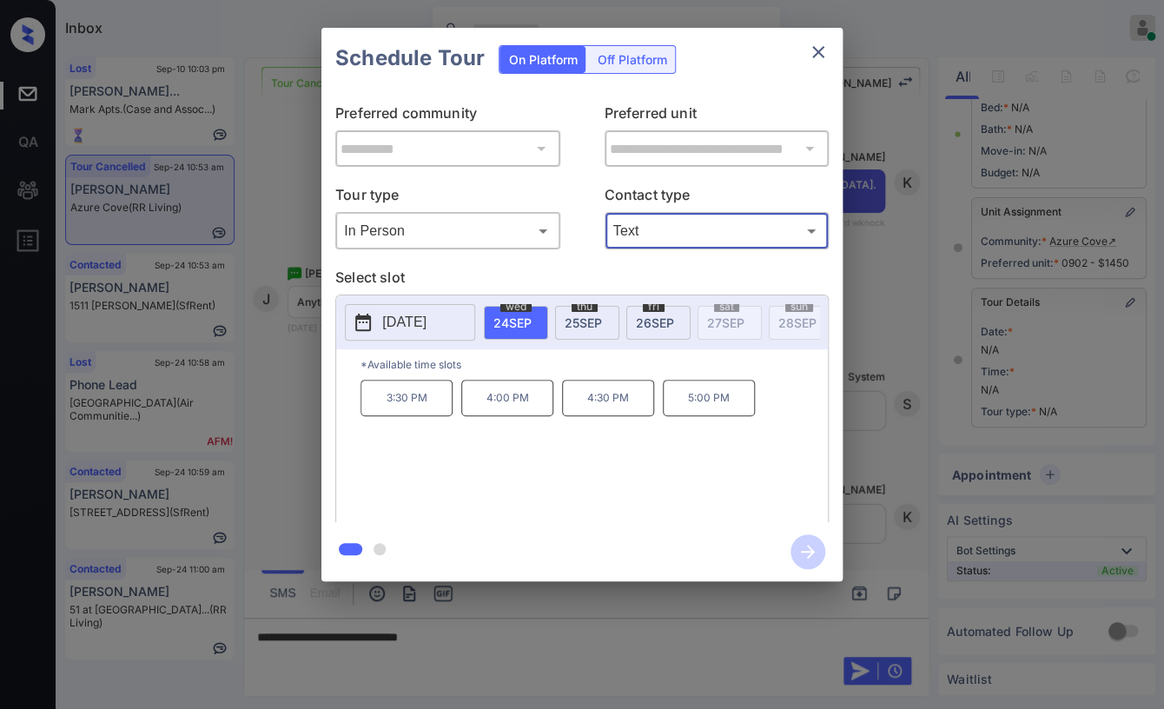
click at [818, 50] on icon "close" at bounding box center [818, 52] width 12 height 12
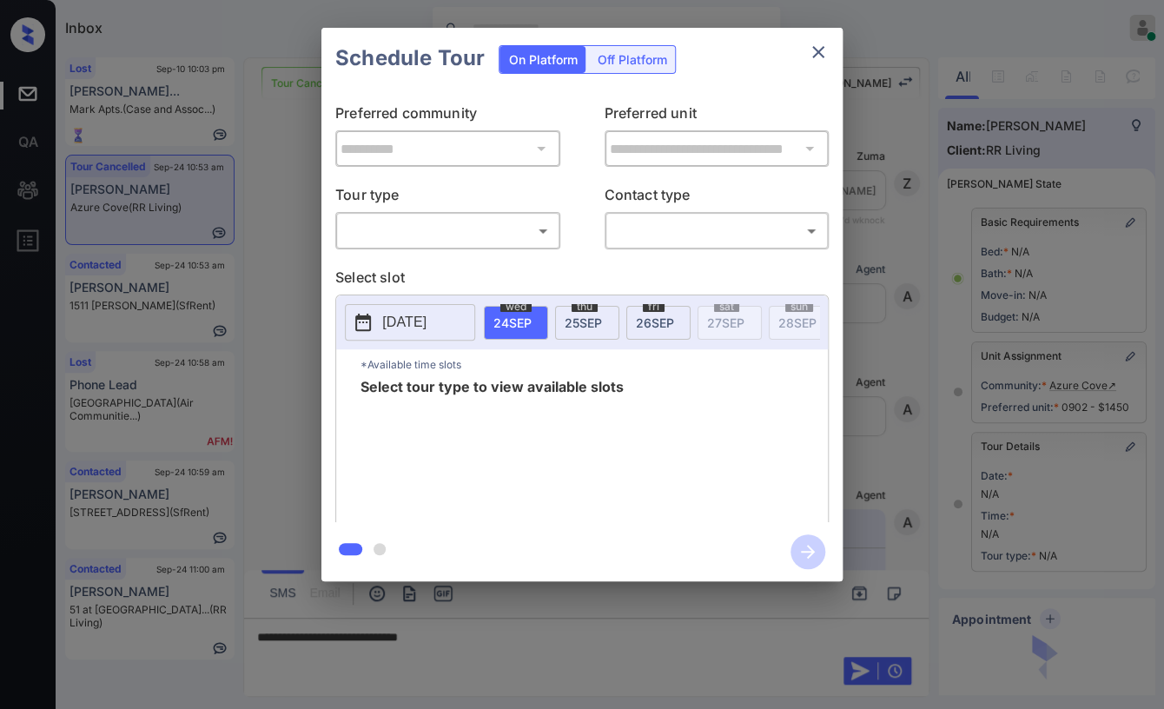
scroll to position [158, 0]
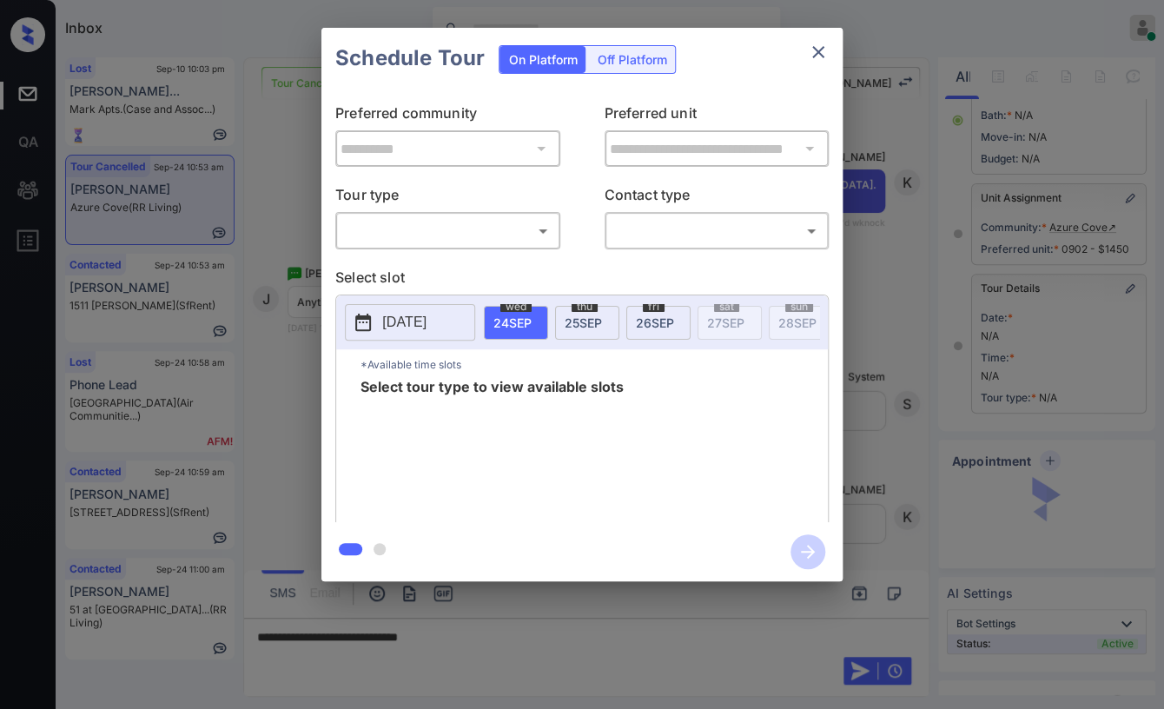
click at [423, 237] on body "Inbox Danielle Dela Cruz Online Set yourself offline Set yourself on break Prof…" at bounding box center [582, 354] width 1164 height 709
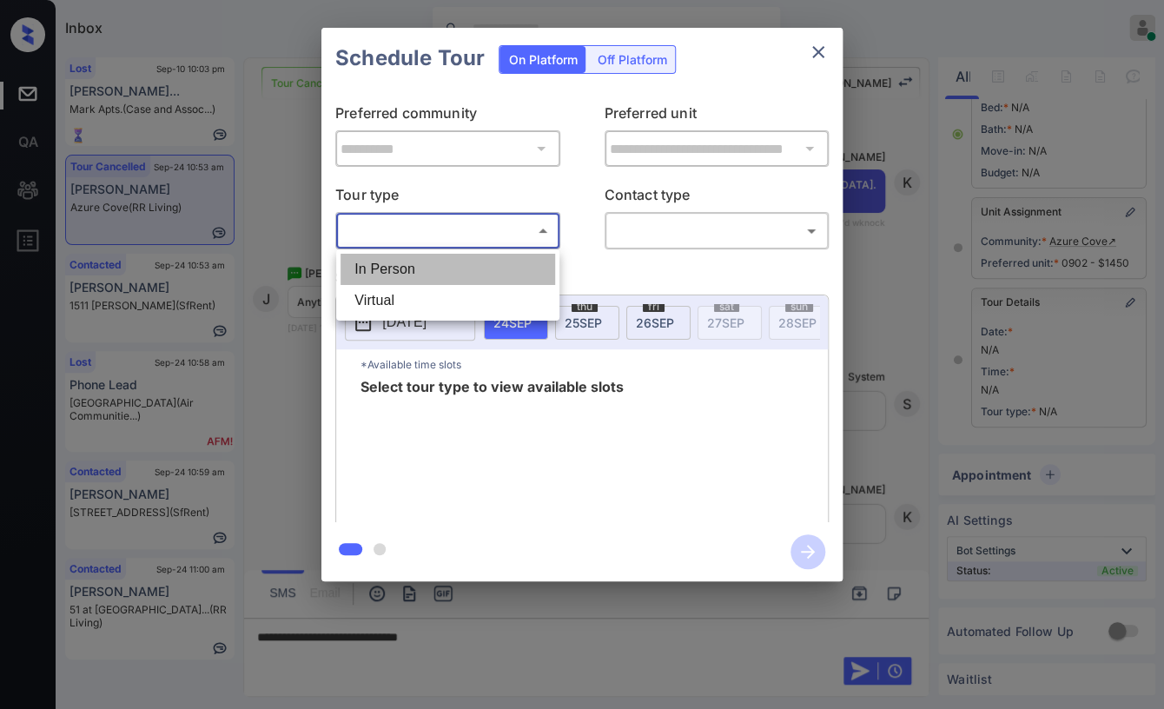
click at [427, 268] on li "In Person" at bounding box center [448, 269] width 215 height 31
type input "********"
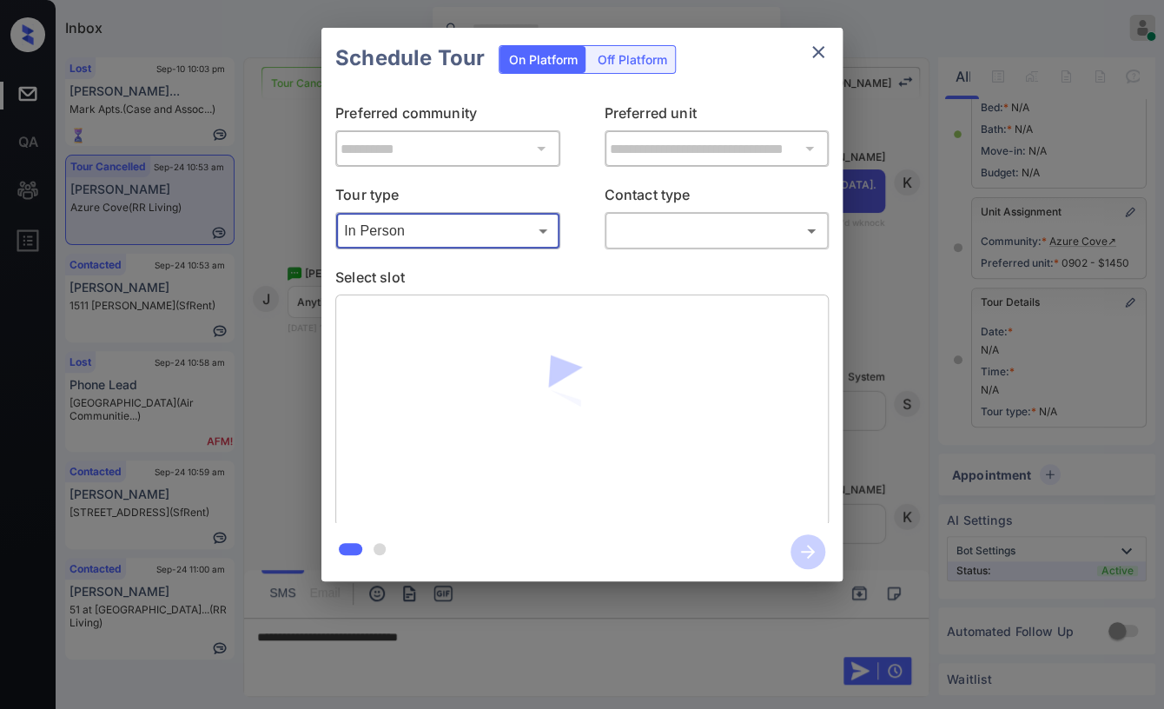
click at [669, 231] on body "Inbox Danielle Dela Cruz Online Set yourself offline Set yourself on break Prof…" at bounding box center [582, 354] width 1164 height 709
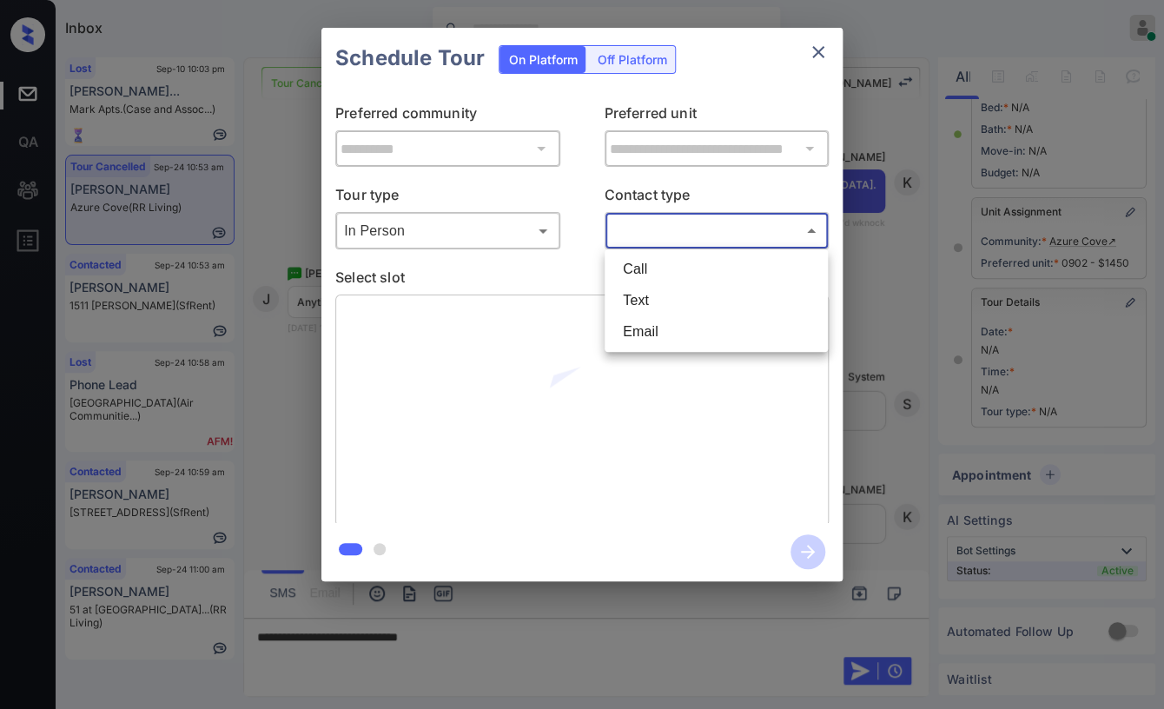
click at [533, 268] on div at bounding box center [582, 354] width 1164 height 709
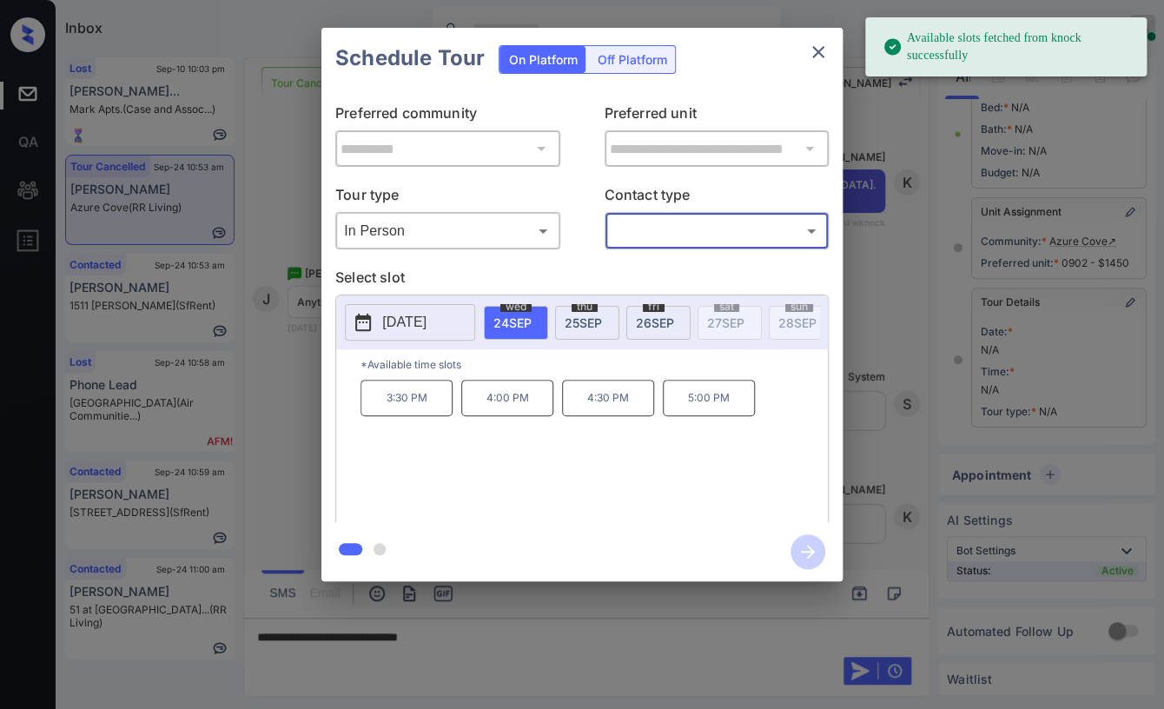
click at [401, 328] on p "2025-09-24" at bounding box center [404, 322] width 44 height 21
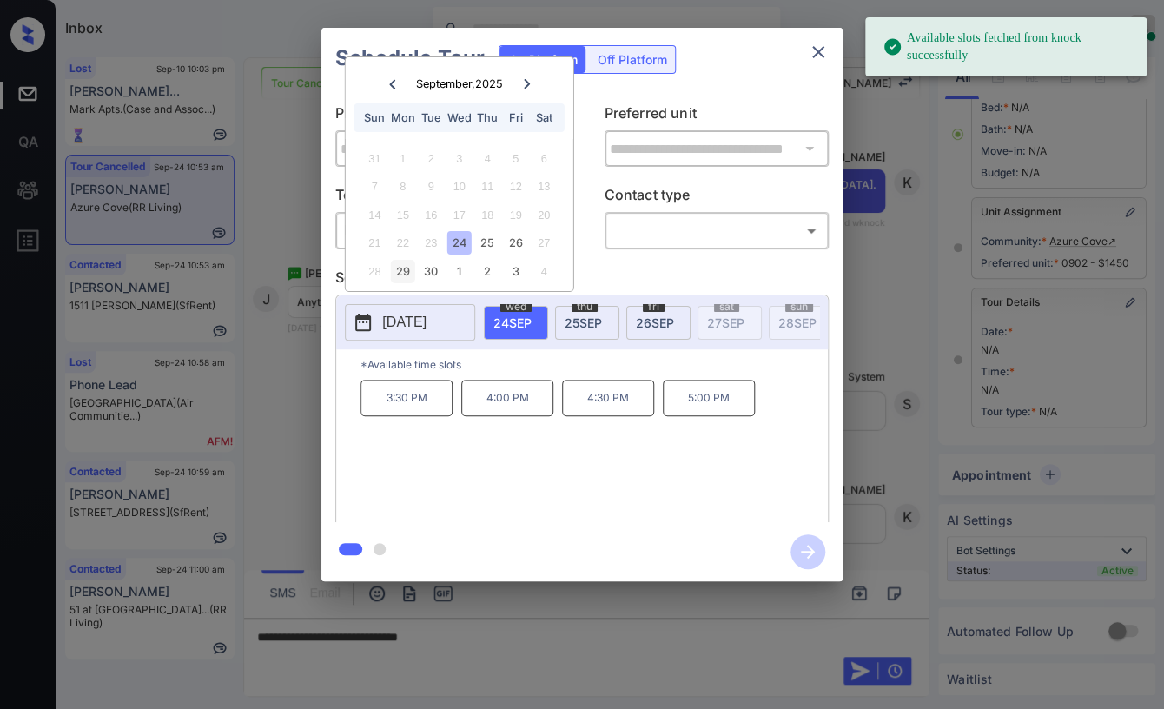
click at [397, 273] on div "29" at bounding box center [402, 271] width 23 height 23
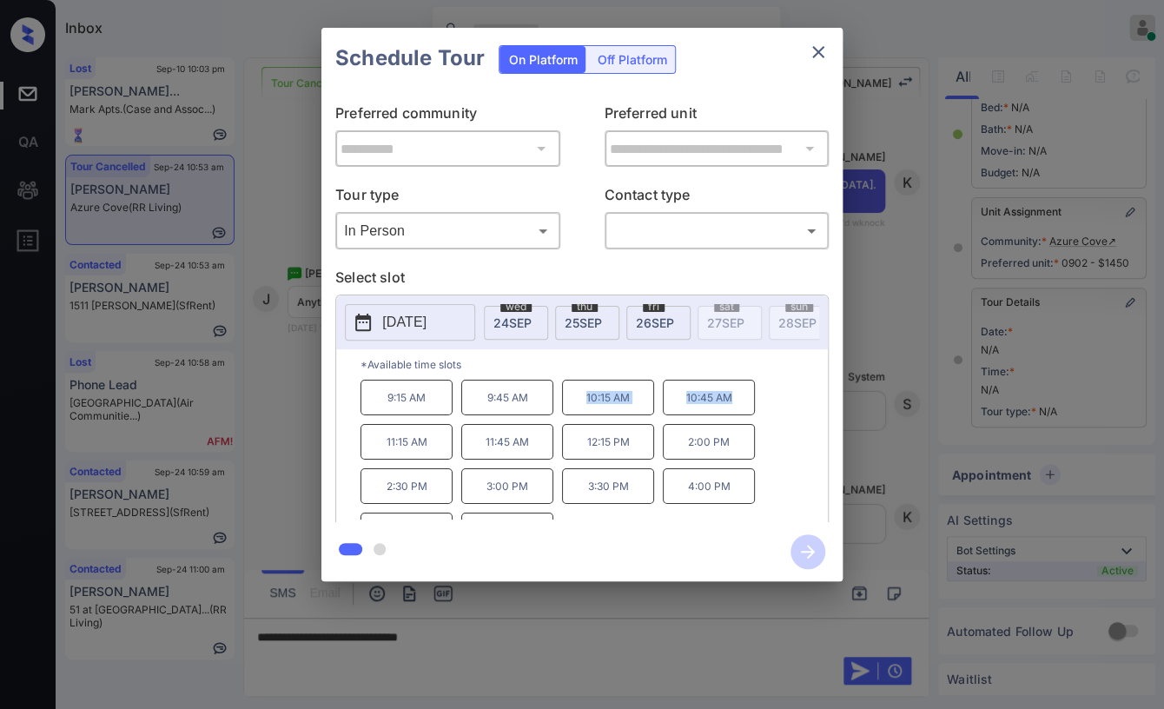
drag, startPoint x: 577, startPoint y: 409, endPoint x: 738, endPoint y: 411, distance: 161.6
click at [738, 411] on div "9:15 AM 9:45 AM 10:15 AM 10:45 AM 11:15 AM 11:45 AM 12:15 PM 2:00 PM 2:30 PM 3:…" at bounding box center [594, 449] width 467 height 139
click at [814, 55] on icon "close" at bounding box center [818, 52] width 12 height 12
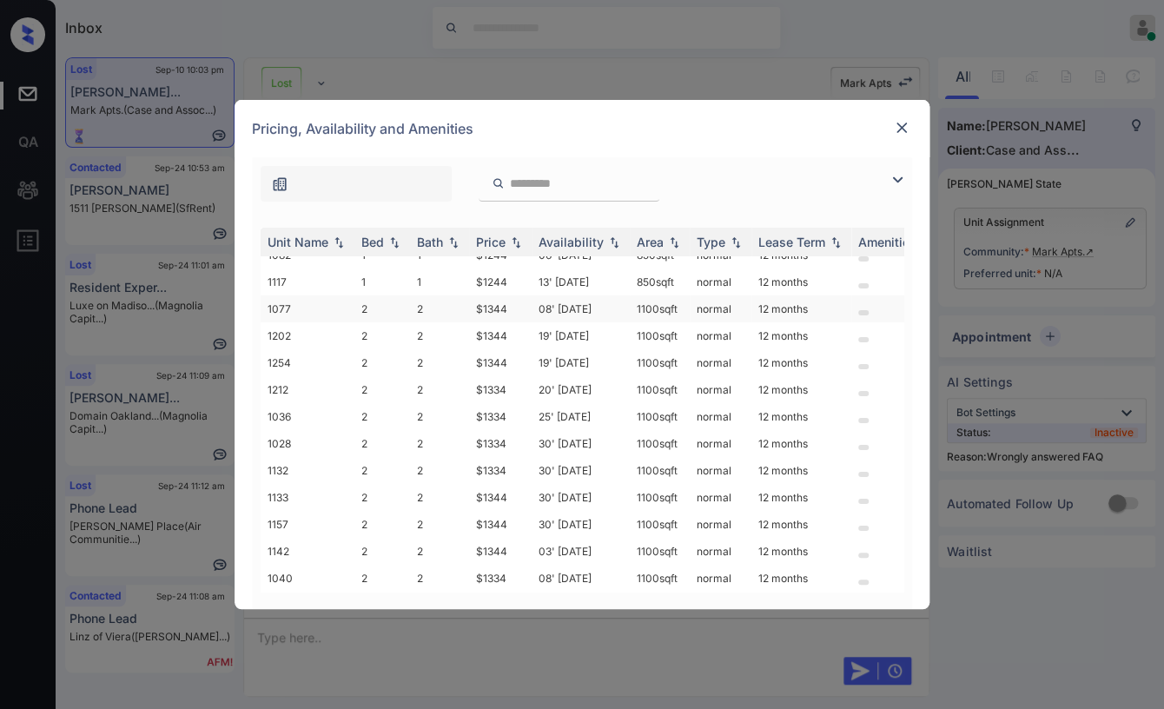
scroll to position [23, 0]
click at [902, 118] on div at bounding box center [901, 127] width 21 height 21
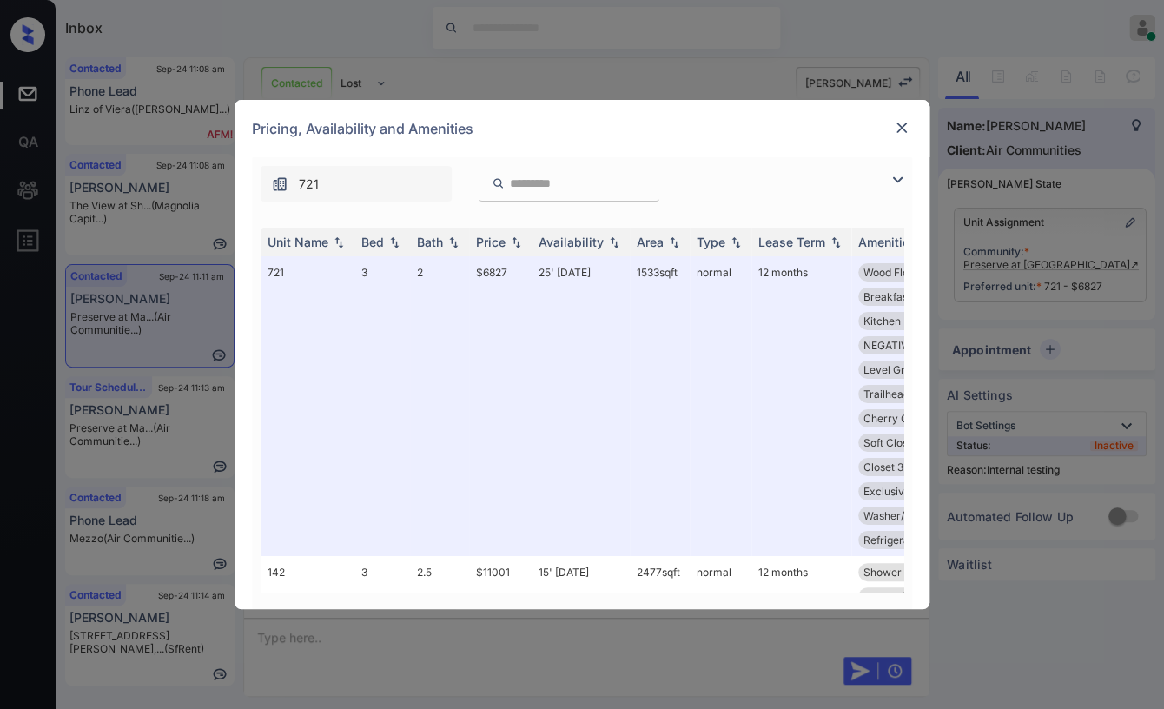
click at [896, 123] on img at bounding box center [901, 127] width 17 height 17
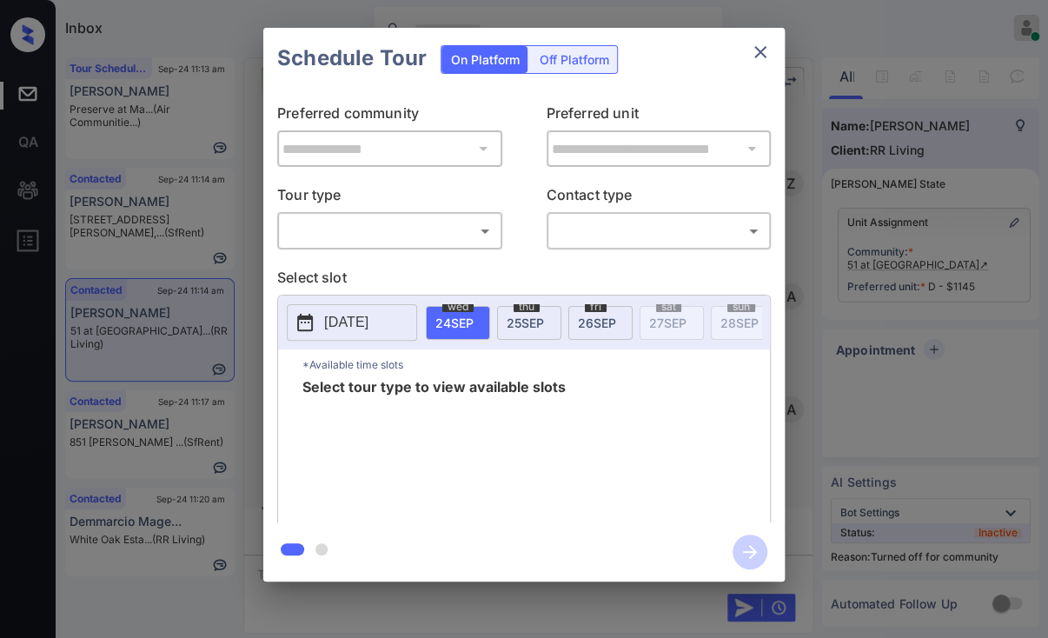
scroll to position [1581, 0]
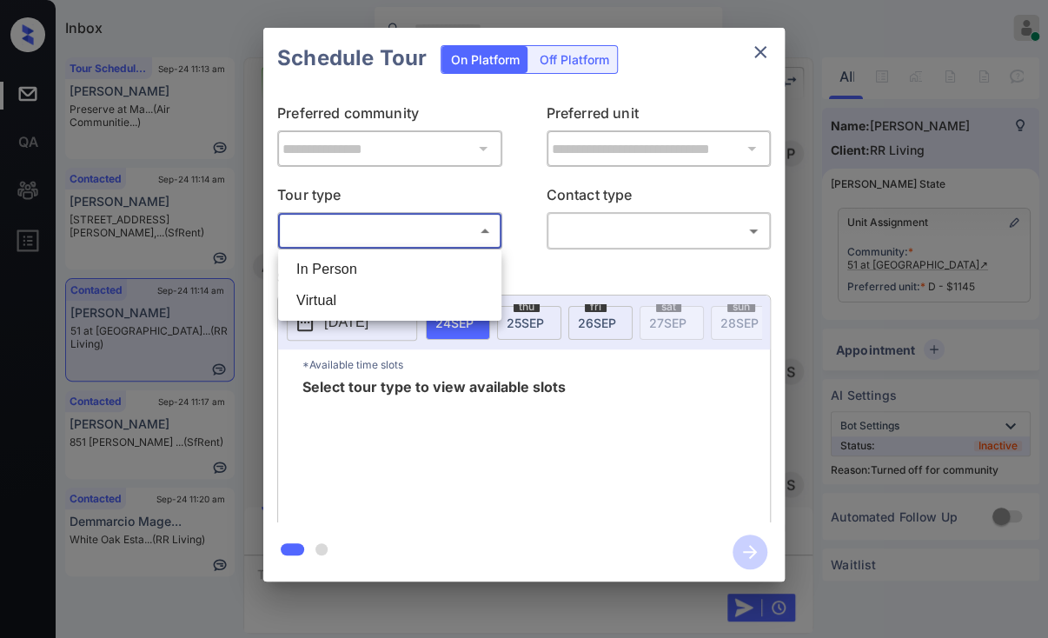
click at [347, 228] on body "Inbox [PERSON_NAME] [PERSON_NAME] Online Set yourself offline Set yourself on b…" at bounding box center [524, 319] width 1048 height 638
click at [326, 259] on li "In Person" at bounding box center [389, 269] width 215 height 31
type input "********"
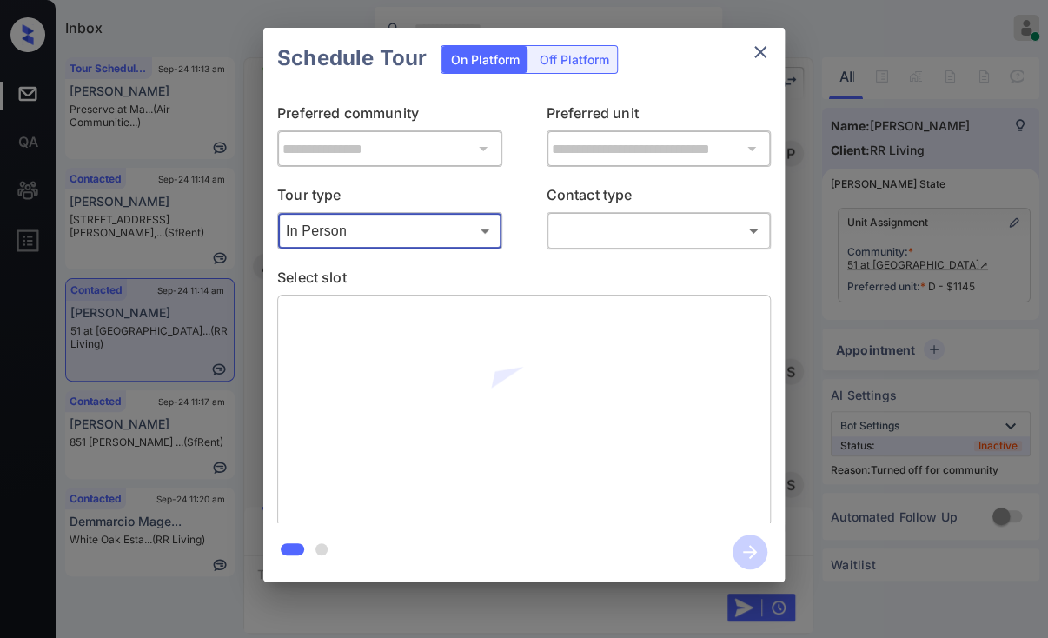
click at [602, 229] on body "Inbox [PERSON_NAME] [PERSON_NAME] Online Set yourself offline Set yourself on b…" at bounding box center [524, 319] width 1048 height 638
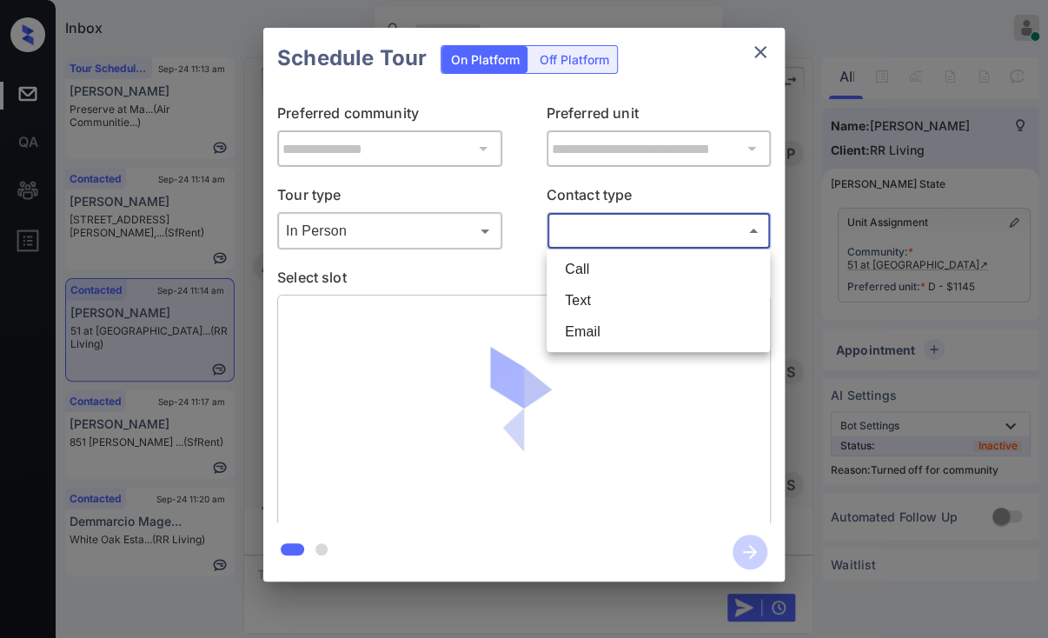
click at [583, 293] on li "Text" at bounding box center [658, 300] width 215 height 31
type input "****"
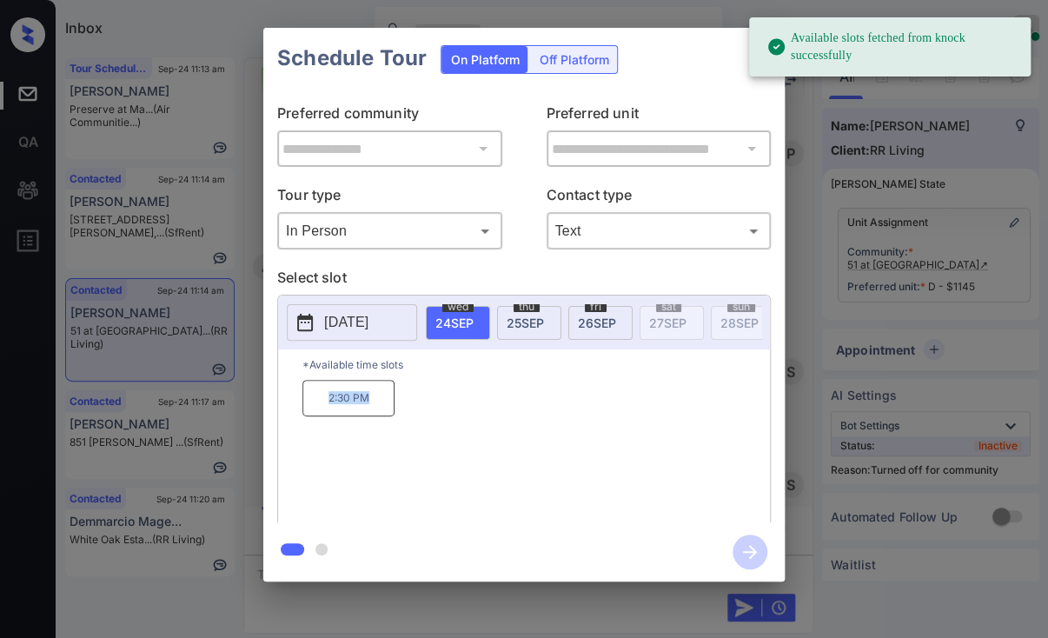
drag, startPoint x: 316, startPoint y: 407, endPoint x: 430, endPoint y: 389, distance: 115.3
click at [430, 389] on div "2:30 PM" at bounding box center [535, 449] width 467 height 139
copy p "2:30 PM"
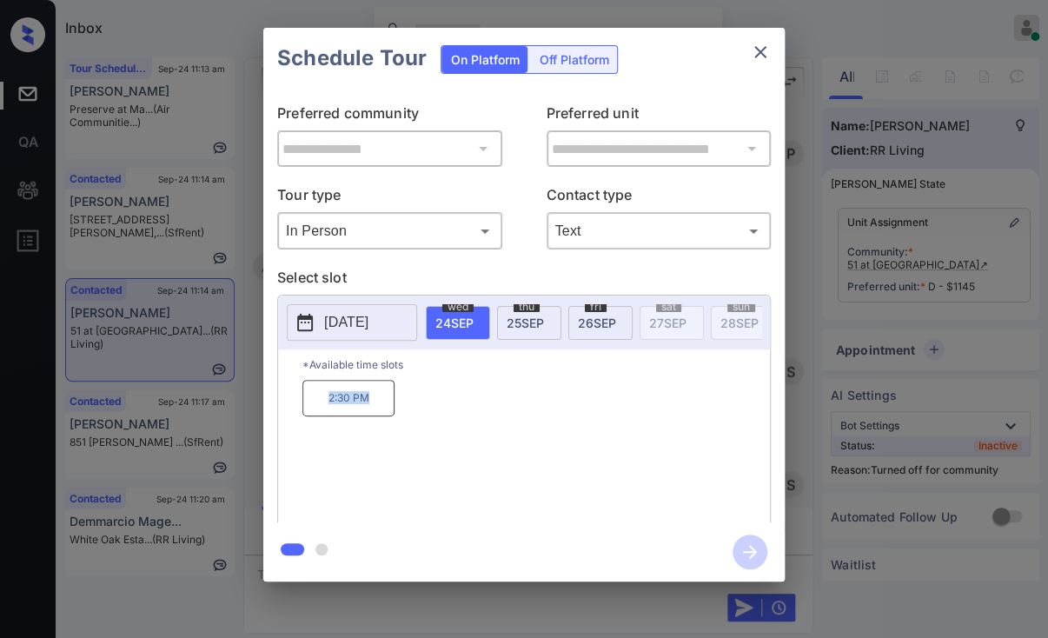
click at [765, 50] on icon "close" at bounding box center [760, 52] width 21 height 21
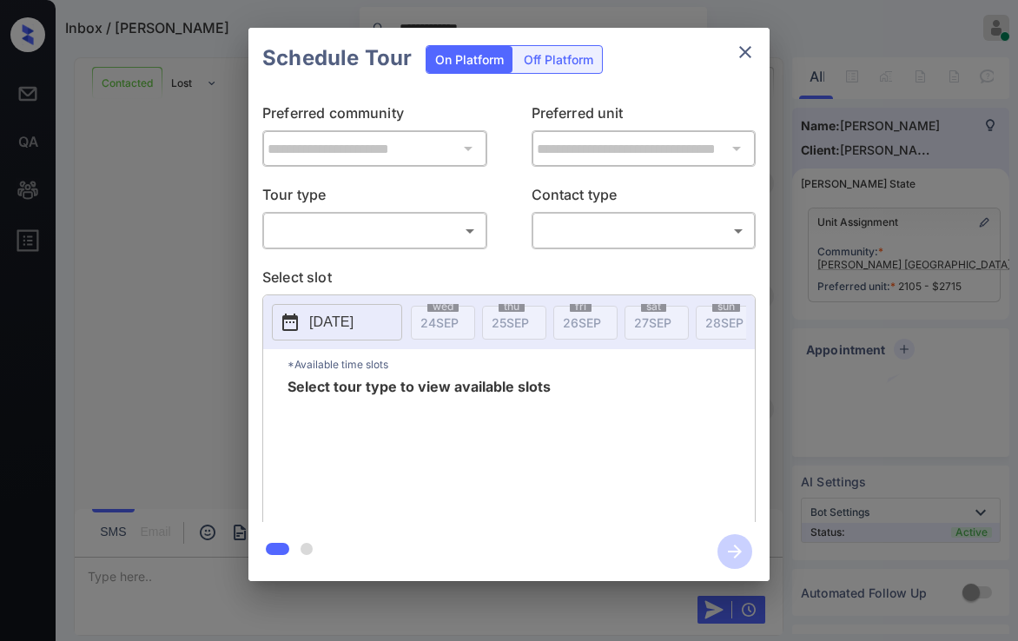
scroll to position [1694, 0]
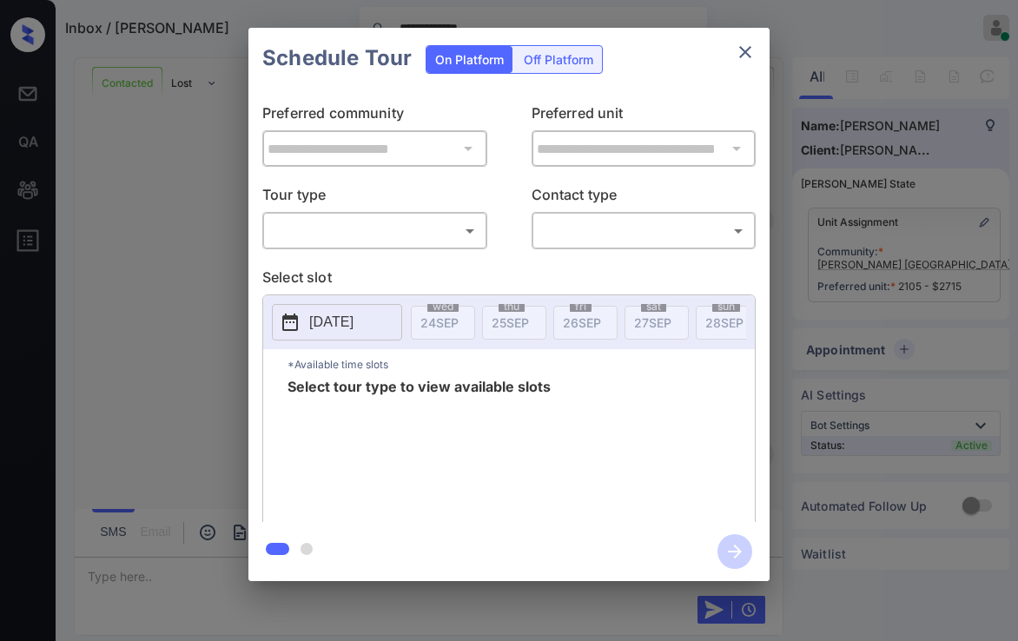
click at [305, 239] on body "**********" at bounding box center [509, 320] width 1018 height 641
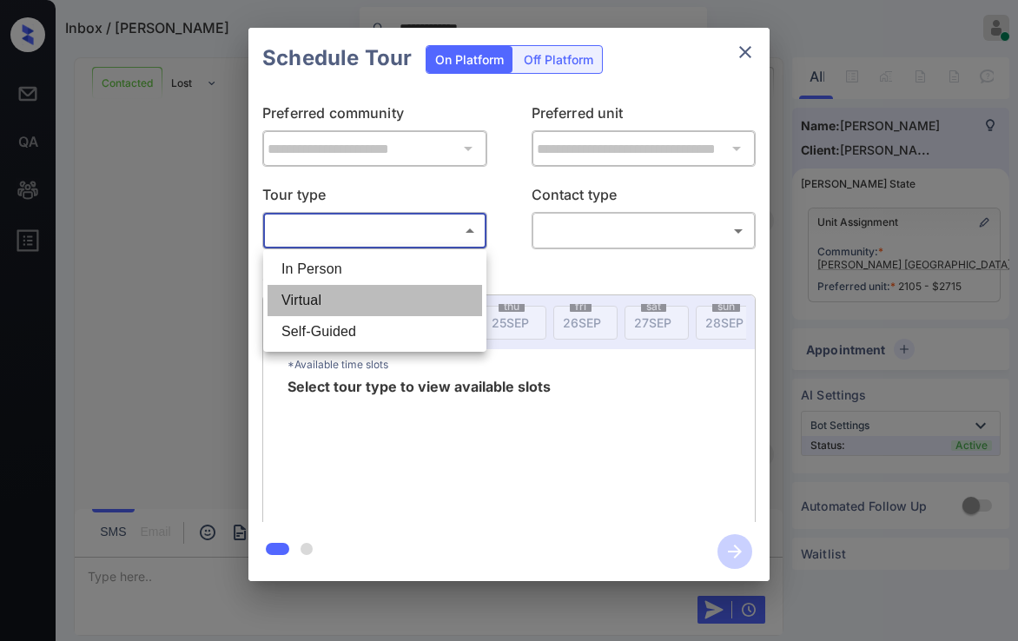
click at [291, 296] on li "Virtual" at bounding box center [375, 300] width 215 height 31
type input "*******"
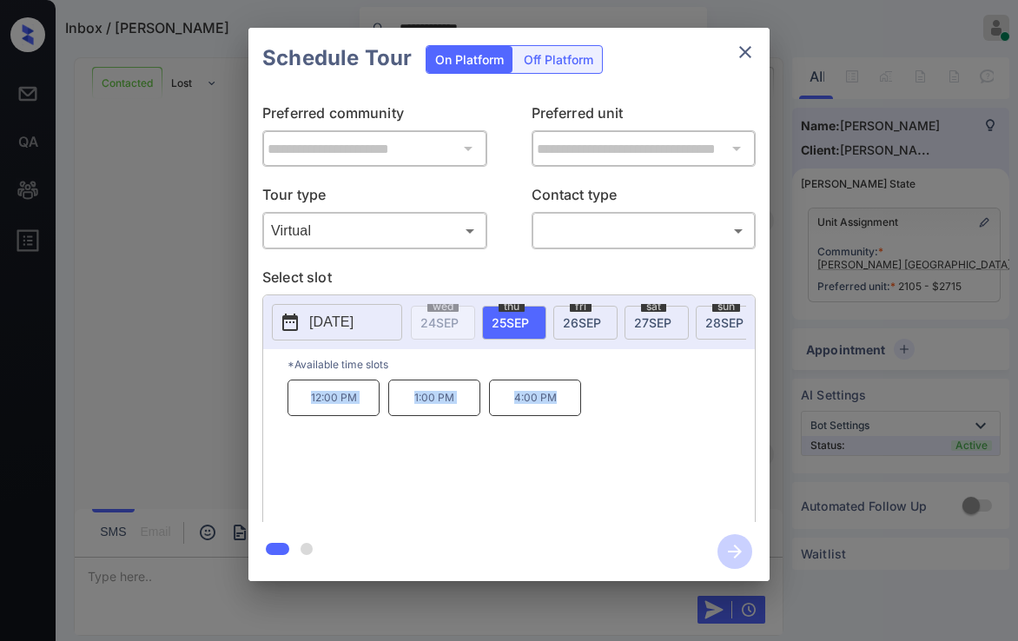
drag, startPoint x: 297, startPoint y: 401, endPoint x: 572, endPoint y: 394, distance: 274.7
click at [572, 394] on div "12:00 PM 1:00 PM 4:00 PM" at bounding box center [521, 449] width 467 height 139
click at [577, 218] on body "**********" at bounding box center [509, 320] width 1018 height 641
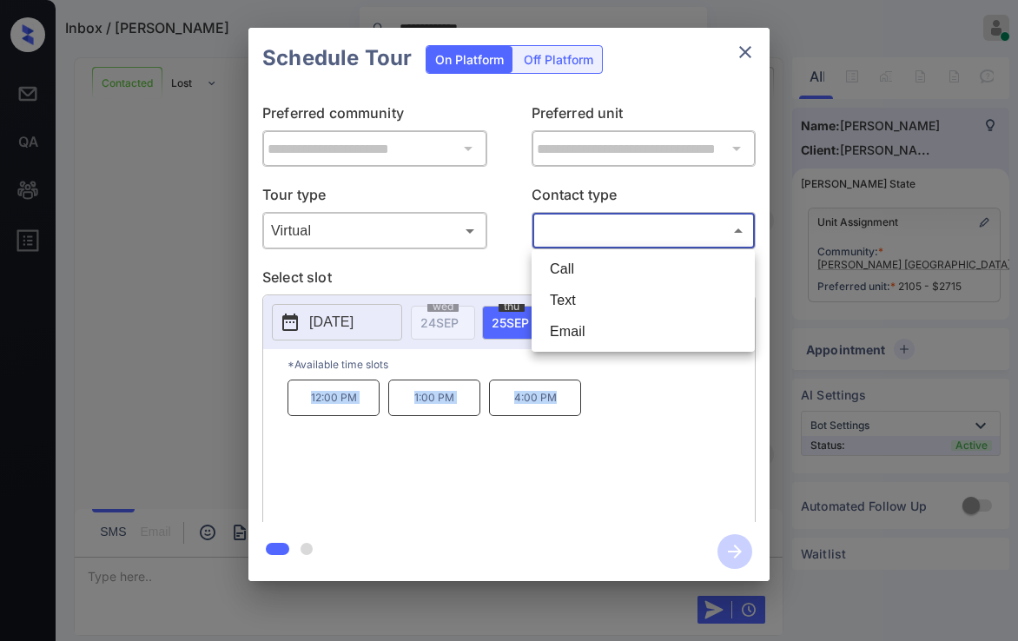
click at [570, 300] on li "Text" at bounding box center [643, 300] width 215 height 31
type input "****"
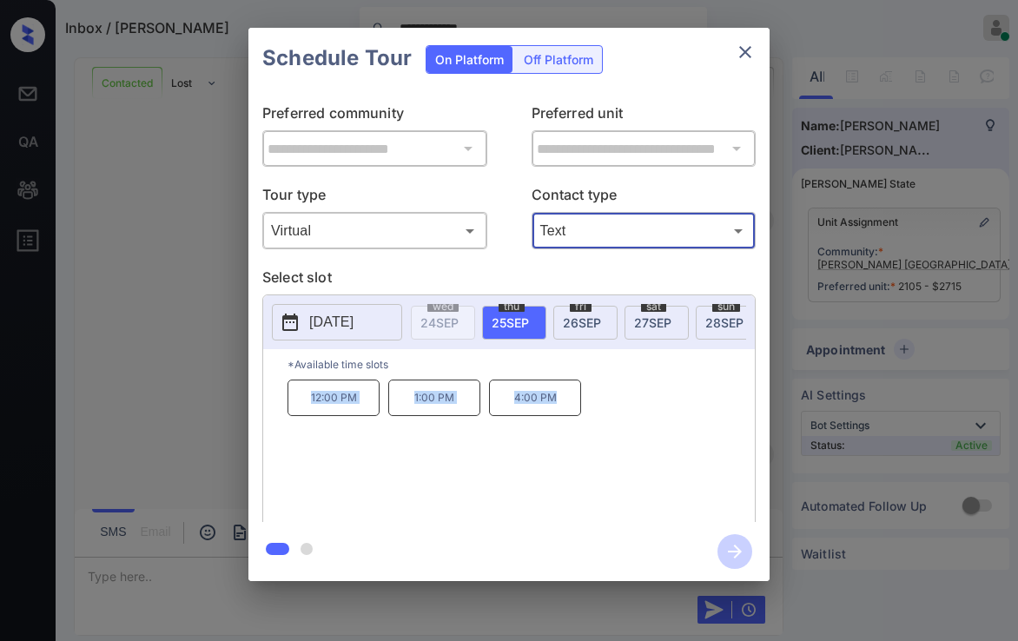
click at [414, 487] on div "12:00 PM 1:00 PM 4:00 PM" at bounding box center [521, 449] width 467 height 139
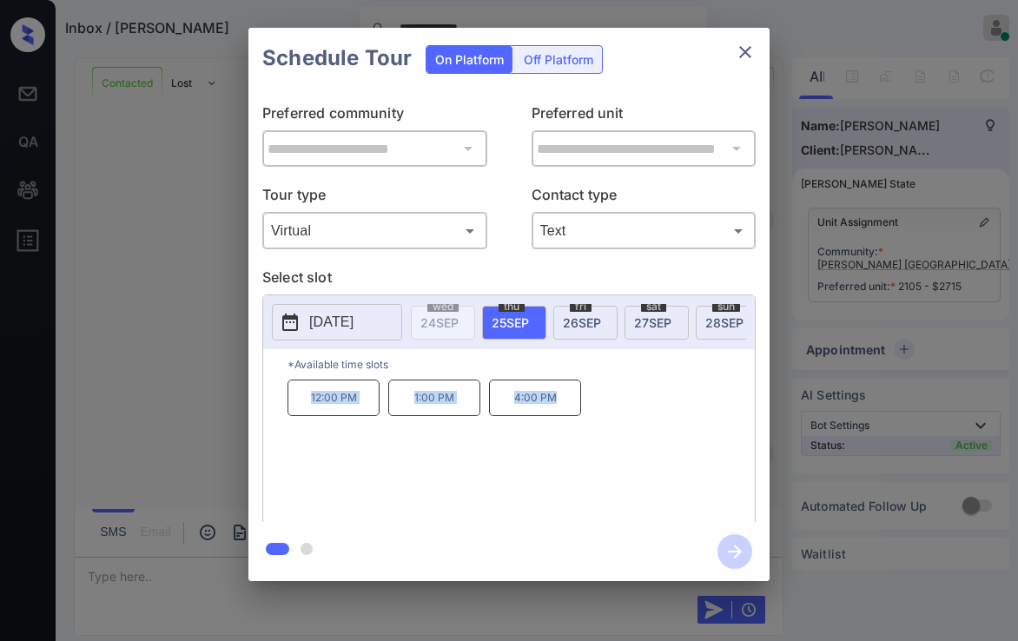
click at [599, 398] on div "12:00 PM 1:00 PM 4:00 PM" at bounding box center [521, 449] width 467 height 139
click at [399, 409] on p "1:00 PM" at bounding box center [434, 398] width 92 height 36
click at [732, 549] on icon "button" at bounding box center [735, 551] width 35 height 35
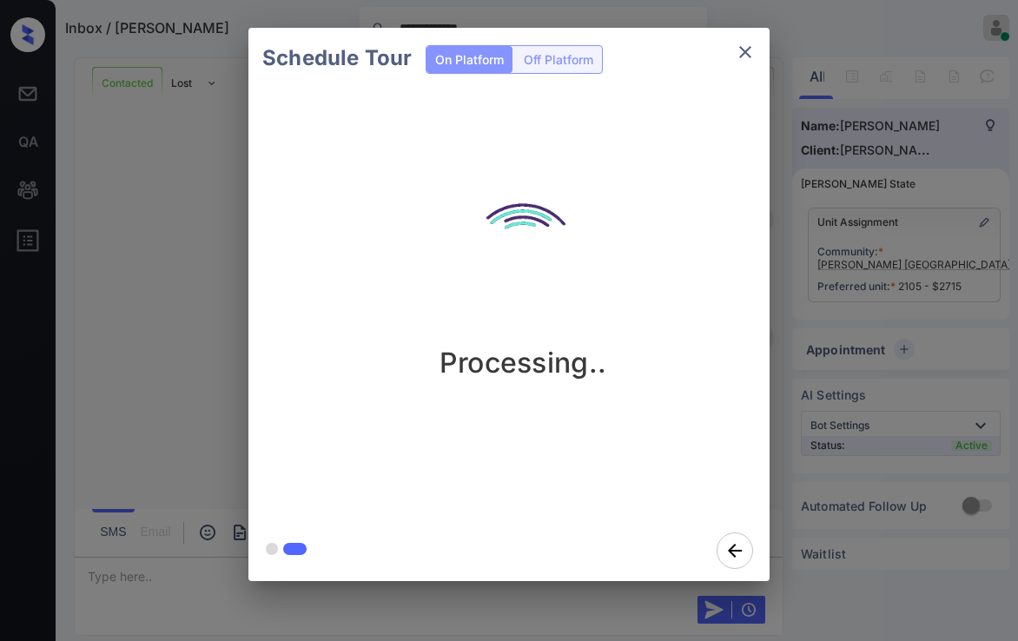
scroll to position [2159, 0]
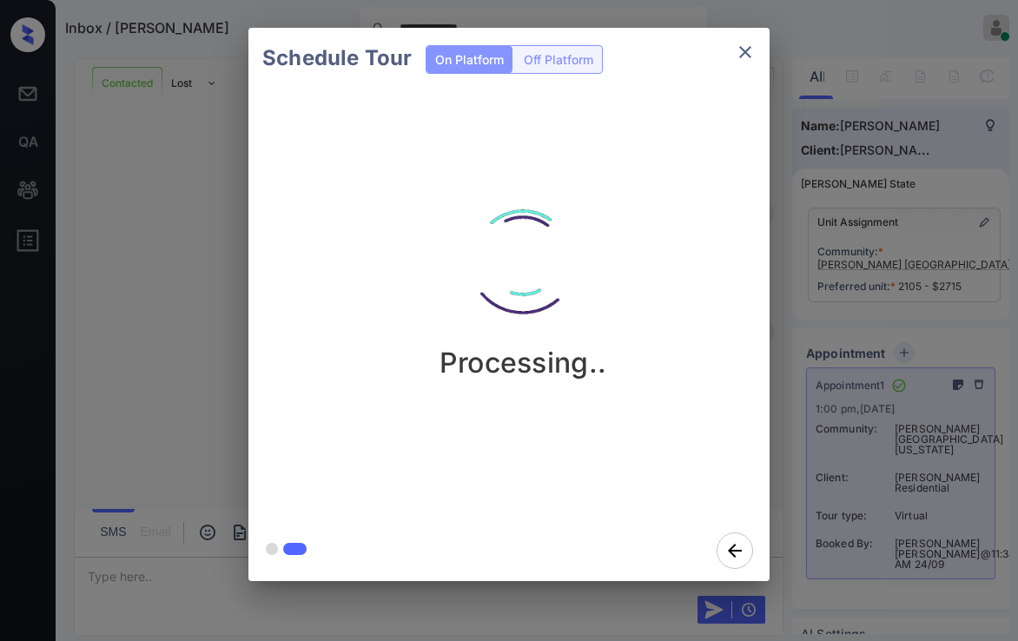
click at [742, 52] on icon "close" at bounding box center [745, 52] width 21 height 21
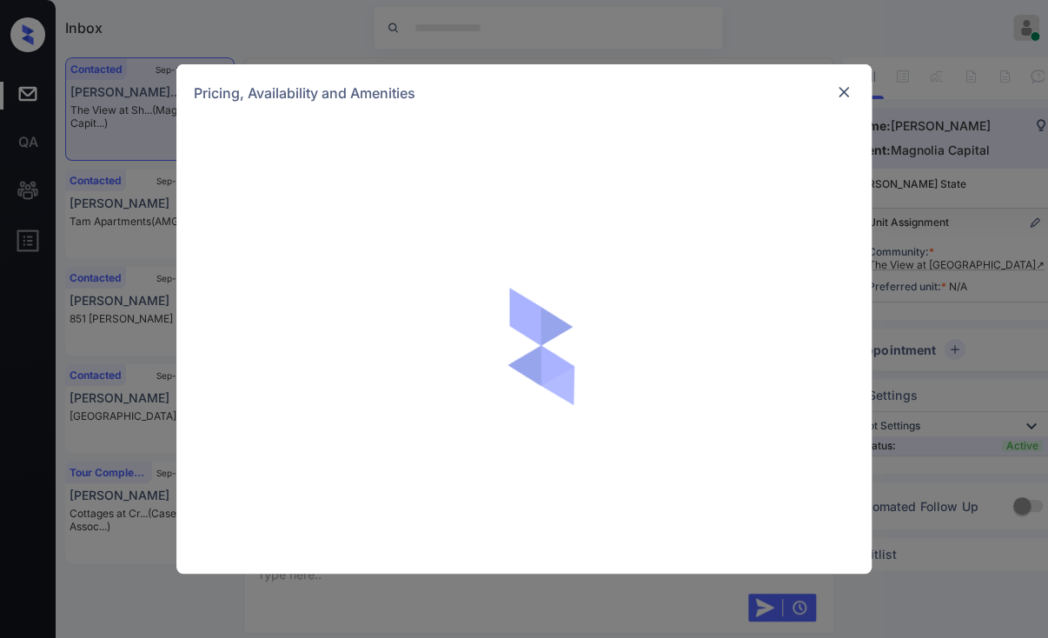
scroll to position [700, 0]
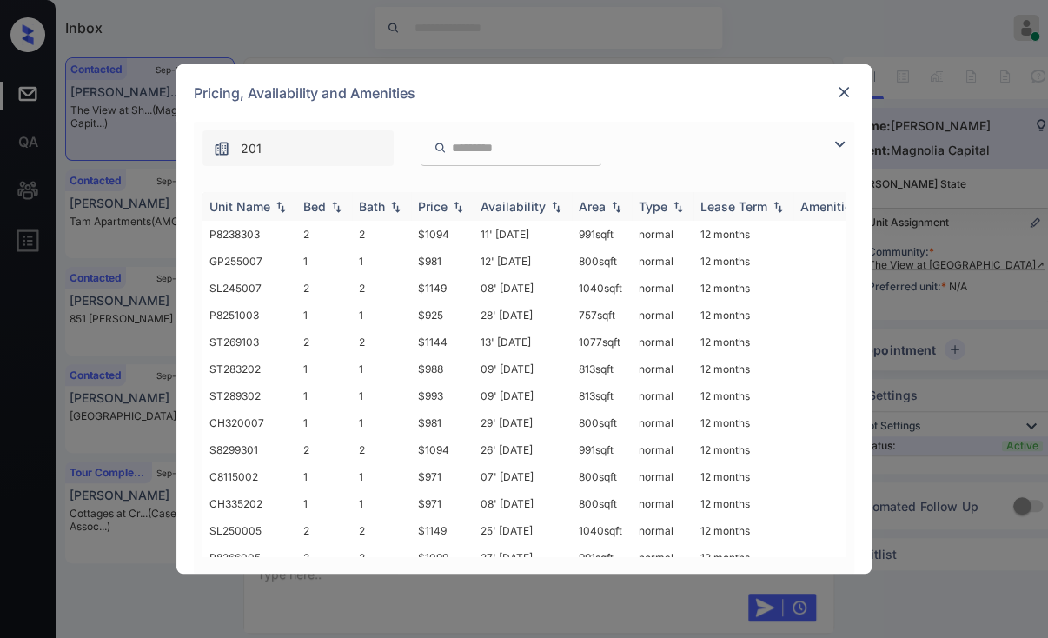
click at [326, 208] on div "Bed" at bounding box center [324, 206] width 42 height 15
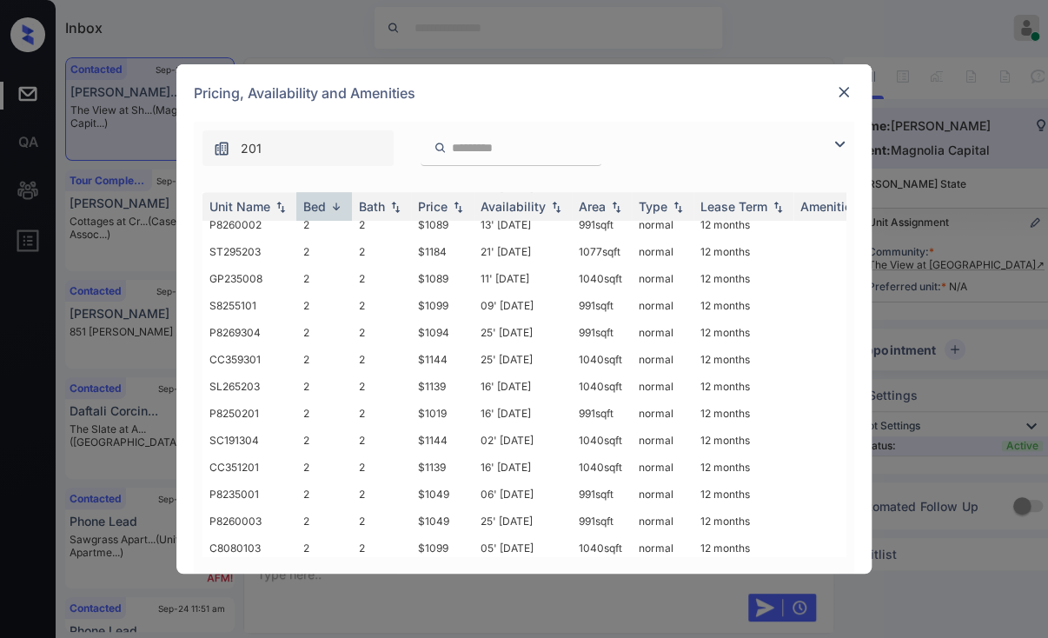
scroll to position [608, 0]
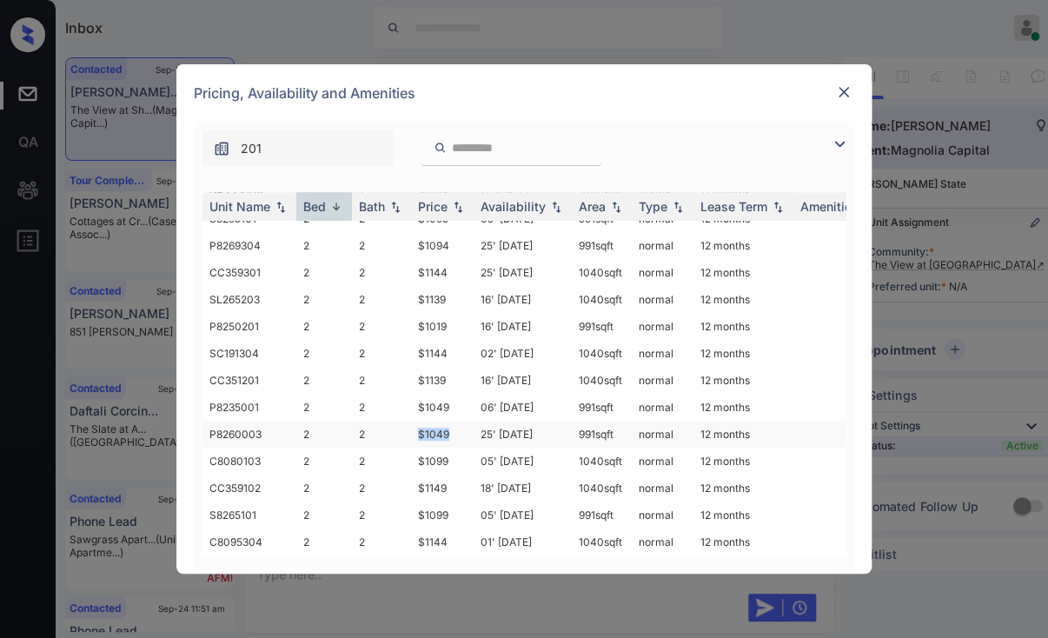
drag, startPoint x: 414, startPoint y: 428, endPoint x: 450, endPoint y: 428, distance: 36.5
click at [450, 428] on td "$1049" at bounding box center [442, 434] width 63 height 27
copy td "$1049"
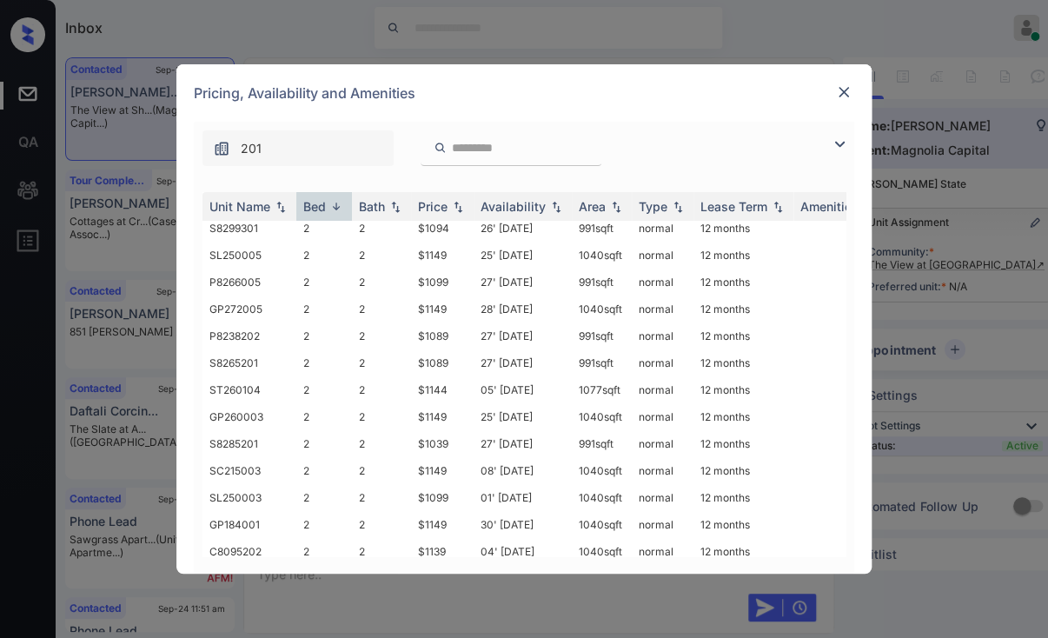
scroll to position [0, 0]
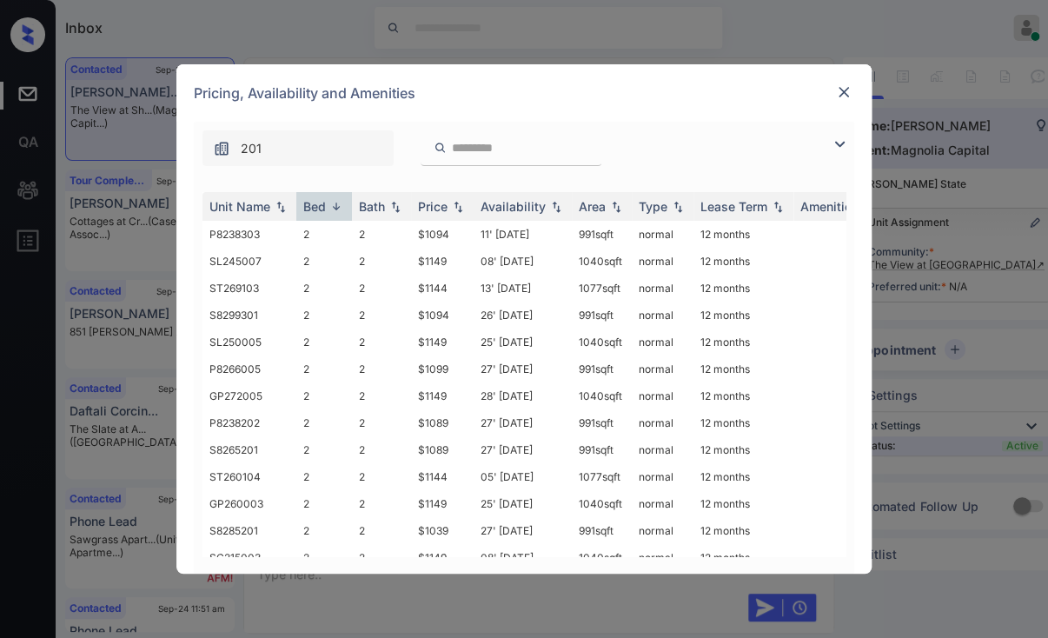
click at [843, 86] on img at bounding box center [843, 91] width 17 height 17
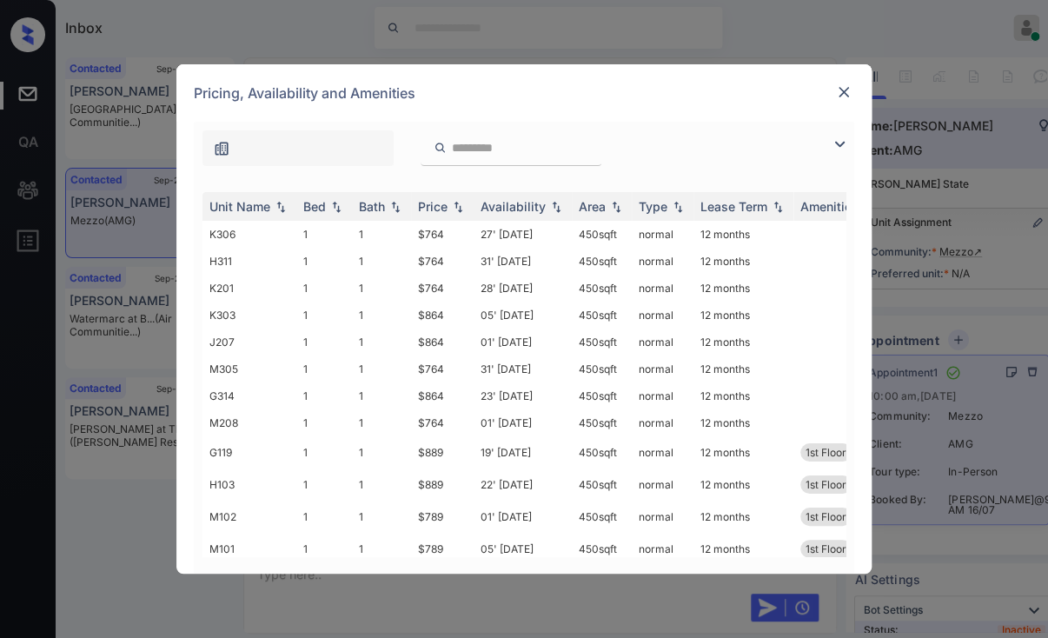
click at [843, 91] on img at bounding box center [843, 91] width 17 height 17
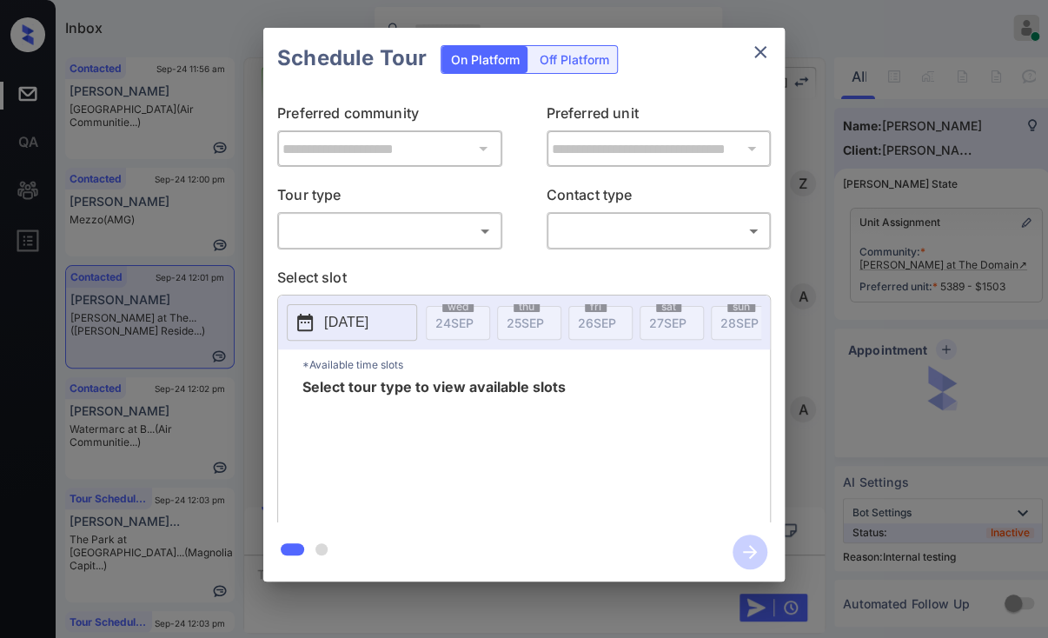
scroll to position [6391, 0]
click at [405, 230] on body "Inbox Danielle Dela Cruz Online Set yourself offline Set yourself on break Prof…" at bounding box center [524, 319] width 1048 height 638
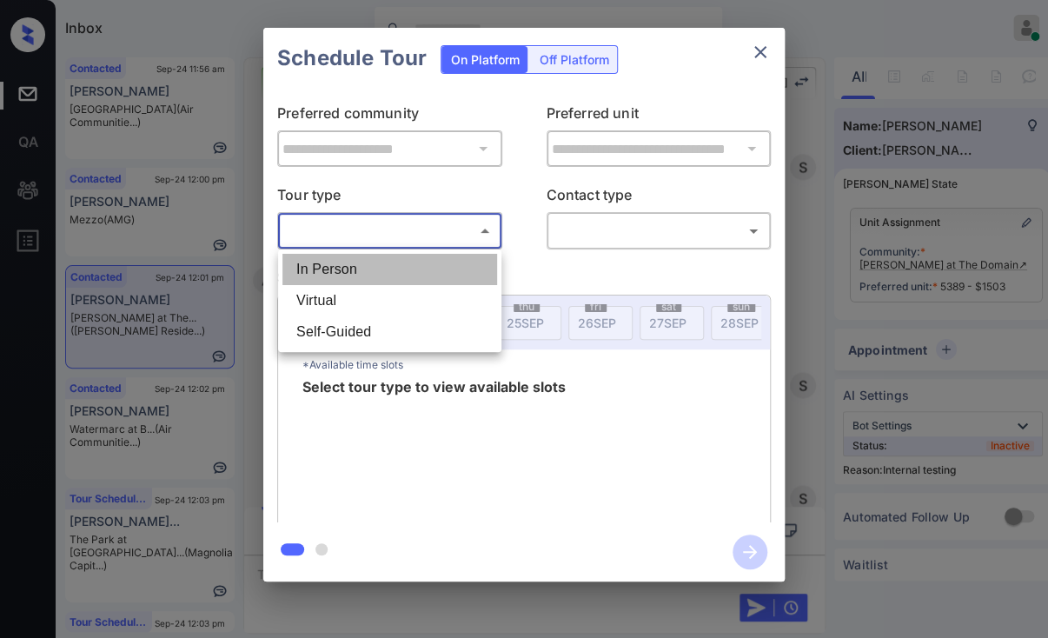
click at [339, 269] on li "In Person" at bounding box center [389, 269] width 215 height 31
type input "********"
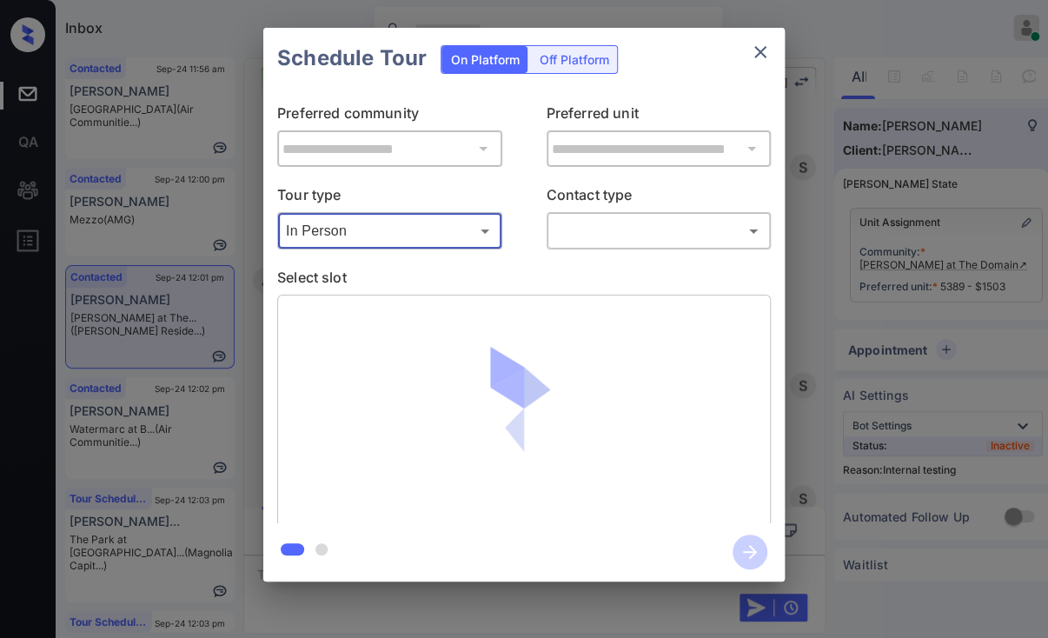
click at [622, 244] on div "​ ​" at bounding box center [658, 230] width 225 height 37
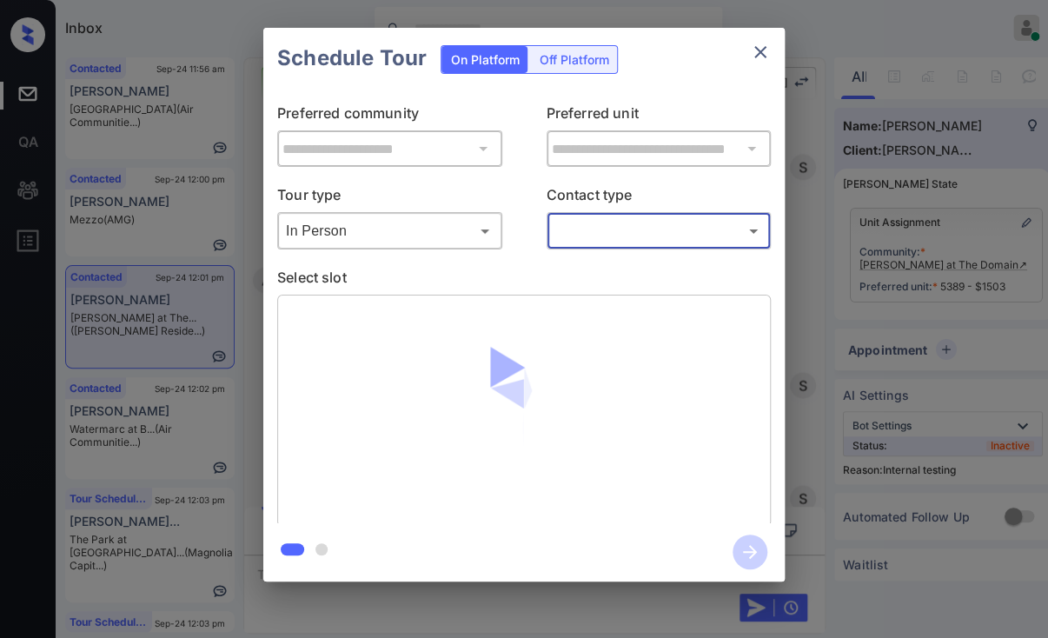
click at [623, 229] on body "Inbox Danielle Dela Cruz Online Set yourself offline Set yourself on break Prof…" at bounding box center [524, 319] width 1048 height 638
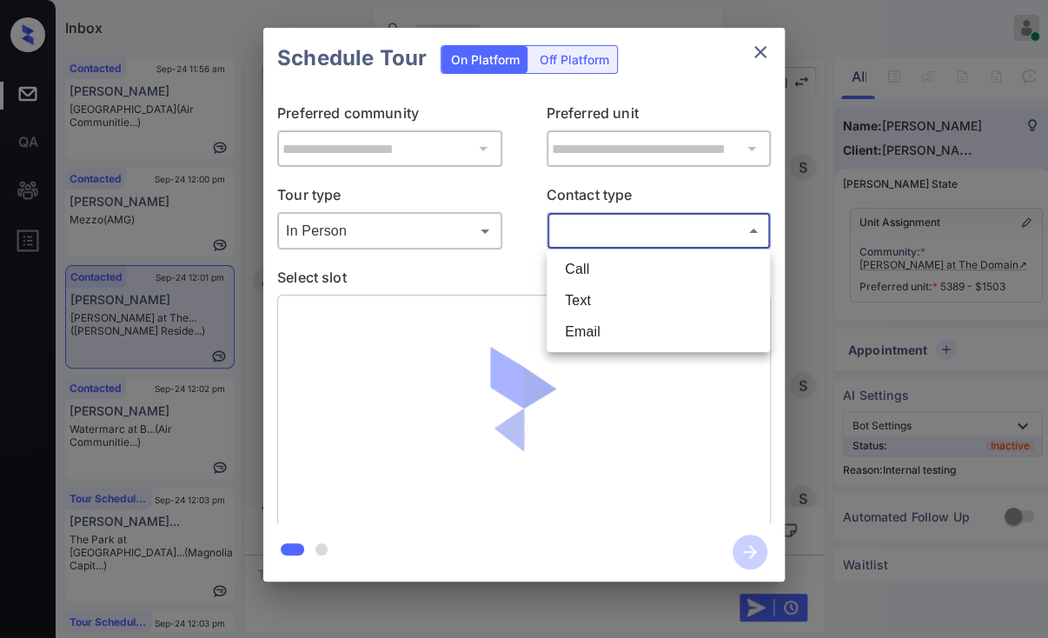
click at [585, 293] on li "Text" at bounding box center [658, 300] width 215 height 31
type input "****"
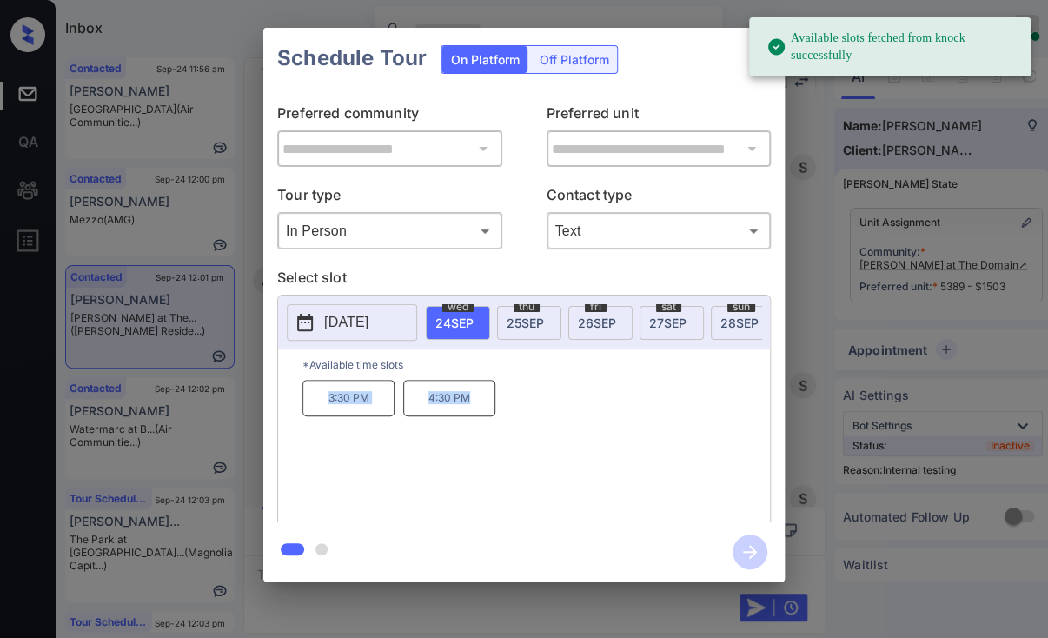
drag, startPoint x: 321, startPoint y: 400, endPoint x: 487, endPoint y: 408, distance: 166.2
click at [487, 408] on div "3:30 PM 4:30 PM" at bounding box center [535, 449] width 467 height 139
copy div "3:30 PM 4:30 PM"
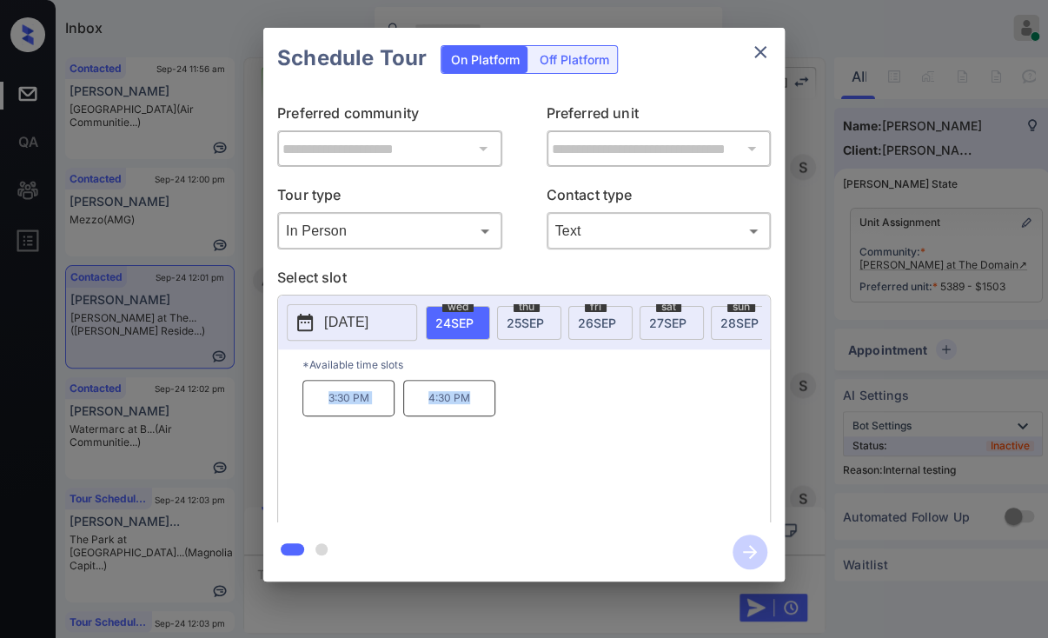
click at [761, 46] on icon "close" at bounding box center [760, 52] width 21 height 21
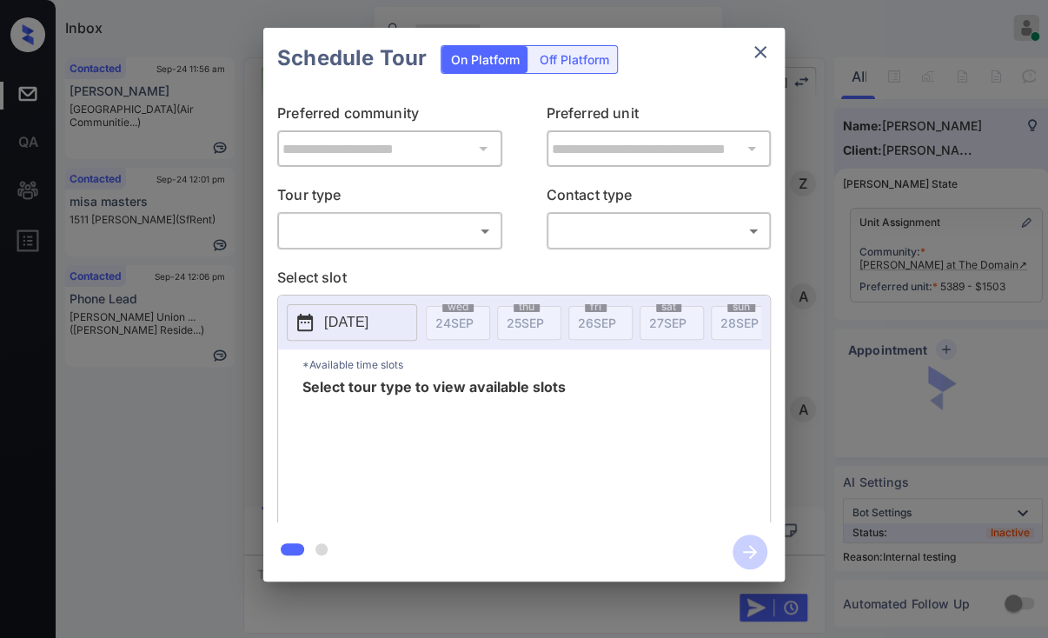
scroll to position [6729, 0]
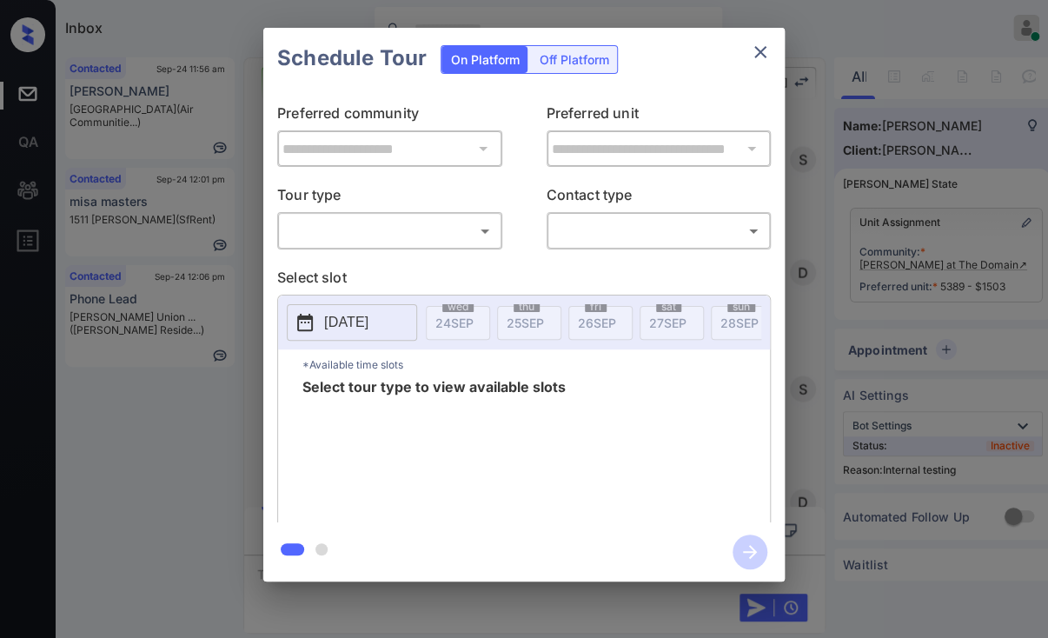
click at [236, 384] on div "**********" at bounding box center [524, 304] width 1048 height 609
click at [466, 222] on body "Inbox [PERSON_NAME] [PERSON_NAME] Online Set yourself offline Set yourself on b…" at bounding box center [524, 319] width 1048 height 638
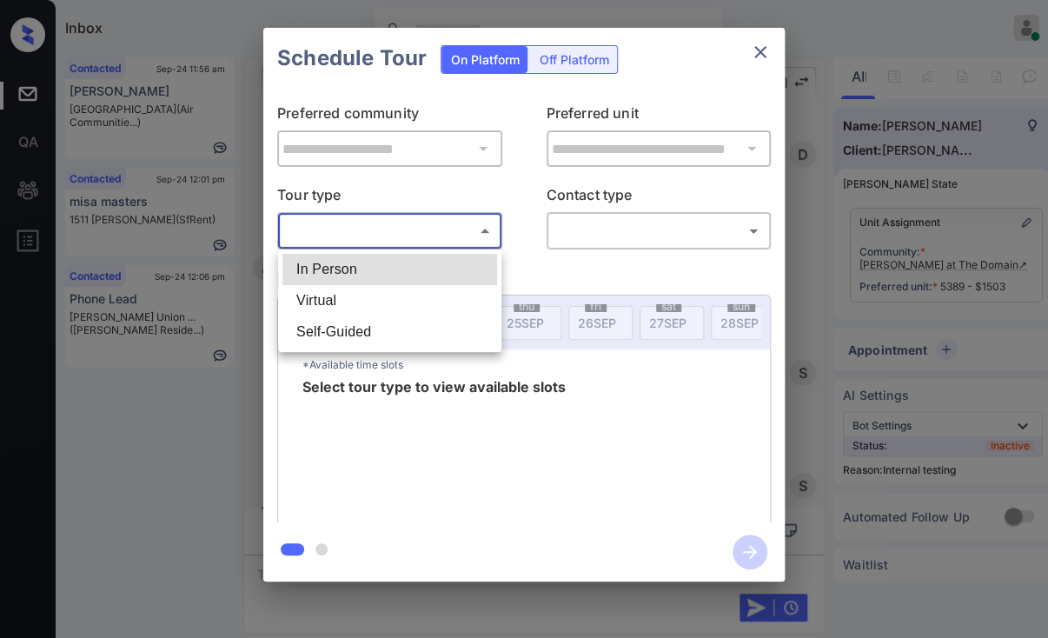
click at [315, 265] on li "In Person" at bounding box center [389, 269] width 215 height 31
type input "********"
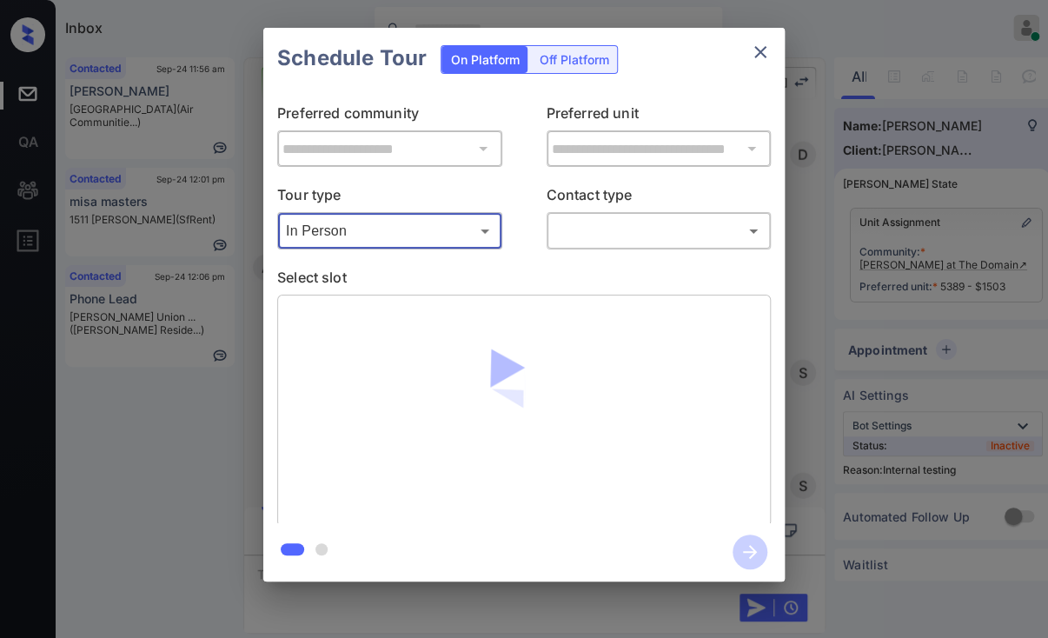
click at [627, 241] on body "Inbox [PERSON_NAME] [PERSON_NAME] Online Set yourself offline Set yourself on b…" at bounding box center [524, 319] width 1048 height 638
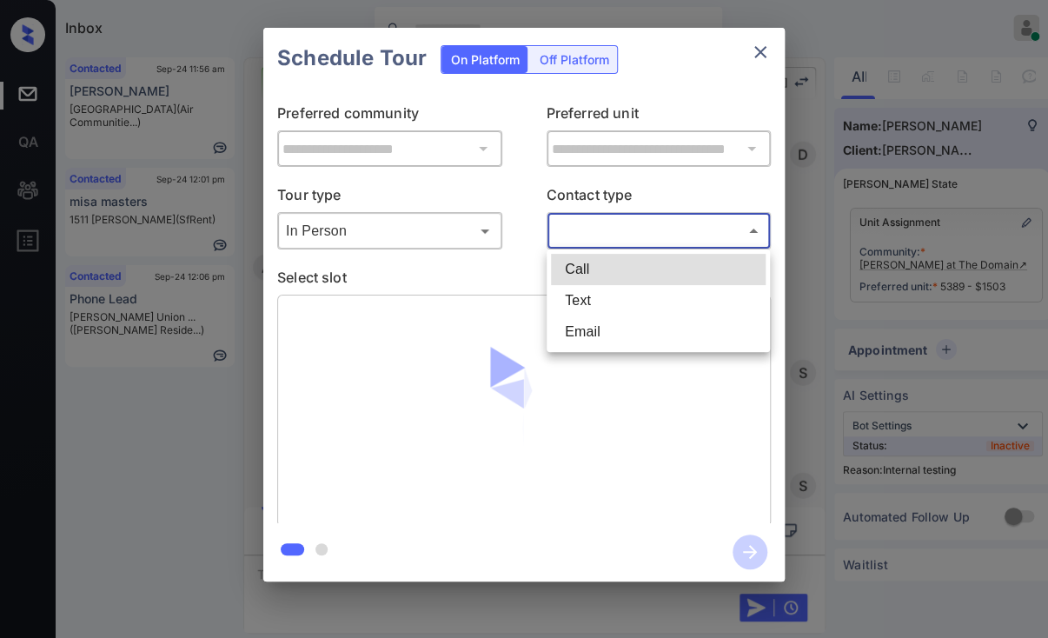
click at [591, 302] on li "Text" at bounding box center [658, 300] width 215 height 31
type input "****"
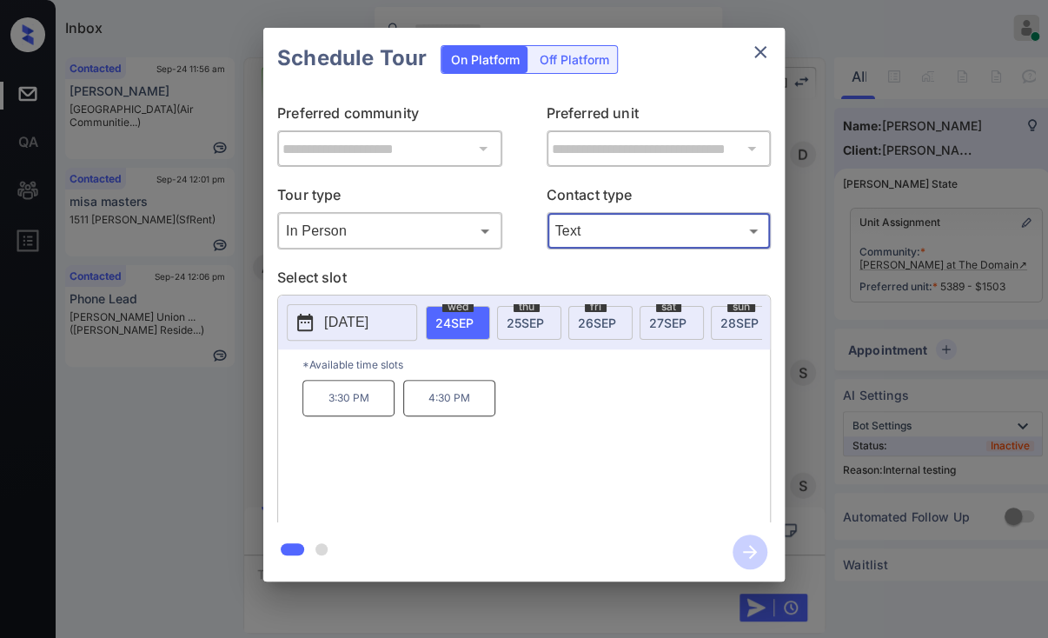
click at [754, 50] on icon "close" at bounding box center [760, 52] width 21 height 21
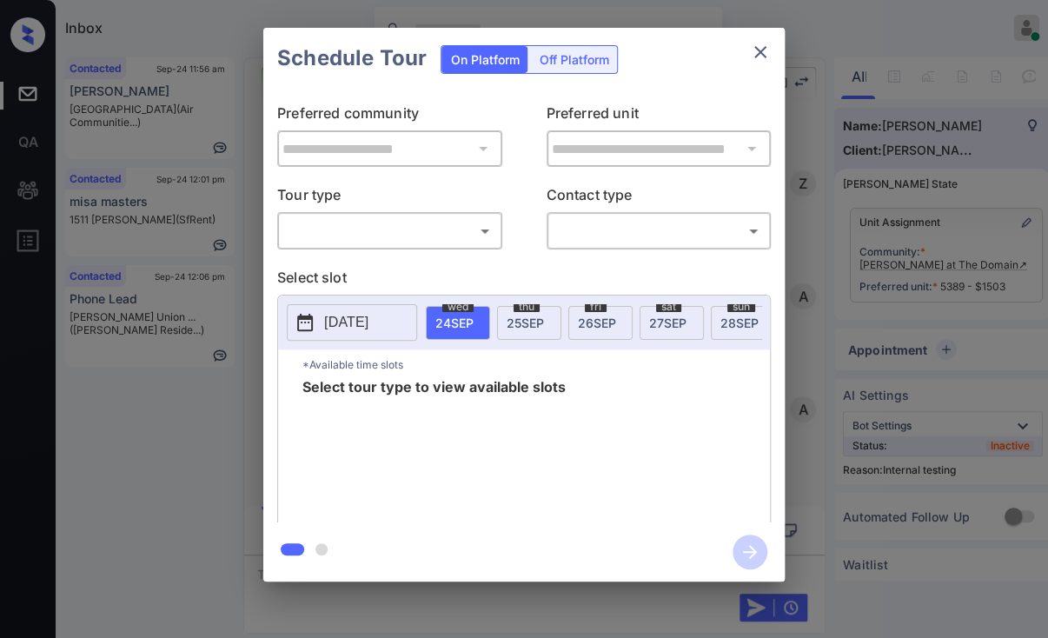
scroll to position [7076, 0]
click at [414, 239] on body "Inbox [PERSON_NAME] [PERSON_NAME] Online Set yourself offline Set yourself on b…" at bounding box center [524, 319] width 1048 height 638
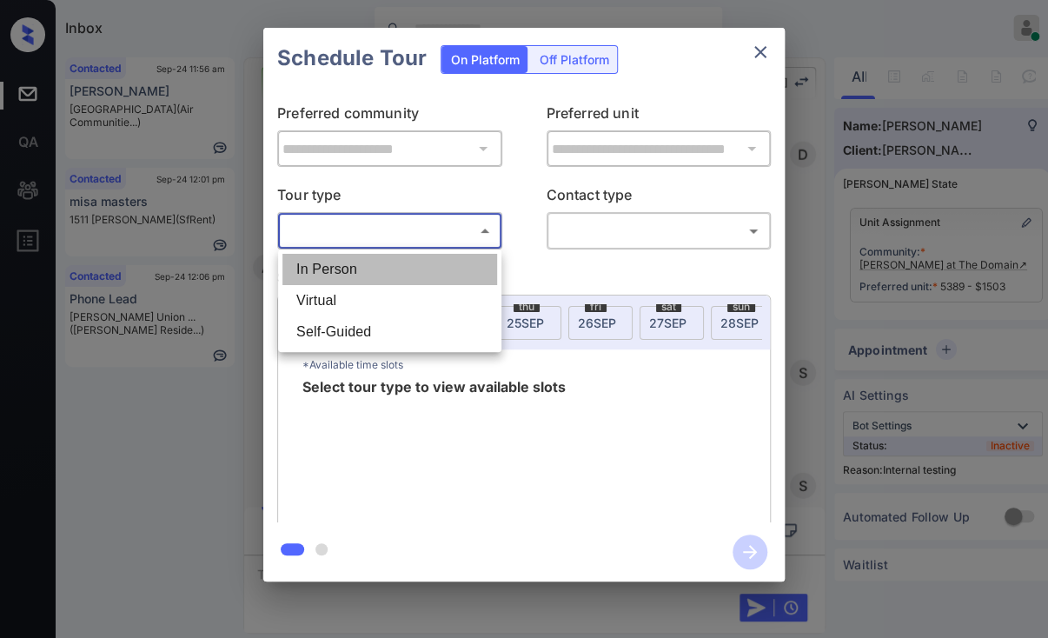
click at [347, 265] on li "In Person" at bounding box center [389, 269] width 215 height 31
type input "********"
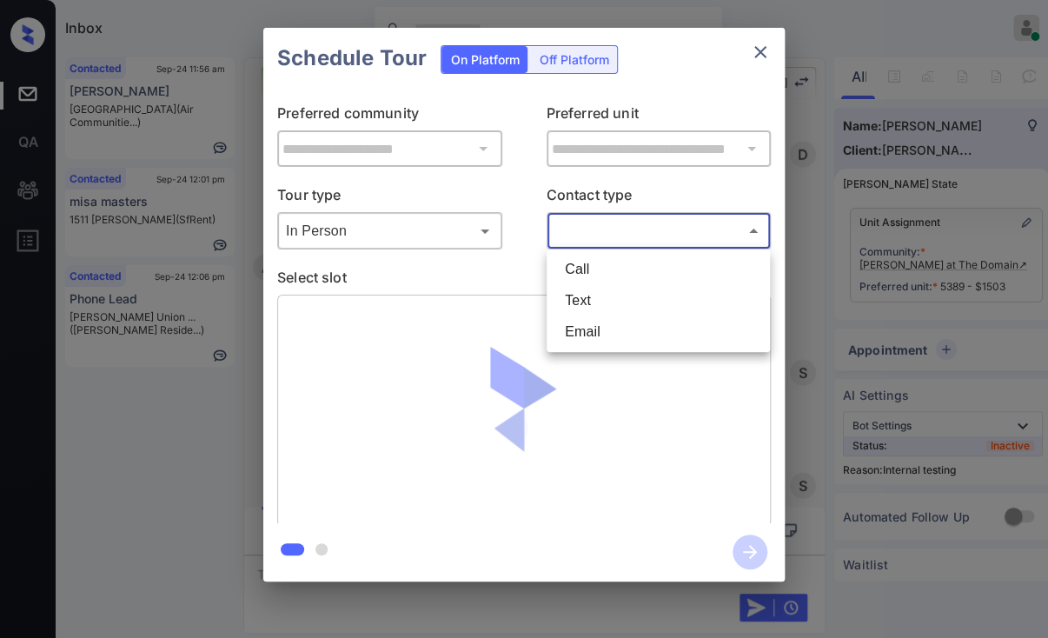
click at [621, 224] on body "Inbox Danielle Dela Cruz Online Set yourself offline Set yourself on break Prof…" at bounding box center [524, 319] width 1048 height 638
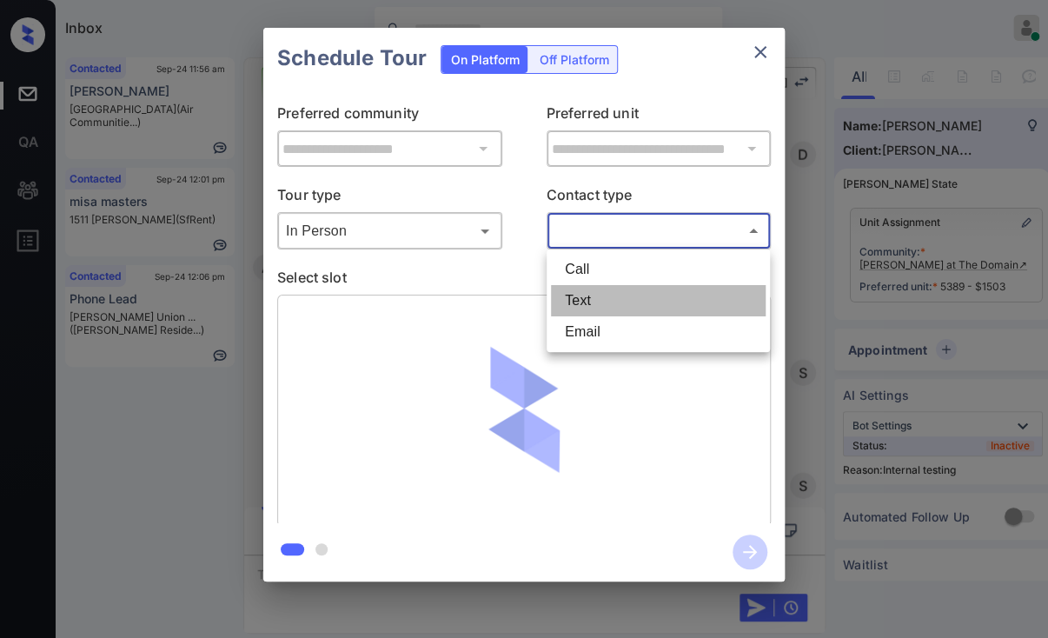
click at [600, 301] on li "Text" at bounding box center [658, 300] width 215 height 31
type input "****"
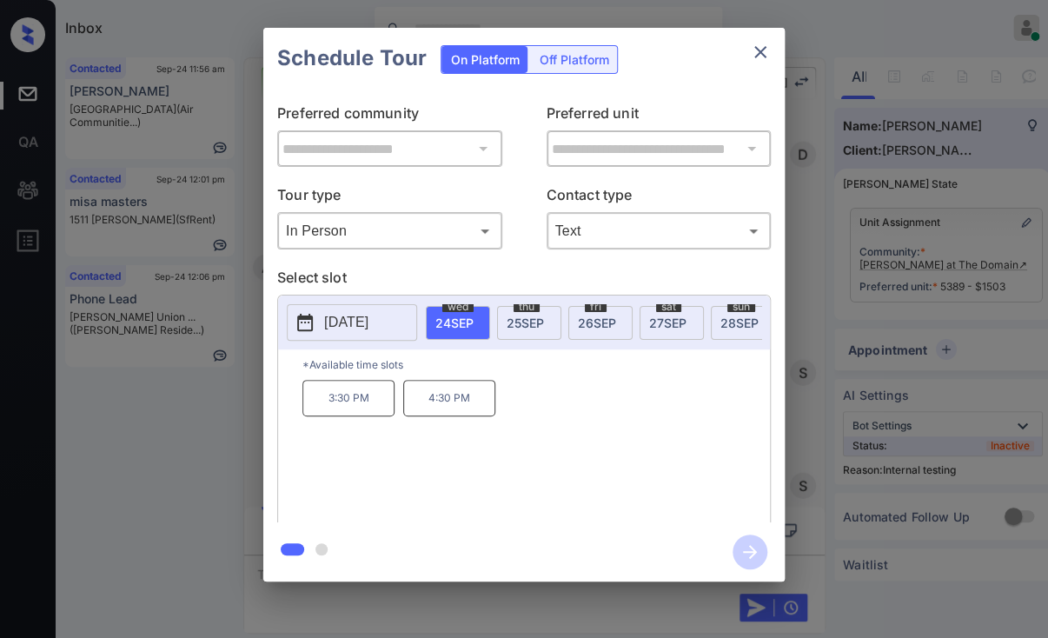
click at [441, 407] on p "4:30 PM" at bounding box center [449, 398] width 92 height 36
click at [745, 550] on icon "button" at bounding box center [749, 551] width 35 height 35
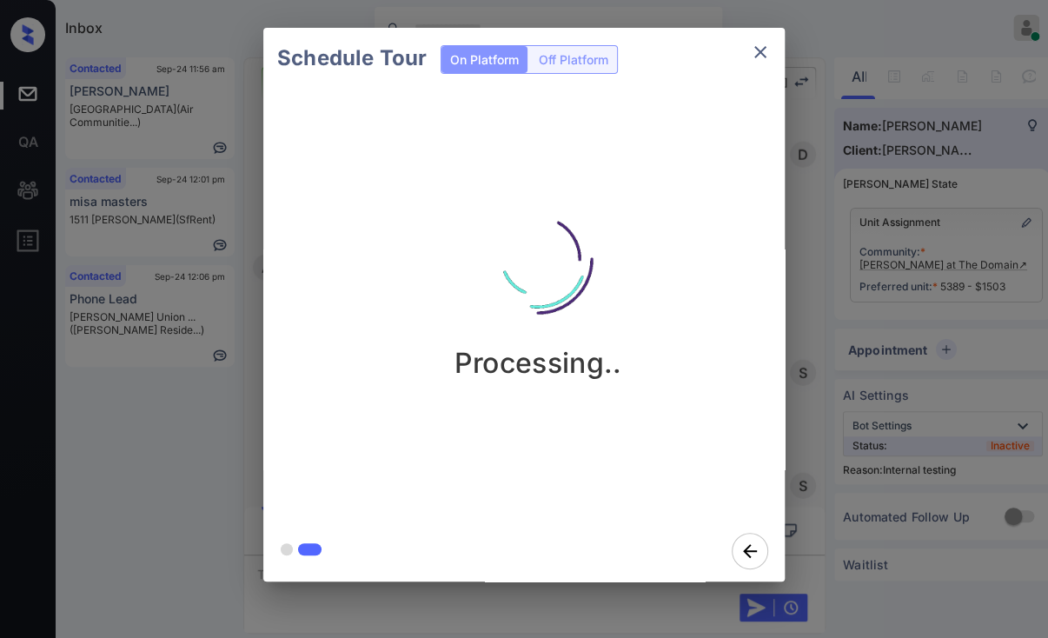
click at [195, 395] on div "Schedule Tour On Platform Off Platform Processing.." at bounding box center [524, 304] width 1048 height 609
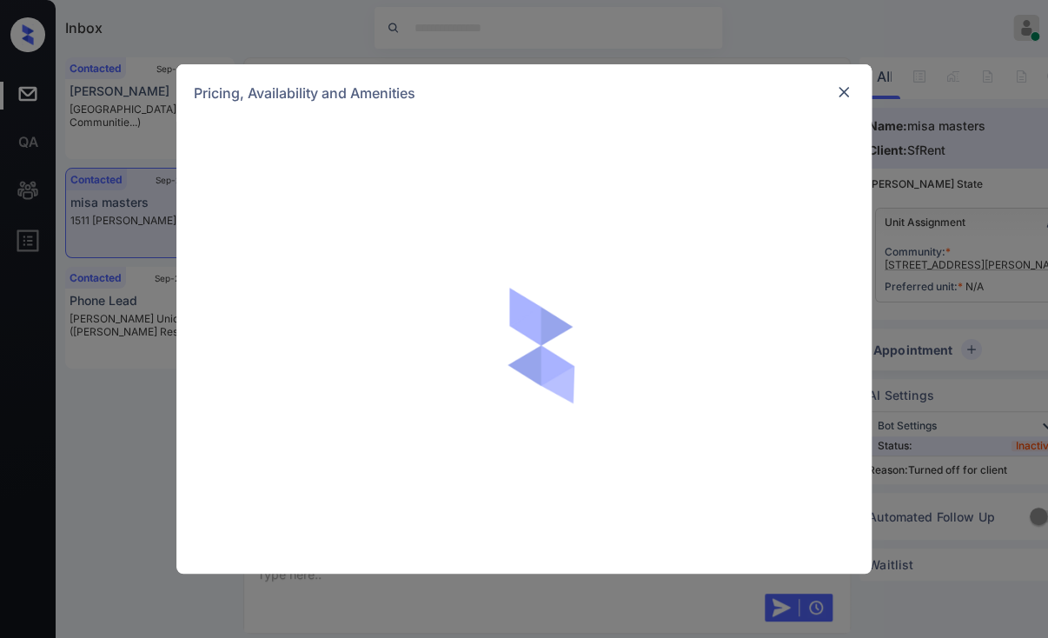
scroll to position [2492, 0]
click at [844, 93] on img at bounding box center [843, 91] width 17 height 17
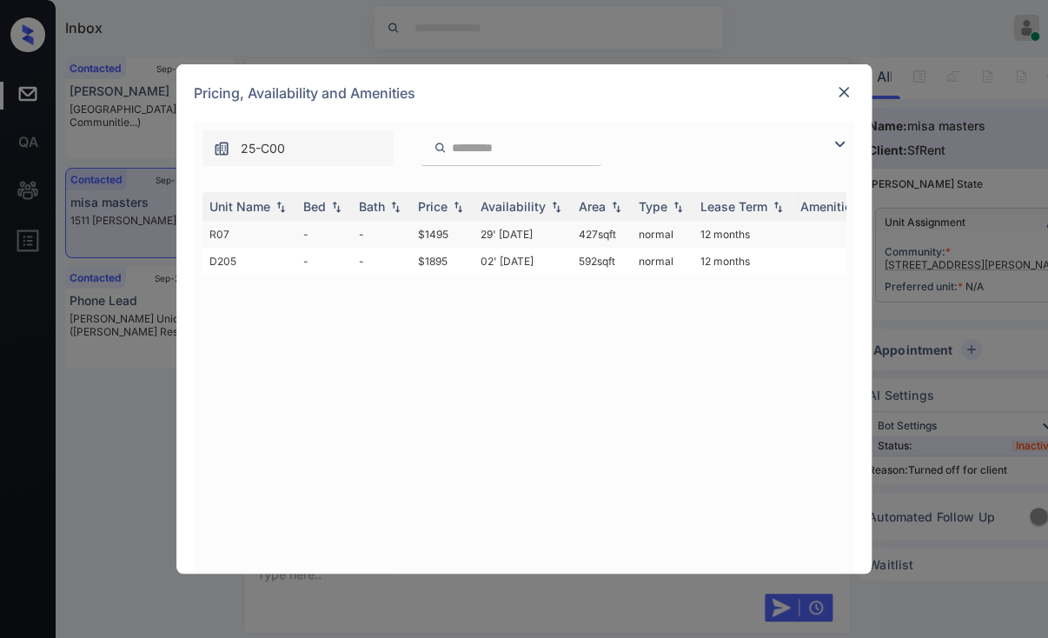
click at [307, 235] on td "-" at bounding box center [324, 234] width 56 height 27
click at [375, 236] on td "-" at bounding box center [381, 234] width 59 height 27
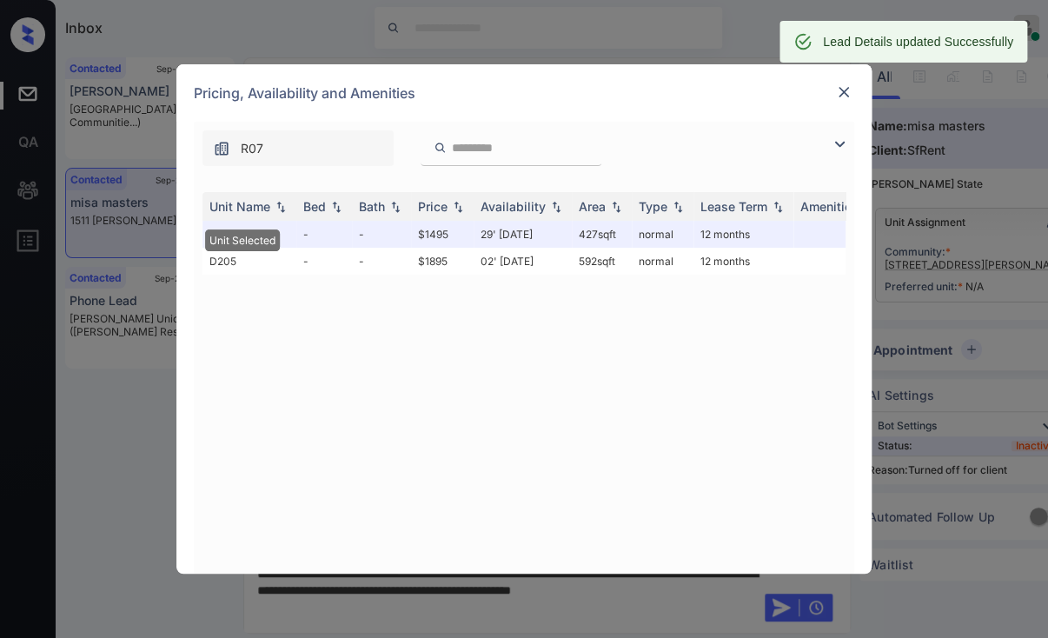
click at [842, 91] on img at bounding box center [843, 91] width 17 height 17
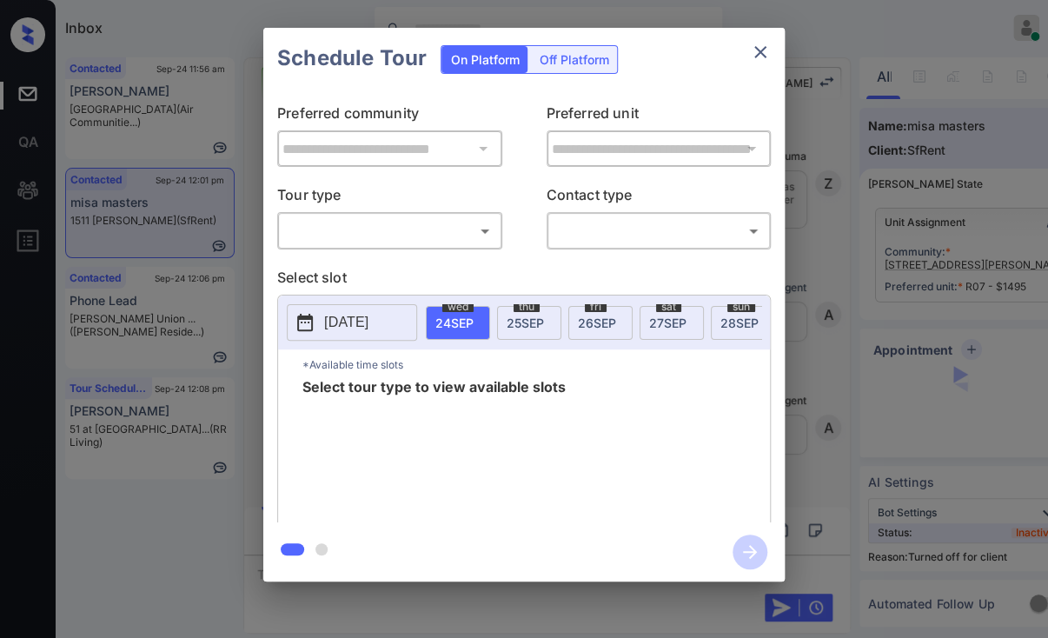
scroll to position [2492, 0]
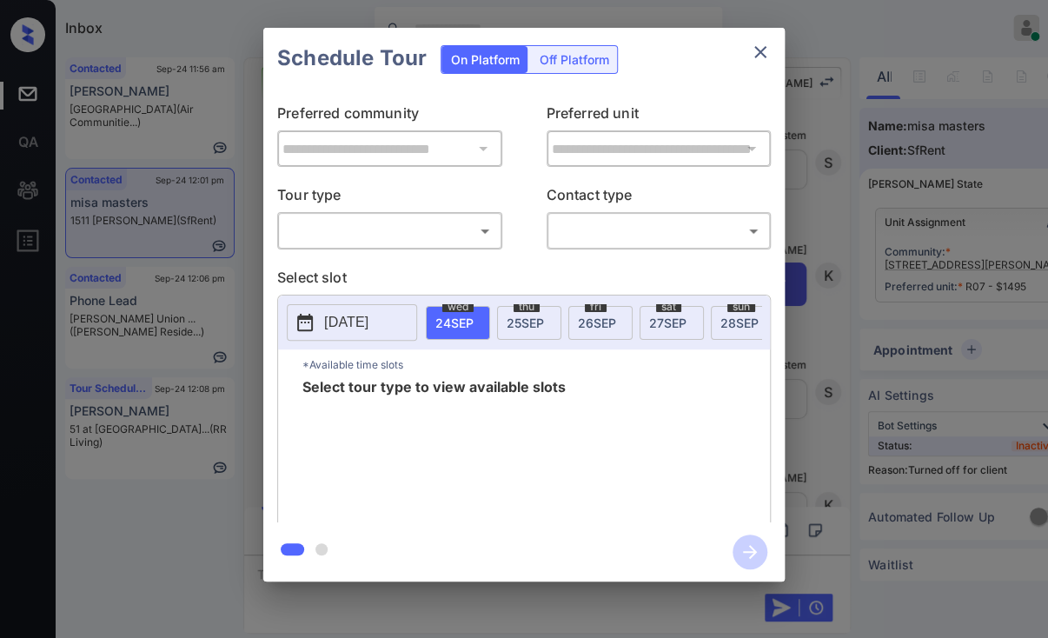
click at [566, 59] on div "Off Platform" at bounding box center [573, 59] width 87 height 27
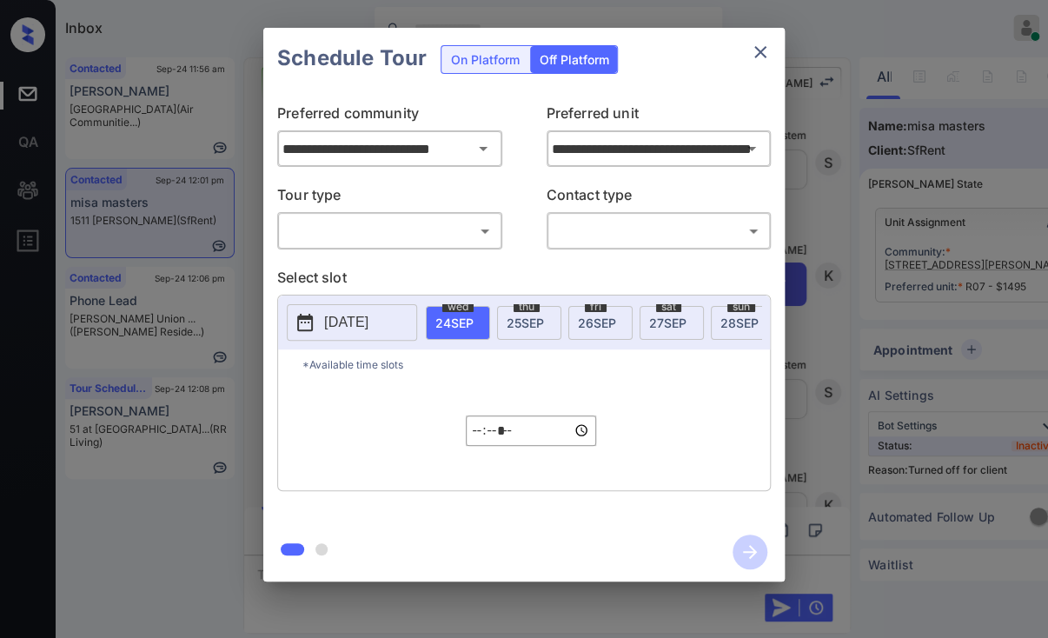
click at [325, 227] on body "Inbox [PERSON_NAME] [PERSON_NAME] Online Set yourself offline Set yourself on b…" at bounding box center [524, 319] width 1048 height 638
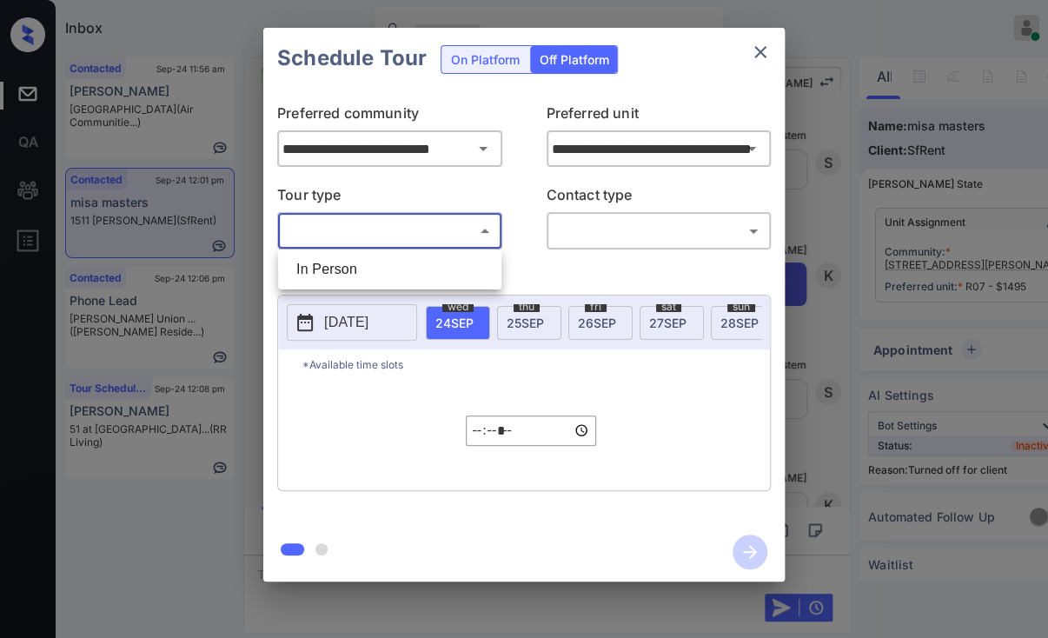
drag, startPoint x: 350, startPoint y: 271, endPoint x: 391, endPoint y: 262, distance: 41.9
click at [349, 271] on li "In Person" at bounding box center [389, 269] width 215 height 31
type input "********"
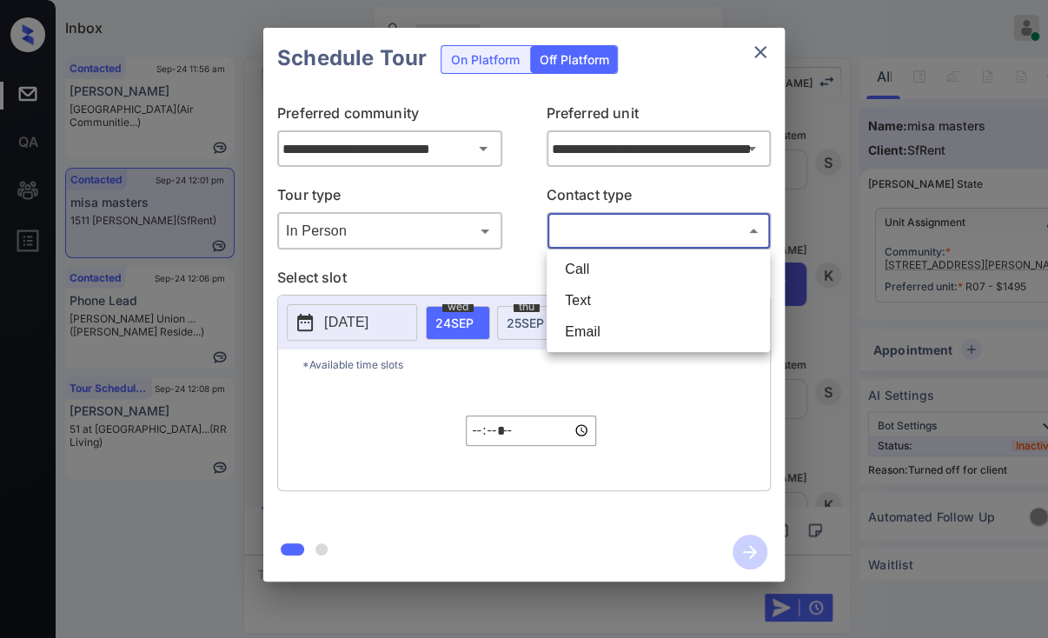
click at [619, 230] on body "Inbox [PERSON_NAME] [PERSON_NAME] Online Set yourself offline Set yourself on b…" at bounding box center [524, 319] width 1048 height 638
click at [588, 296] on li "Text" at bounding box center [658, 300] width 215 height 31
type input "****"
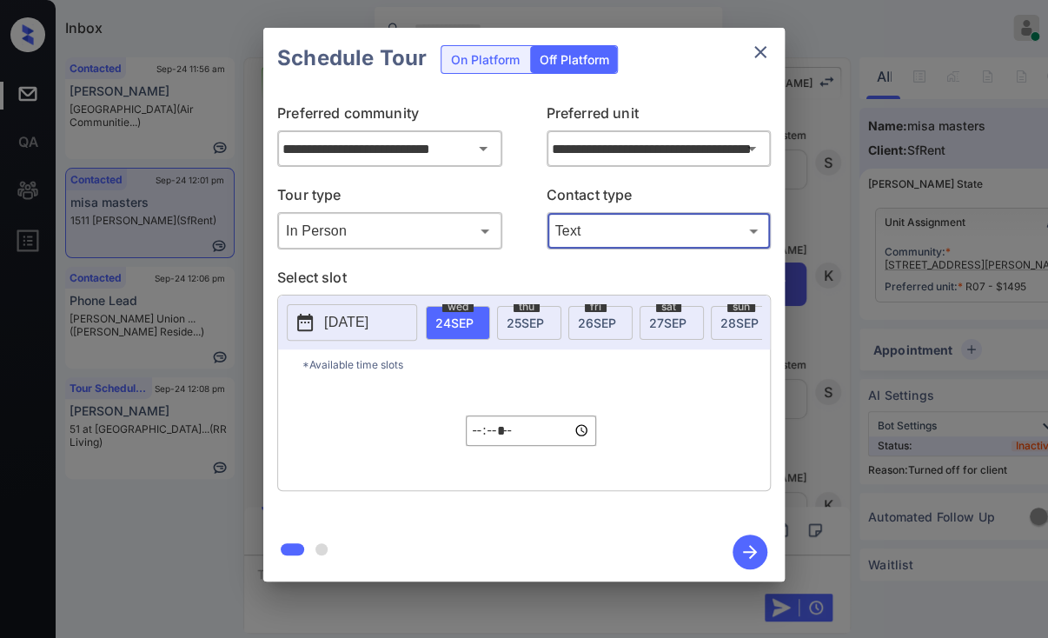
click at [350, 319] on p "[DATE]" at bounding box center [346, 322] width 44 height 21
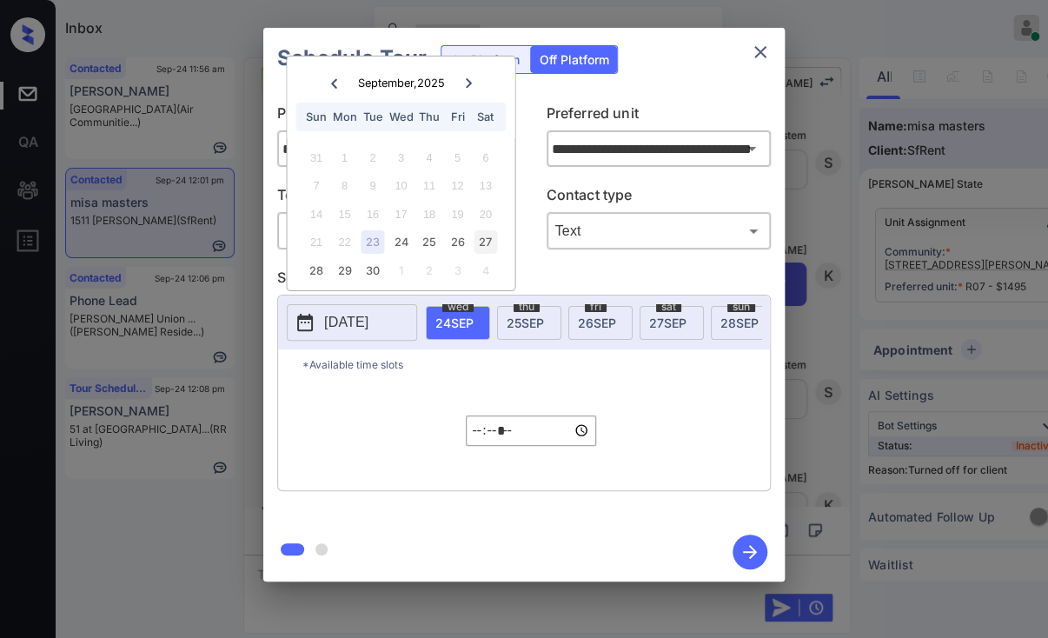
click at [477, 245] on div "27" at bounding box center [485, 241] width 23 height 23
click at [480, 432] on input "*****" at bounding box center [531, 430] width 130 height 30
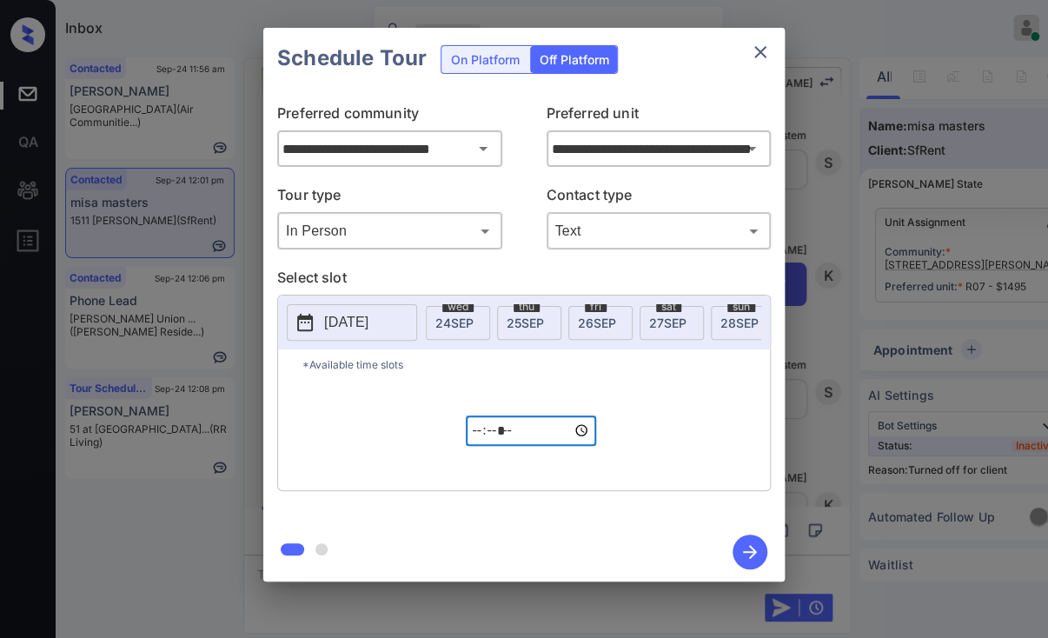
type input "*****"
click at [366, 317] on p "2025-09-23" at bounding box center [346, 322] width 44 height 21
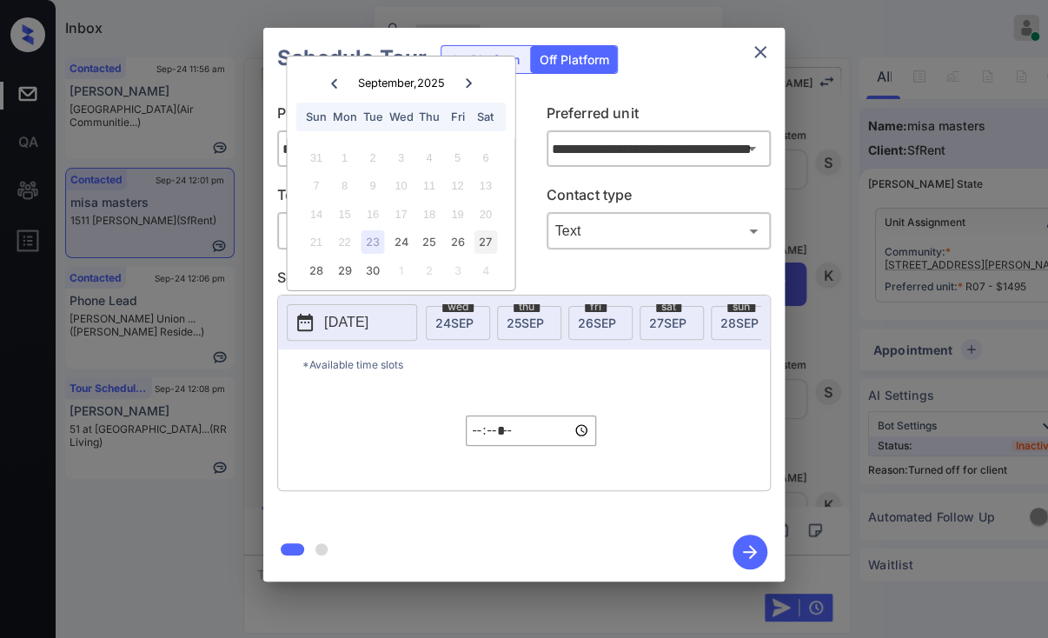
click at [483, 245] on div "27" at bounding box center [485, 241] width 23 height 23
click at [485, 244] on div "27" at bounding box center [485, 241] width 23 height 23
click at [492, 238] on div "27" at bounding box center [485, 241] width 23 height 23
click at [759, 53] on icon "close" at bounding box center [760, 52] width 12 height 12
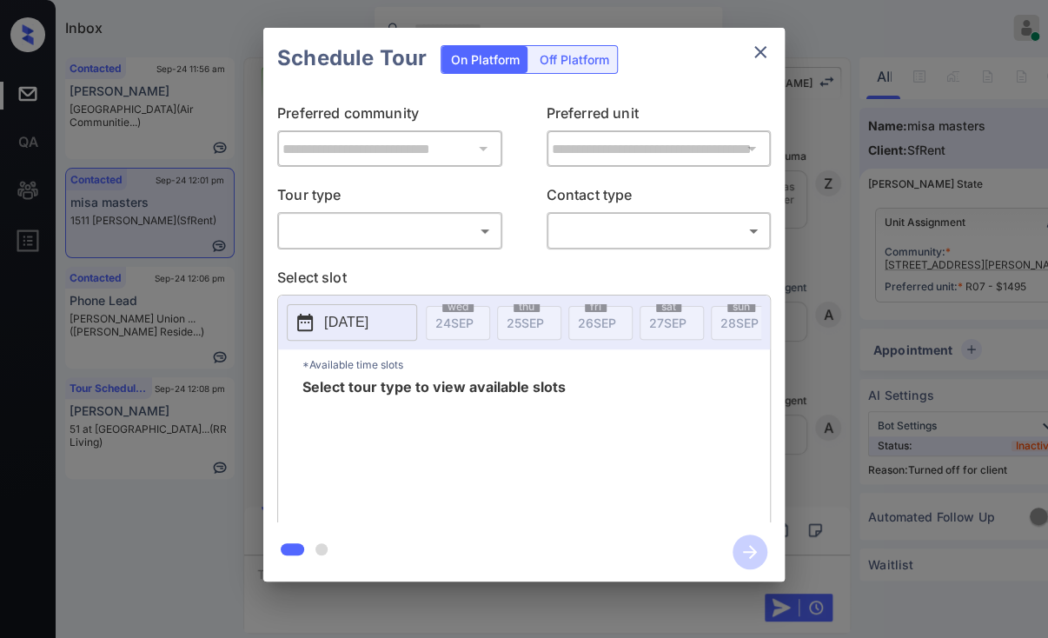
scroll to position [3759, 0]
click at [581, 67] on div "Off Platform" at bounding box center [573, 59] width 87 height 27
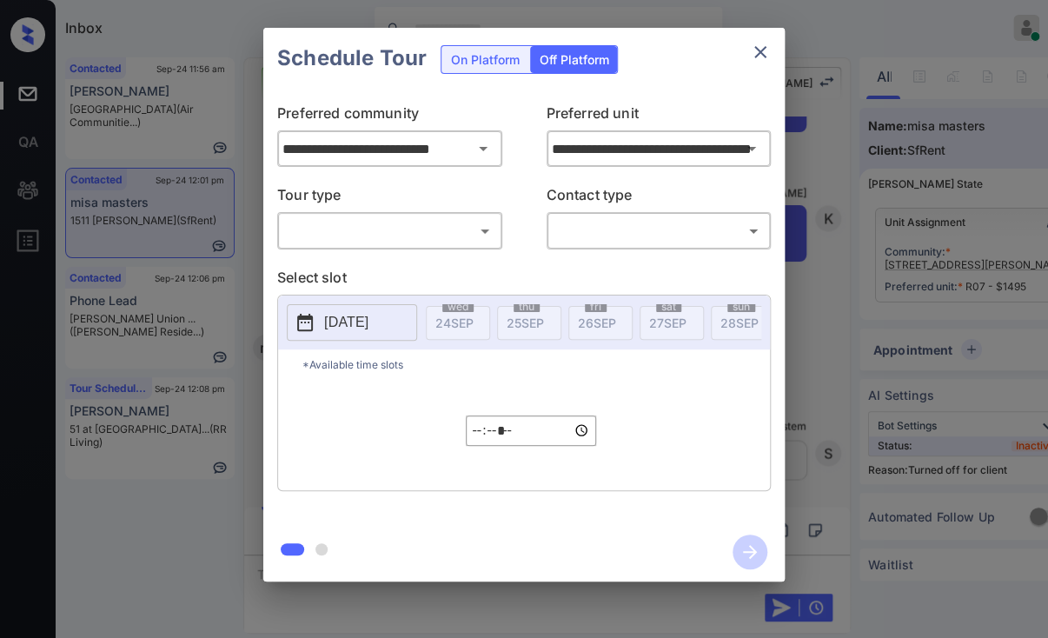
click at [389, 231] on body "Inbox [PERSON_NAME] [PERSON_NAME] Online Set yourself offline Set yourself on b…" at bounding box center [524, 319] width 1048 height 638
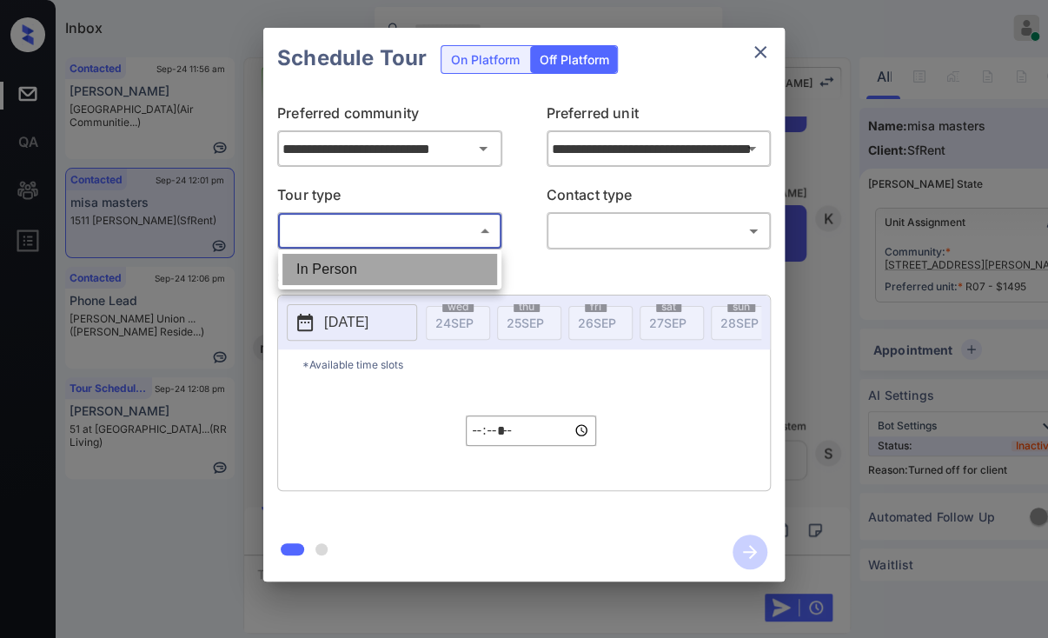
click at [348, 272] on li "In Person" at bounding box center [389, 269] width 215 height 31
type input "********"
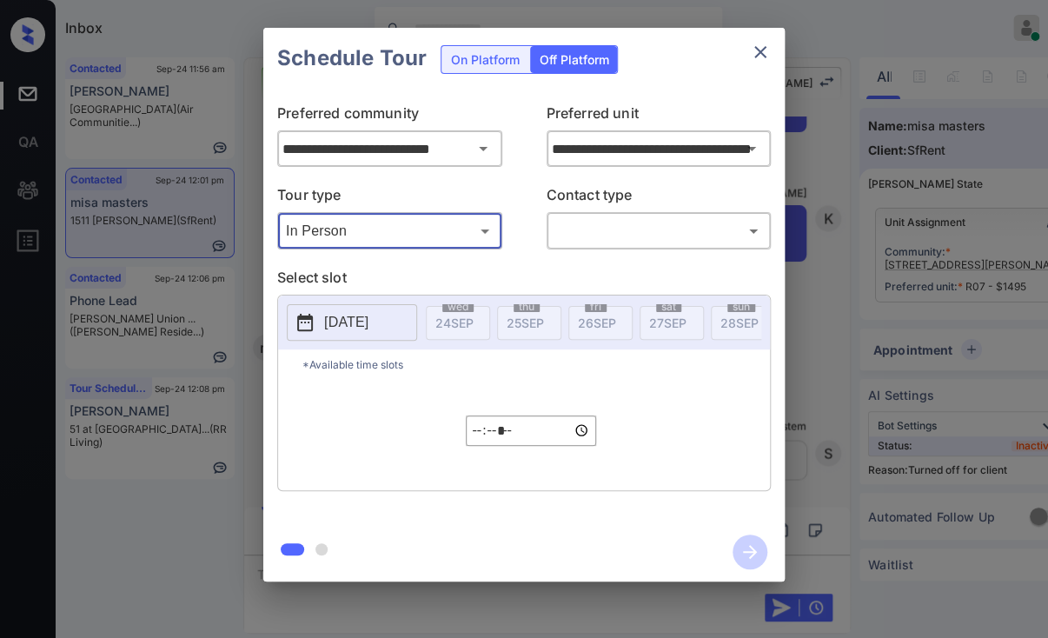
click at [622, 227] on body "Inbox [PERSON_NAME] [PERSON_NAME] Online Set yourself offline Set yourself on b…" at bounding box center [524, 319] width 1048 height 638
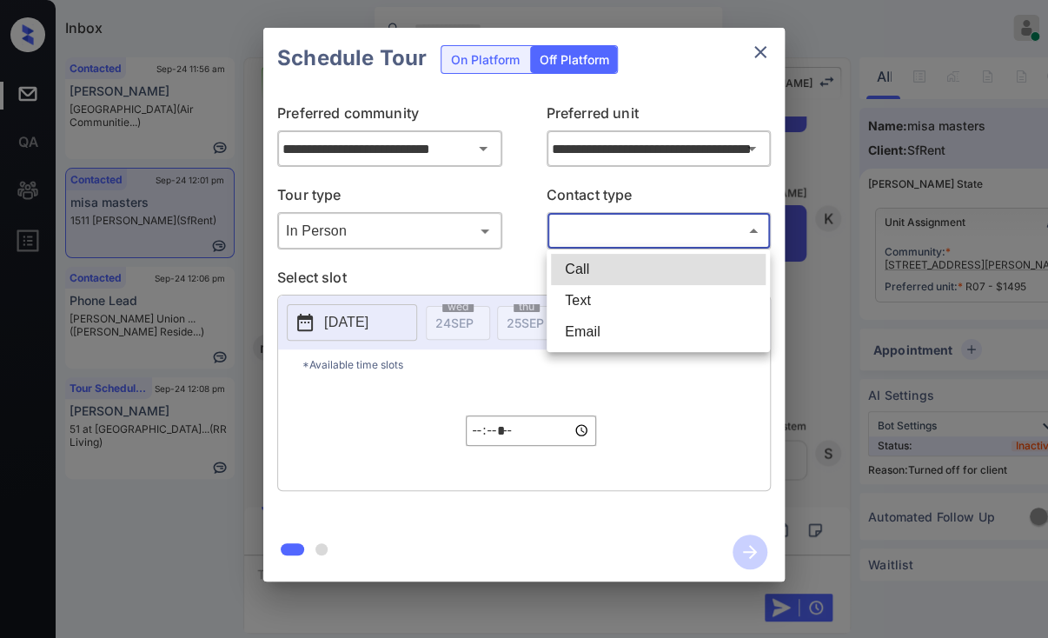
click at [598, 299] on li "Text" at bounding box center [658, 300] width 215 height 31
type input "****"
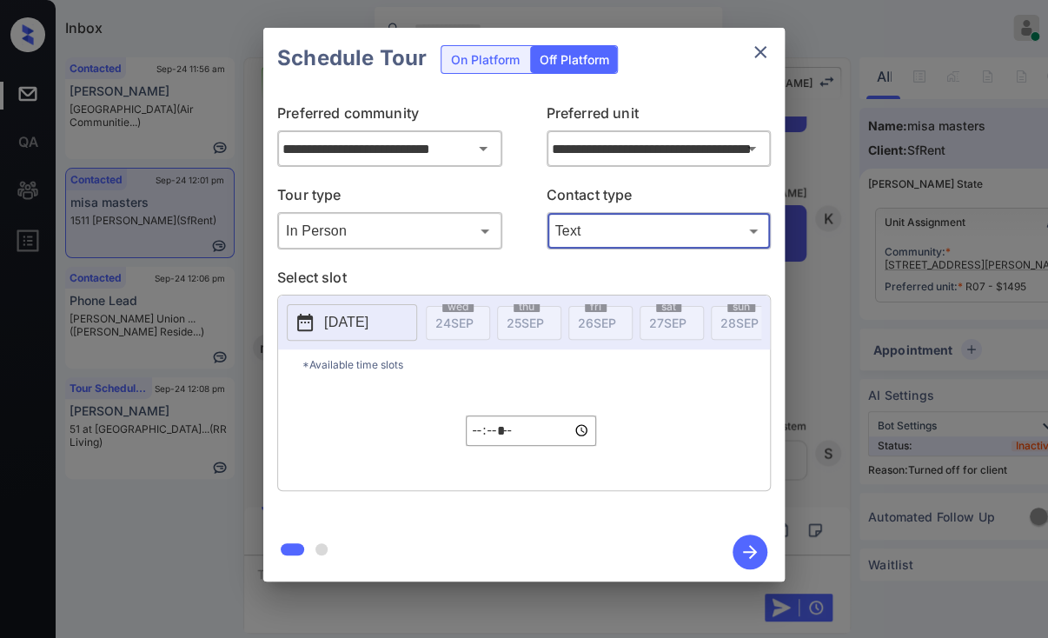
click at [368, 318] on p "[DATE]" at bounding box center [346, 322] width 44 height 21
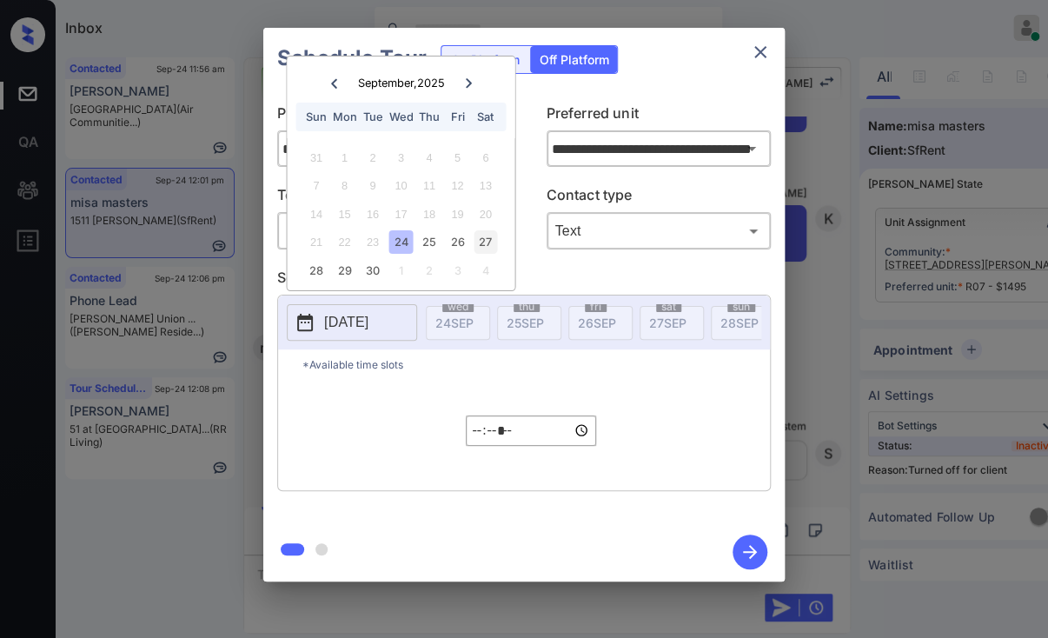
click at [481, 241] on div "27" at bounding box center [485, 241] width 23 height 23
click at [486, 435] on input "*****" at bounding box center [531, 430] width 130 height 30
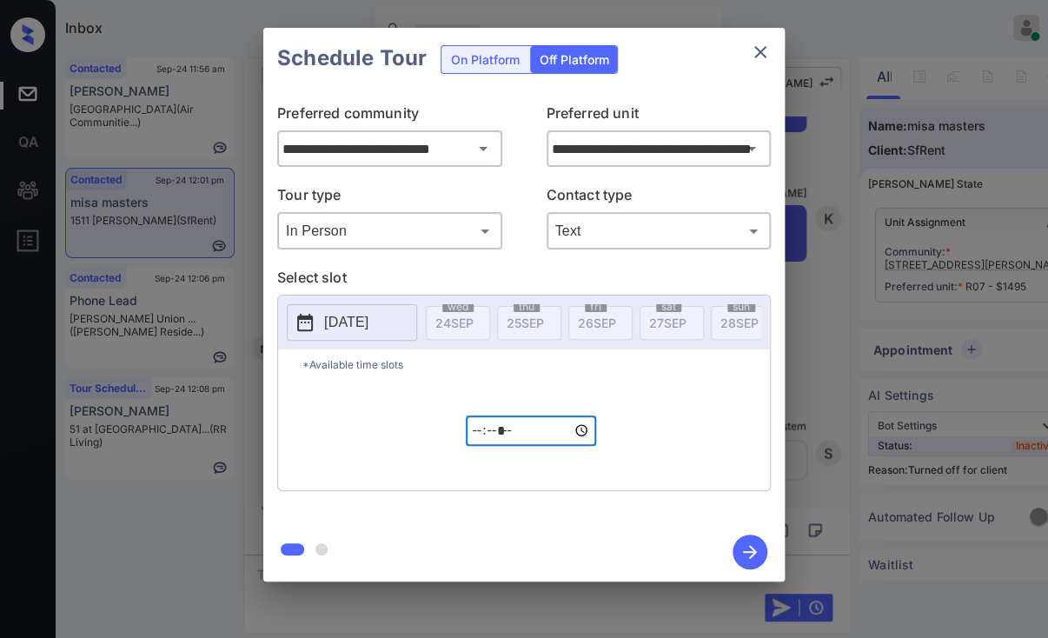
type input "*****"
click at [748, 550] on icon "button" at bounding box center [749, 551] width 35 height 35
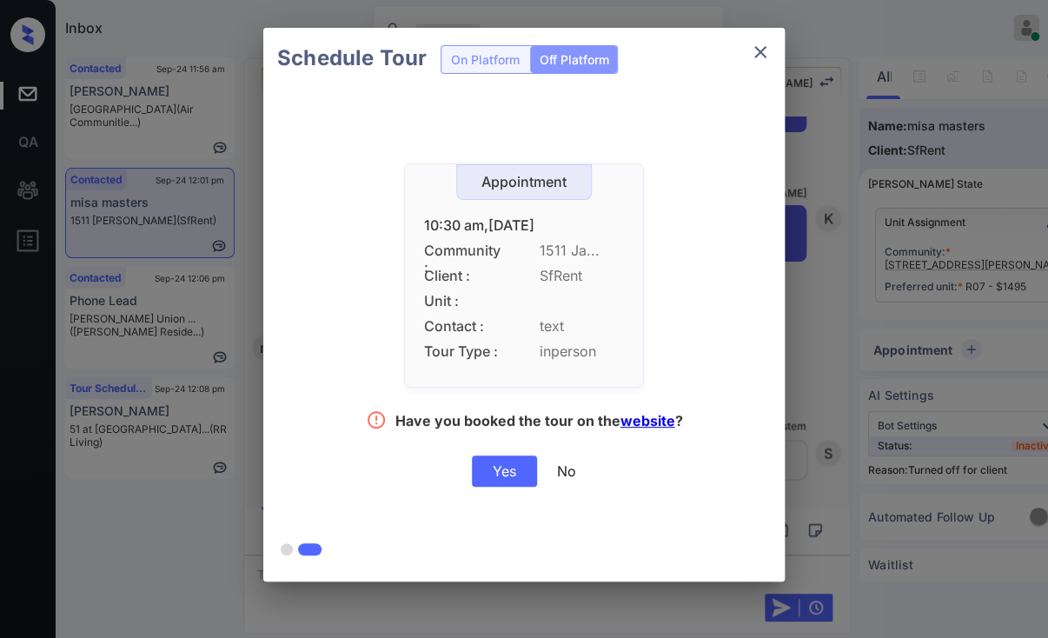
click at [501, 473] on div "Yes" at bounding box center [504, 470] width 65 height 31
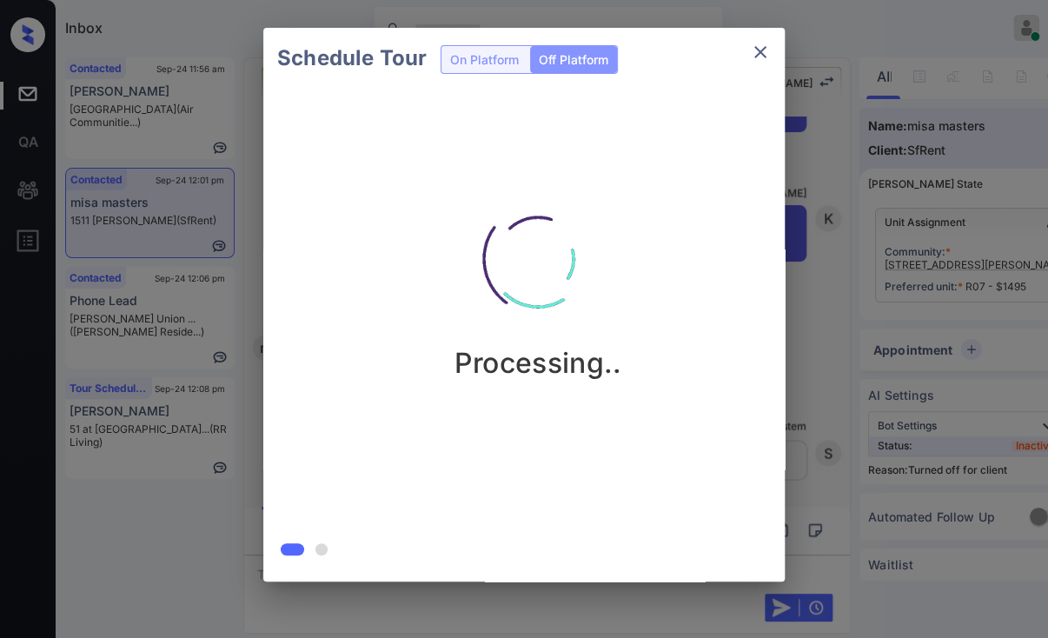
click at [174, 508] on div "Schedule Tour On Platform Off Platform Processing.." at bounding box center [524, 304] width 1048 height 609
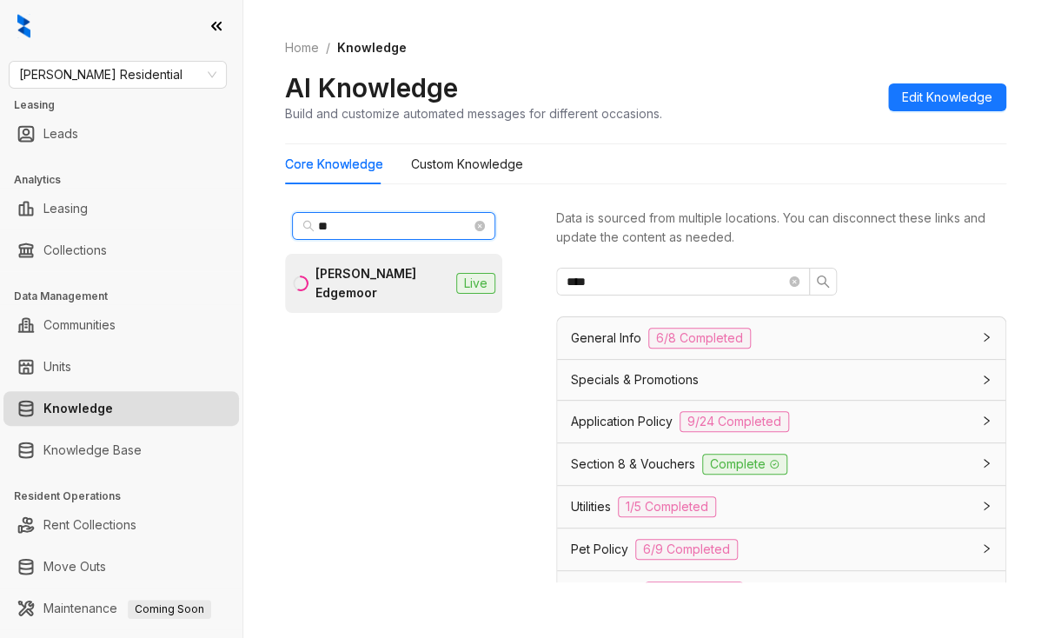
drag, startPoint x: 372, startPoint y: 229, endPoint x: 294, endPoint y: 229, distance: 78.2
click at [294, 229] on span "**" at bounding box center [393, 226] width 203 height 28
click at [115, 74] on span "[PERSON_NAME] Residential" at bounding box center [117, 75] width 197 height 26
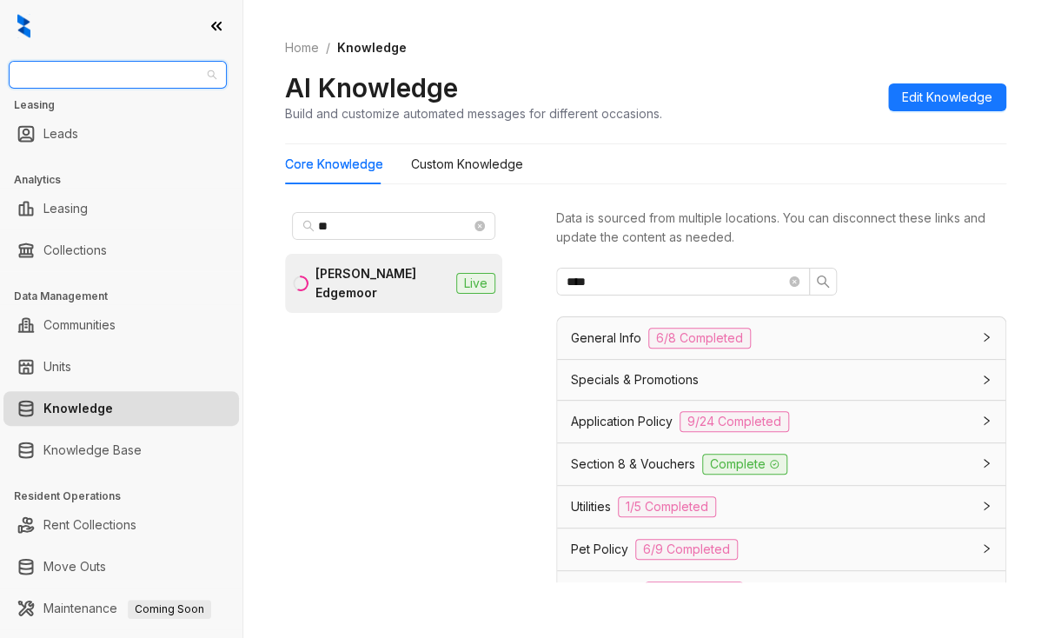
click at [113, 70] on span "Griffis Residential" at bounding box center [117, 75] width 197 height 26
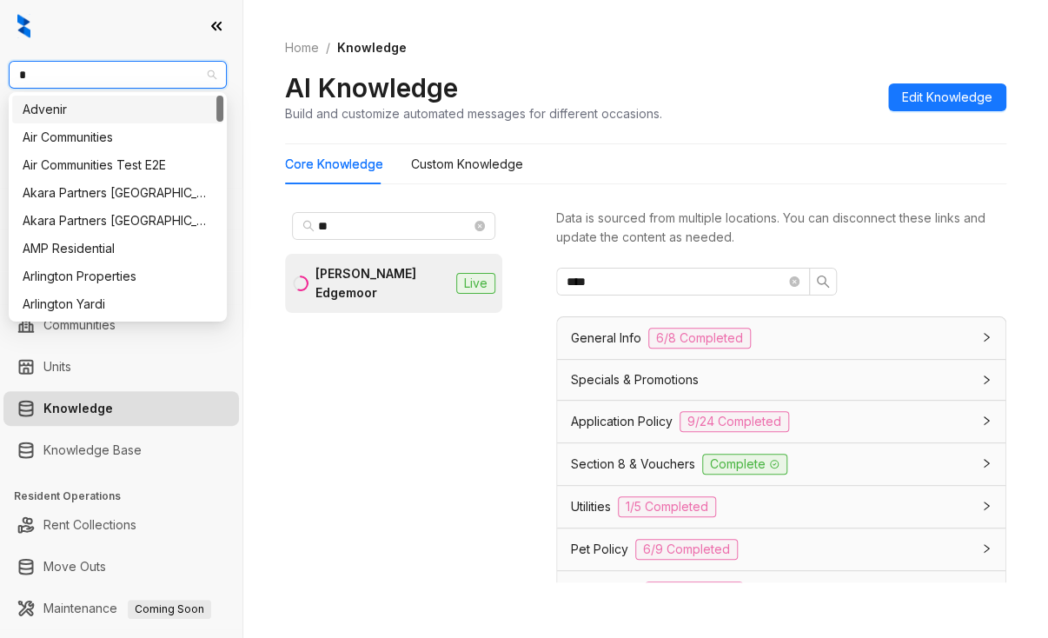
type input "**"
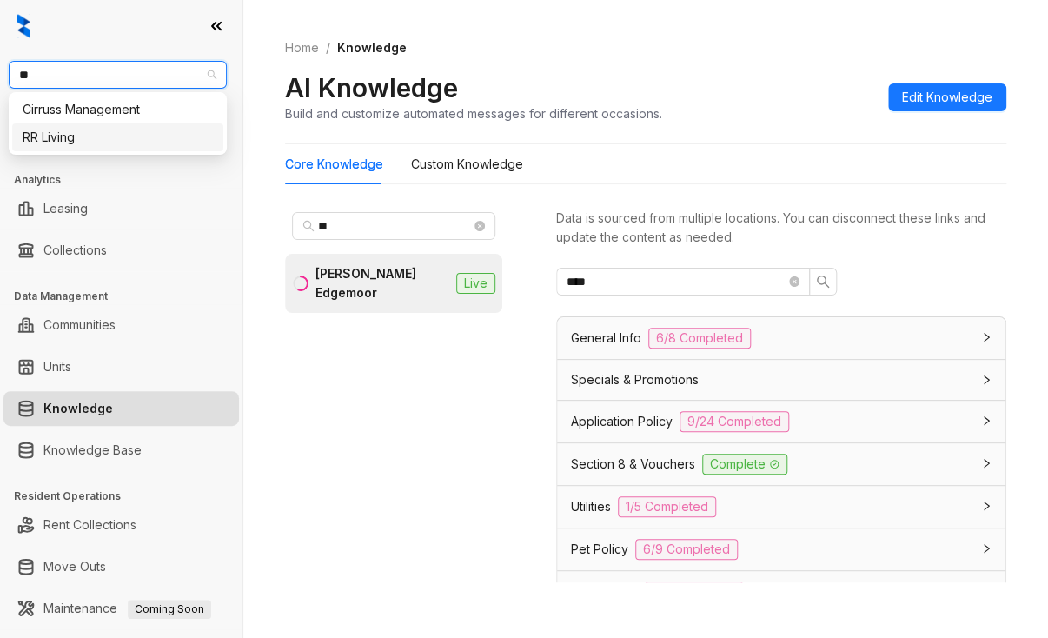
click at [54, 131] on div "RR Living" at bounding box center [118, 137] width 190 height 19
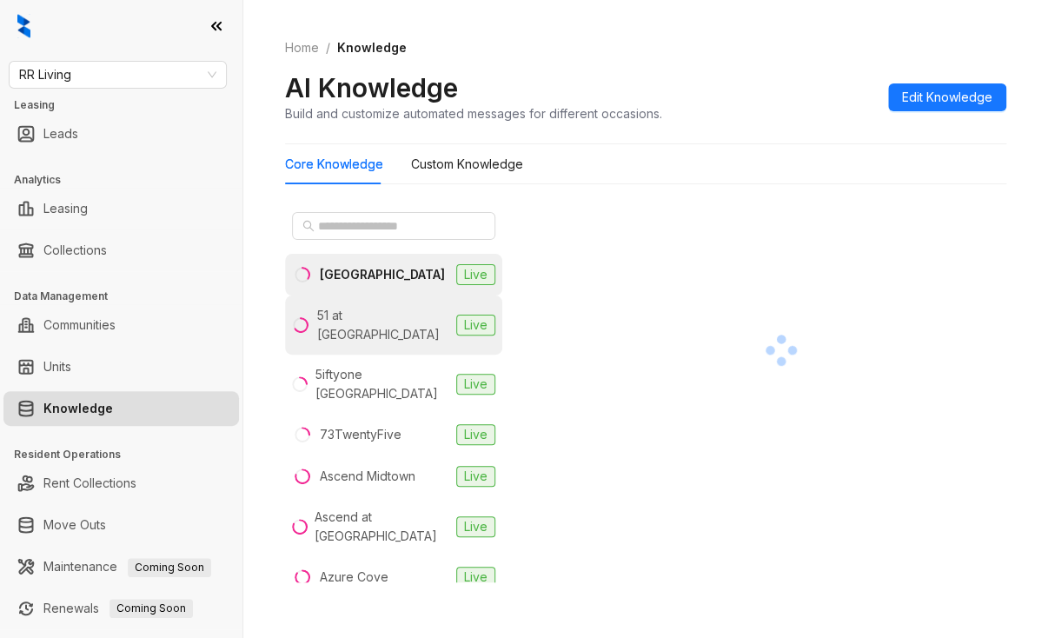
click at [361, 306] on div "51 at [GEOGRAPHIC_DATA]" at bounding box center [383, 325] width 132 height 38
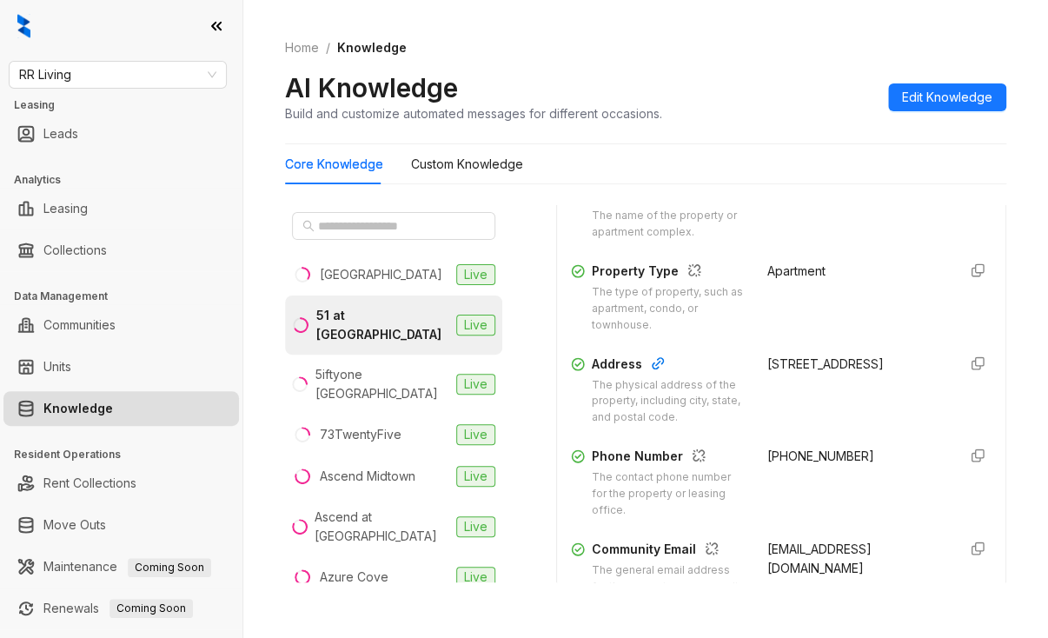
scroll to position [261, 0]
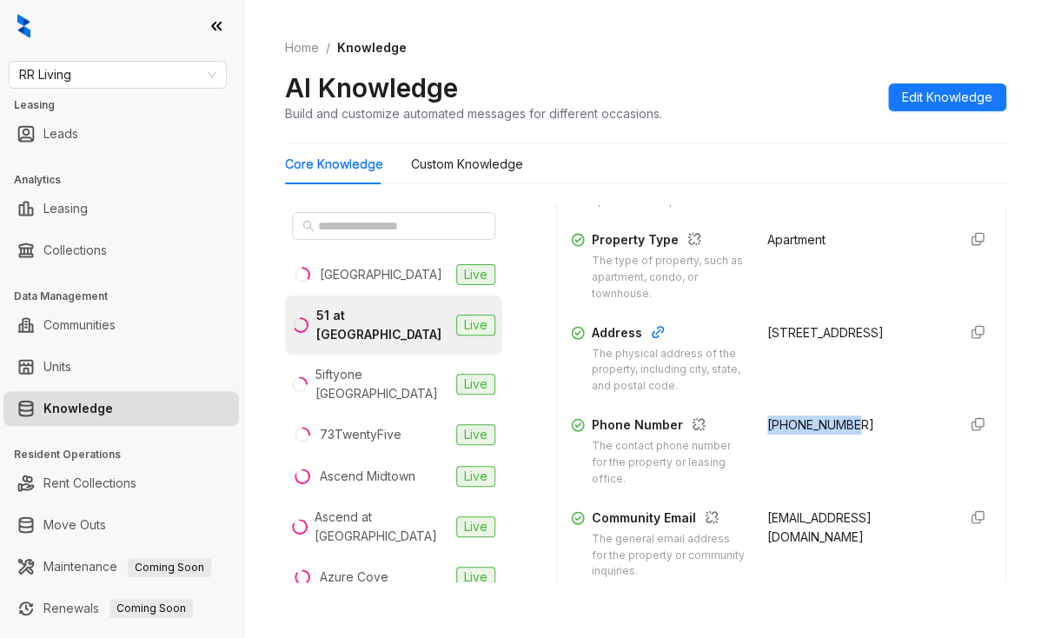
drag, startPoint x: 750, startPoint y: 420, endPoint x: 847, endPoint y: 421, distance: 97.3
click at [847, 421] on div "+16623429000" at bounding box center [854, 451] width 175 height 72
copy span "+16623429000"
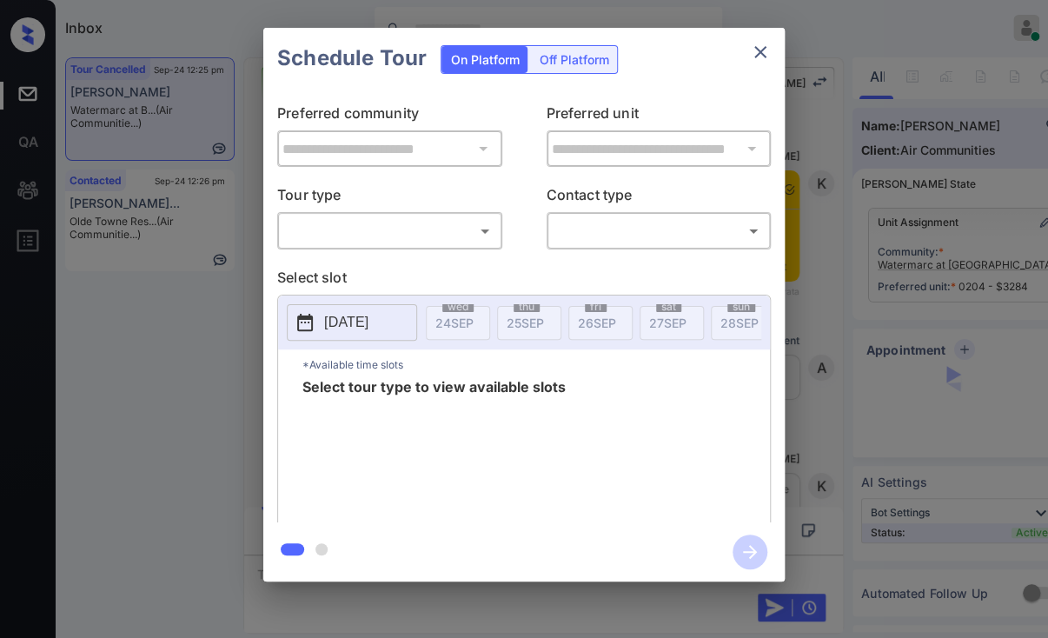
scroll to position [9195, 0]
click at [414, 224] on body "Inbox [PERSON_NAME] [PERSON_NAME] Online Set yourself offline Set yourself on b…" at bounding box center [524, 319] width 1048 height 638
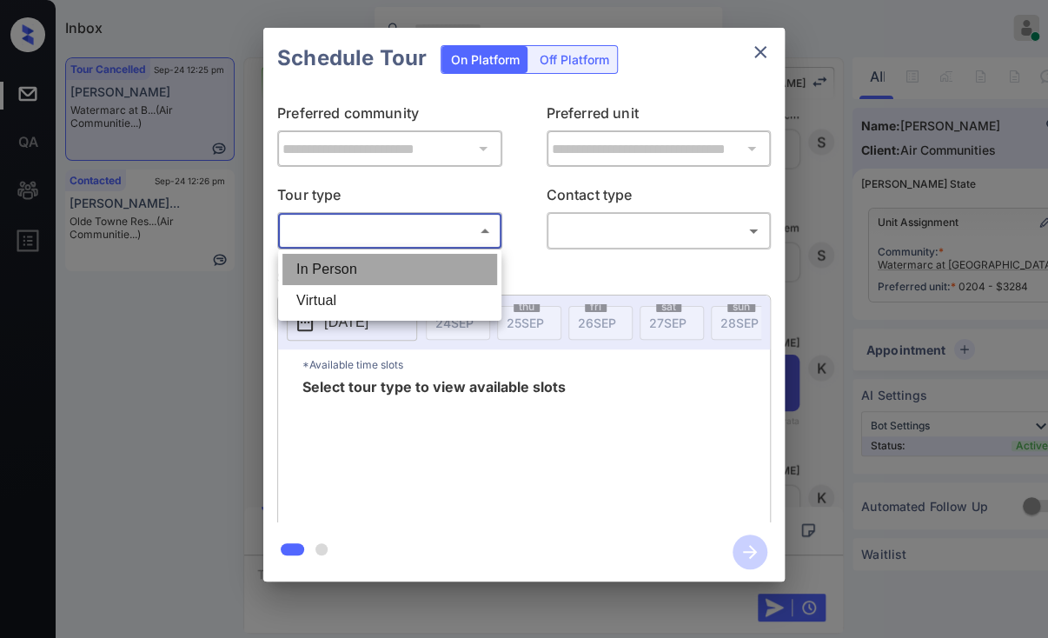
click at [354, 269] on li "In Person" at bounding box center [389, 269] width 215 height 31
type input "********"
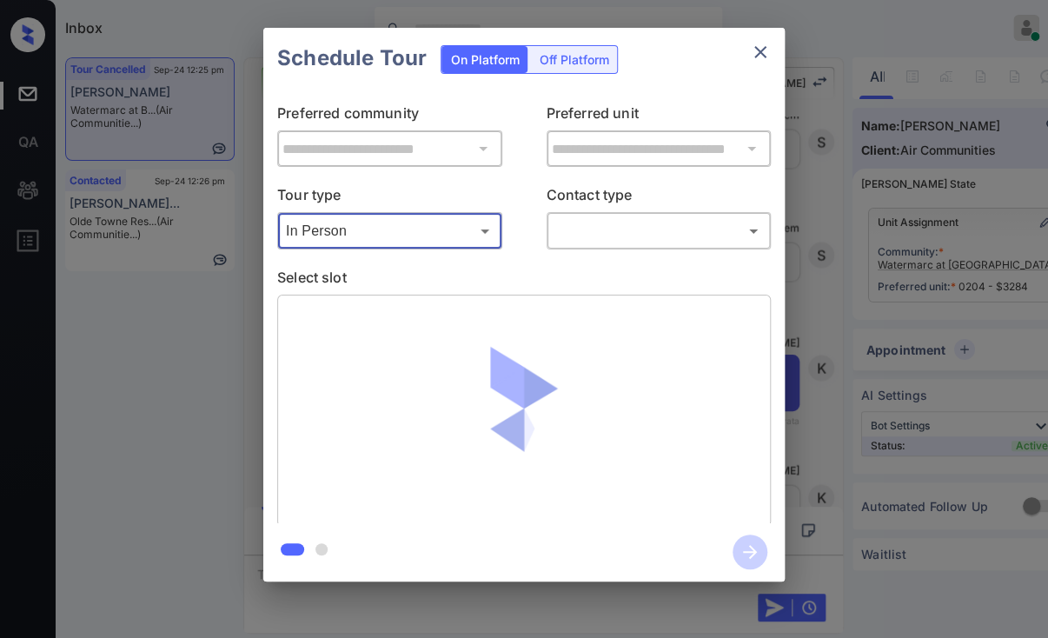
click at [651, 237] on body "Inbox Danielle Dela Cruz Online Set yourself offline Set yourself on break Prof…" at bounding box center [524, 319] width 1048 height 638
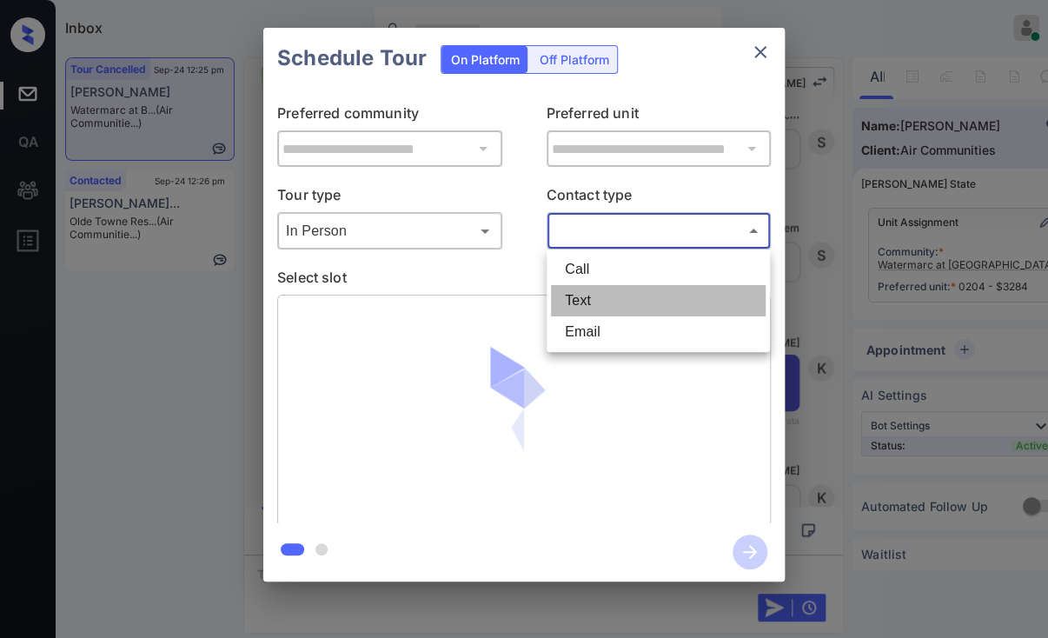
click at [590, 296] on li "Text" at bounding box center [658, 300] width 215 height 31
type input "****"
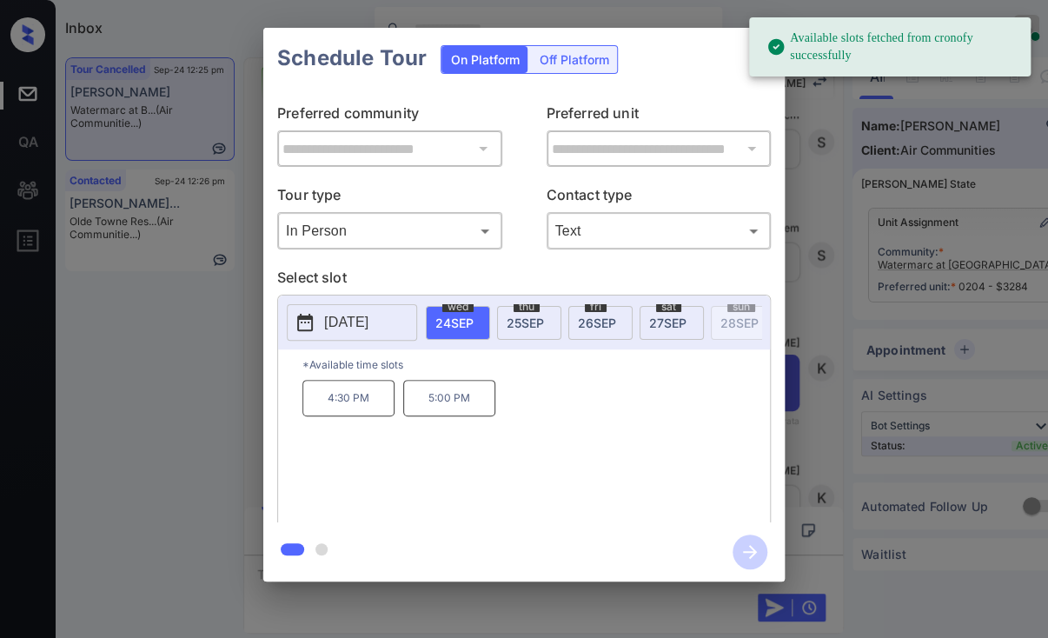
click at [346, 411] on p "4:30 PM" at bounding box center [348, 398] width 92 height 36
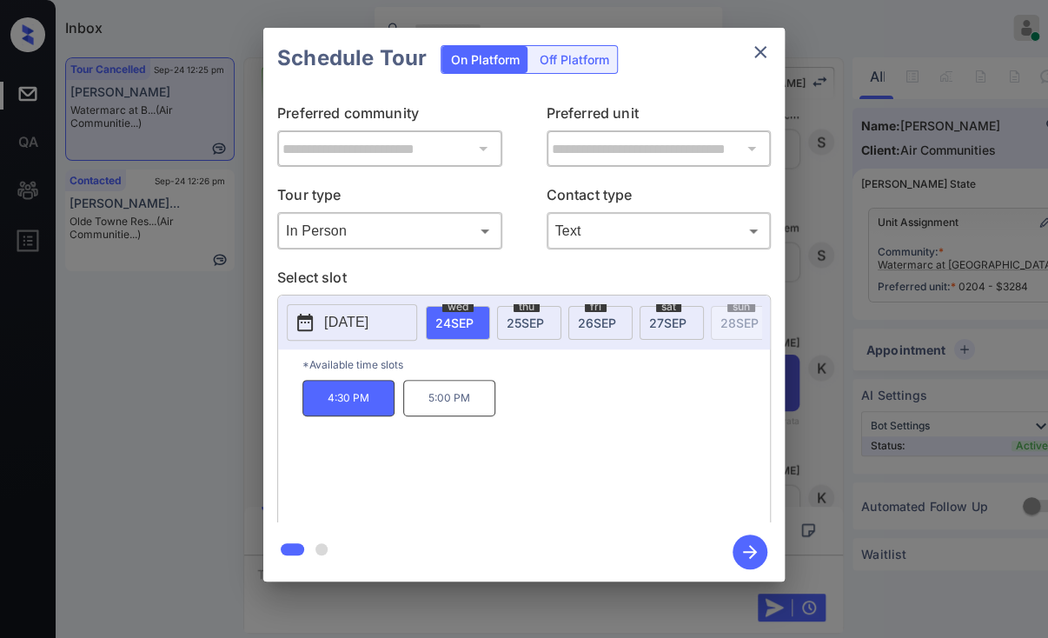
click at [748, 554] on icon "button" at bounding box center [749, 551] width 35 height 35
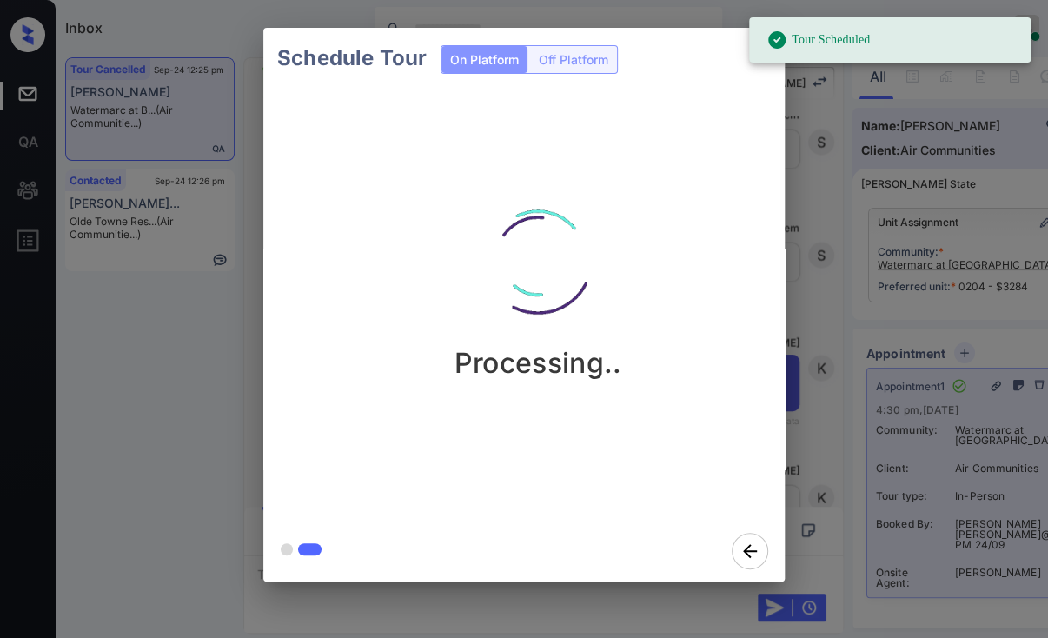
click at [175, 354] on div "Schedule Tour On Platform Off Platform Processing.." at bounding box center [524, 304] width 1048 height 609
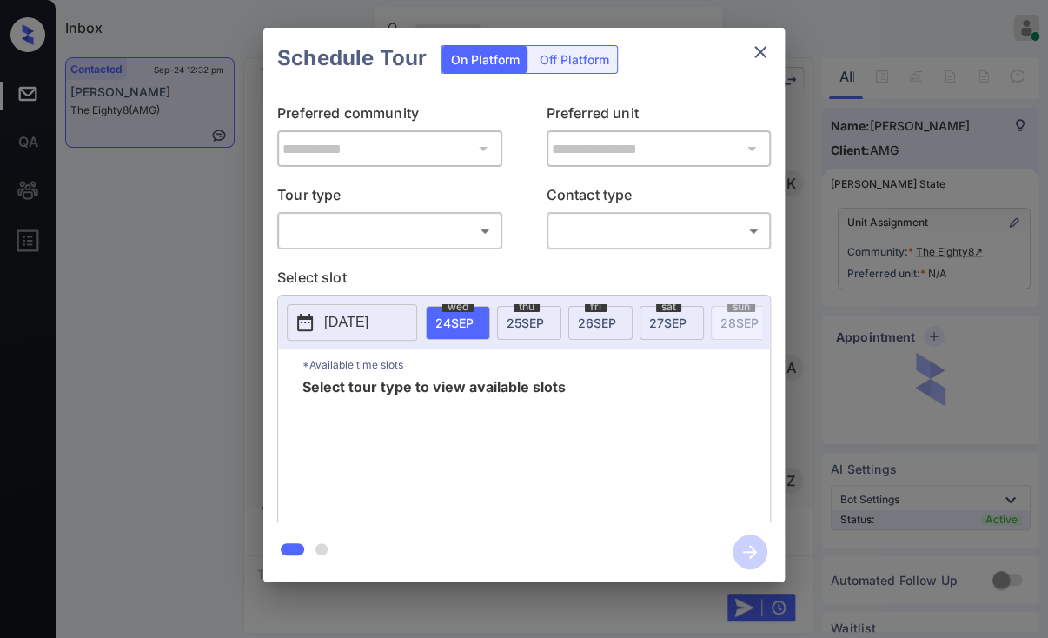
scroll to position [556, 0]
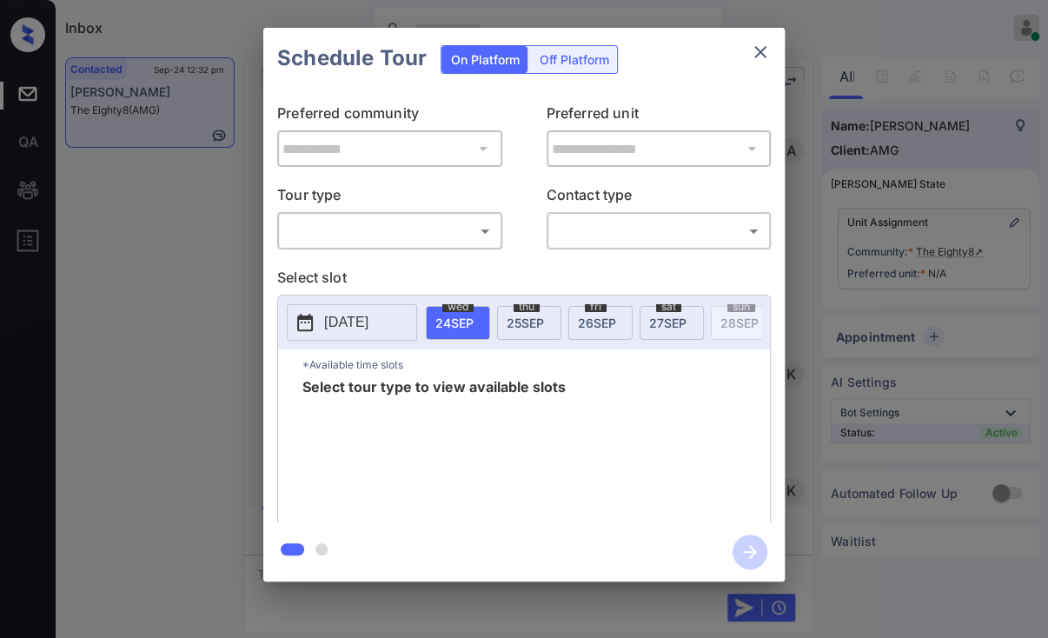
click at [361, 227] on body "Inbox Danielle Dela Cruz Online Set yourself offline Set yourself on break Prof…" at bounding box center [524, 319] width 1048 height 638
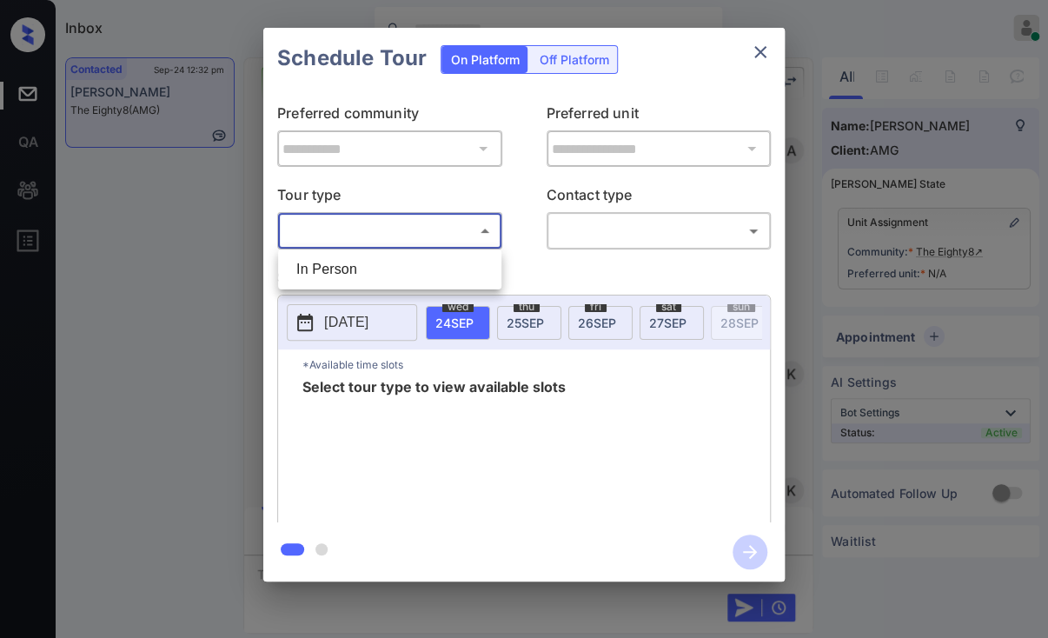
click at [334, 257] on li "In Person" at bounding box center [389, 269] width 215 height 31
type input "********"
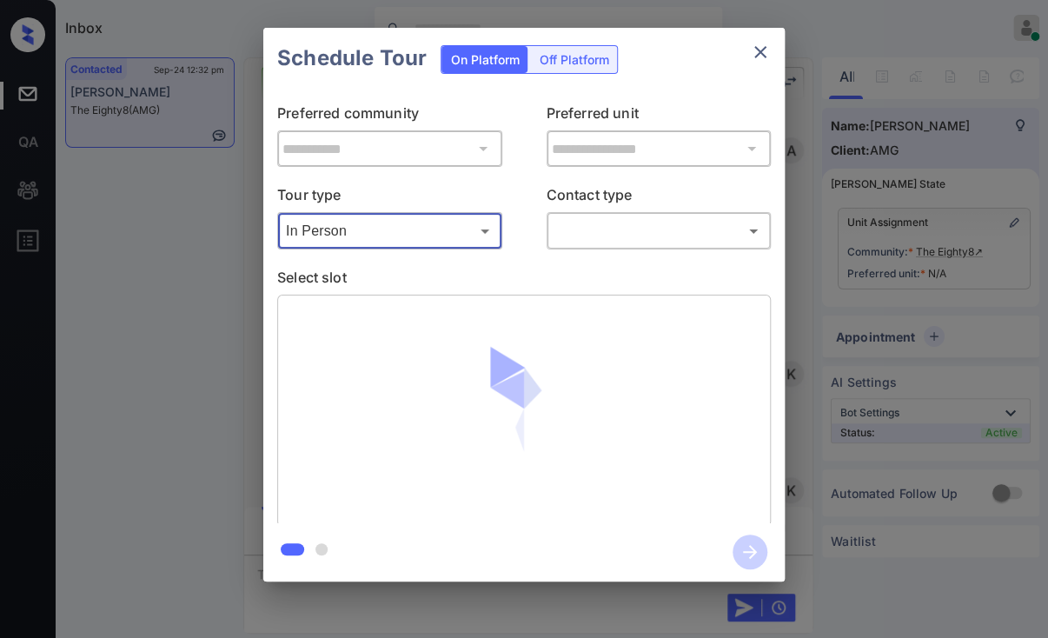
click at [754, 56] on icon "close" at bounding box center [760, 52] width 21 height 21
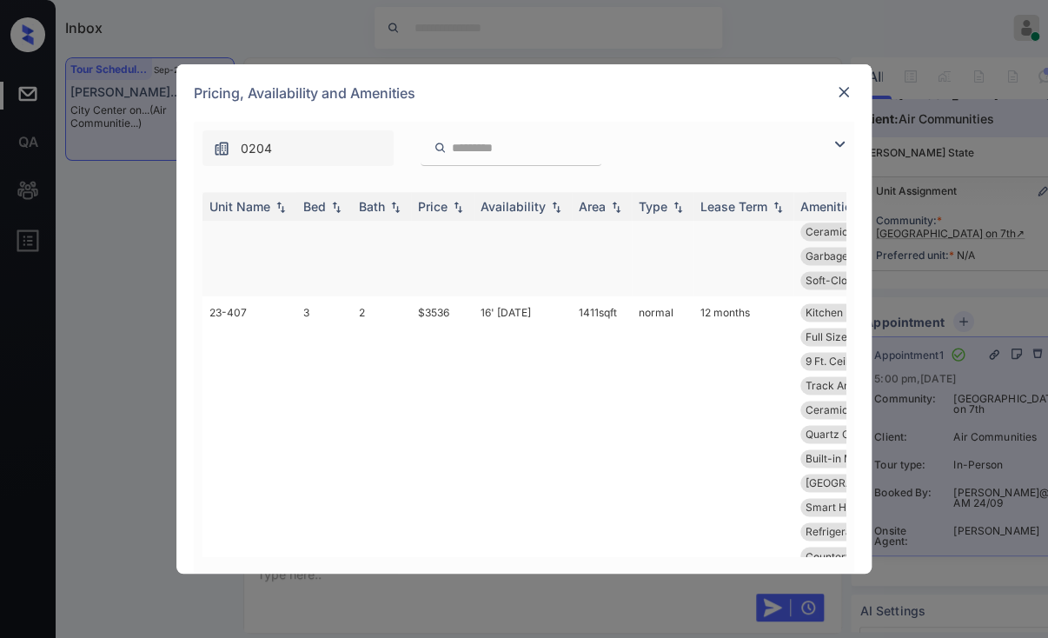
scroll to position [1043, 0]
click at [305, 206] on div "Bed" at bounding box center [314, 206] width 23 height 15
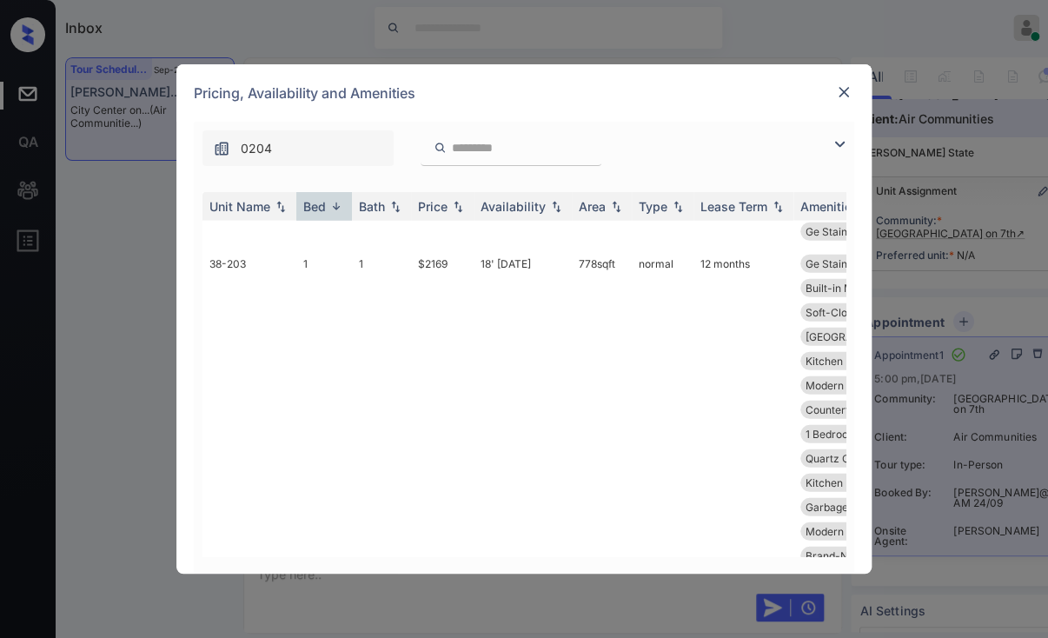
scroll to position [17586, 0]
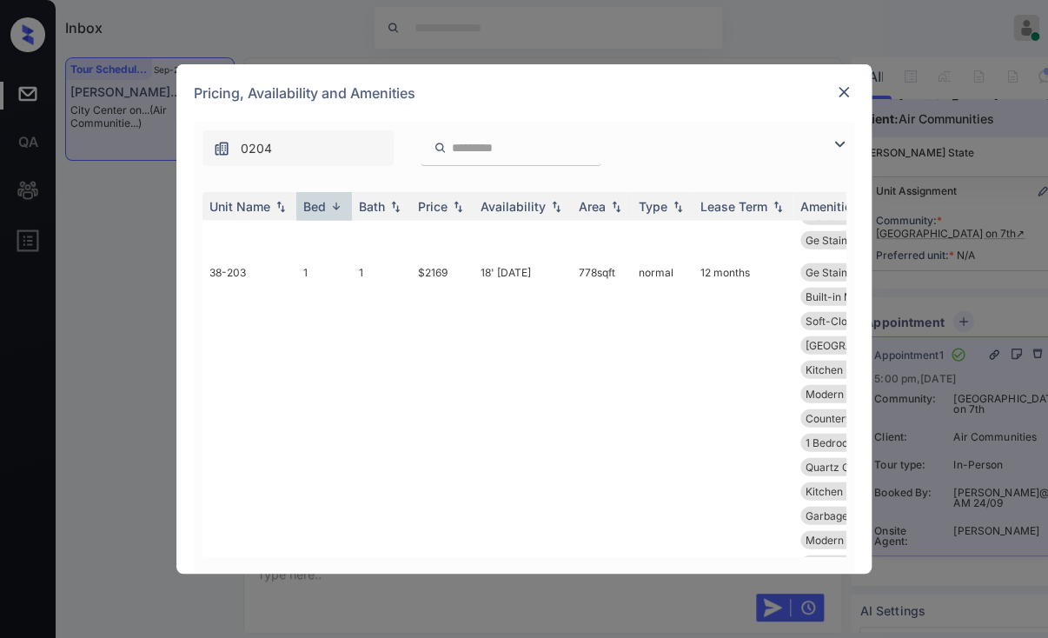
drag, startPoint x: 442, startPoint y: 411, endPoint x: 491, endPoint y: 411, distance: 48.7
drag, startPoint x: 428, startPoint y: 408, endPoint x: 455, endPoint y: 408, distance: 26.9
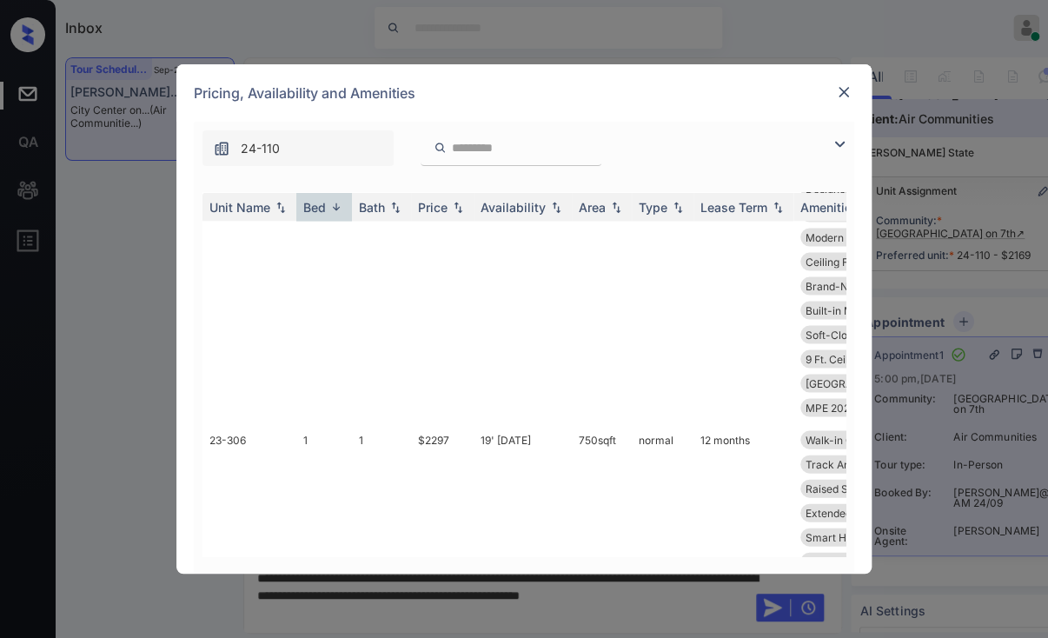
scroll to position [17064, 0]
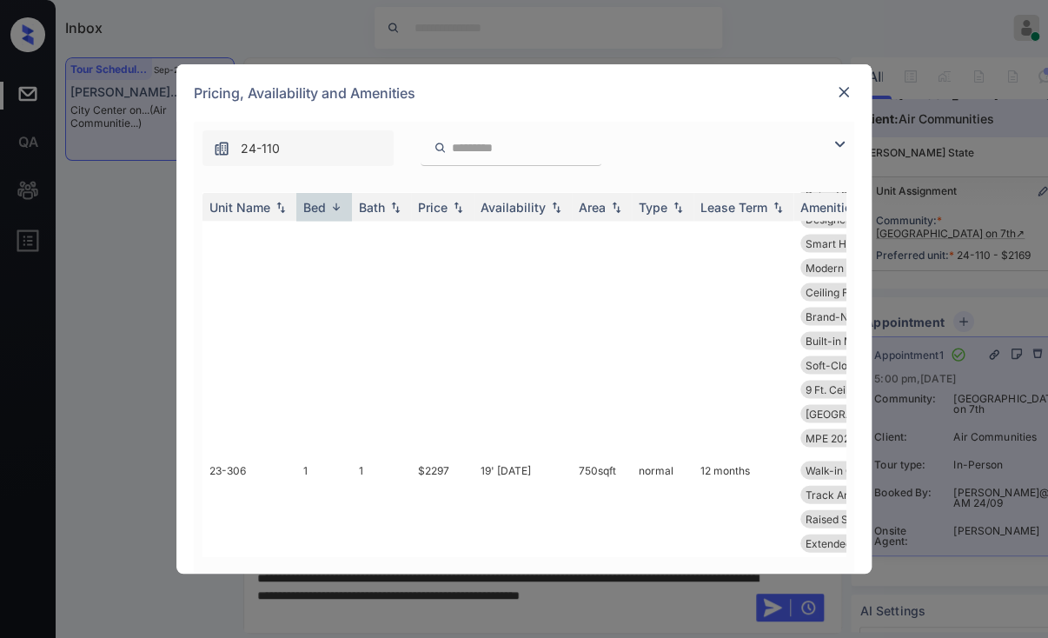
drag, startPoint x: 411, startPoint y: 280, endPoint x: 449, endPoint y: 286, distance: 38.7
copy td "$2169"
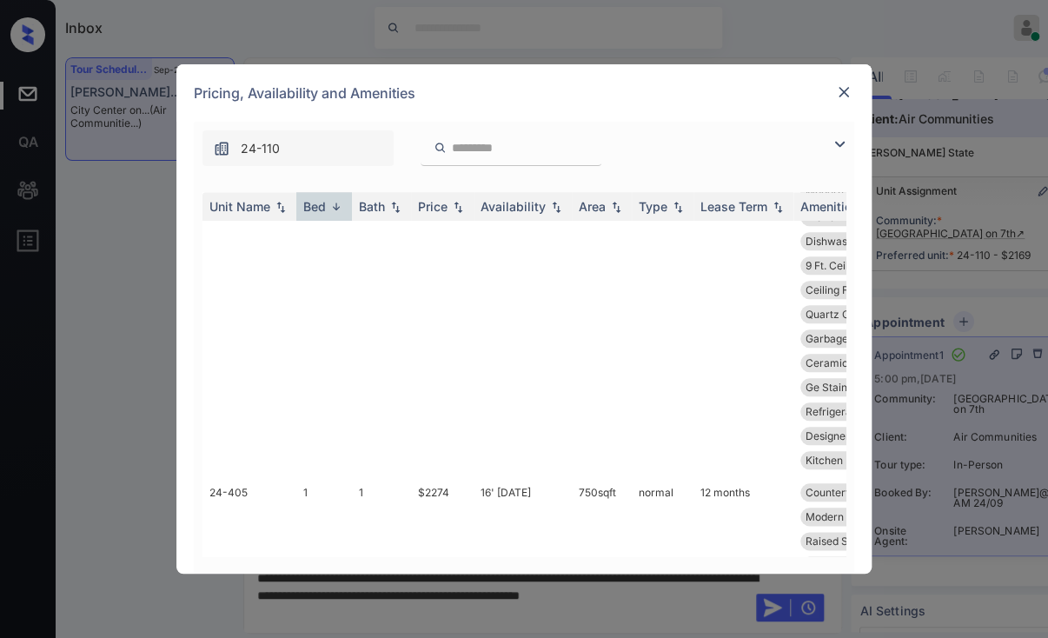
scroll to position [16282, 0]
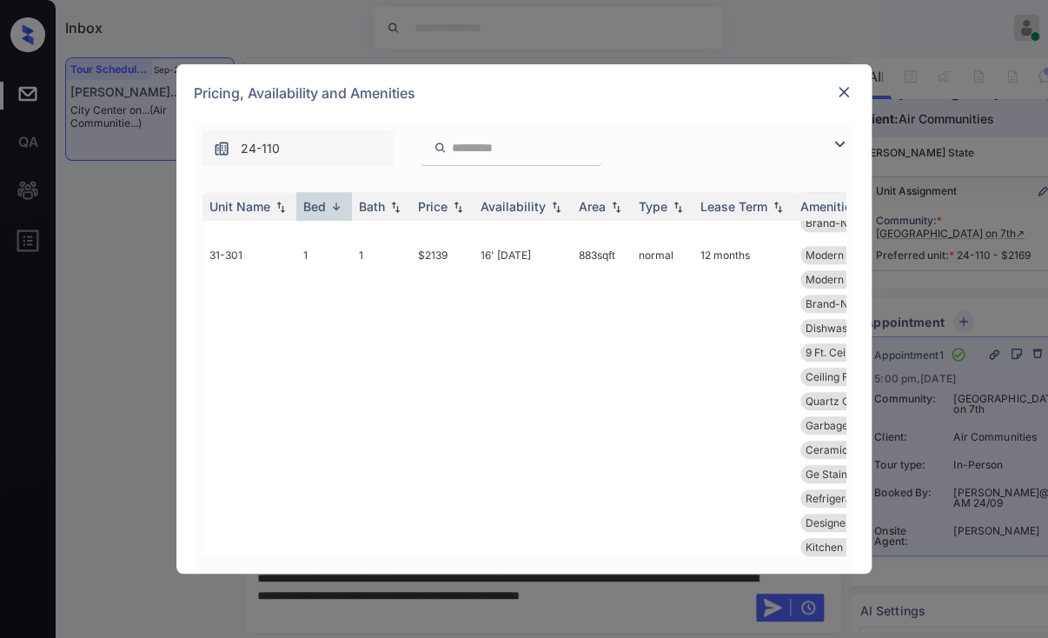
copy td "$2139"
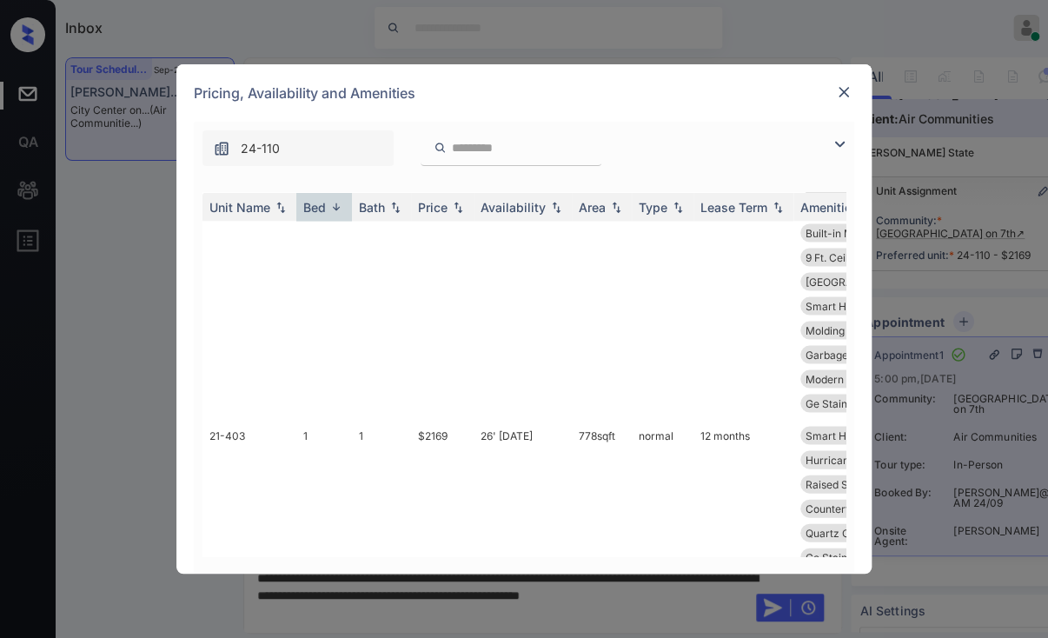
scroll to position [14632, 0]
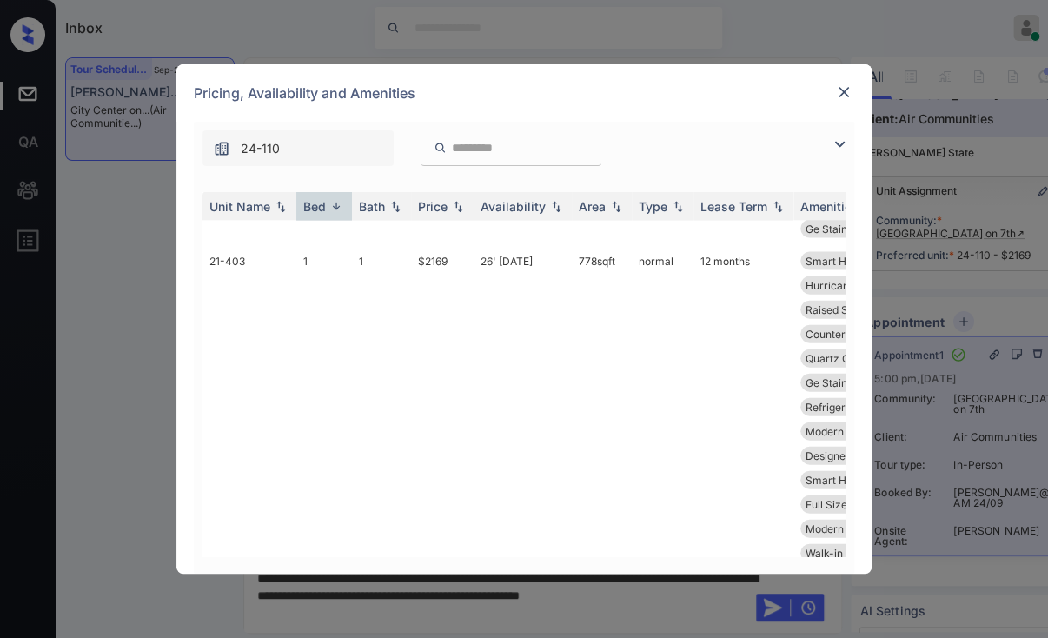
drag, startPoint x: 405, startPoint y: 395, endPoint x: 450, endPoint y: 395, distance: 45.2
copy tr "$1738"
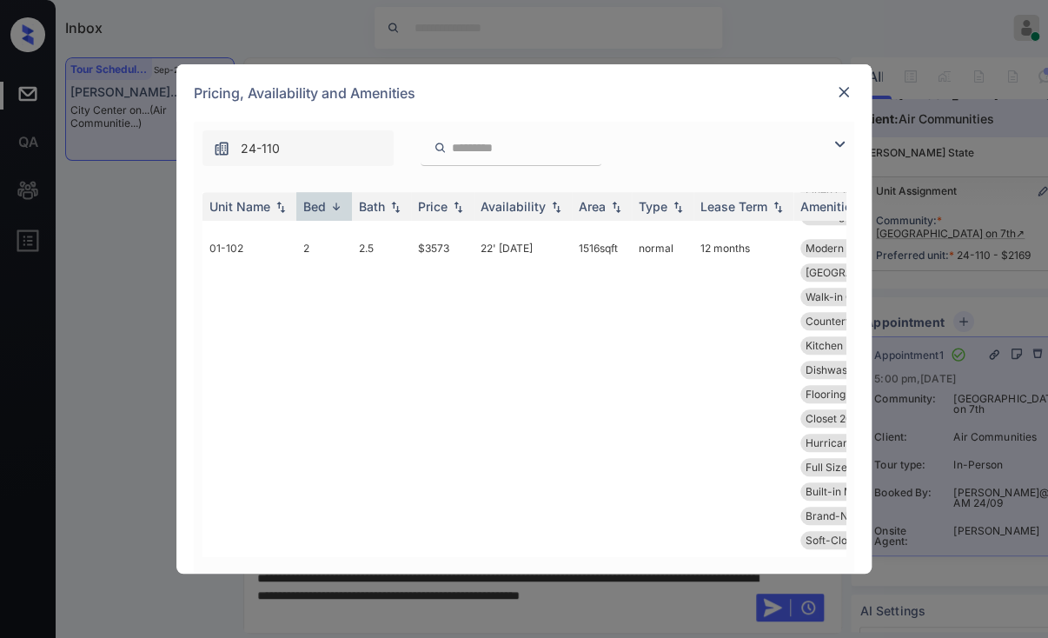
scroll to position [7855, 0]
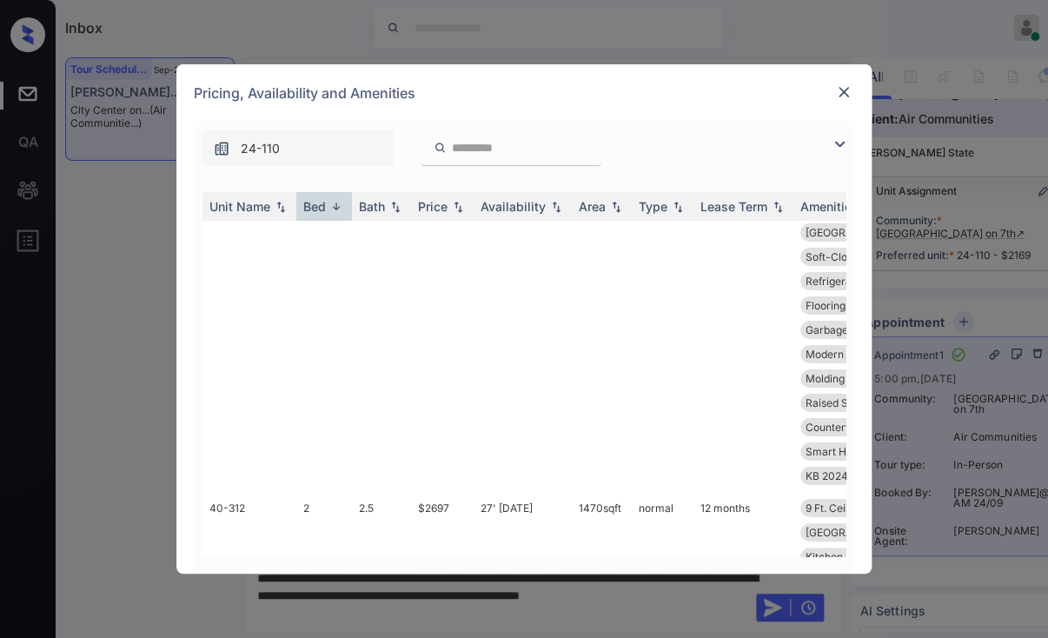
click at [842, 88] on img at bounding box center [843, 91] width 17 height 17
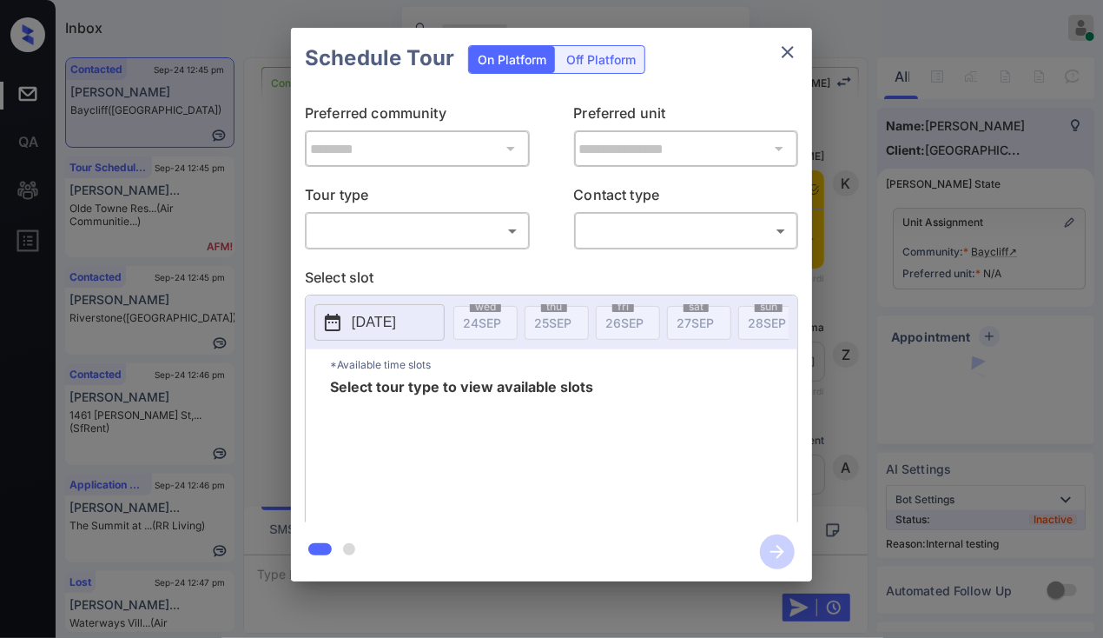
scroll to position [1692, 0]
click at [386, 212] on div "​ ​" at bounding box center [417, 230] width 225 height 37
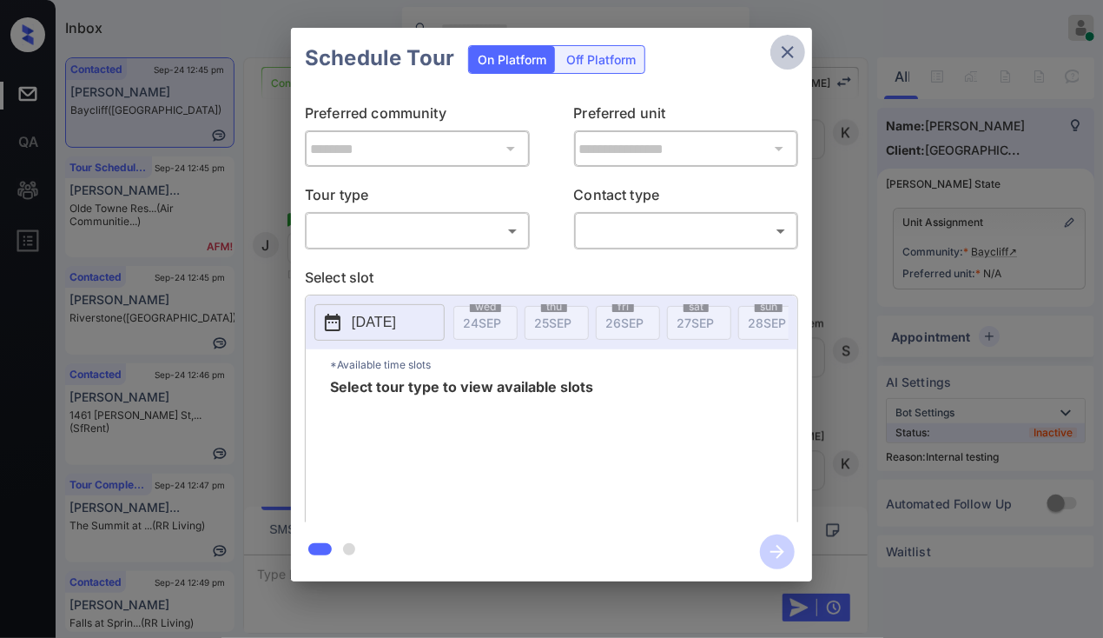
click at [785, 43] on icon "close" at bounding box center [788, 52] width 21 height 21
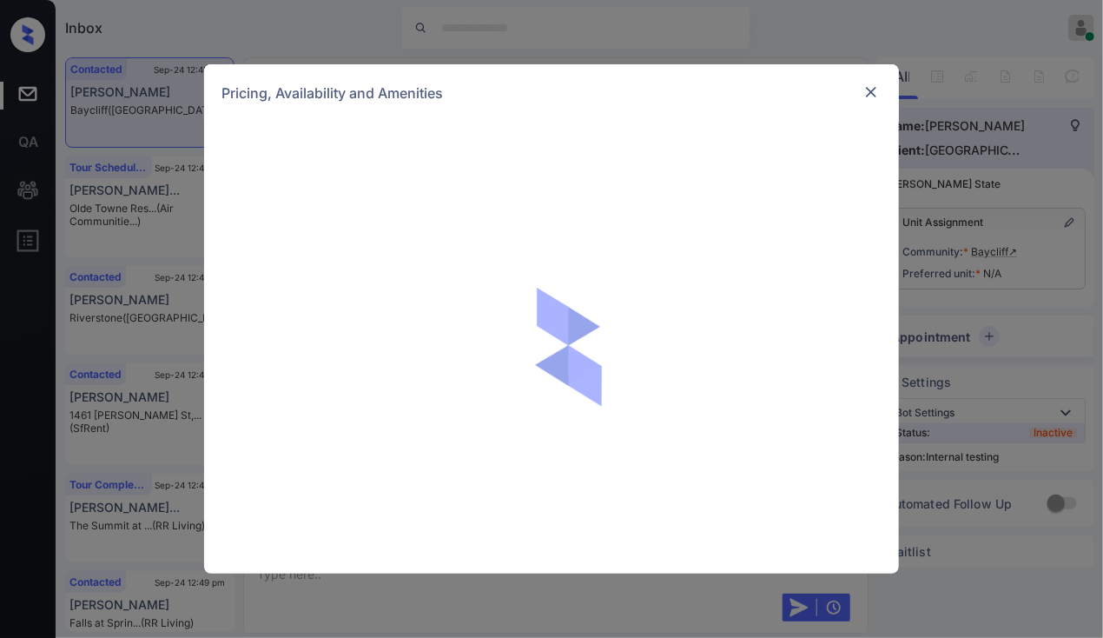
scroll to position [3516, 0]
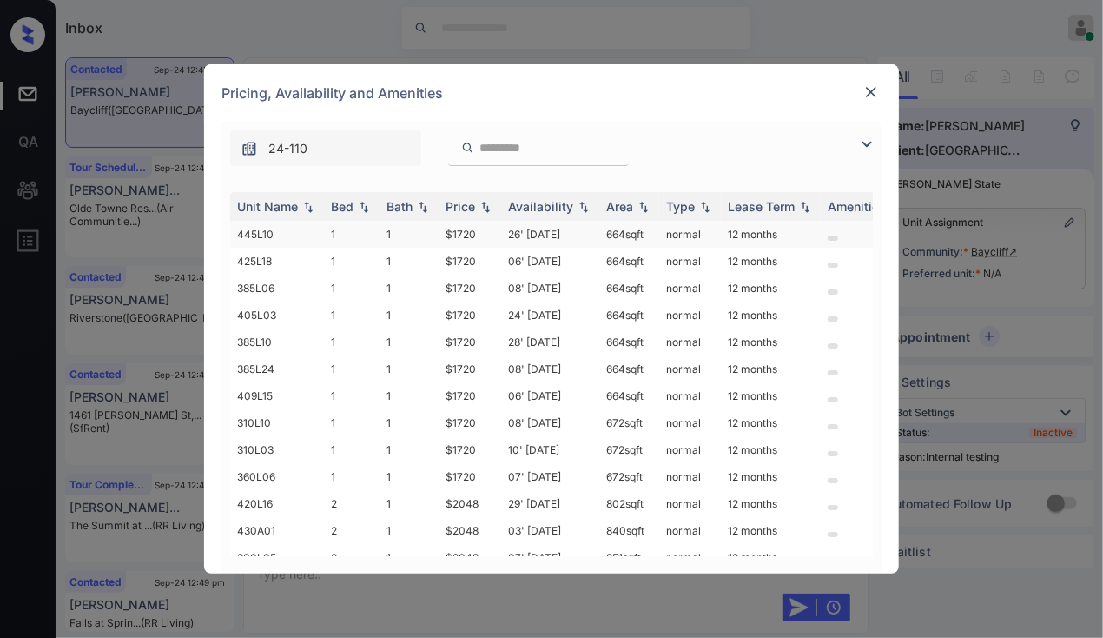
click at [334, 226] on td "1" at bounding box center [352, 234] width 56 height 27
click at [322, 234] on td "445L10" at bounding box center [277, 234] width 94 height 27
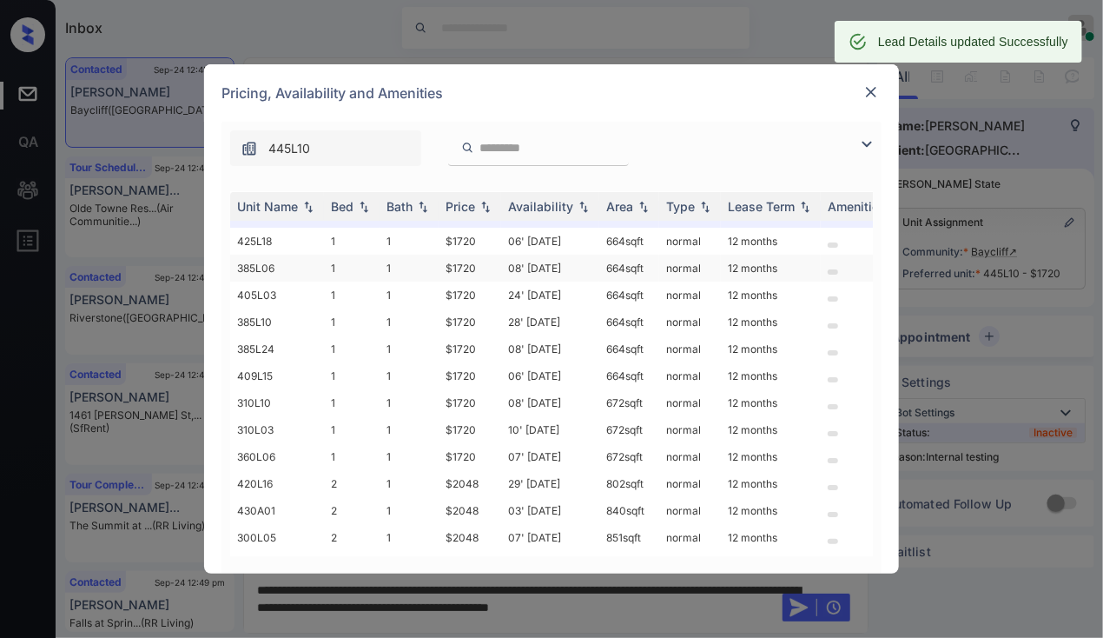
scroll to position [0, 0]
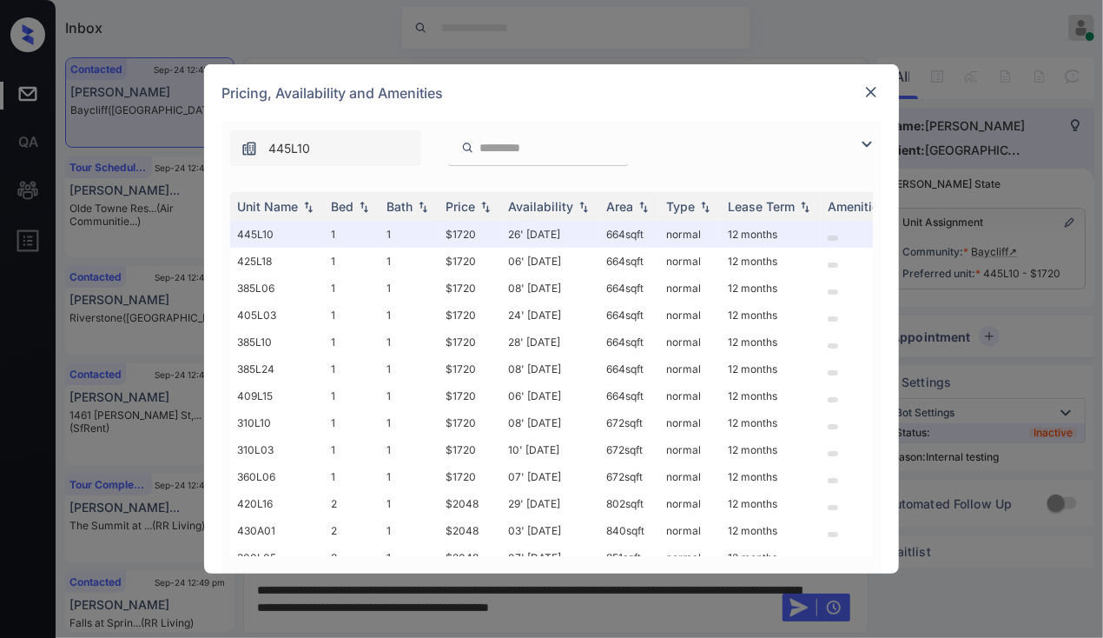
click at [872, 91] on img at bounding box center [871, 91] width 17 height 17
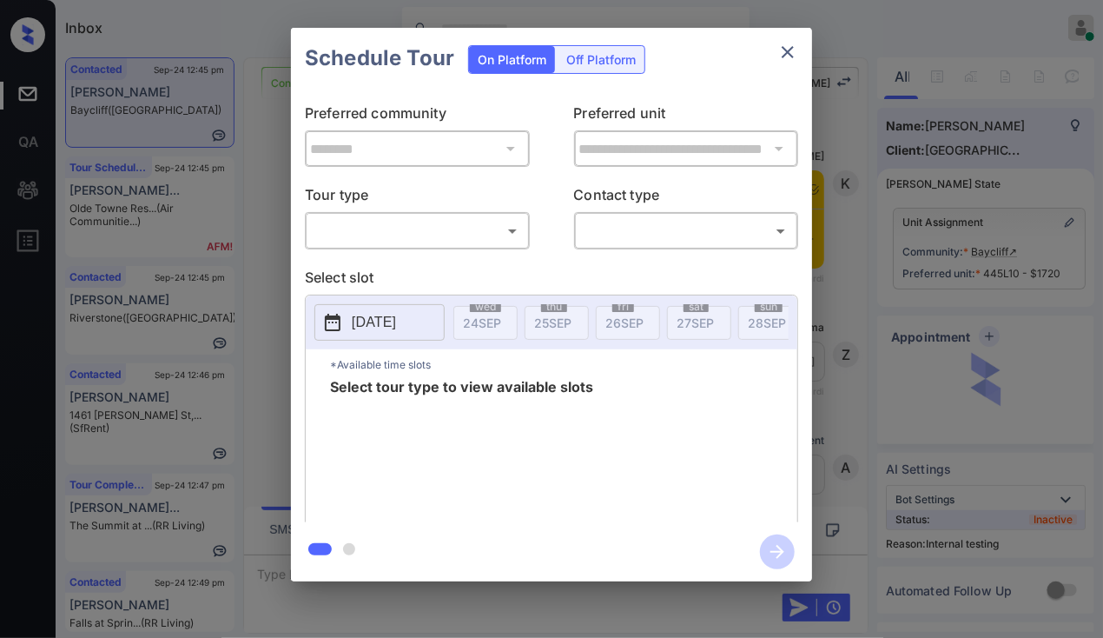
scroll to position [434, 0]
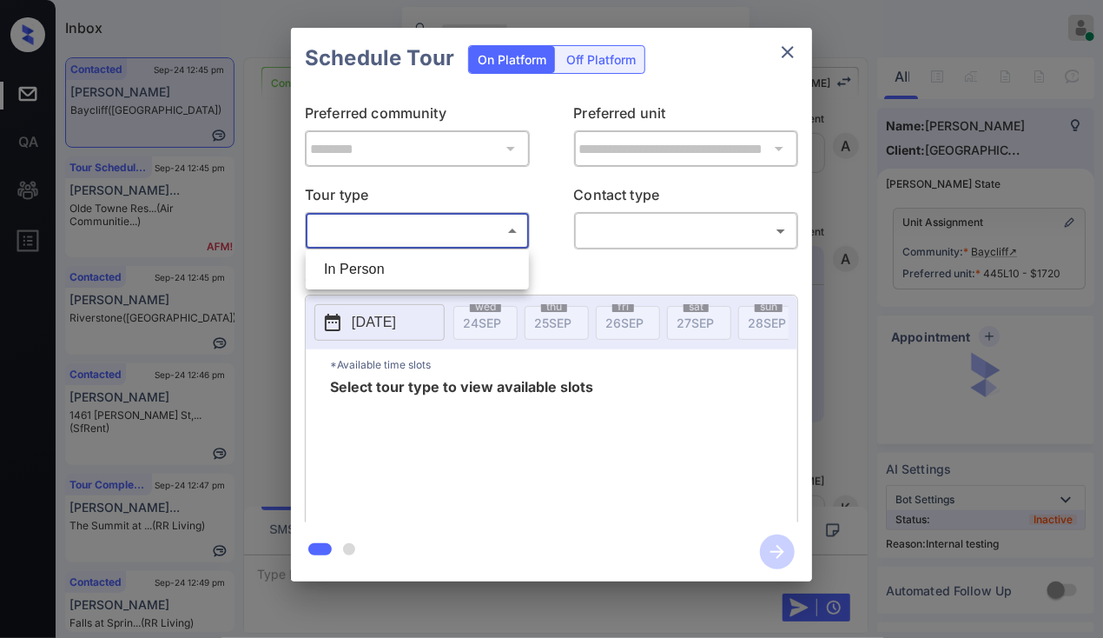
click at [398, 235] on body "Inbox [PERSON_NAME] [PERSON_NAME] Online Set yourself offline Set yourself on b…" at bounding box center [551, 319] width 1103 height 638
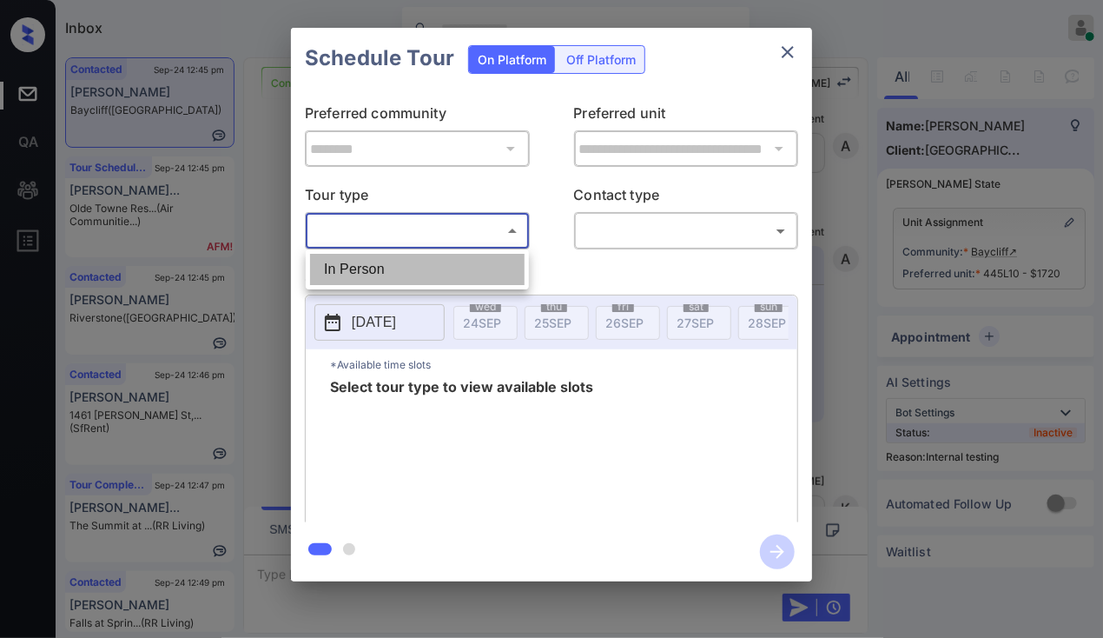
drag, startPoint x: 341, startPoint y: 266, endPoint x: 566, endPoint y: 227, distance: 229.2
click at [341, 266] on li "In Person" at bounding box center [417, 269] width 215 height 31
type input "********"
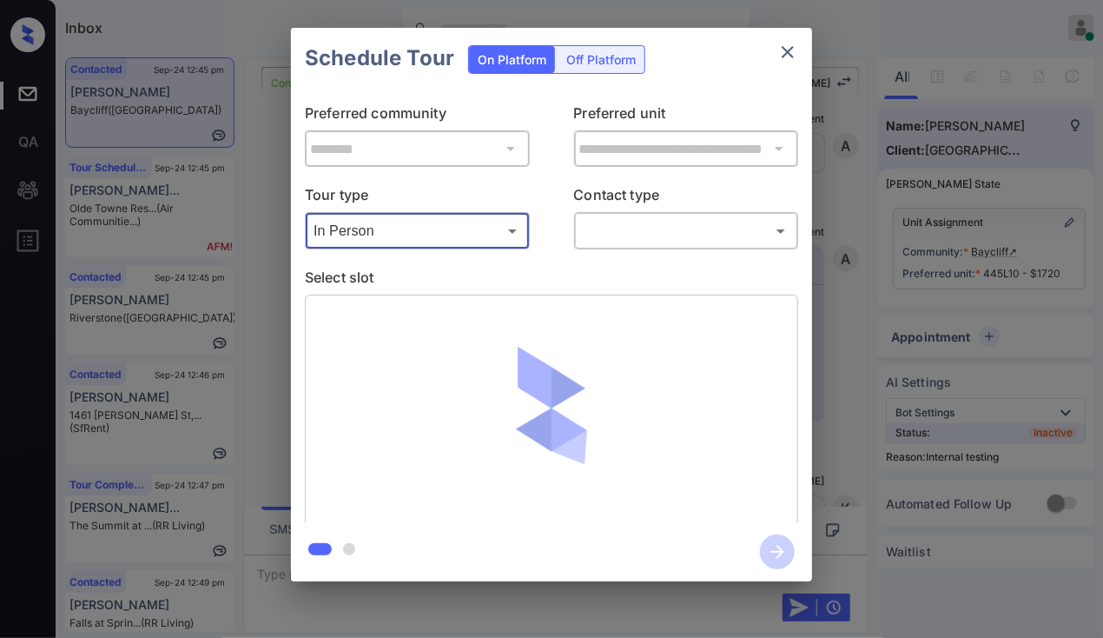
click at [623, 217] on body "Inbox Danielle Dela Cruz Online Set yourself offline Set yourself on break Prof…" at bounding box center [551, 319] width 1103 height 638
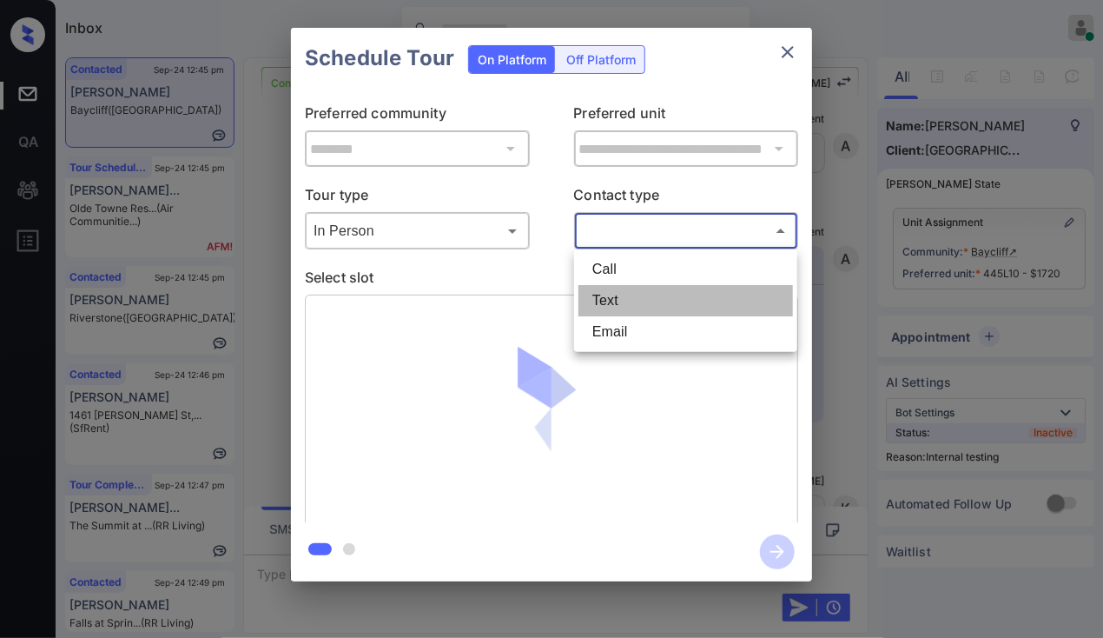
click at [605, 295] on li "Text" at bounding box center [686, 300] width 215 height 31
type input "****"
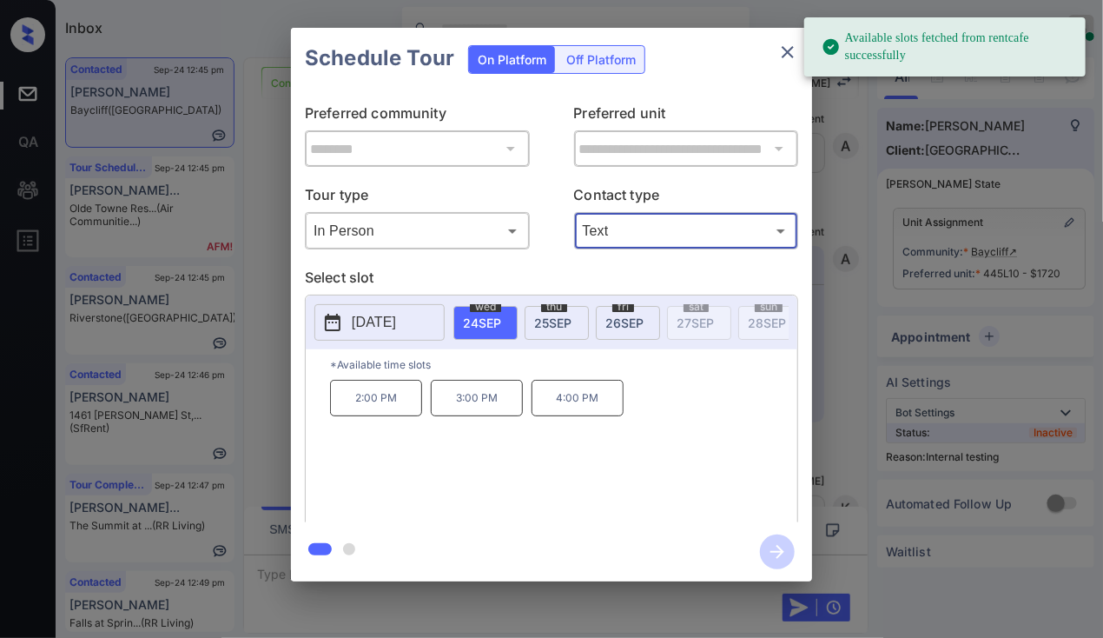
click at [629, 319] on span "[DATE]" at bounding box center [625, 322] width 38 height 15
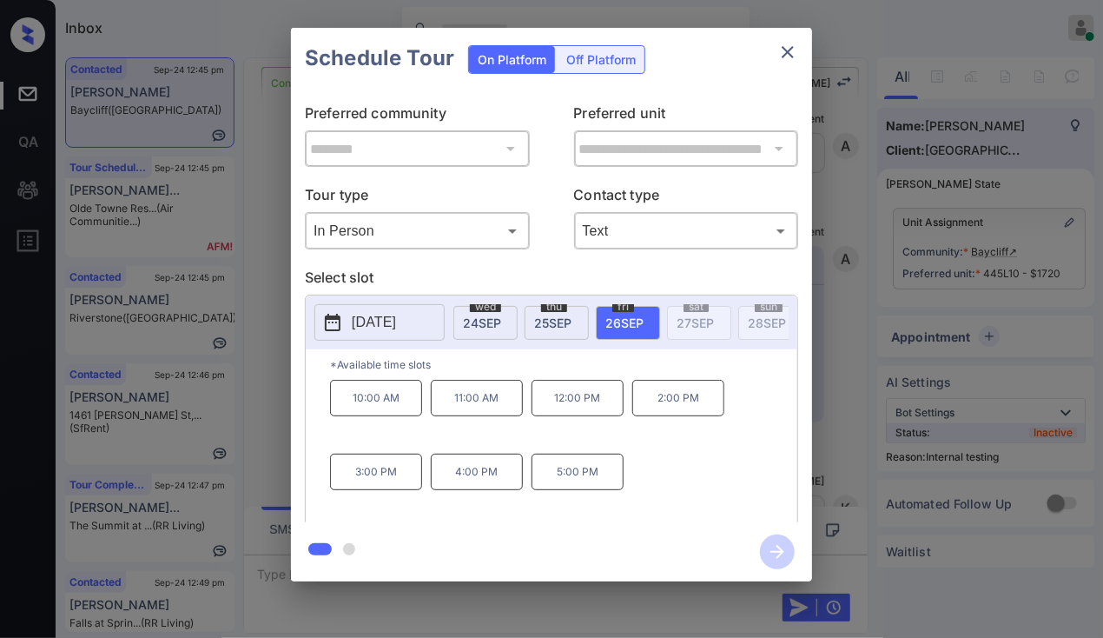
click at [268, 380] on div "**********" at bounding box center [551, 304] width 1103 height 609
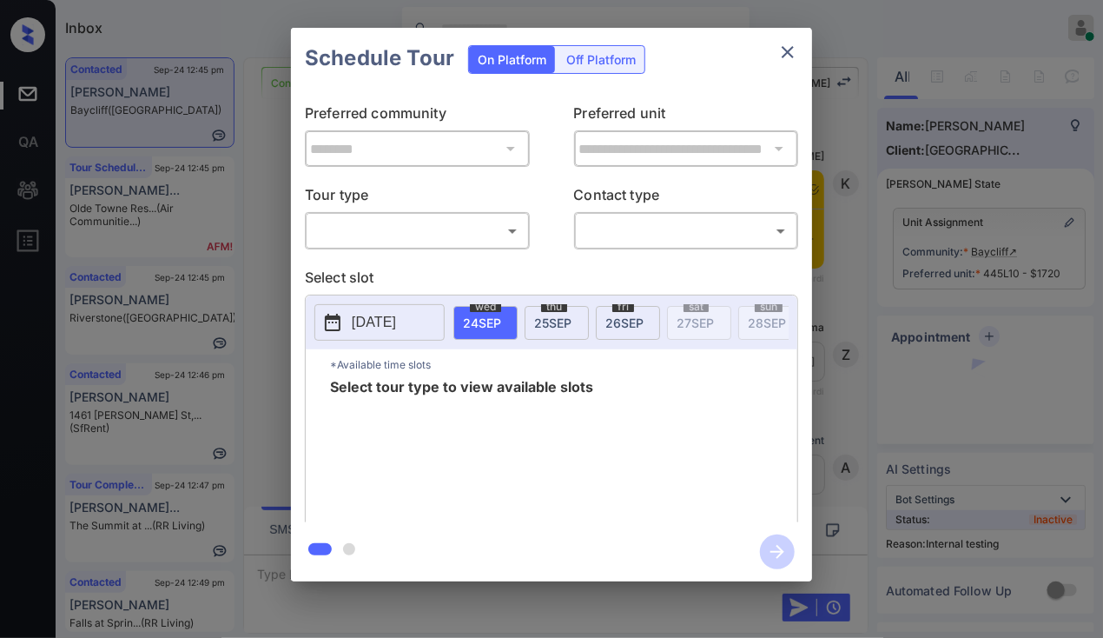
scroll to position [3041, 0]
click at [358, 232] on body "Inbox [PERSON_NAME] [PERSON_NAME] Online Set yourself offline Set yourself on b…" at bounding box center [551, 319] width 1103 height 638
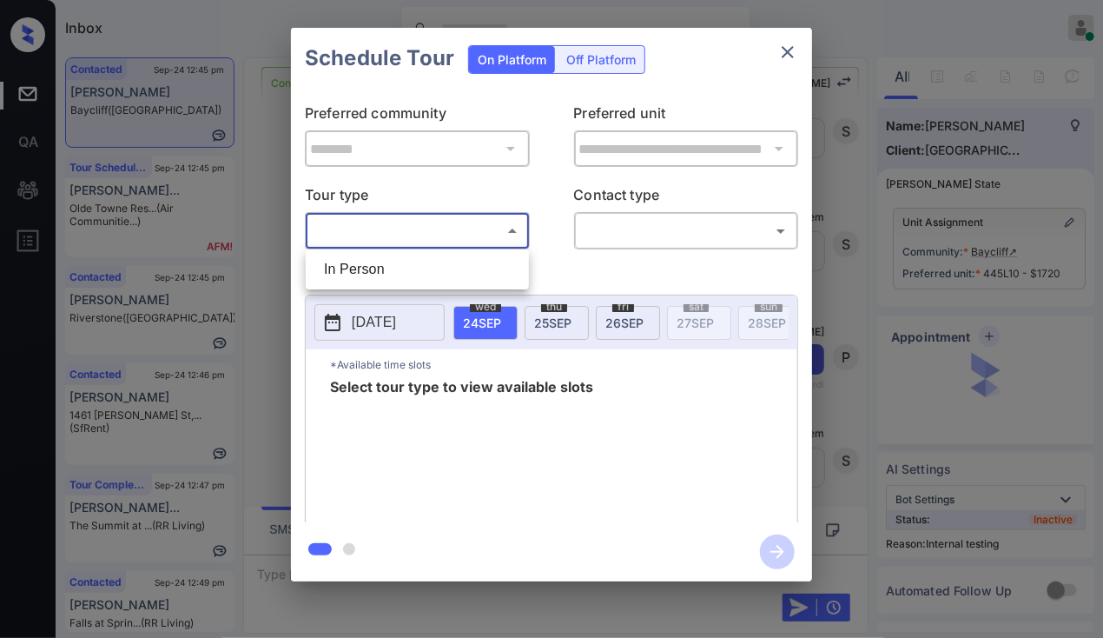
click at [357, 270] on li "In Person" at bounding box center [417, 269] width 215 height 31
type input "********"
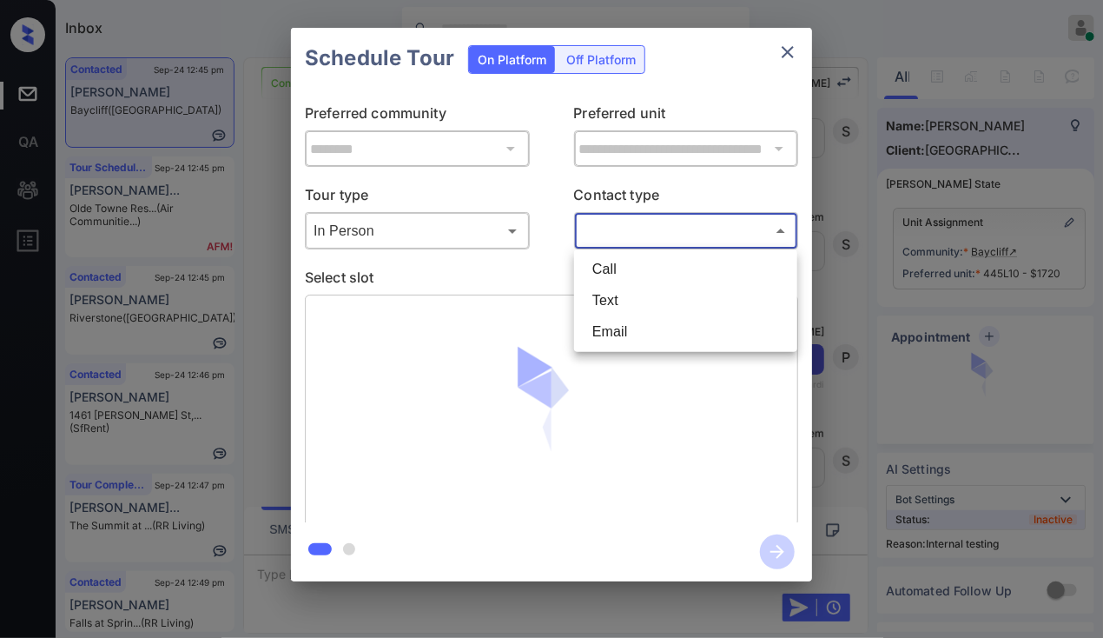
click at [692, 235] on body "Inbox Danielle Dela Cruz Online Set yourself offline Set yourself on break Prof…" at bounding box center [551, 319] width 1103 height 638
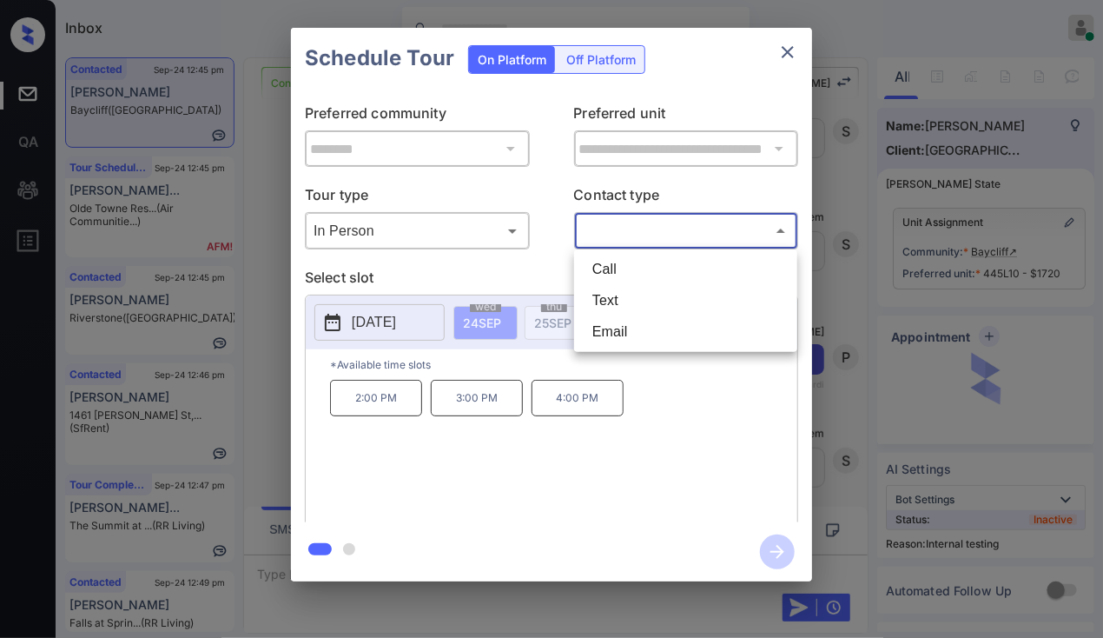
click at [610, 301] on li "Text" at bounding box center [686, 300] width 215 height 31
type input "****"
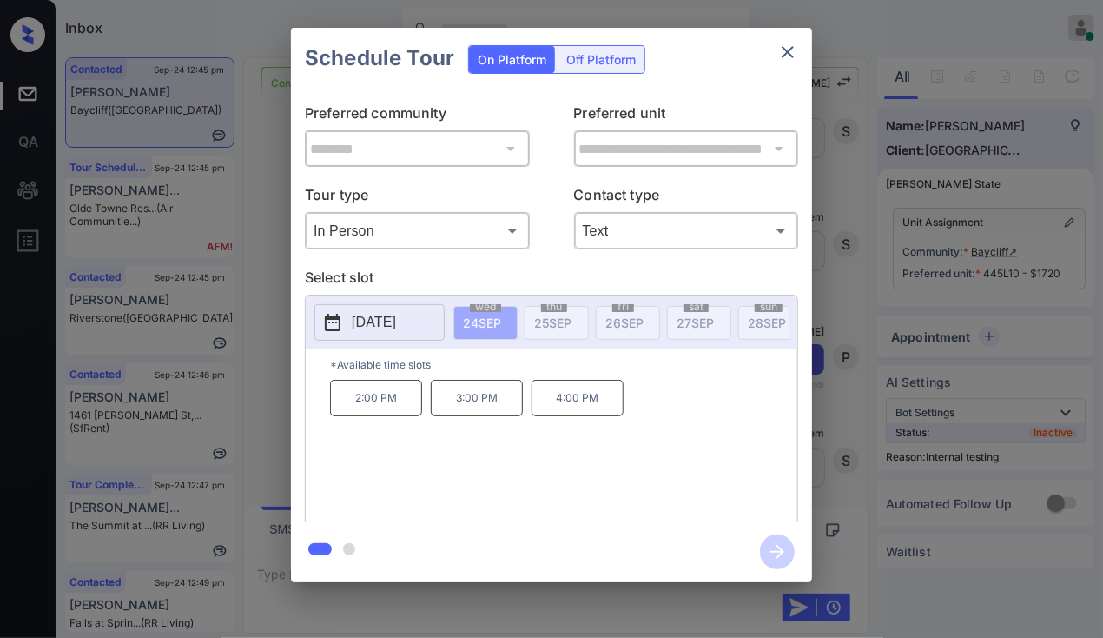
click at [396, 321] on p "[DATE]" at bounding box center [374, 322] width 44 height 21
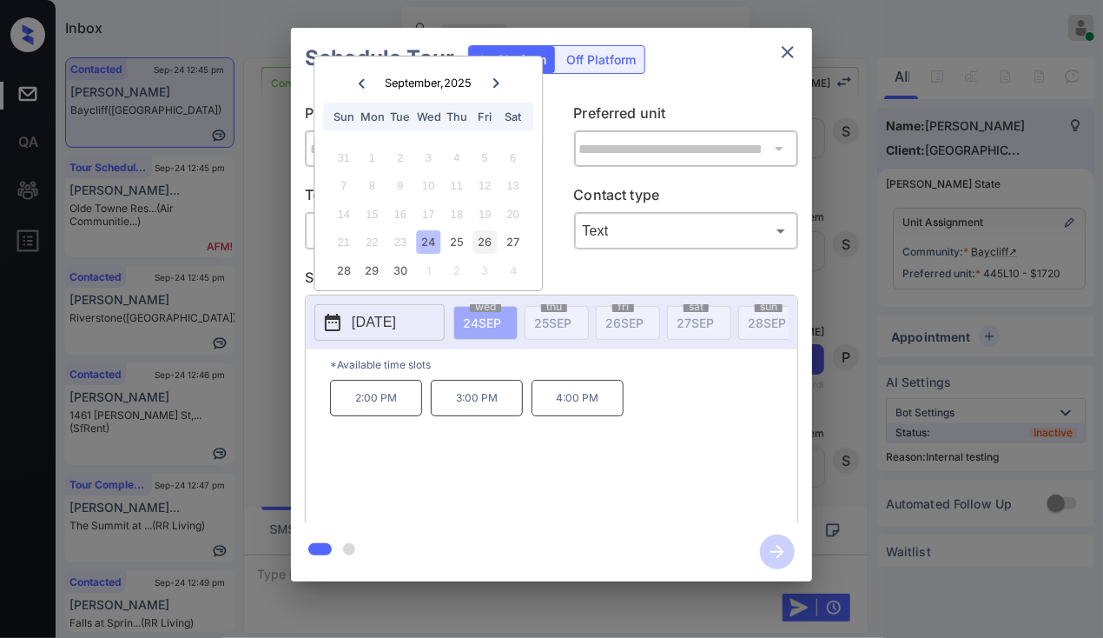
click at [486, 234] on div "26" at bounding box center [485, 241] width 23 height 23
drag, startPoint x: 700, startPoint y: 93, endPoint x: 771, endPoint y: 60, distance: 77.7
click at [701, 92] on div "**********" at bounding box center [551, 306] width 521 height 434
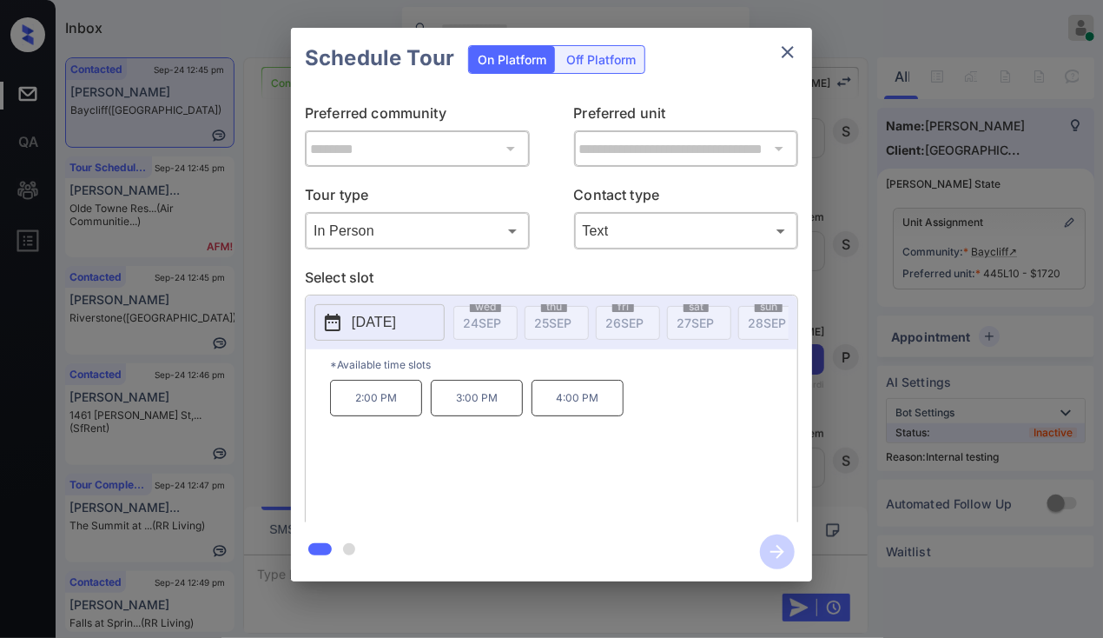
click at [789, 51] on icon "close" at bounding box center [788, 52] width 12 height 12
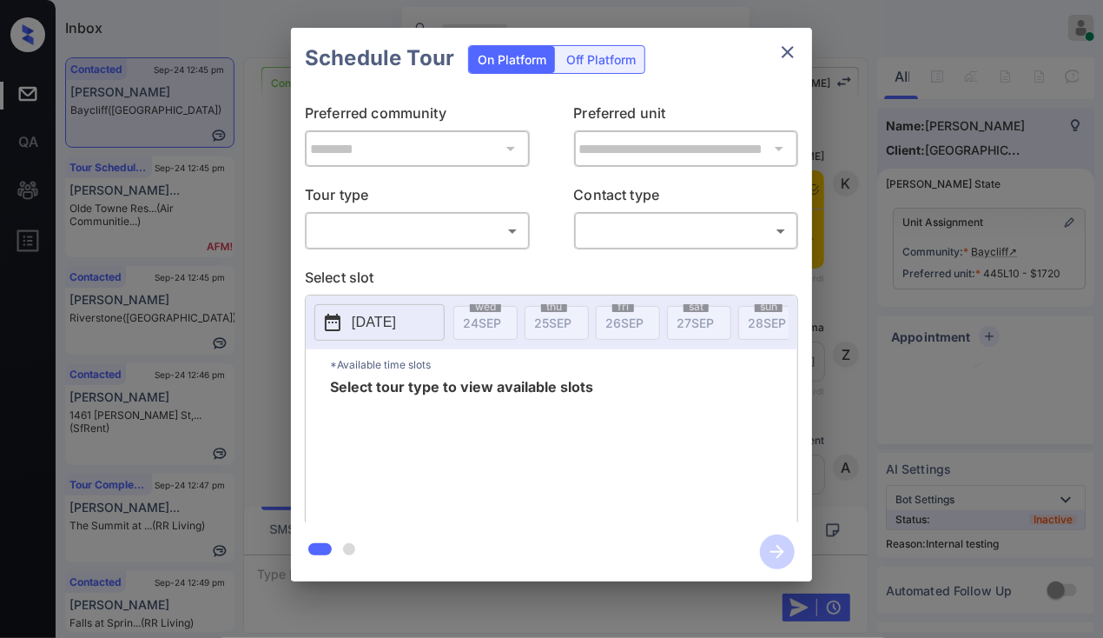
scroll to position [3628, 0]
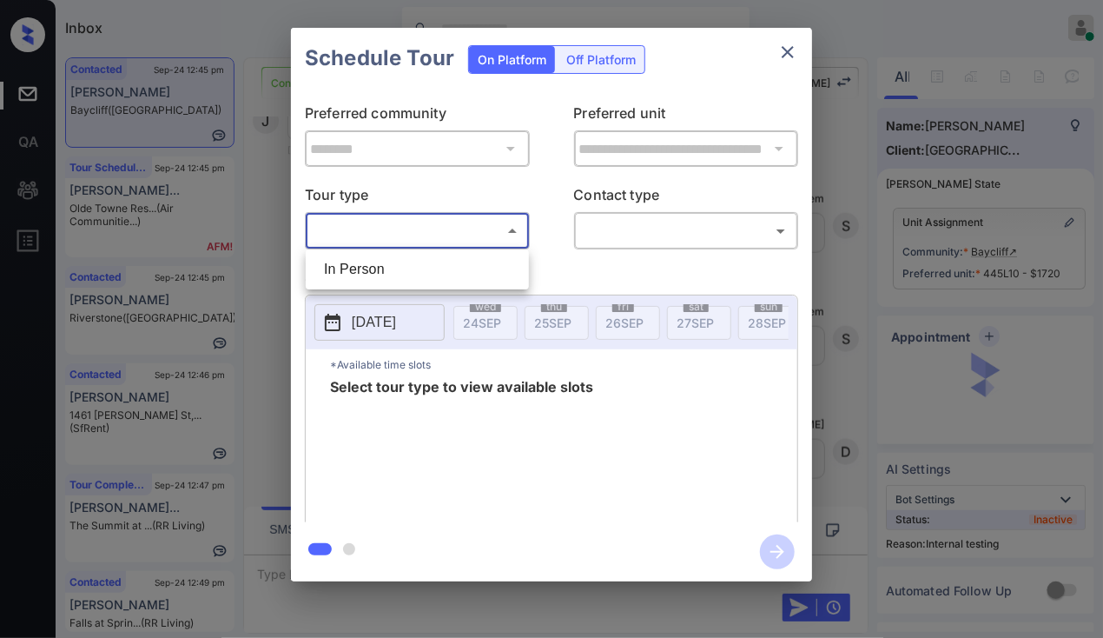
click at [437, 240] on body "Inbox [PERSON_NAME] [PERSON_NAME] Online Set yourself offline Set yourself on b…" at bounding box center [551, 319] width 1103 height 638
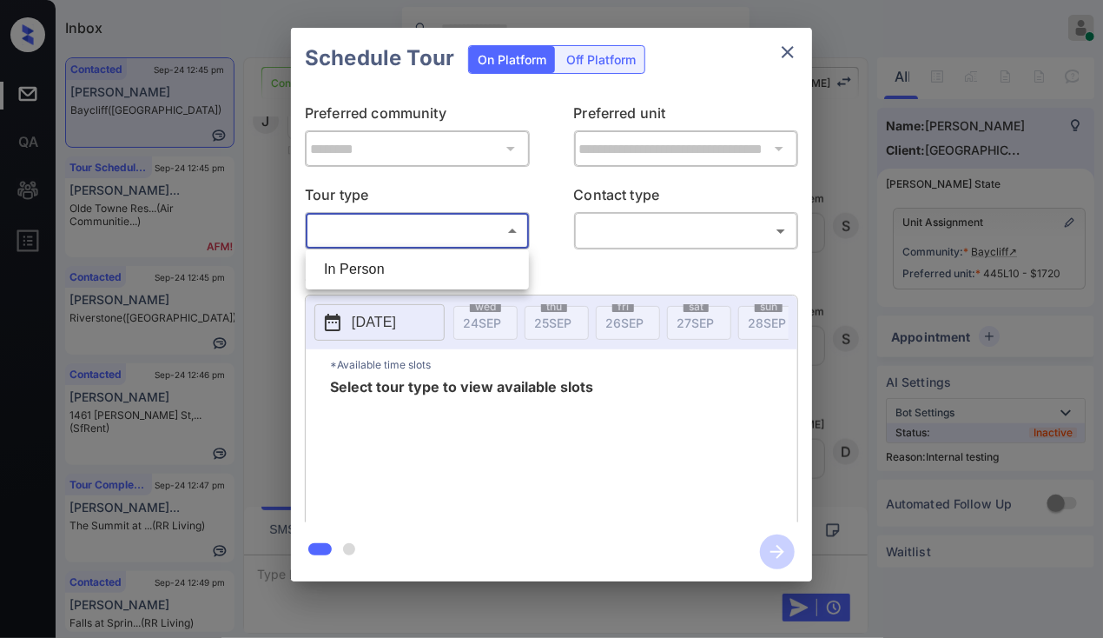
click at [341, 268] on li "In Person" at bounding box center [417, 269] width 215 height 31
type input "********"
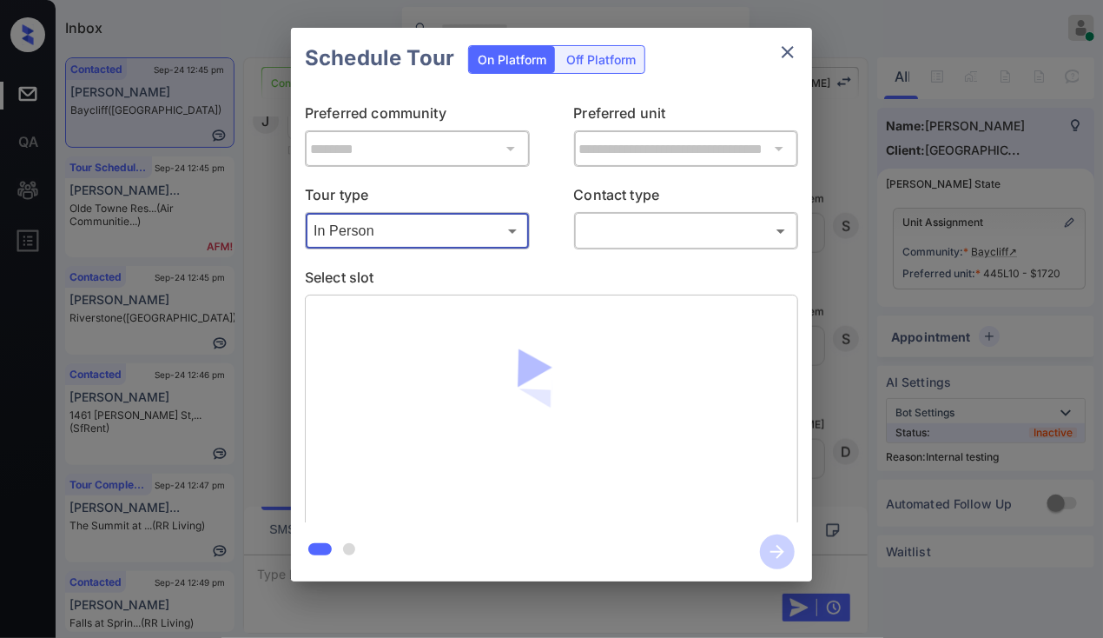
click at [635, 224] on body "Inbox [PERSON_NAME] [PERSON_NAME] Online Set yourself offline Set yourself on b…" at bounding box center [551, 319] width 1103 height 638
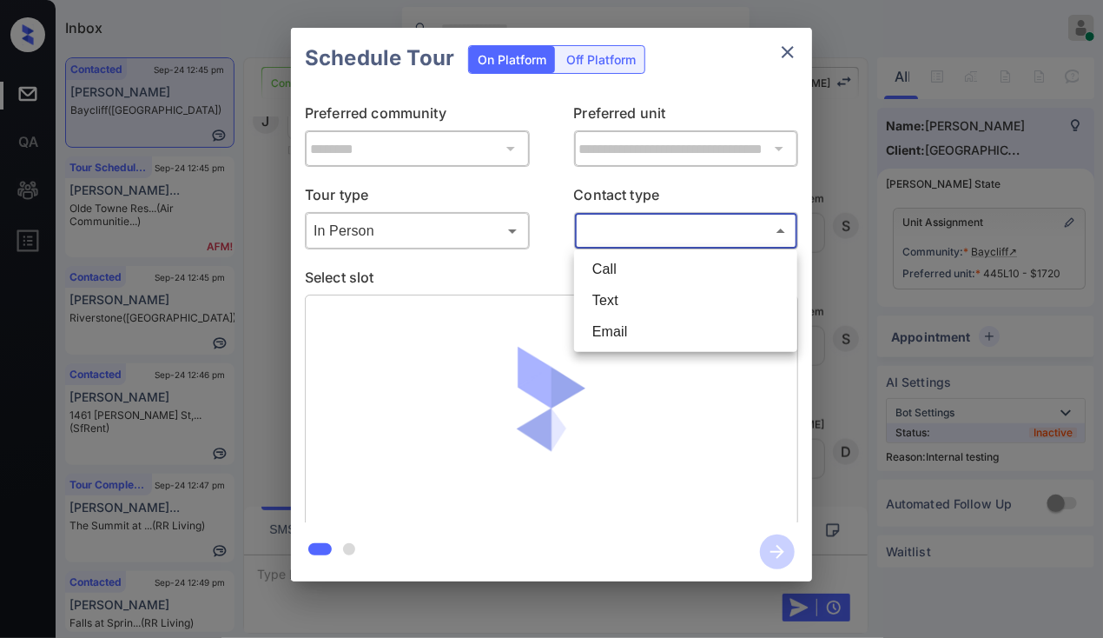
click at [608, 293] on li "Text" at bounding box center [686, 300] width 215 height 31
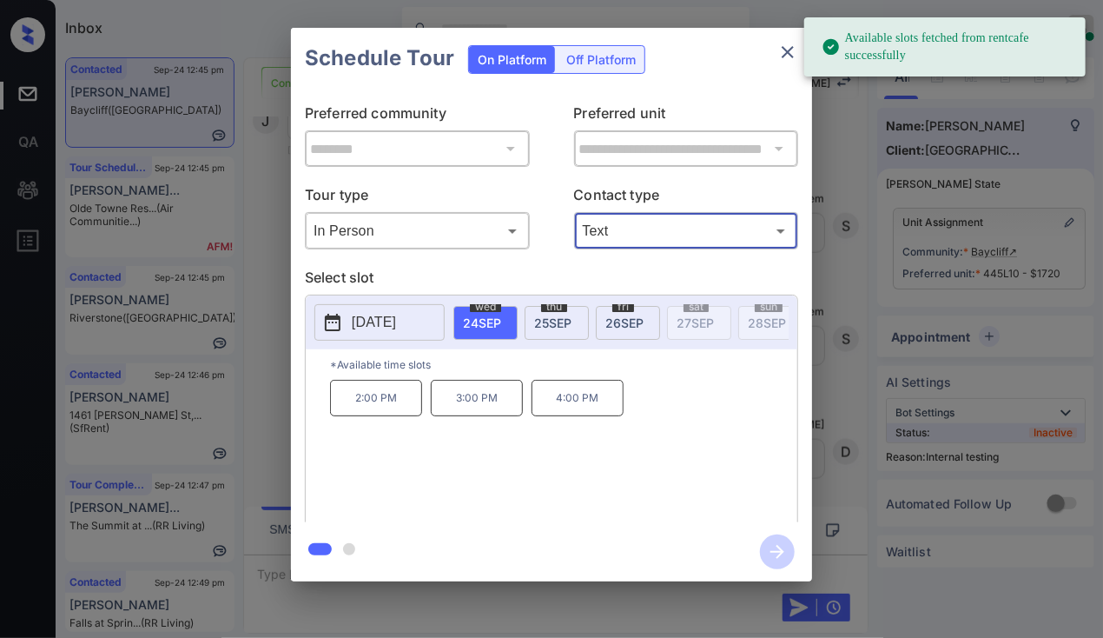
type input "****"
click at [626, 317] on span "[DATE]" at bounding box center [625, 322] width 38 height 15
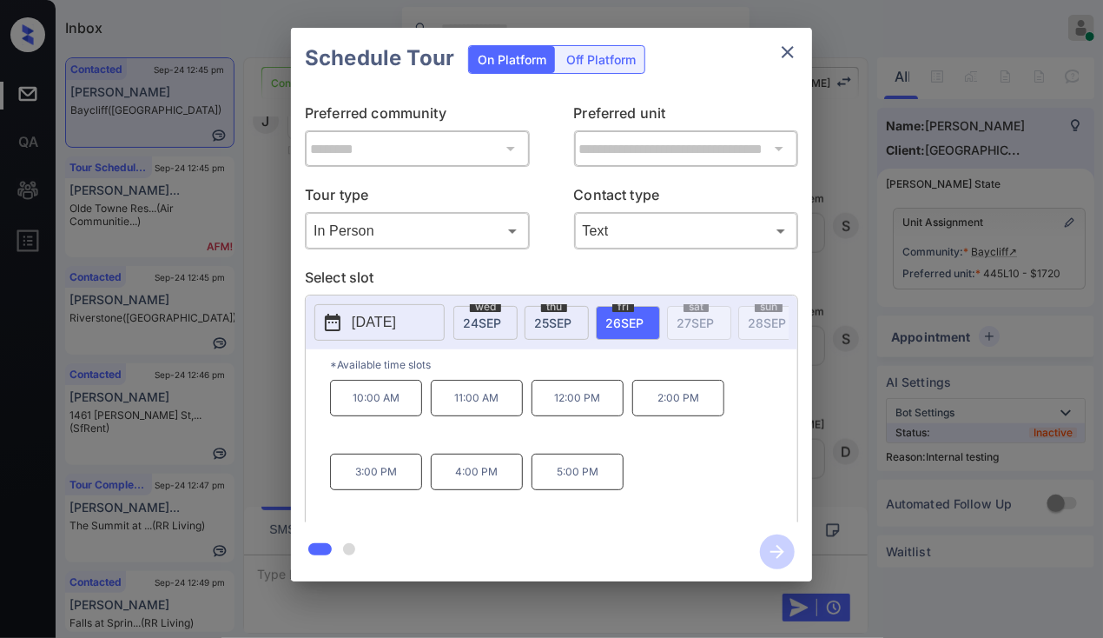
click at [580, 472] on p "5:00 PM" at bounding box center [578, 472] width 92 height 36
click at [778, 546] on icon "button" at bounding box center [777, 551] width 35 height 35
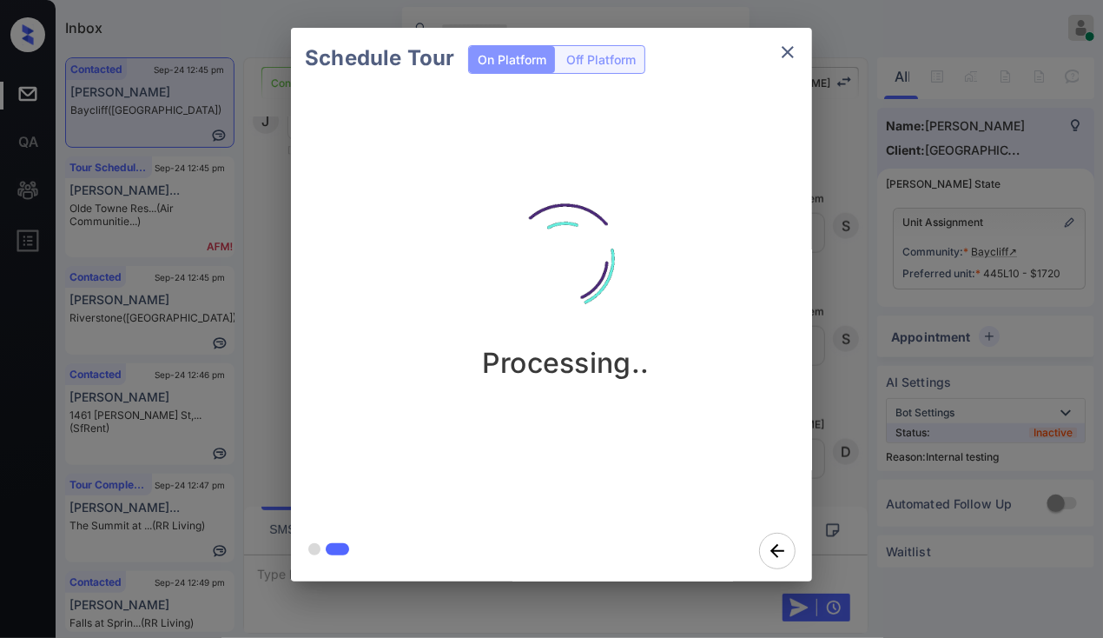
click at [248, 270] on div "Schedule Tour On Platform Off Platform Processing.." at bounding box center [551, 304] width 1103 height 609
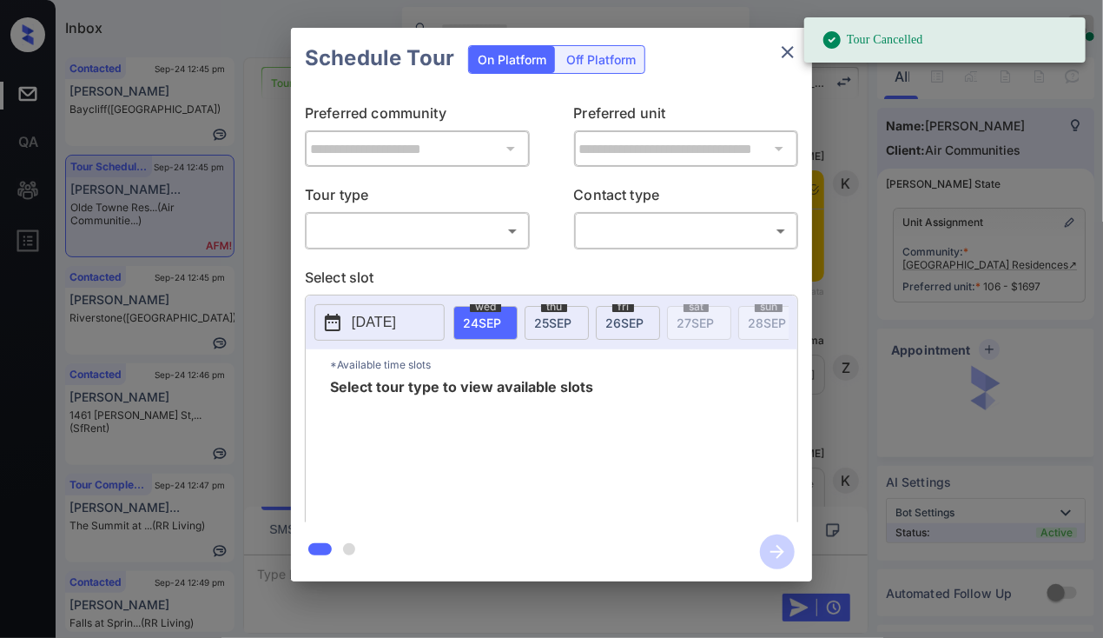
scroll to position [8287, 0]
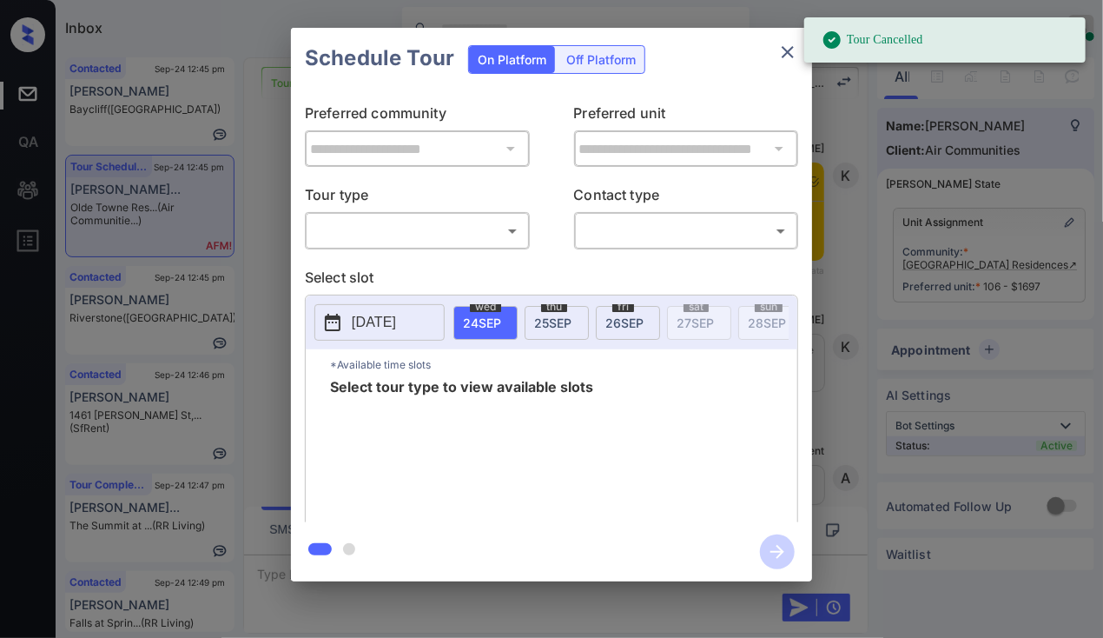
click at [422, 235] on body "Tour Cancelled Inbox Danielle Dela Cruz Online Set yourself offline Set yoursel…" at bounding box center [551, 319] width 1103 height 638
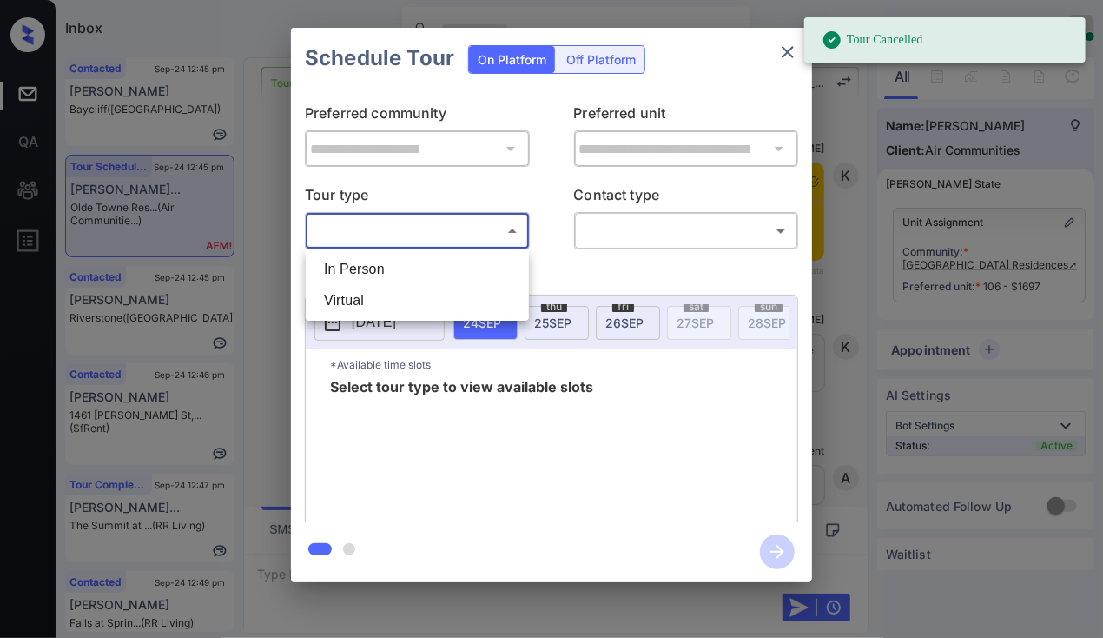
click at [359, 295] on li "Virtual" at bounding box center [417, 300] width 215 height 31
type input "*******"
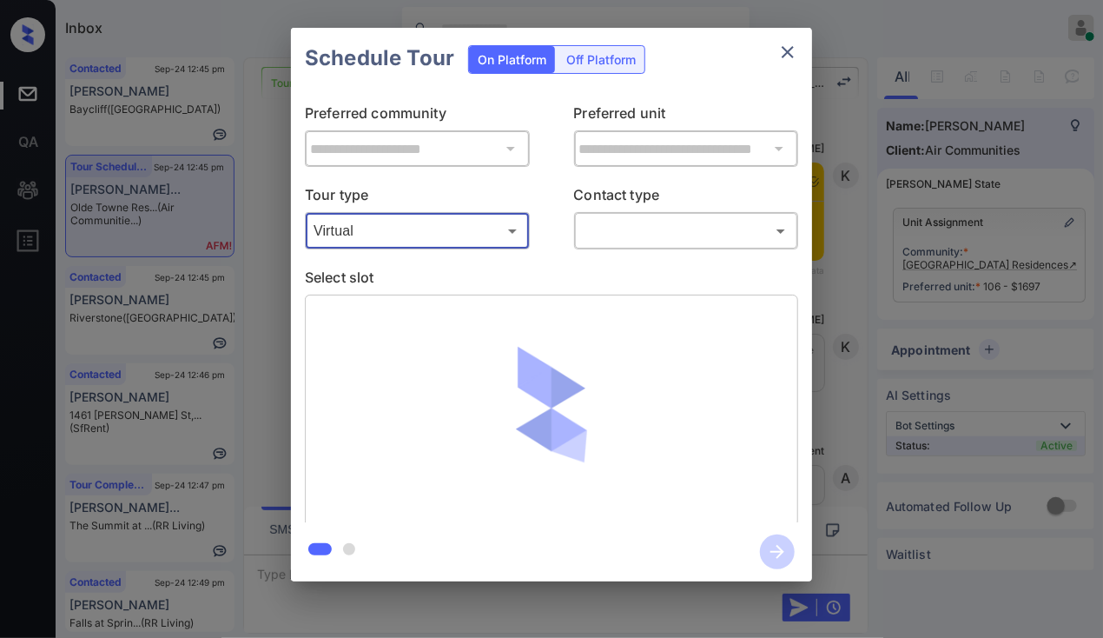
click at [639, 236] on body "Tour Cancelled Inbox Danielle Dela Cruz Online Set yourself offline Set yoursel…" at bounding box center [551, 319] width 1103 height 638
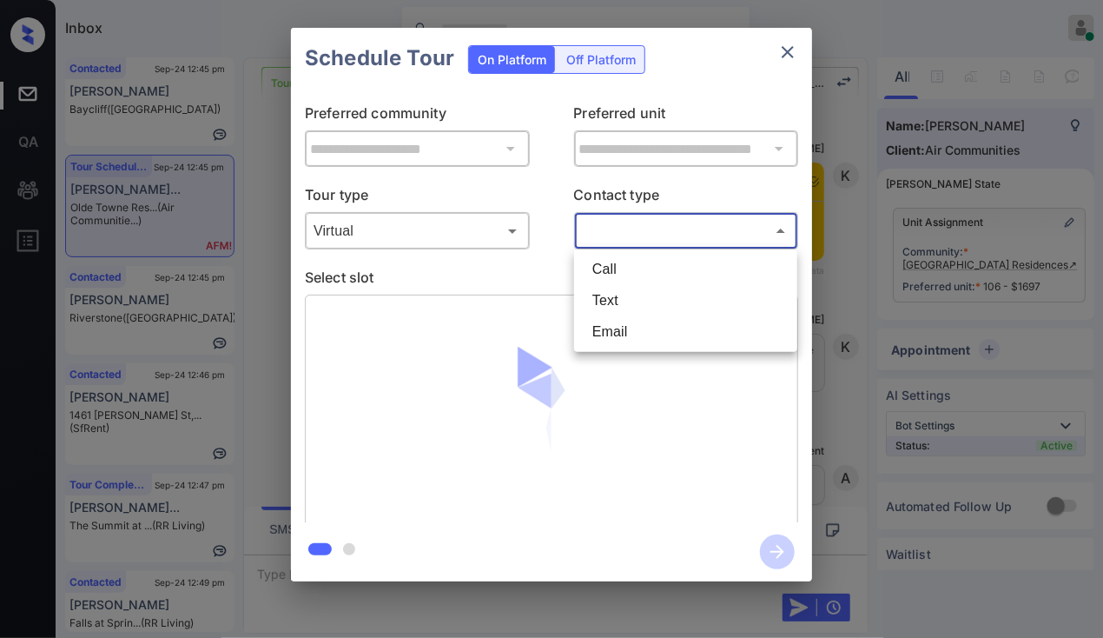
click at [624, 300] on li "Text" at bounding box center [686, 300] width 215 height 31
type input "****"
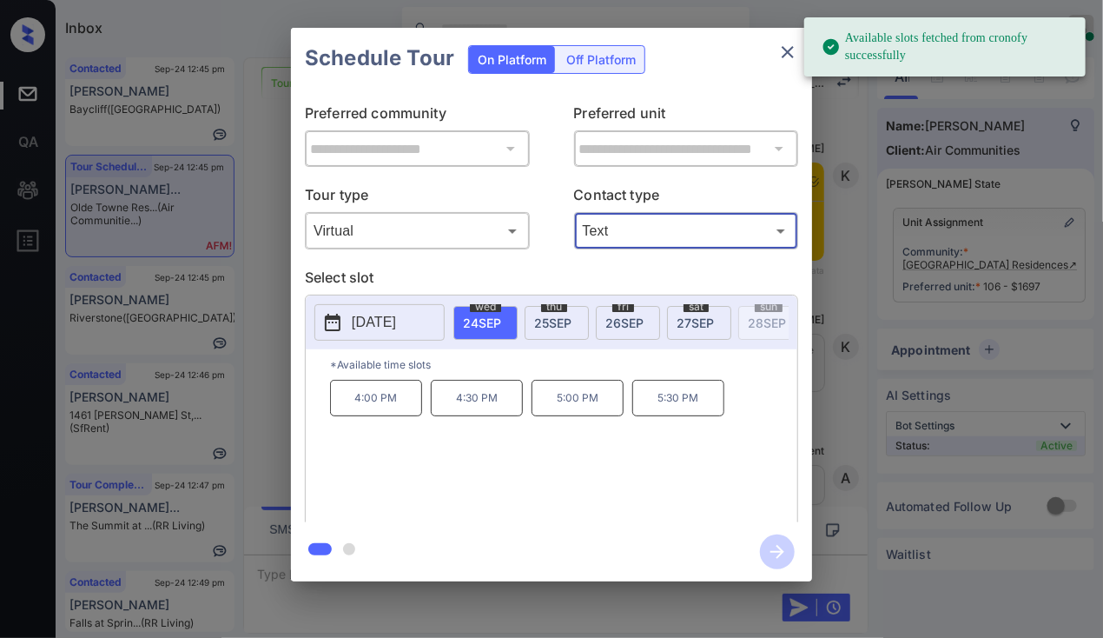
click at [561, 320] on span "25 SEP" at bounding box center [552, 322] width 37 height 15
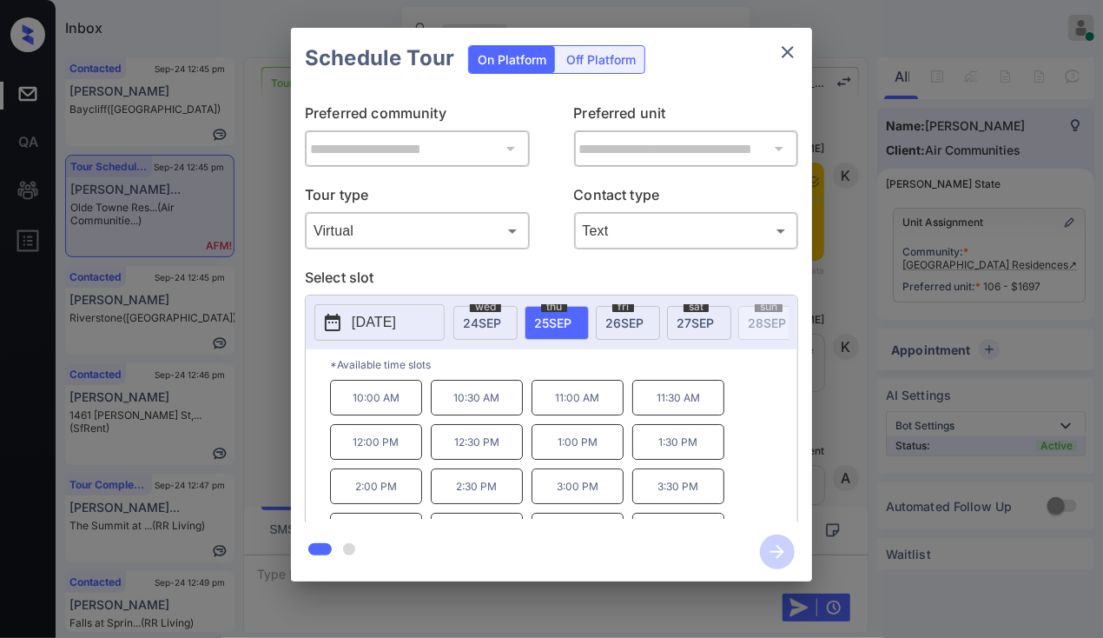
click at [377, 500] on p "2:00 PM" at bounding box center [376, 486] width 92 height 36
click at [776, 555] on icon "button" at bounding box center [777, 551] width 35 height 35
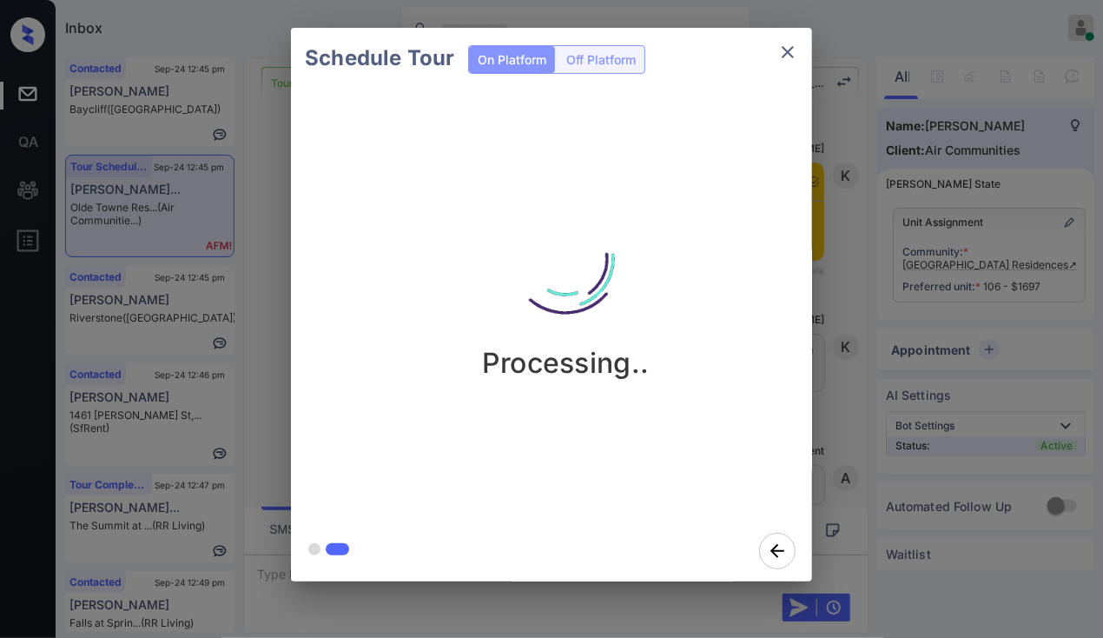
click at [268, 235] on div "Schedule Tour On Platform Off Platform Processing.." at bounding box center [551, 304] width 1103 height 609
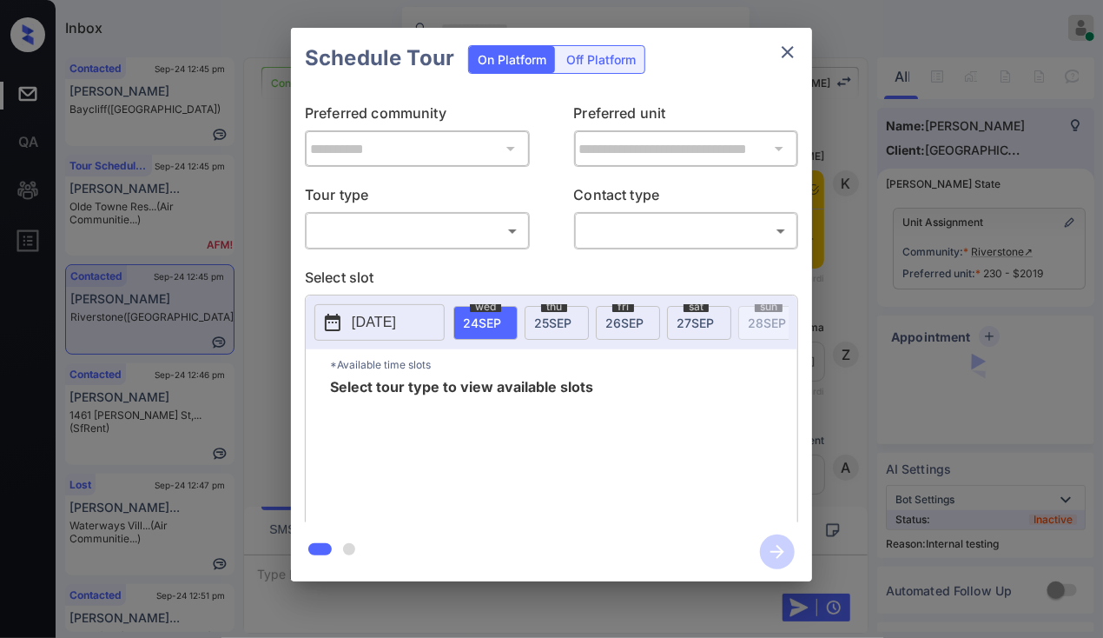
scroll to position [6068, 0]
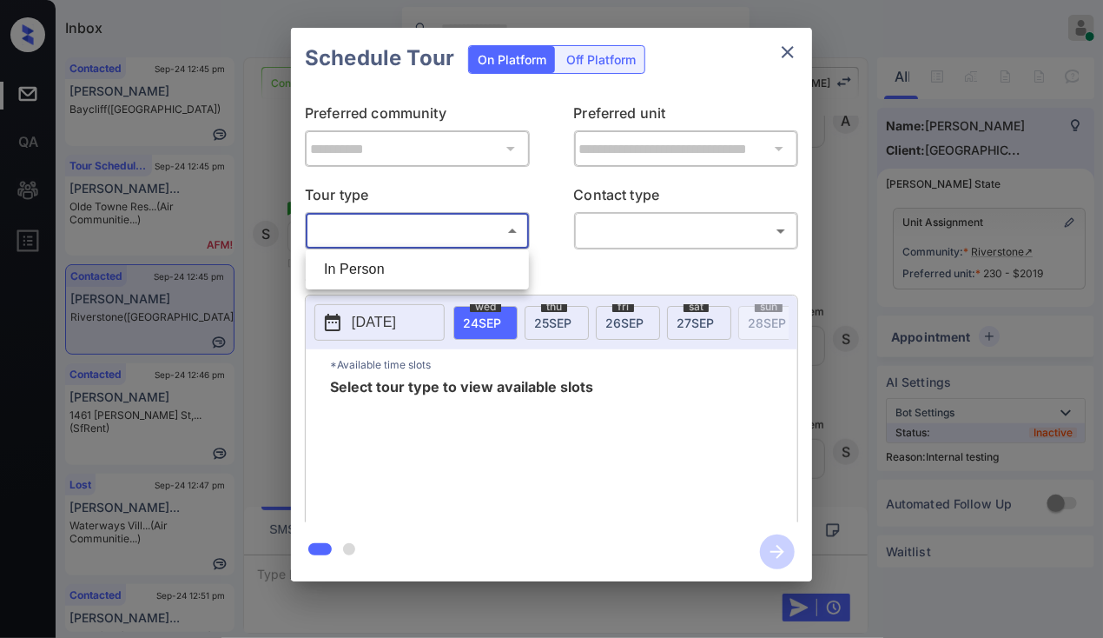
click at [368, 237] on body "Inbox [PERSON_NAME] [PERSON_NAME] Online Set yourself offline Set yourself on b…" at bounding box center [551, 319] width 1103 height 638
click at [368, 275] on li "In Person" at bounding box center [417, 269] width 215 height 31
type input "********"
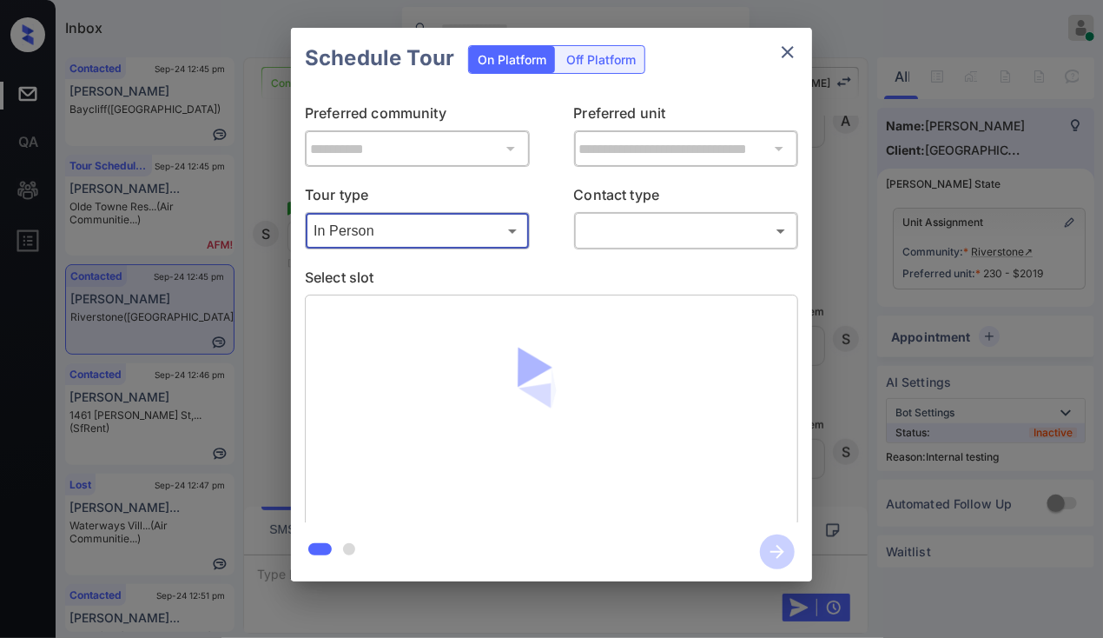
click at [613, 241] on body "Inbox [PERSON_NAME] [PERSON_NAME] Online Set yourself offline Set yourself on b…" at bounding box center [551, 319] width 1103 height 638
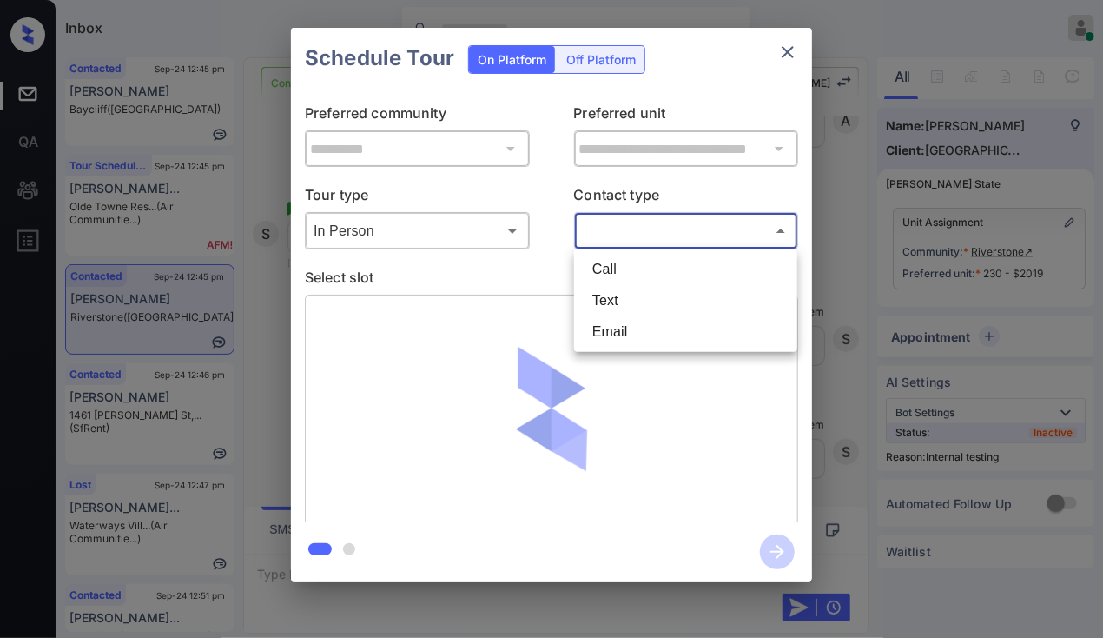
click at [598, 289] on li "Text" at bounding box center [686, 300] width 215 height 31
type input "****"
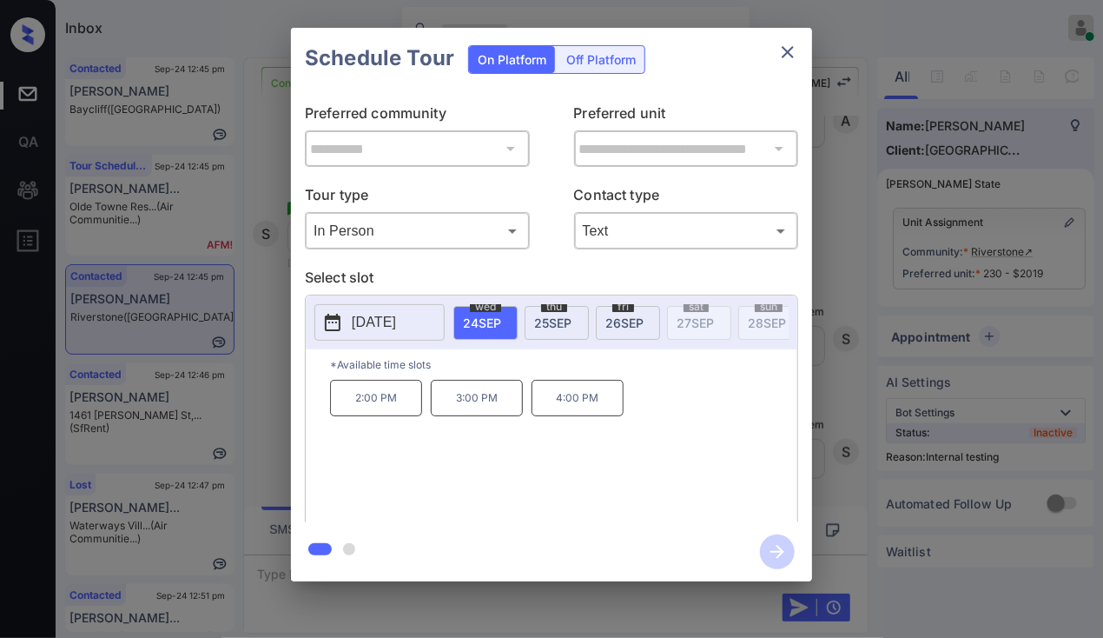
click at [615, 321] on span "[DATE]" at bounding box center [625, 322] width 38 height 15
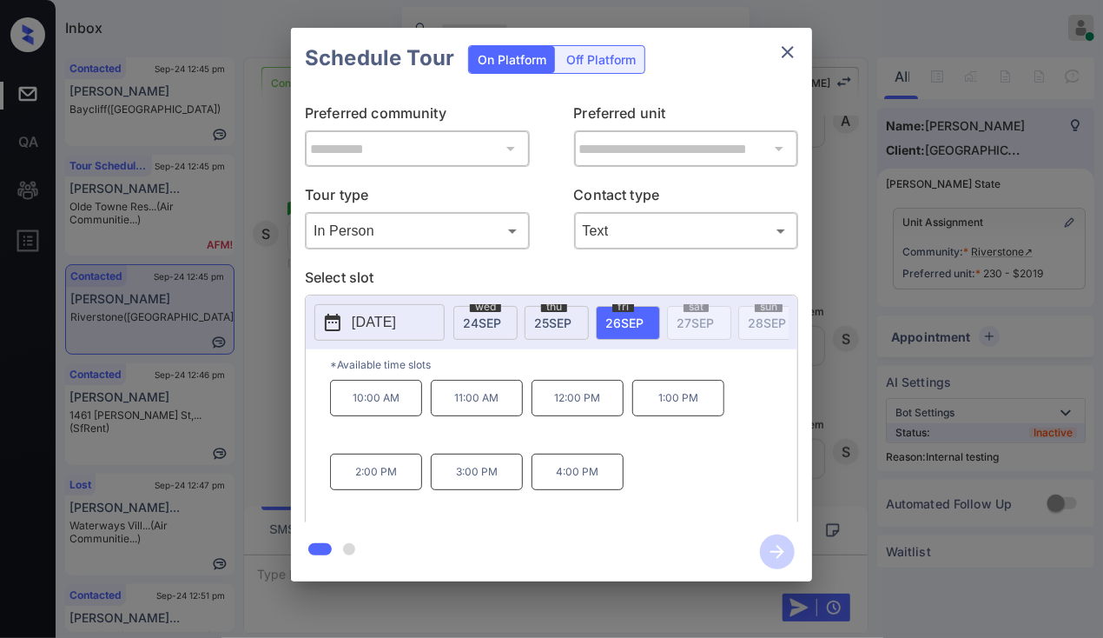
click at [255, 327] on div "**********" at bounding box center [551, 304] width 1103 height 609
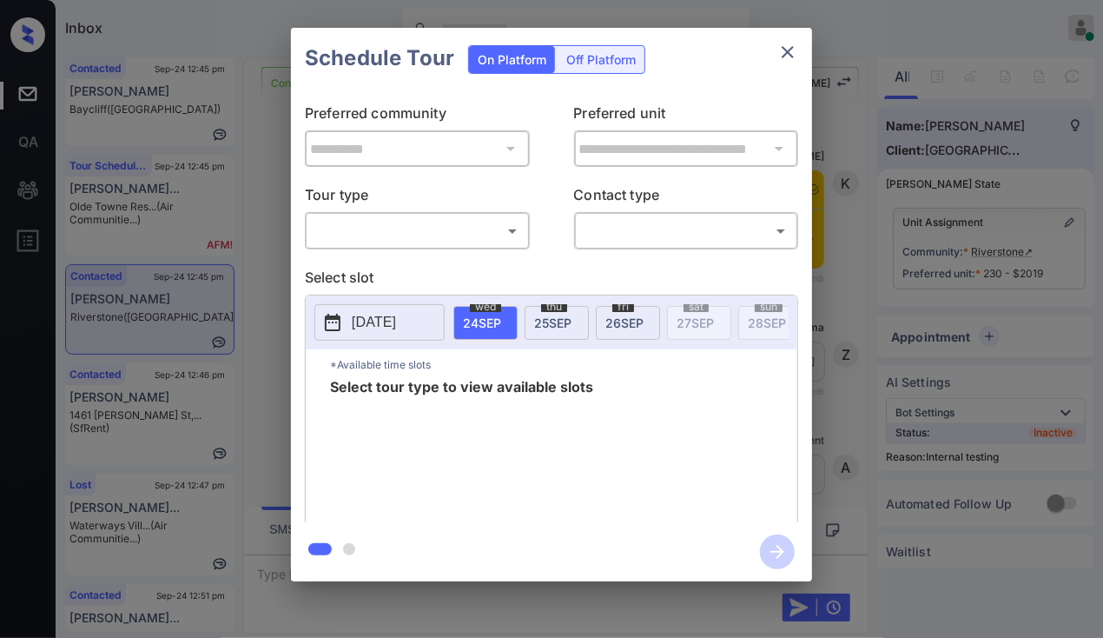
scroll to position [6068, 0]
click at [392, 228] on body "Inbox [PERSON_NAME] [PERSON_NAME] Online Set yourself offline Set yourself on b…" at bounding box center [551, 319] width 1103 height 638
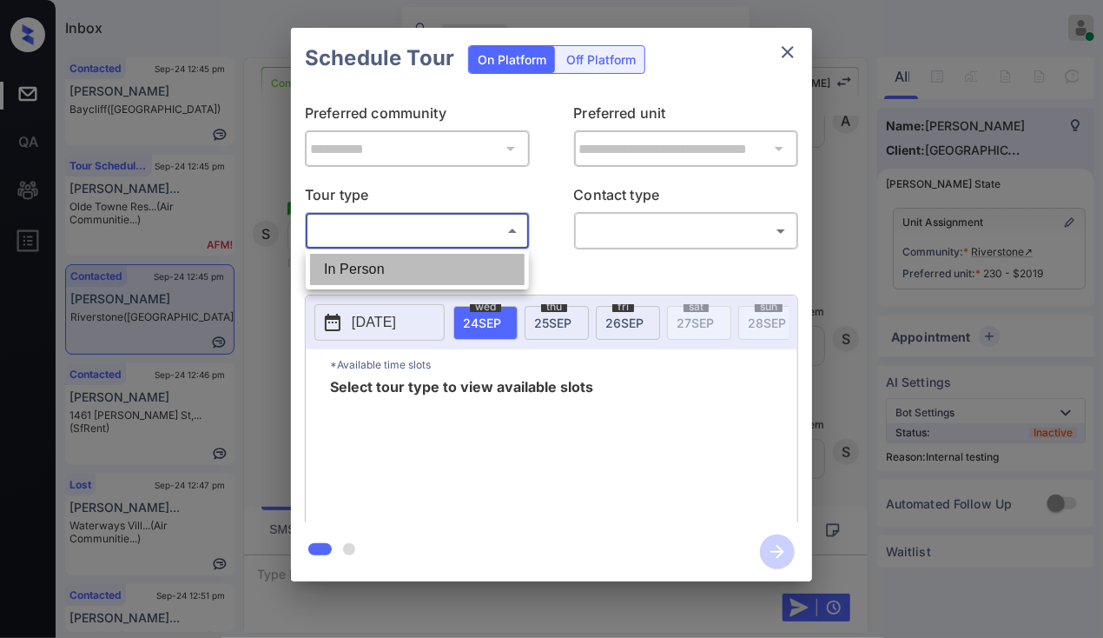
click at [354, 273] on li "In Person" at bounding box center [417, 269] width 215 height 31
type input "********"
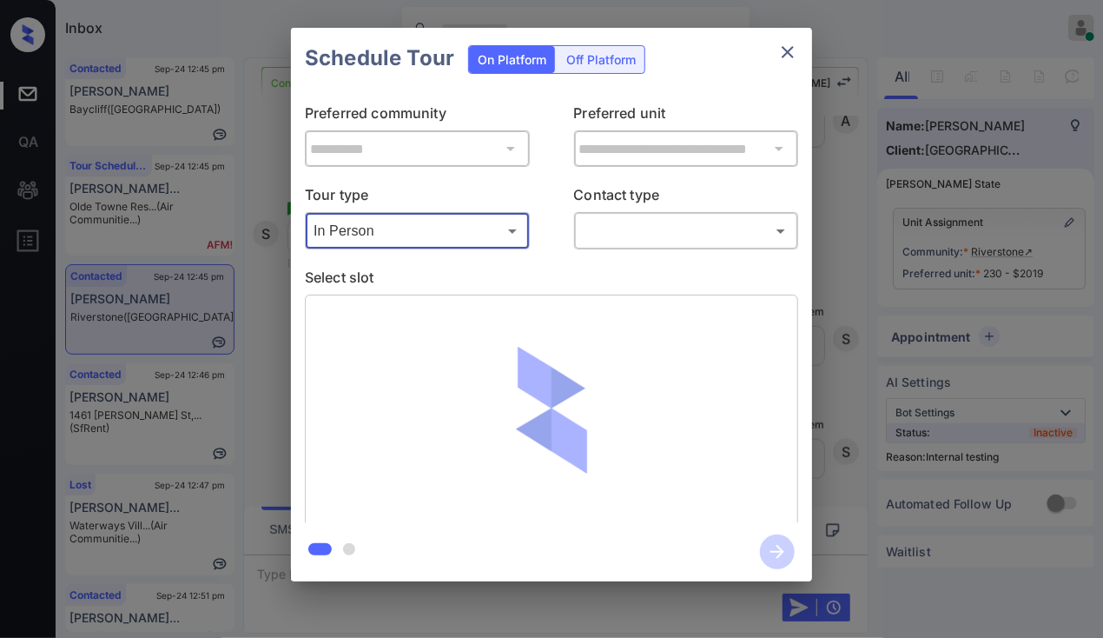
click at [779, 47] on icon "close" at bounding box center [788, 52] width 21 height 21
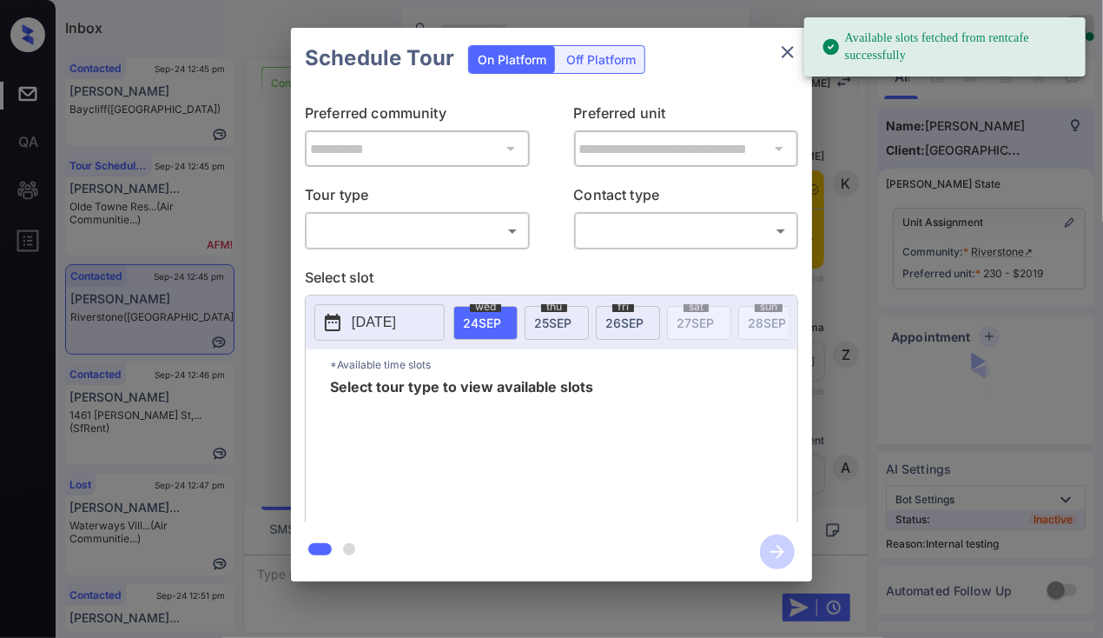
scroll to position [5981, 0]
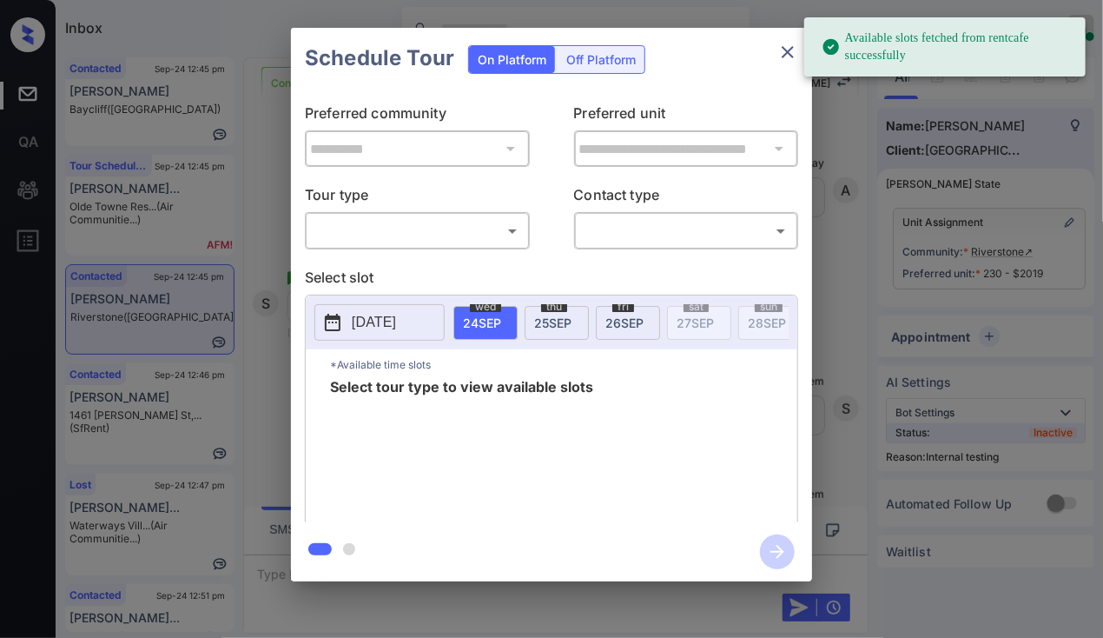
click at [790, 53] on icon "close" at bounding box center [788, 52] width 21 height 21
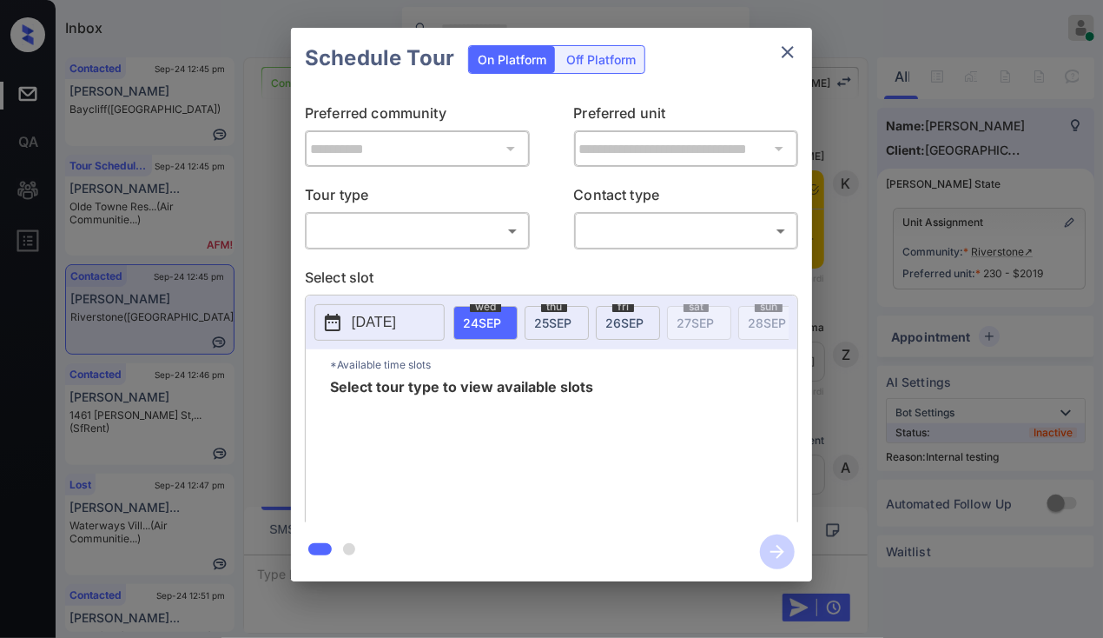
scroll to position [5981, 0]
click at [399, 229] on body "Inbox [PERSON_NAME] [PERSON_NAME] Online Set yourself offline Set yourself on b…" at bounding box center [551, 319] width 1103 height 638
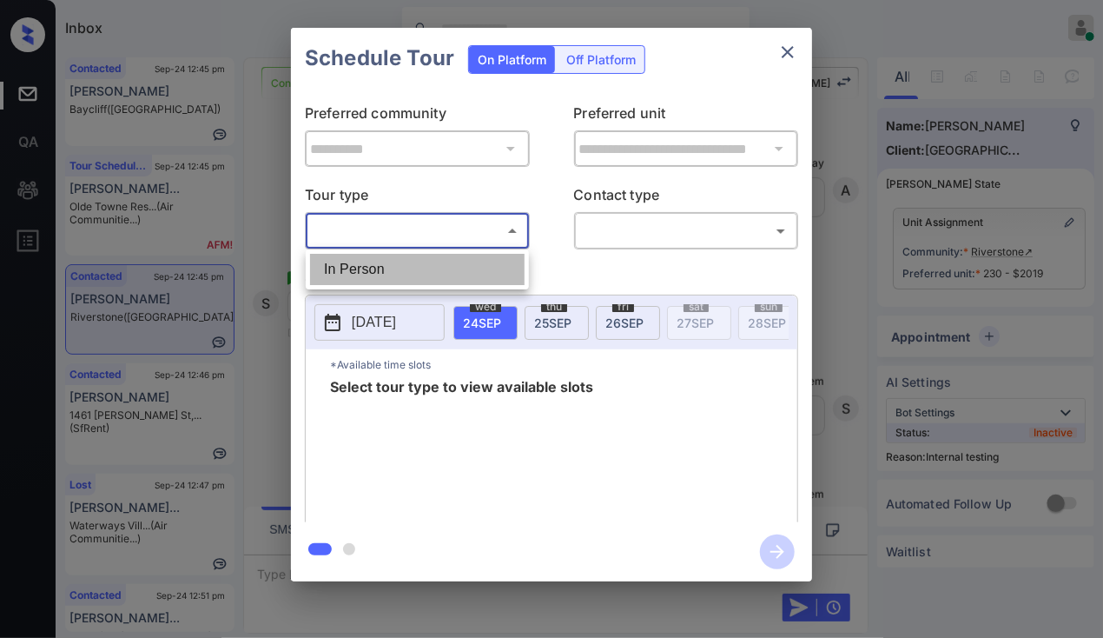
drag, startPoint x: 372, startPoint y: 273, endPoint x: 599, endPoint y: 237, distance: 230.4
click at [372, 272] on li "In Person" at bounding box center [417, 269] width 215 height 31
type input "********"
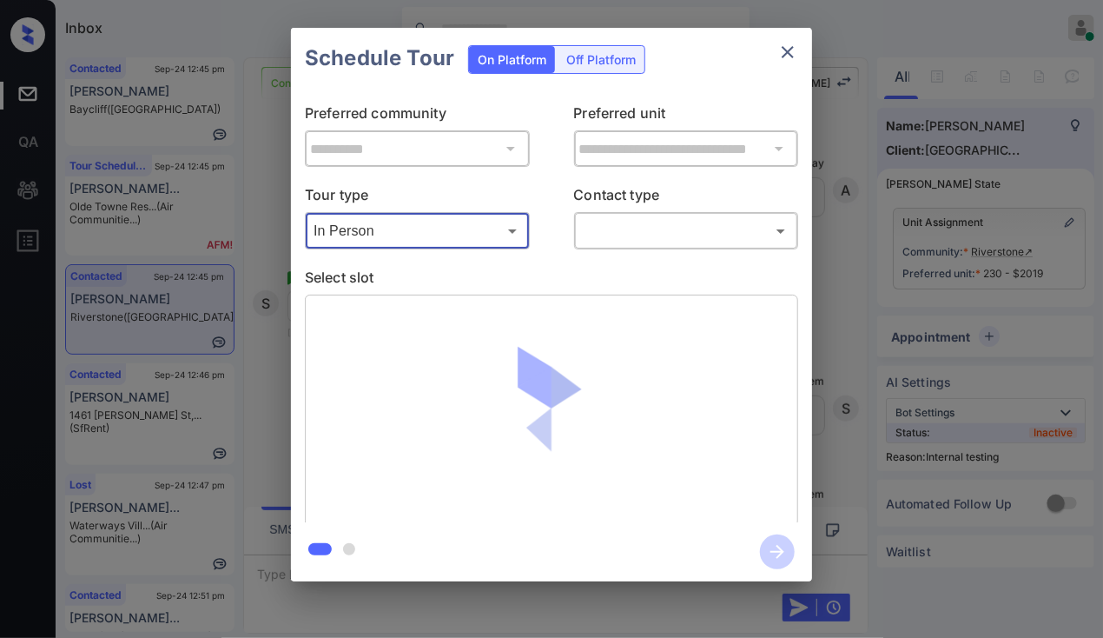
click at [619, 230] on body "Inbox [PERSON_NAME] [PERSON_NAME] Online Set yourself offline Set yourself on b…" at bounding box center [551, 319] width 1103 height 638
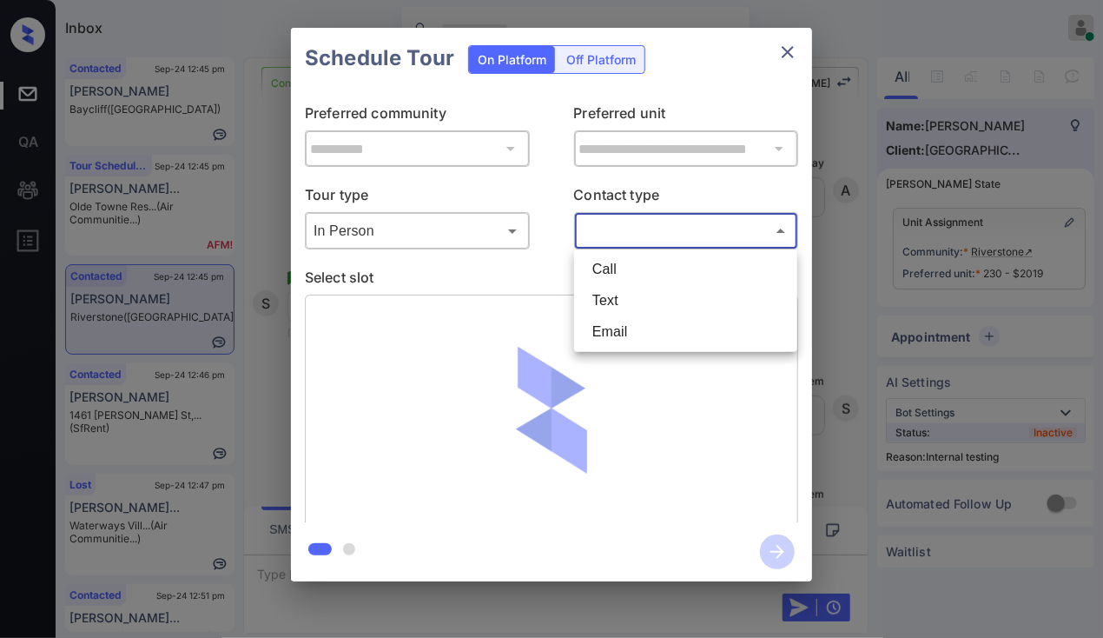
click at [608, 293] on li "Text" at bounding box center [686, 300] width 215 height 31
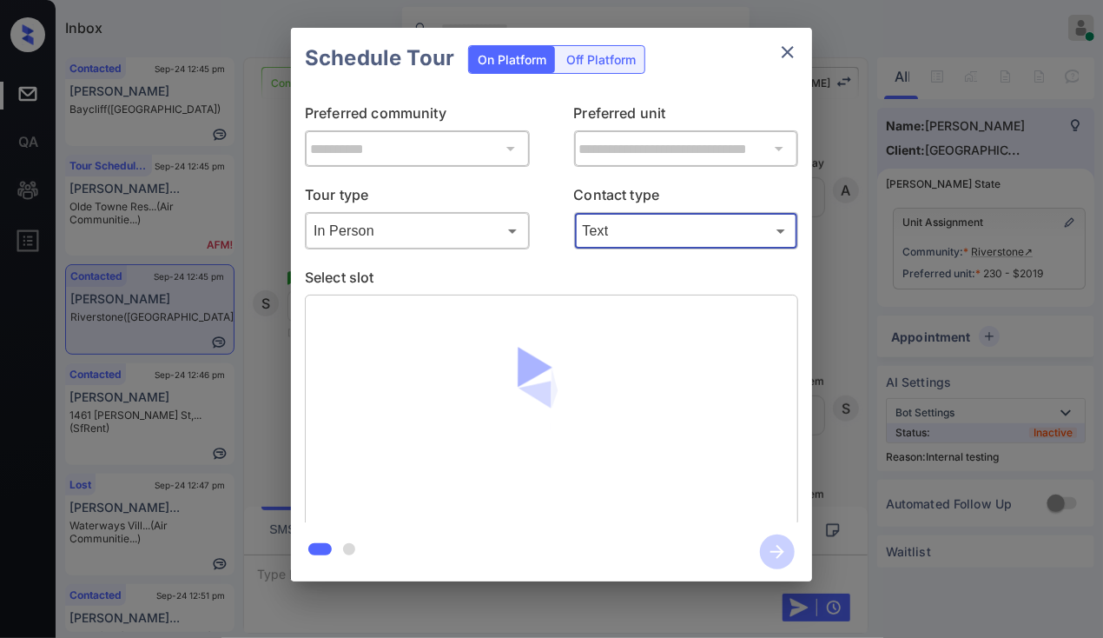
type input "****"
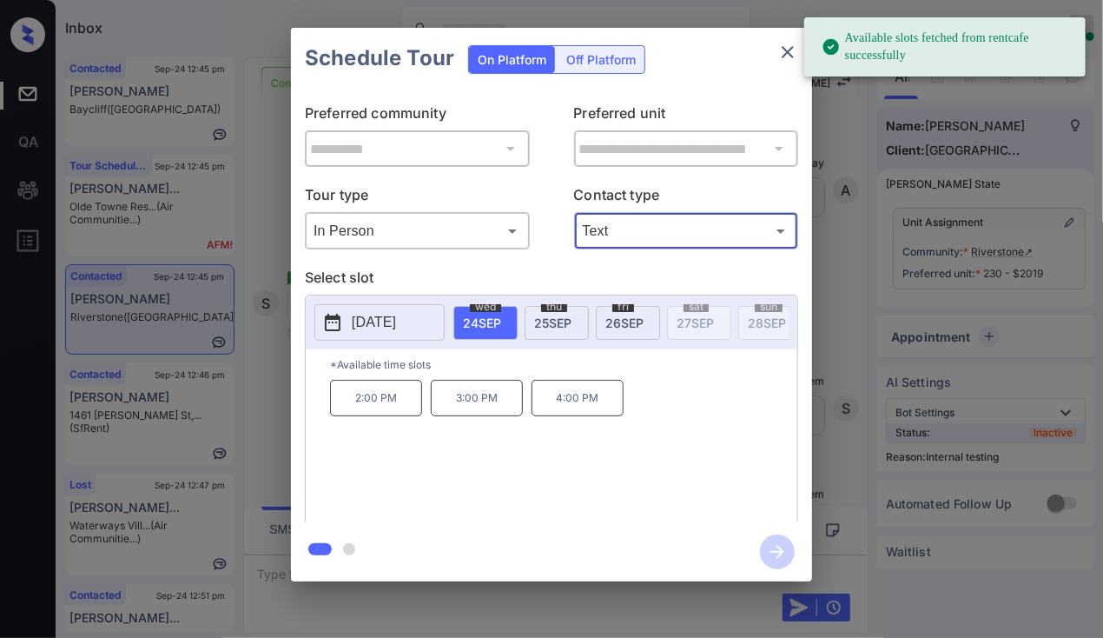
click at [632, 325] on span "[DATE]" at bounding box center [625, 322] width 38 height 15
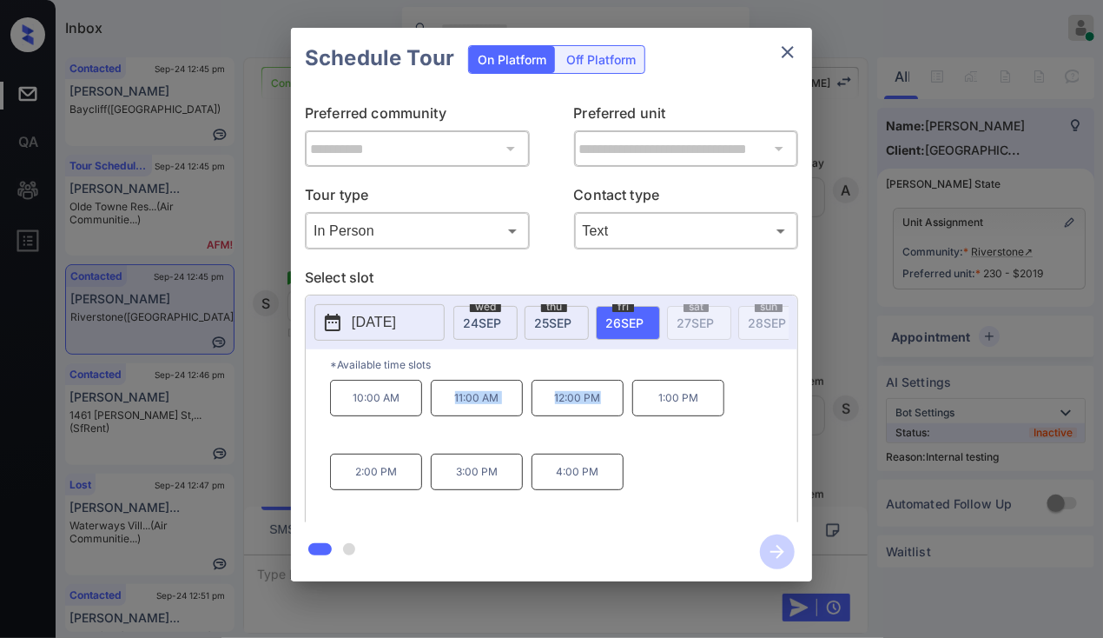
drag, startPoint x: 523, startPoint y: 404, endPoint x: 599, endPoint y: 406, distance: 75.6
click at [599, 406] on div "10:00 AM 11:00 AM 12:00 PM 1:00 PM 2:00 PM 3:00 PM 4:00 PM" at bounding box center [563, 449] width 467 height 139
copy div "11:00 AM 12:00 PM"
click at [779, 71] on div "Schedule Tour On Platform Off Platform" at bounding box center [551, 58] width 521 height 61
click at [785, 47] on icon "close" at bounding box center [788, 52] width 21 height 21
